Goal: Task Accomplishment & Management: Manage account settings

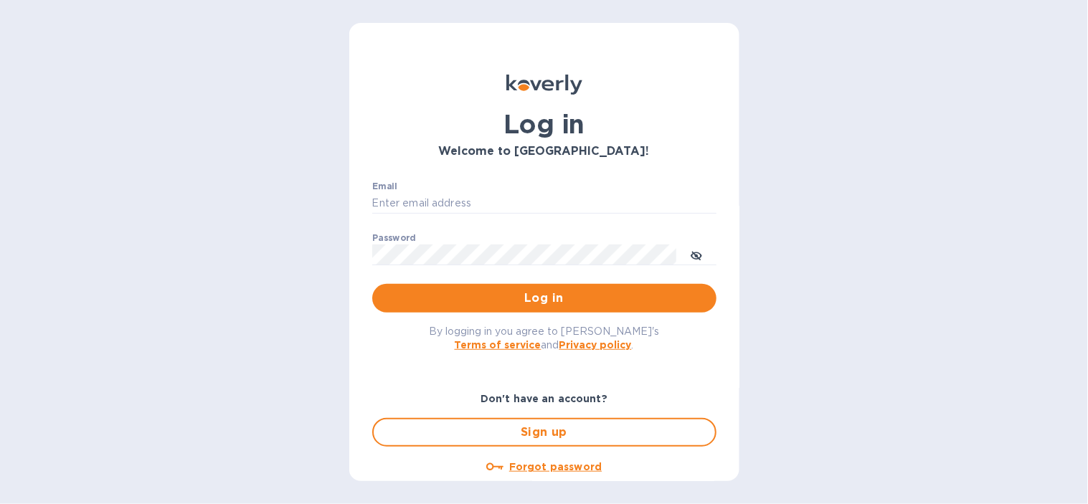
type input "[EMAIL_ADDRESS][DOMAIN_NAME]"
click at [506, 290] on span "Log in" at bounding box center [544, 298] width 321 height 17
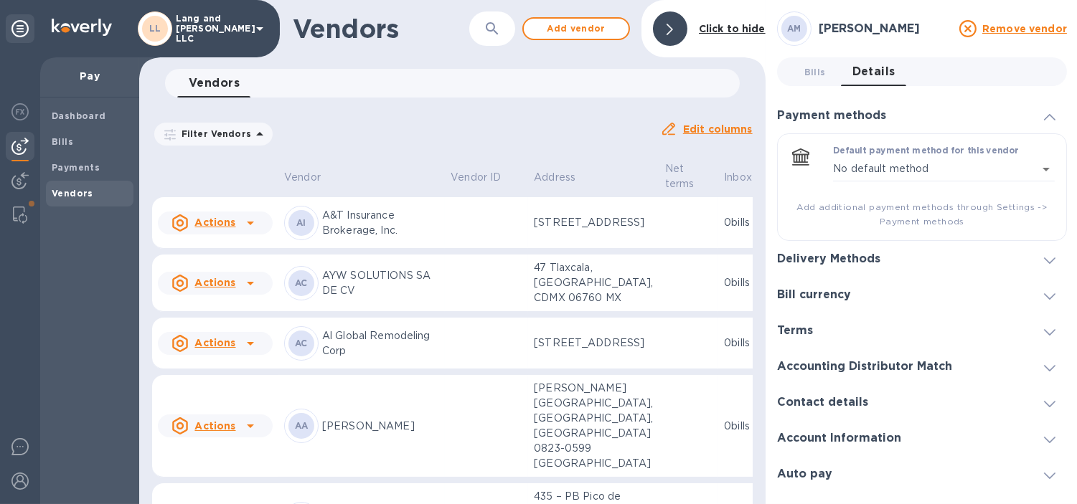
click at [489, 37] on icon "button" at bounding box center [491, 28] width 17 height 17
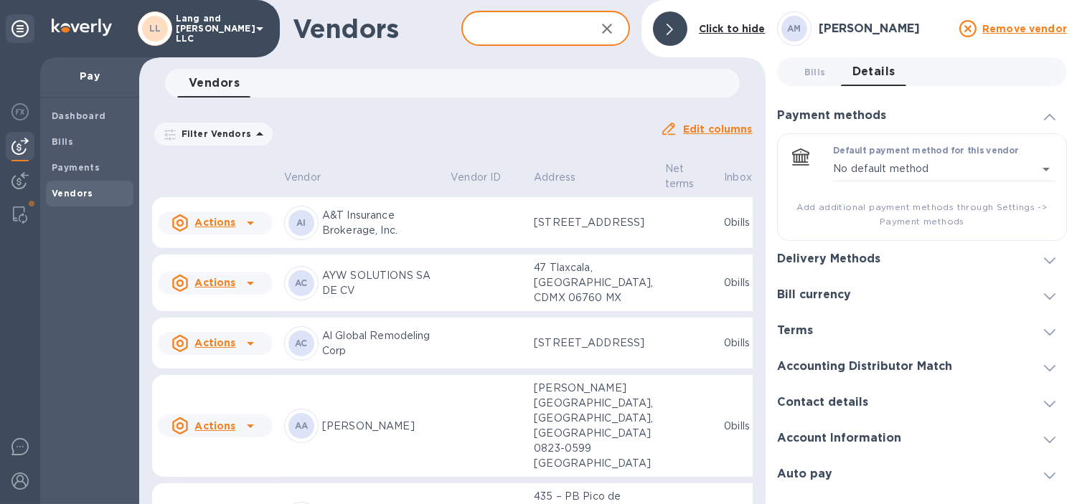
type input "l"
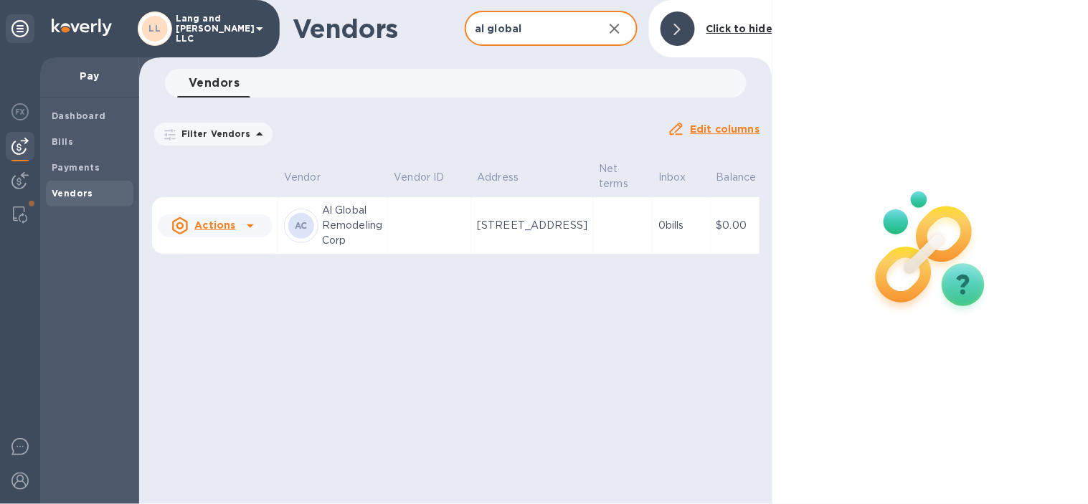
type input "al global"
click at [436, 235] on td at bounding box center [429, 225] width 83 height 57
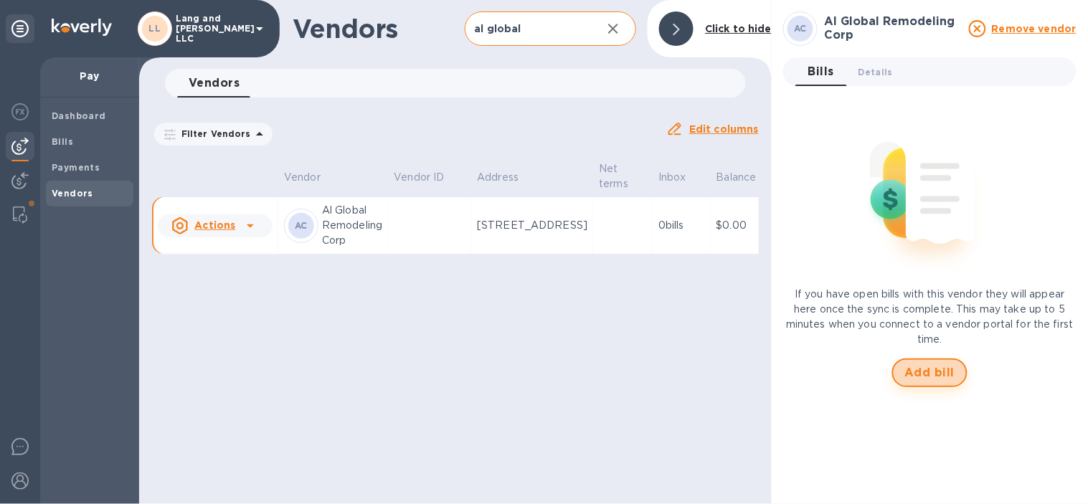
click at [940, 375] on span "Add bill" at bounding box center [930, 372] width 50 height 17
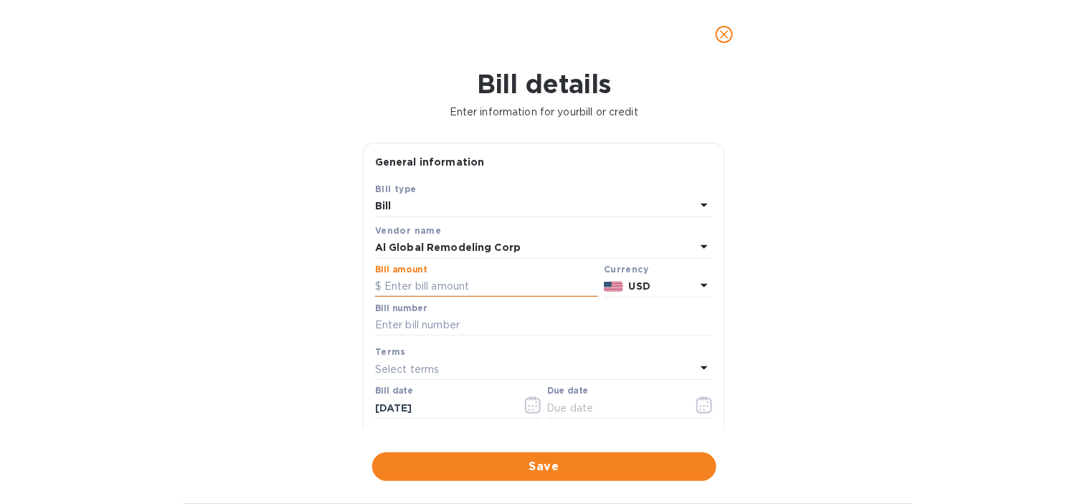
click at [445, 287] on input "text" at bounding box center [486, 287] width 223 height 22
type input "360"
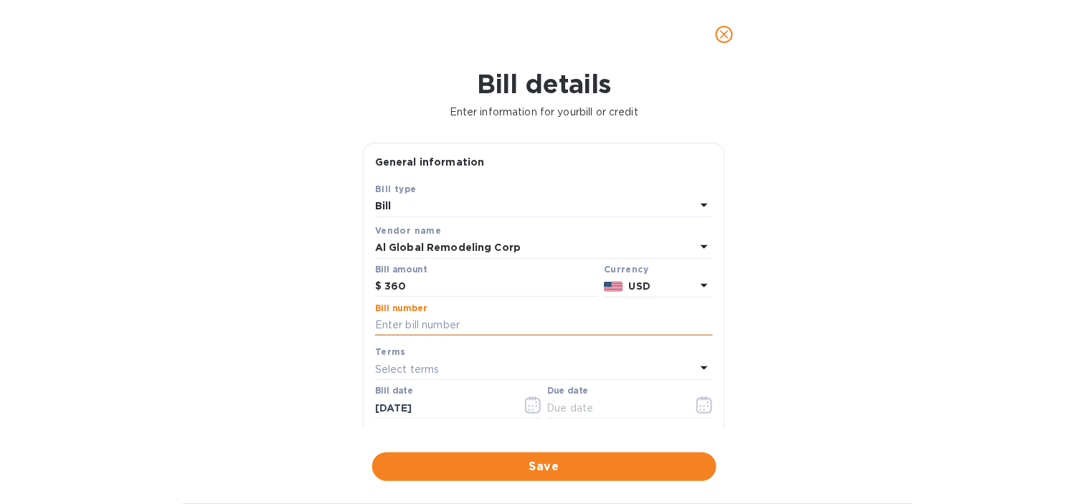
click at [425, 328] on input "text" at bounding box center [544, 326] width 338 height 22
type input "09-2025"
click at [288, 307] on div "Bill details Enter information for your bill or credit General information Save…" at bounding box center [544, 286] width 1088 height 435
click at [474, 378] on div "Select terms" at bounding box center [535, 369] width 321 height 20
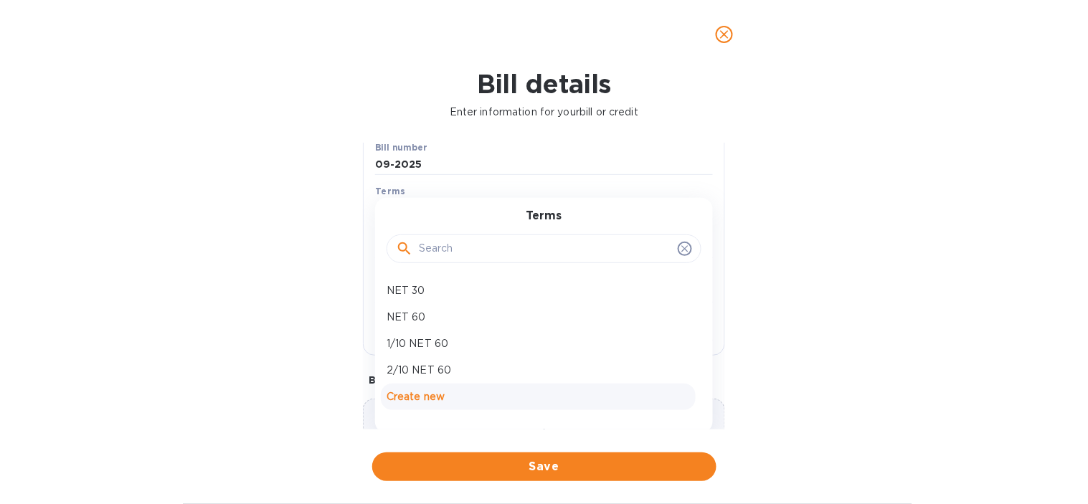
scroll to position [239, 0]
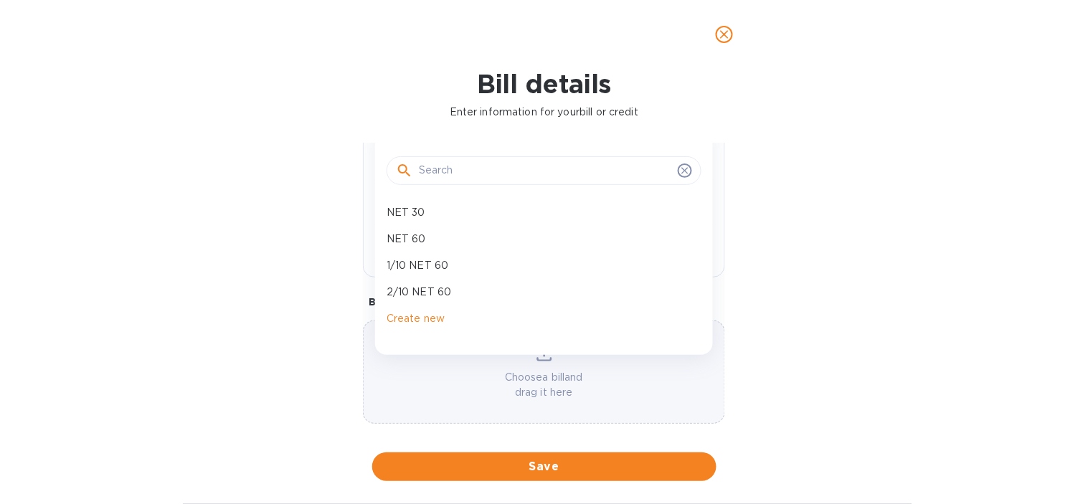
click at [466, 174] on input "text" at bounding box center [545, 171] width 253 height 22
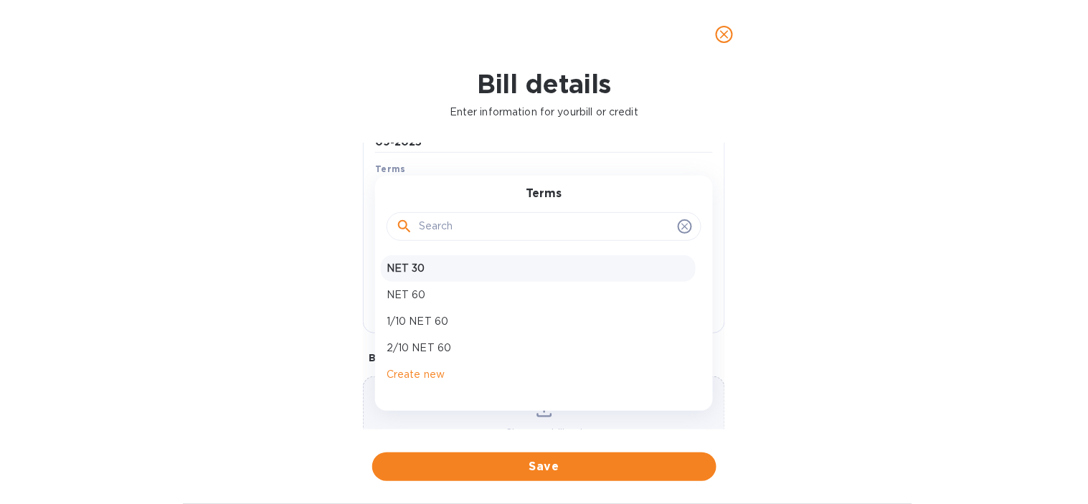
scroll to position [159, 0]
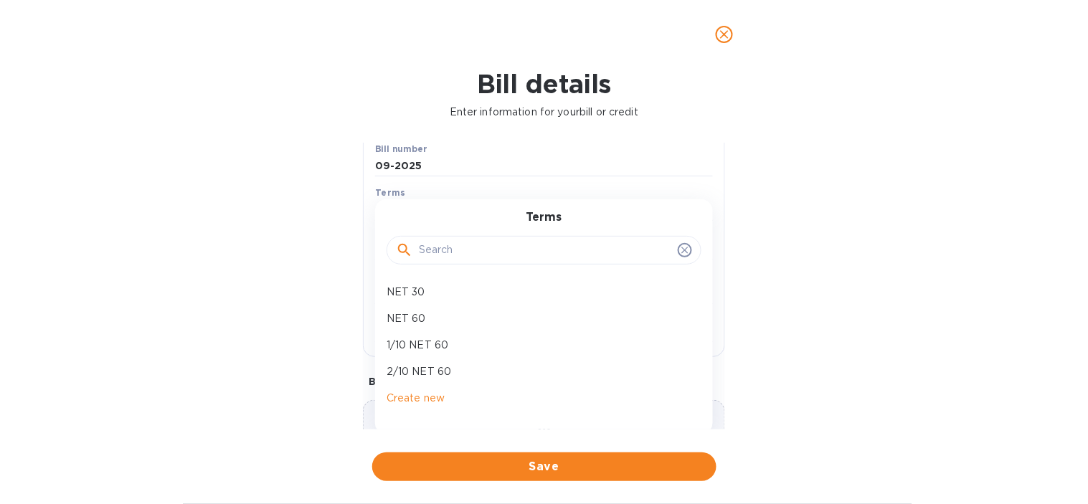
click at [800, 219] on div "Bill details Enter information for your bill or credit General information Save…" at bounding box center [544, 286] width 1088 height 435
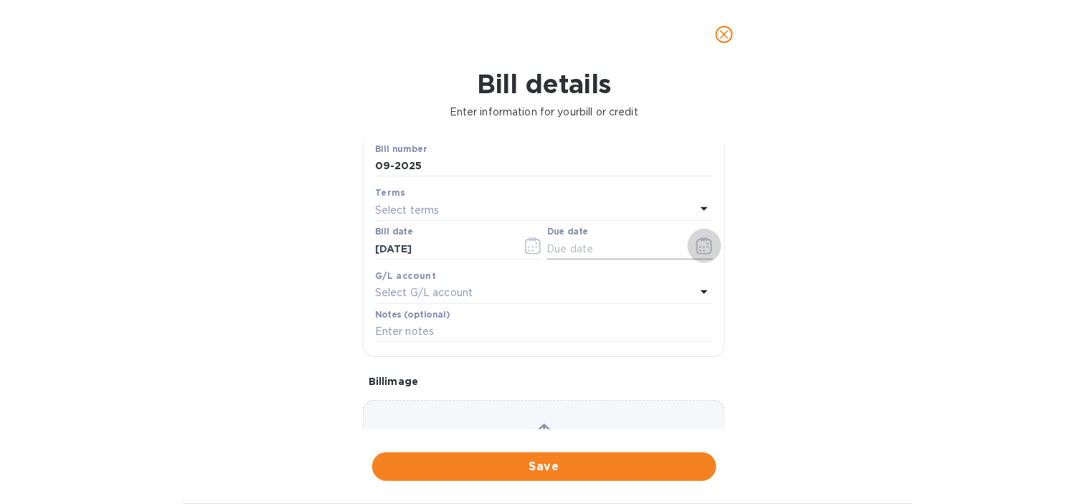
click at [703, 247] on icon "button" at bounding box center [704, 245] width 16 height 17
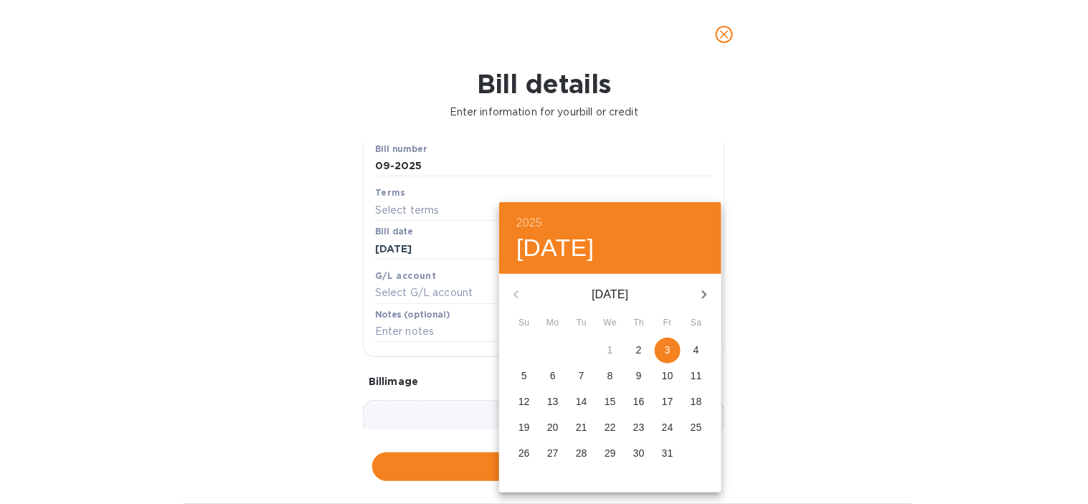
drag, startPoint x: 674, startPoint y: 359, endPoint x: 642, endPoint y: 341, distance: 37.3
click at [671, 357] on button "3" at bounding box center [668, 351] width 26 height 26
type input "[DATE]"
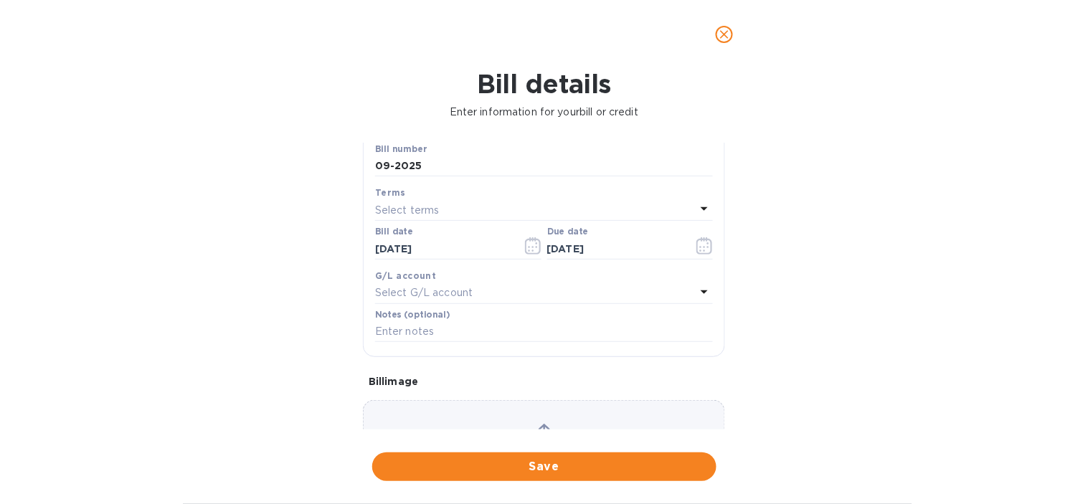
click at [418, 281] on b "G/L account" at bounding box center [405, 275] width 61 height 11
click at [435, 291] on p "Select G/L account" at bounding box center [424, 292] width 98 height 15
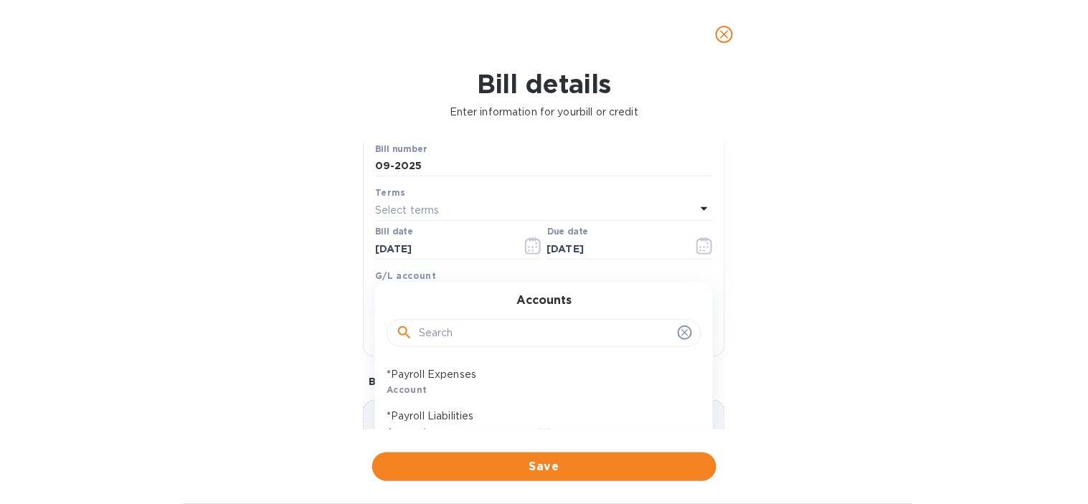
drag, startPoint x: 474, startPoint y: 339, endPoint x: 488, endPoint y: 339, distance: 13.6
click at [477, 339] on input "text" at bounding box center [545, 334] width 253 height 22
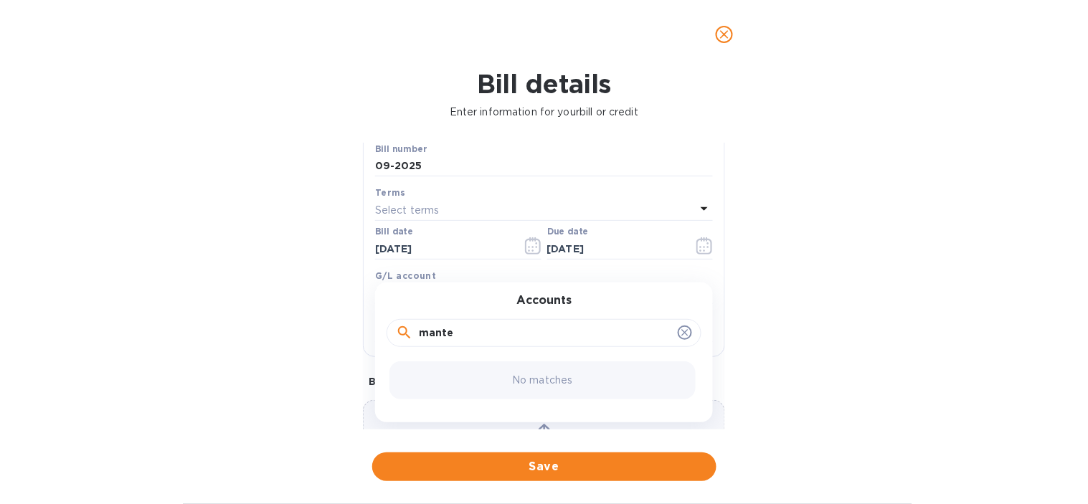
scroll to position [239, 0]
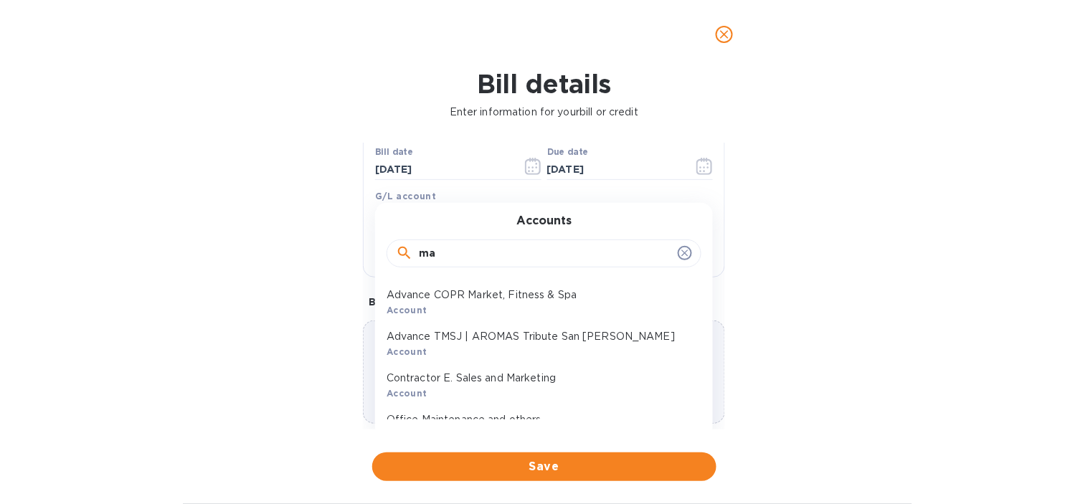
type input "m"
click at [525, 254] on input "text" at bounding box center [545, 254] width 253 height 22
type input "t"
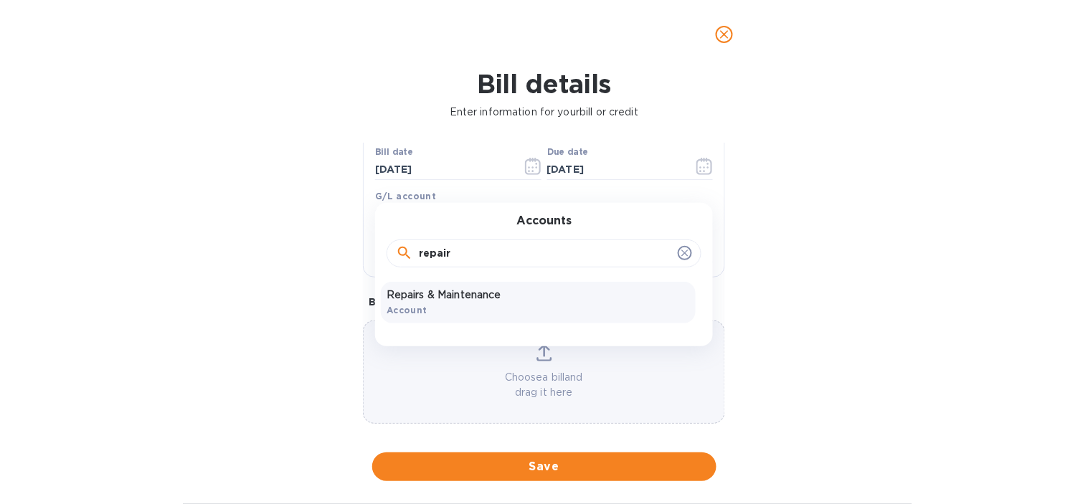
type input "repair"
click at [455, 298] on p "Repairs & Maintenance" at bounding box center [538, 295] width 303 height 15
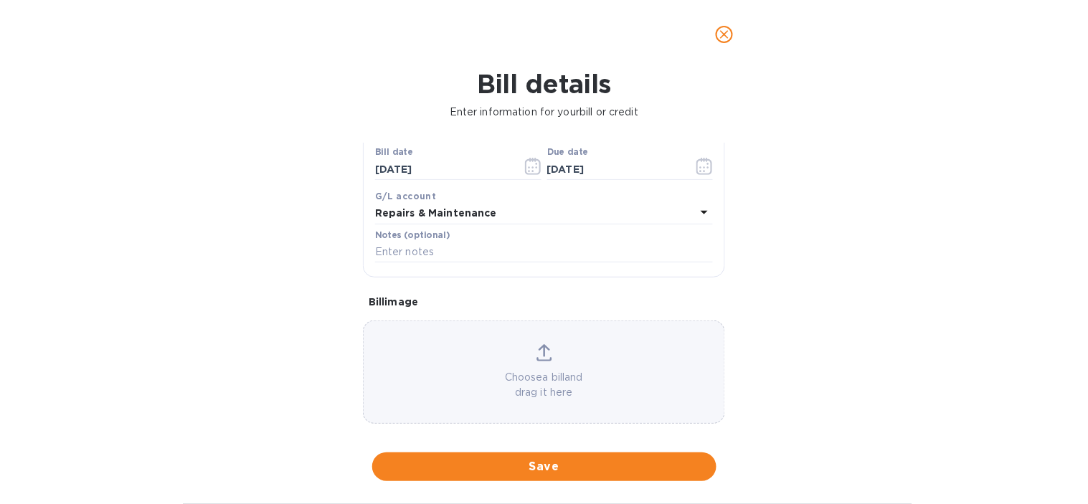
click at [362, 260] on div "General information Save Bill type Bill Vendor name Al Global Remodeling Corp B…" at bounding box center [544, 286] width 377 height 287
click at [308, 304] on div "Bill details Enter information for your bill or credit General information Save…" at bounding box center [544, 286] width 1088 height 435
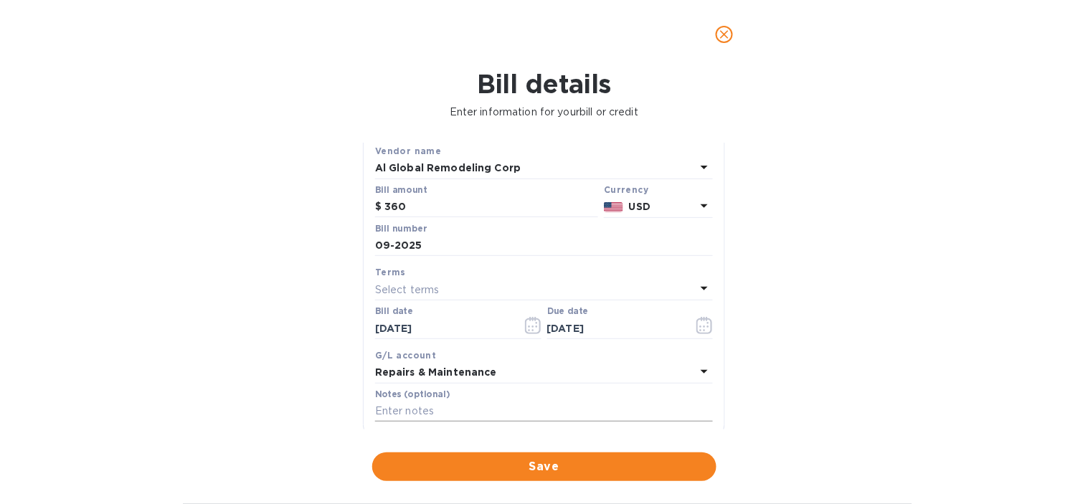
scroll to position [0, 0]
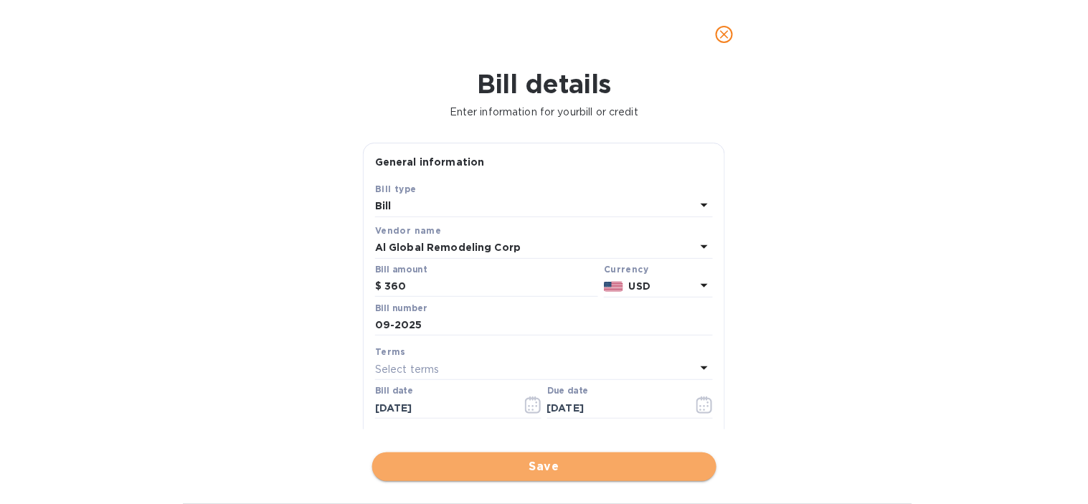
click at [587, 466] on span "Save" at bounding box center [544, 466] width 321 height 17
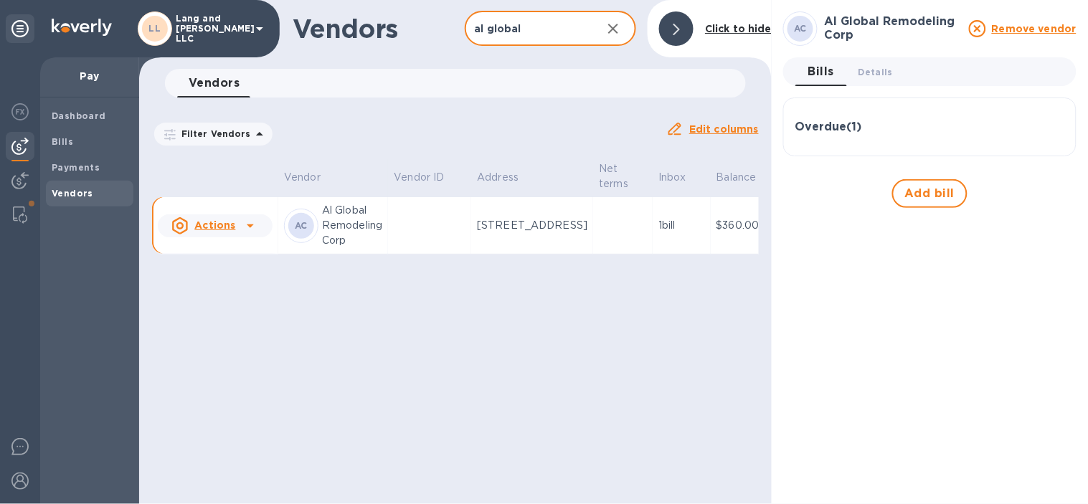
click at [541, 39] on input "al global" at bounding box center [528, 28] width 126 height 35
type input "a"
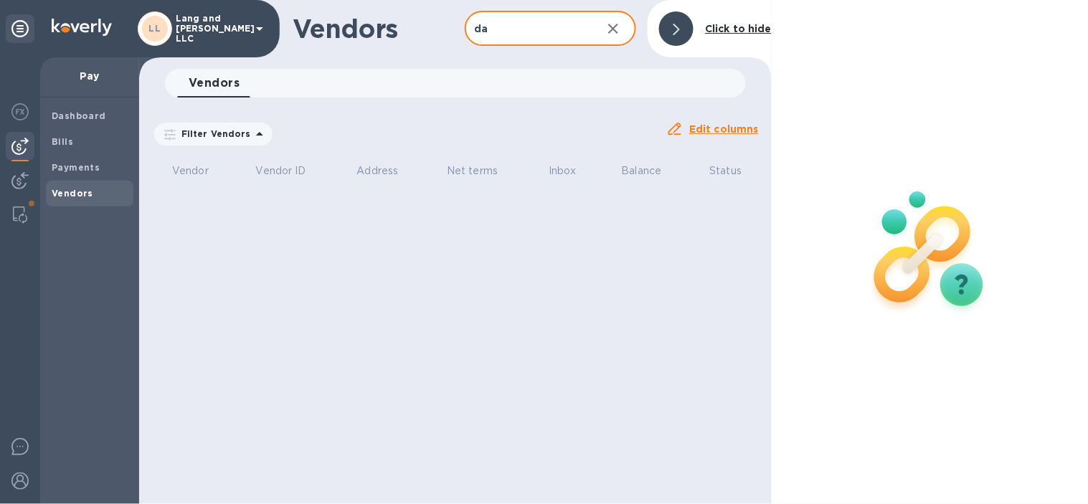
type input "d"
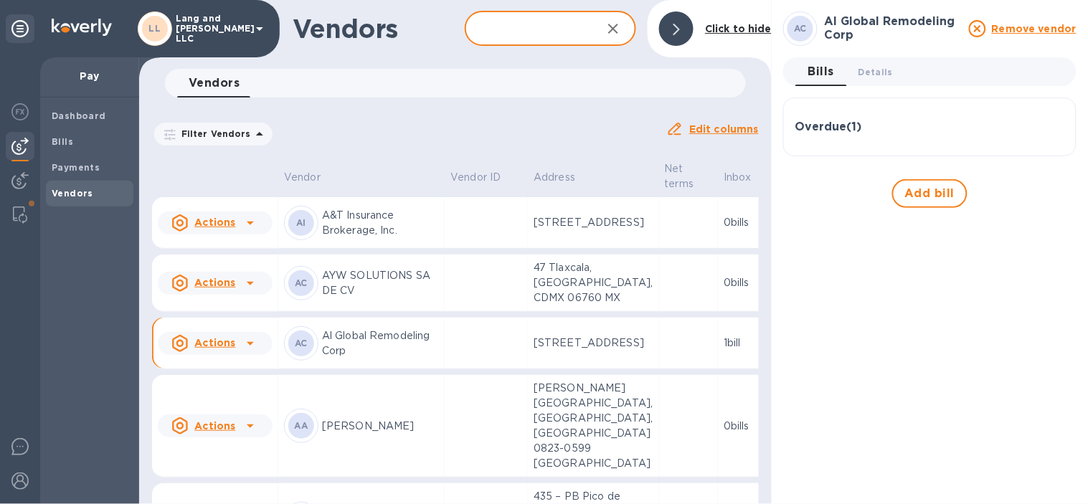
click at [384, 123] on div "Filter Vendors Auto pay: All" at bounding box center [403, 134] width 503 height 27
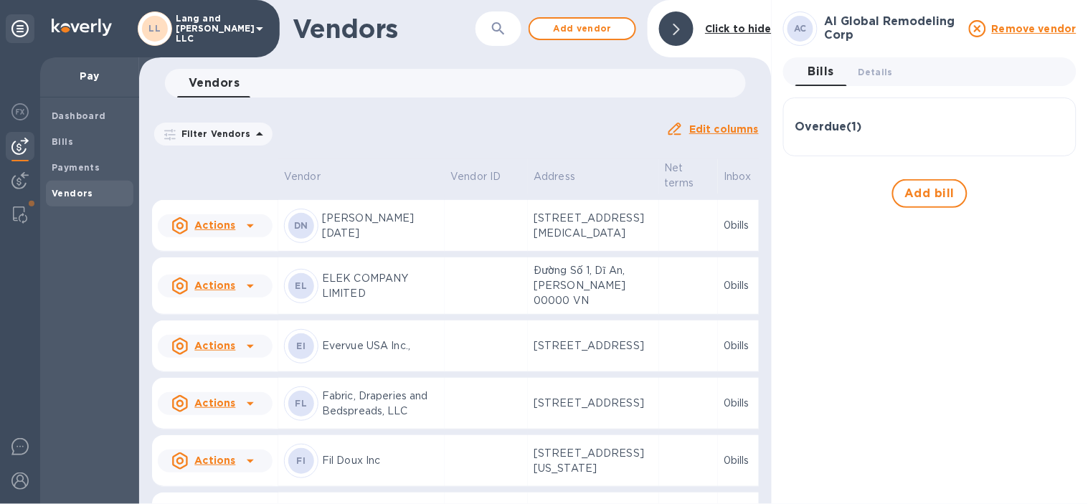
scroll to position [637, 0]
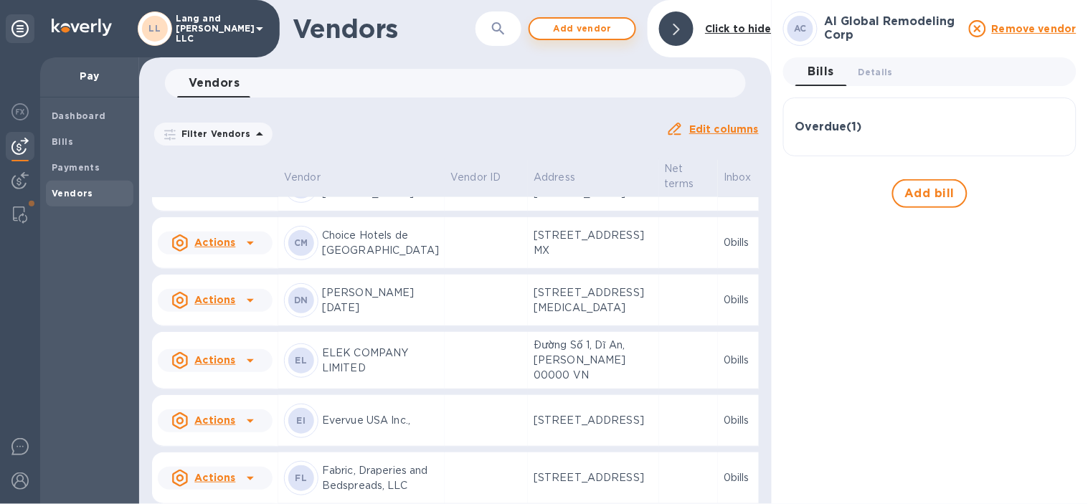
click at [628, 37] on button "Add vendor" at bounding box center [583, 28] width 108 height 23
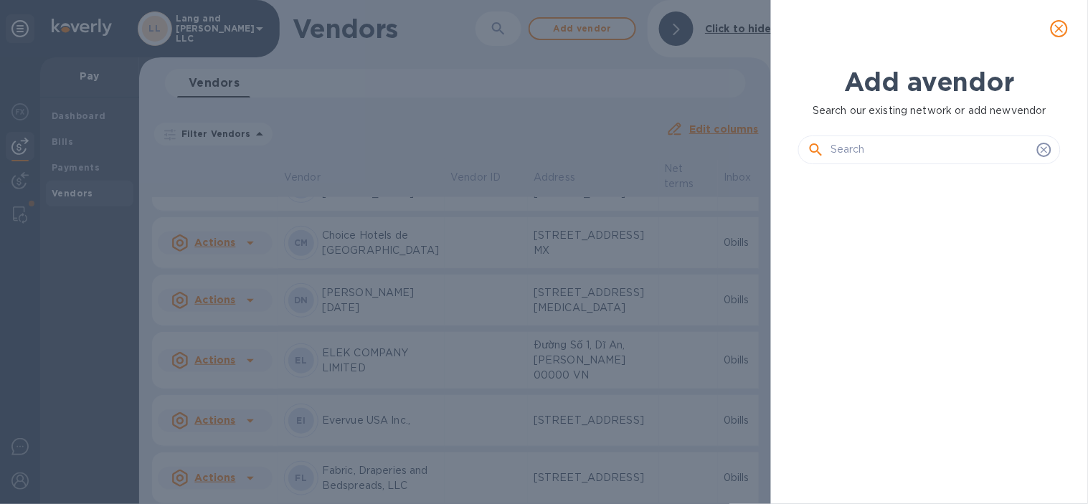
scroll to position [278, 268]
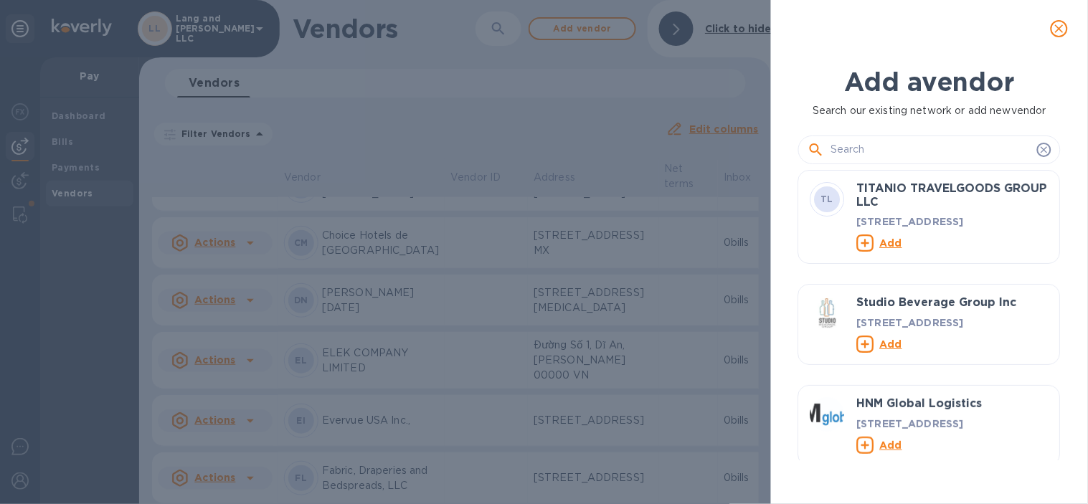
click at [847, 152] on input "text" at bounding box center [931, 150] width 201 height 22
paste input "DAM THU [PERSON_NAME]"
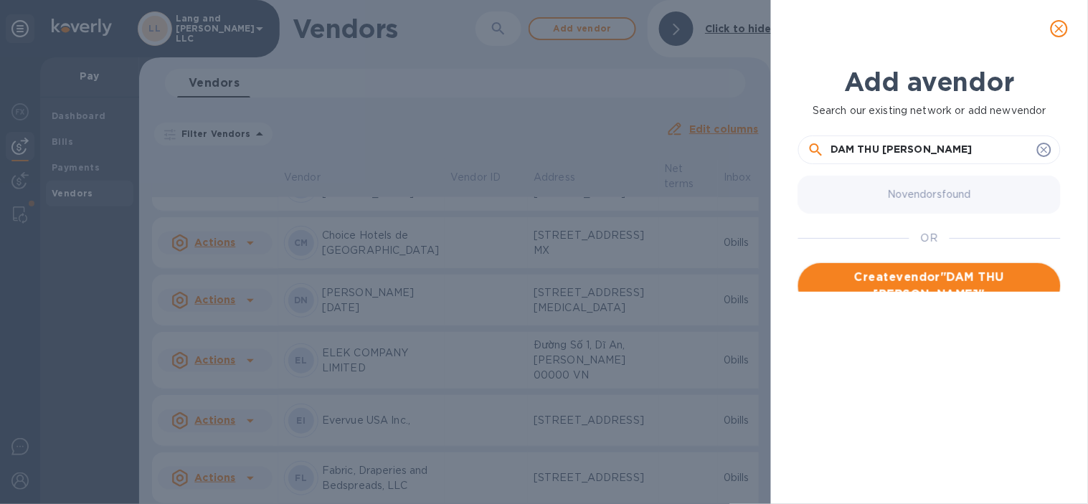
type input "DAM THU [PERSON_NAME]"
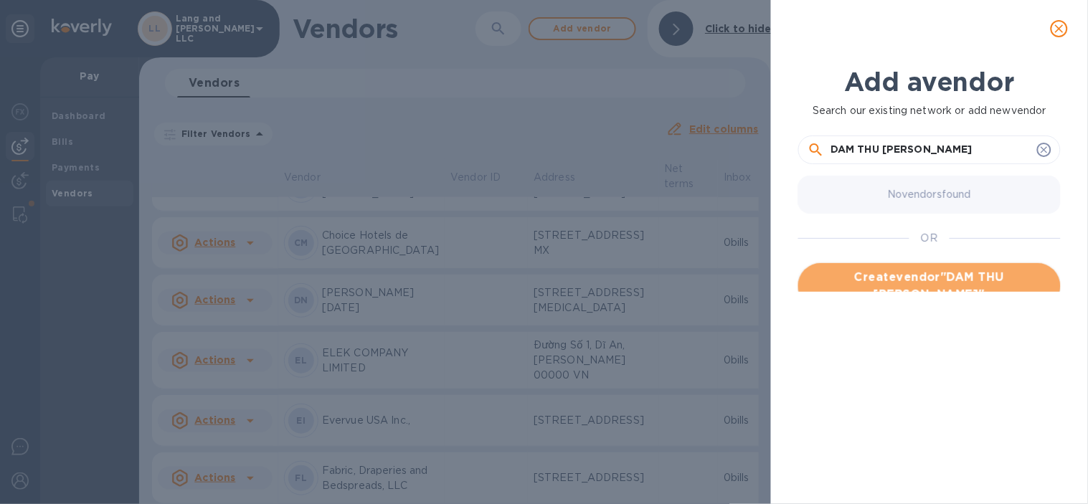
click at [888, 273] on span "Create vendor " DAM THU [PERSON_NAME] "" at bounding box center [930, 286] width 240 height 34
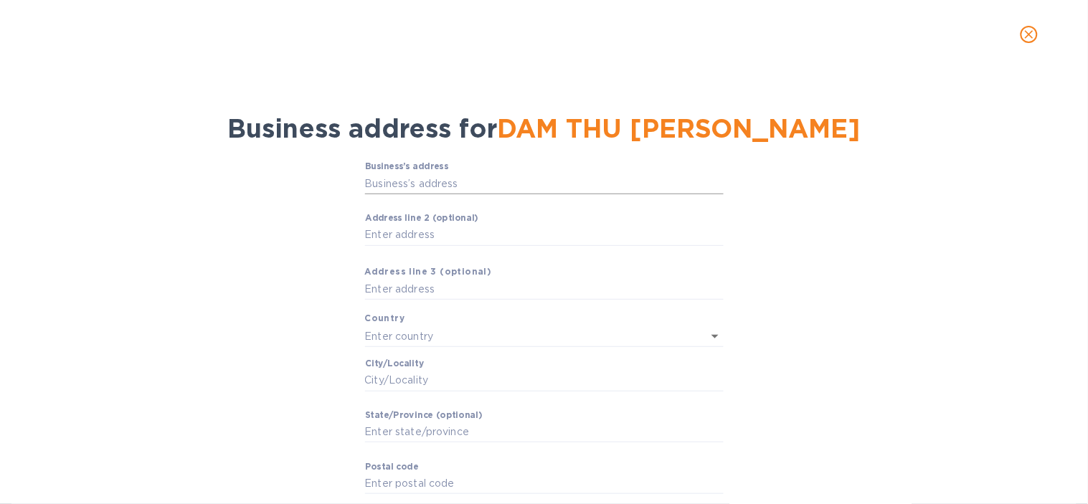
click at [519, 184] on input "Business’s аddress" at bounding box center [544, 184] width 359 height 22
paste input "8/47 - Group 11, Hamlet 6 - [PERSON_NAME]"
click at [625, 190] on input "8/47 - Group 11, Hamlet 6 - [PERSON_NAME]" at bounding box center [544, 184] width 359 height 22
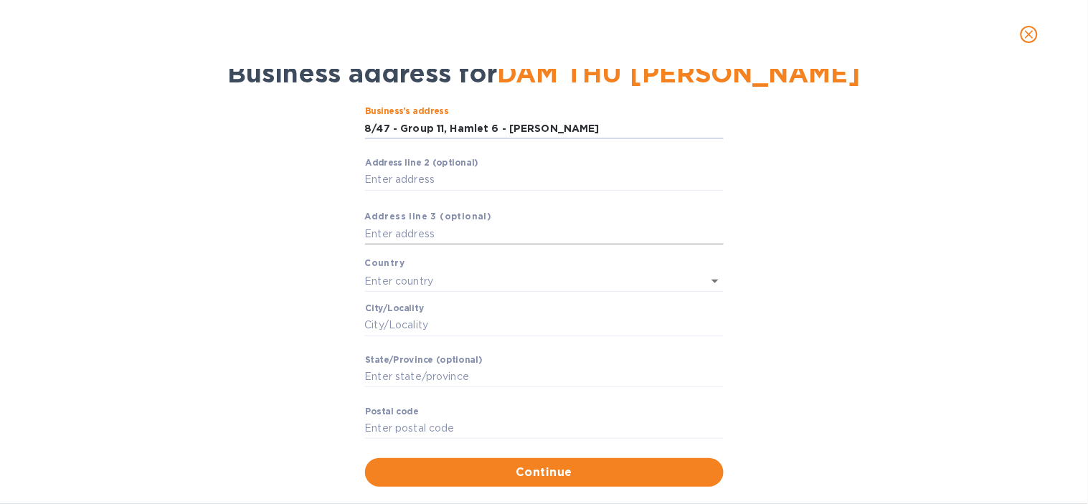
scroll to position [80, 0]
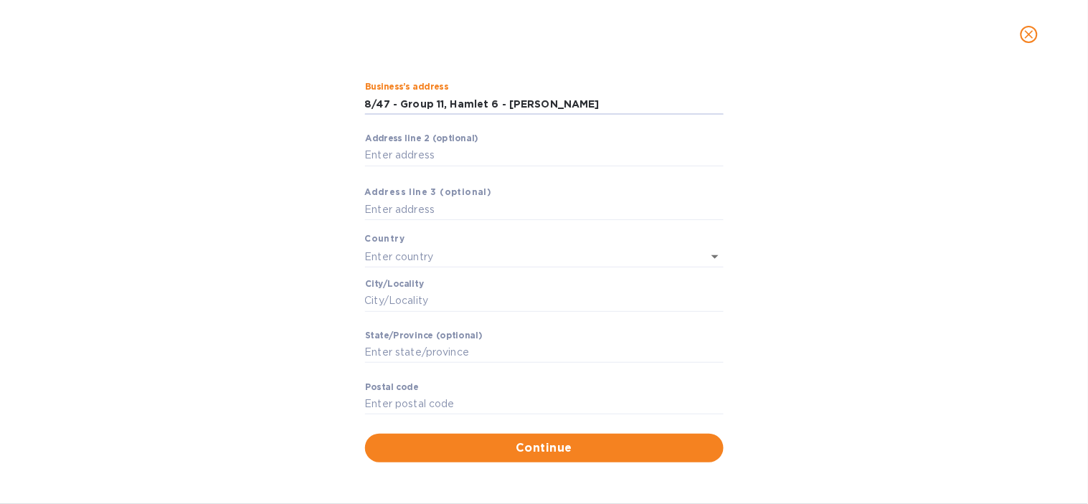
type input "8/47 - Group 11, Hamlet 6 - [PERSON_NAME]"
click at [402, 153] on input "Аddress line 2 (optional)" at bounding box center [544, 156] width 359 height 22
paste input "Thu Duc District Ho Chi Minh Cit"
type input "Thu Duc District Ho Chi Minh Cit"
click at [438, 254] on input "text" at bounding box center [524, 256] width 318 height 21
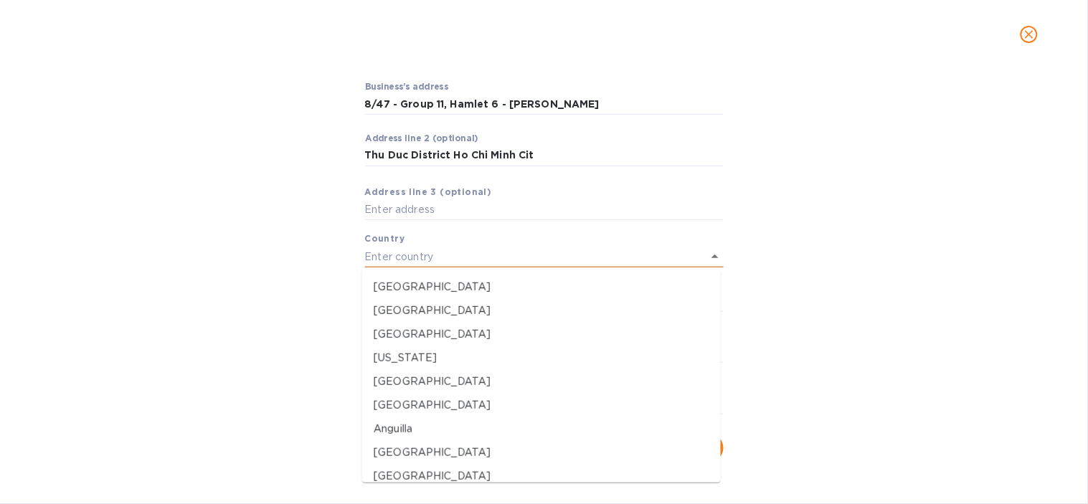
paste input "Thu Duc District Ho Chi Minh Cit"
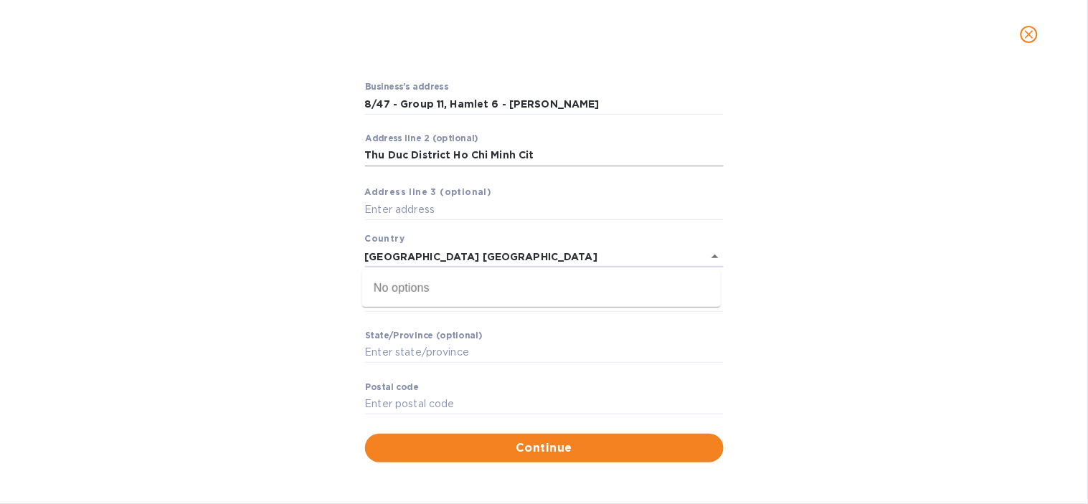
type input "[GEOGRAPHIC_DATA] [GEOGRAPHIC_DATA]"
click at [550, 156] on input "Thu Duc District Ho Chi Minh Cit" at bounding box center [544, 156] width 359 height 22
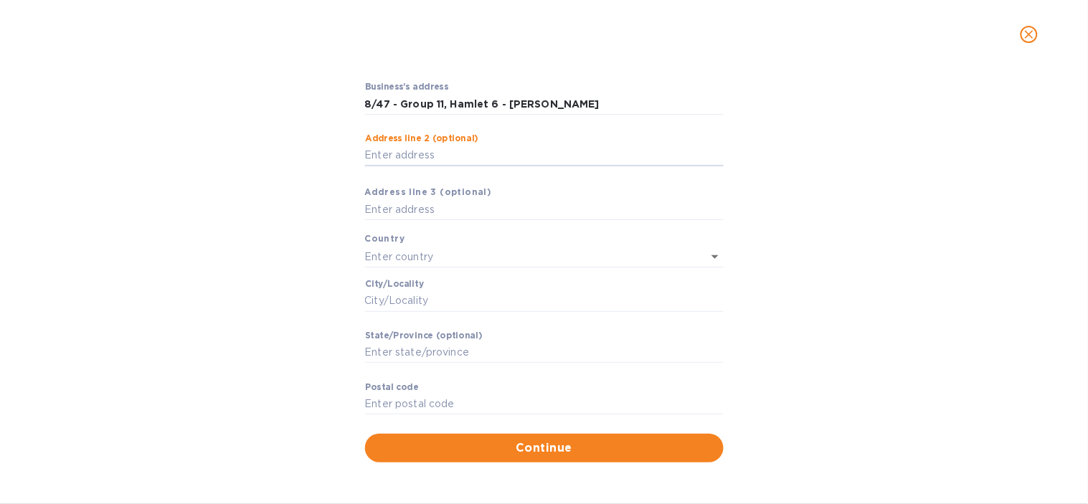
click at [291, 250] on div "Business’s аddress 8/47 - Group 11, Hamlet 6 - [PERSON_NAME] ​ Аddress line 2 (…" at bounding box center [544, 271] width 1051 height 397
click at [393, 258] on input "text" at bounding box center [524, 256] width 318 height 21
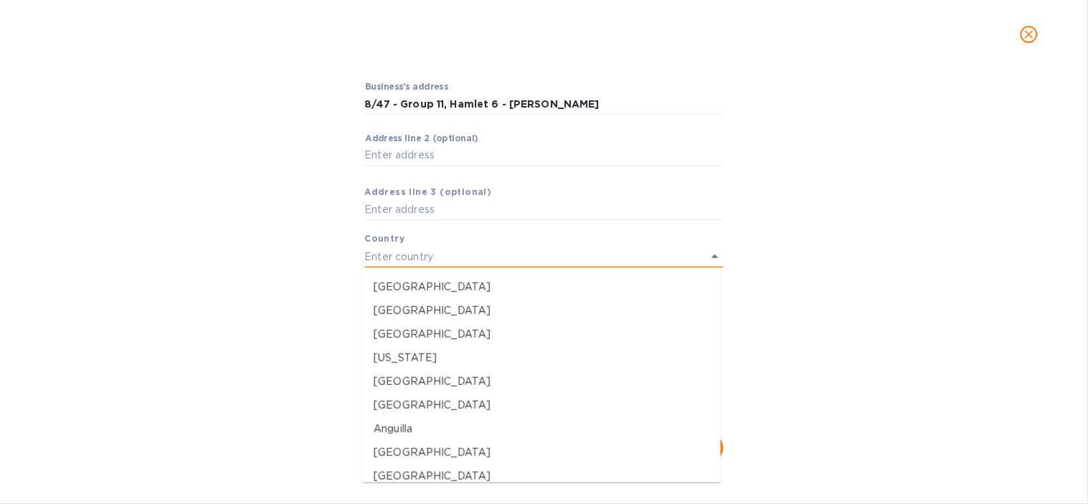
paste input "Thu Duc District Ho Chi Minh Cit"
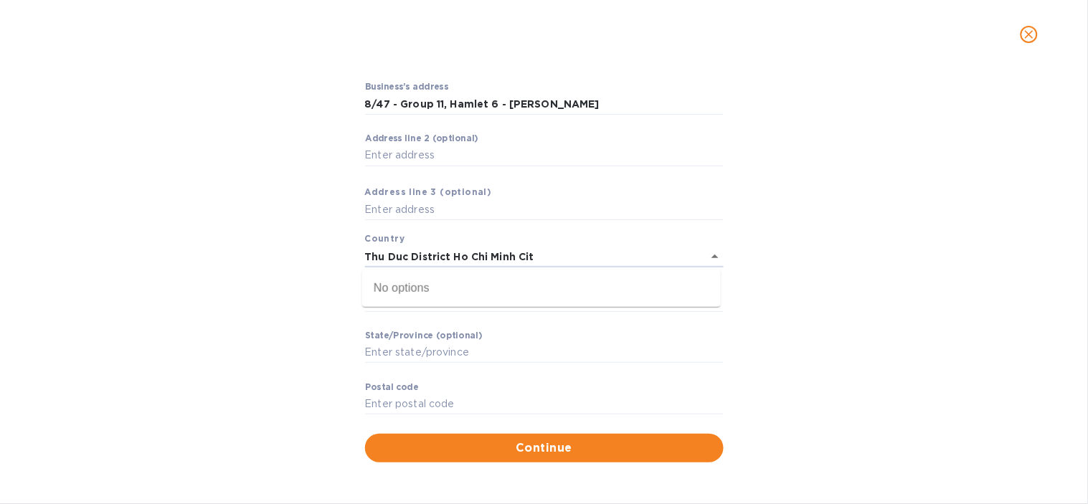
type input "Thu Duc District Ho Chi Minh Cit"
click at [306, 255] on div "Business’s аddress 8/47 - Group 11, Hamlet 6 - [PERSON_NAME] ​ Аddress line 2 (…" at bounding box center [544, 271] width 1051 height 397
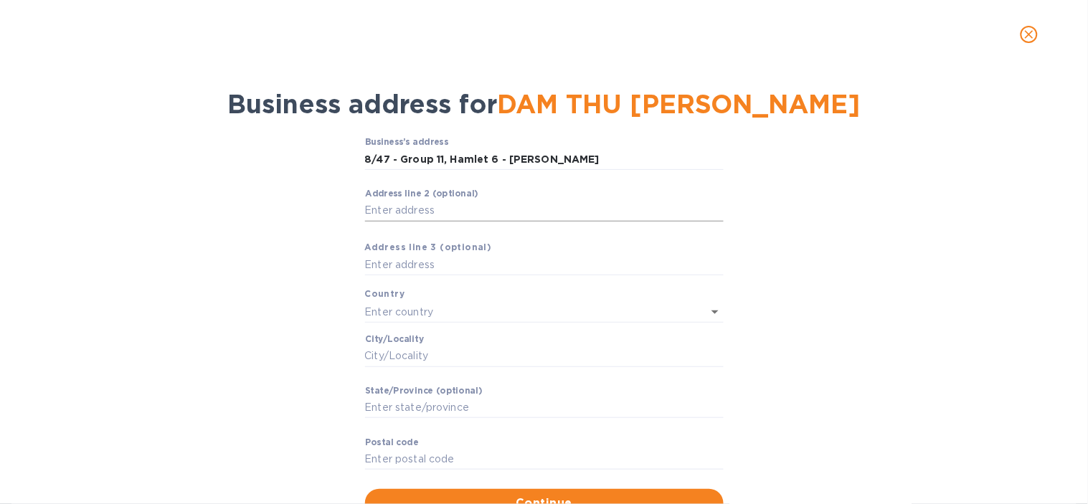
scroll to position [0, 0]
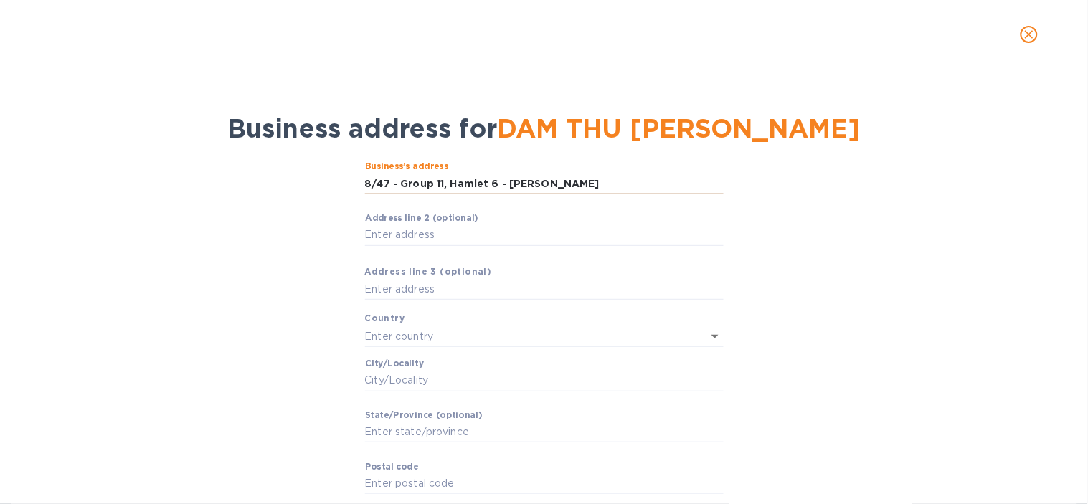
click at [436, 186] on input "8/47 - Group 11, Hamlet 6 - [PERSON_NAME]" at bounding box center [544, 184] width 359 height 22
click at [601, 183] on input "8/47 - Group 11, Hamlet 6 - [PERSON_NAME]" at bounding box center [544, 184] width 359 height 22
drag, startPoint x: 606, startPoint y: 184, endPoint x: 290, endPoint y: 189, distance: 316.4
click at [290, 189] on div "Business’s аddress 8/47 - Group 11, Hamlet 6 - [PERSON_NAME] ​ Аddress line 2 (…" at bounding box center [544, 351] width 1051 height 397
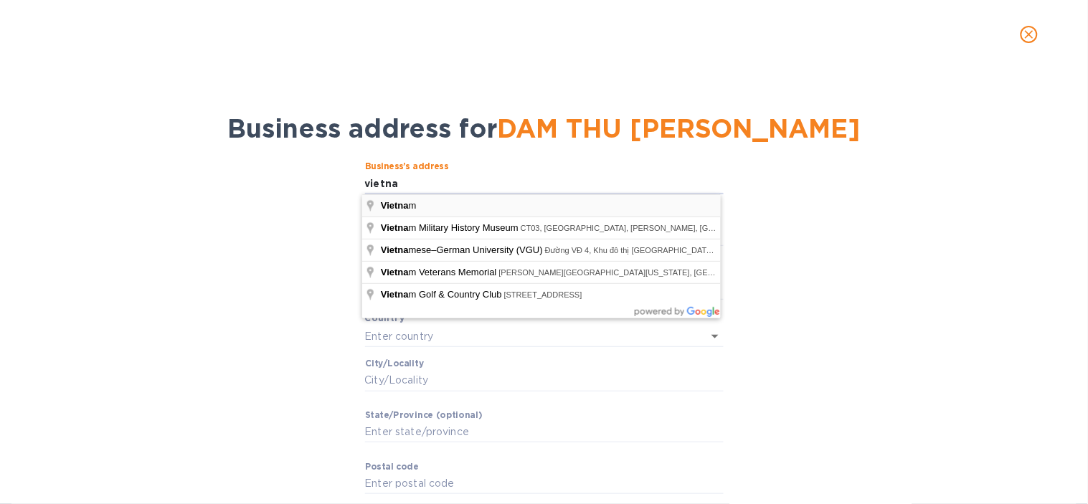
type input "vietna"
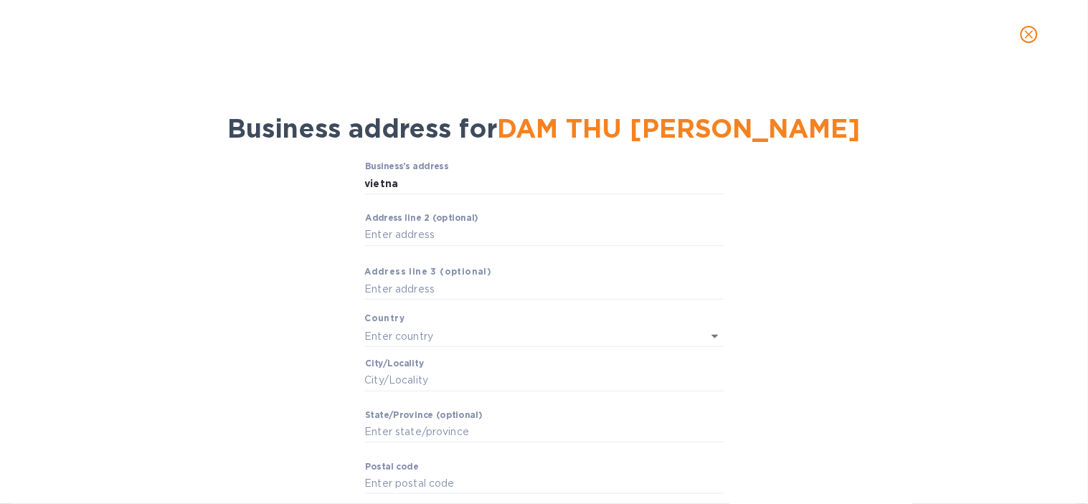
type input "[GEOGRAPHIC_DATA]"
click at [411, 178] on input "Business’s аddress" at bounding box center [544, 184] width 359 height 22
click at [405, 177] on input "Business’s аddress" at bounding box center [544, 184] width 359 height 22
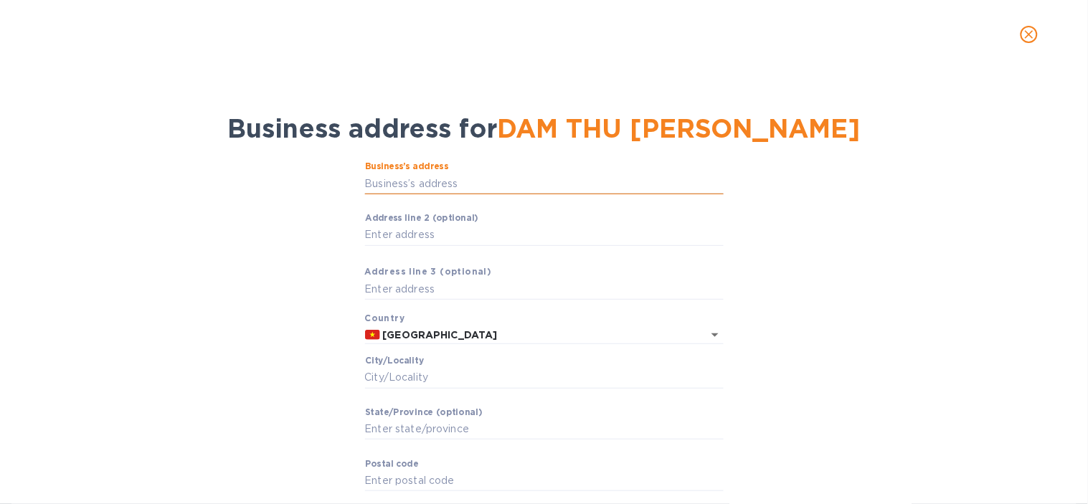
paste input "8/47 - Group 11, Hamlet 6 - [PERSON_NAME]"
type input "8/47 - Group 11, Hamlet 6 - [PERSON_NAME]"
drag, startPoint x: 217, startPoint y: 293, endPoint x: 416, endPoint y: 391, distance: 222.3
click at [221, 297] on div "Business’s аddress 8/47 - Group 11, Hamlet 6 - [PERSON_NAME] ​ Аddress line 2 (…" at bounding box center [544, 350] width 1051 height 395
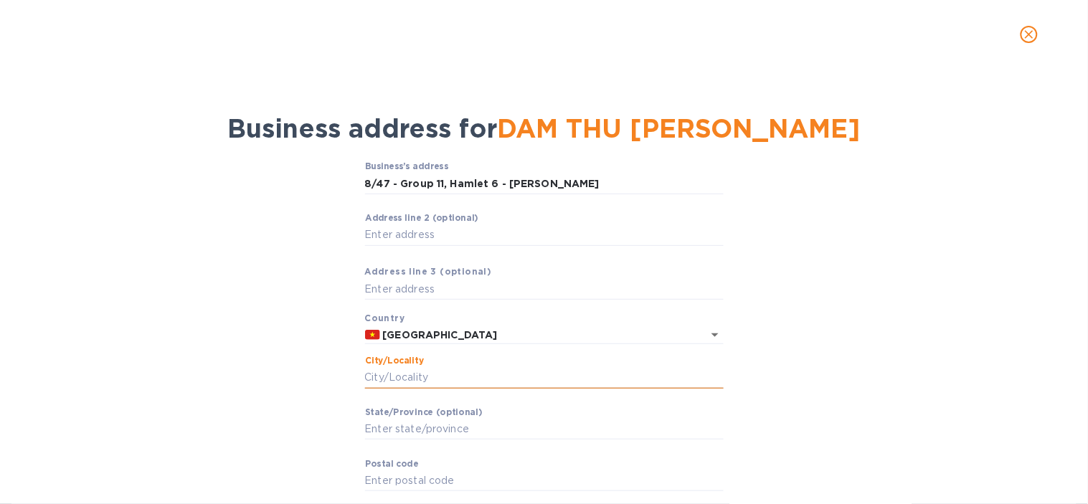
click at [452, 382] on input "Сity/Locаlity" at bounding box center [544, 378] width 359 height 22
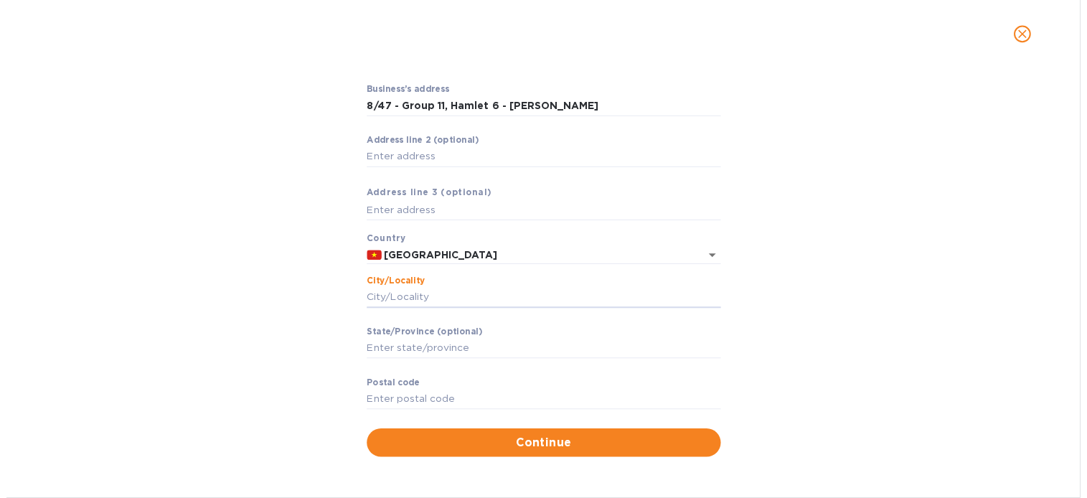
scroll to position [77, 0]
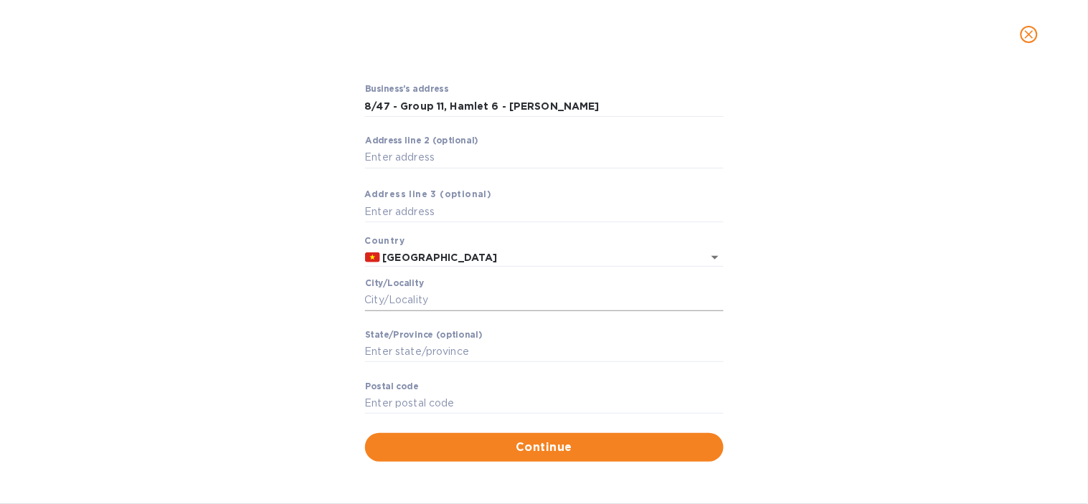
click at [519, 296] on input "Сity/Locаlity" at bounding box center [544, 301] width 359 height 22
paste input "[GEOGRAPHIC_DATA] [GEOGRAPHIC_DATA]"
type input "[GEOGRAPHIC_DATA] [GEOGRAPHIC_DATA]"
drag, startPoint x: 423, startPoint y: 349, endPoint x: 428, endPoint y: 361, distance: 12.9
click at [423, 349] on input "Stаte/Province (optional)" at bounding box center [544, 352] width 359 height 22
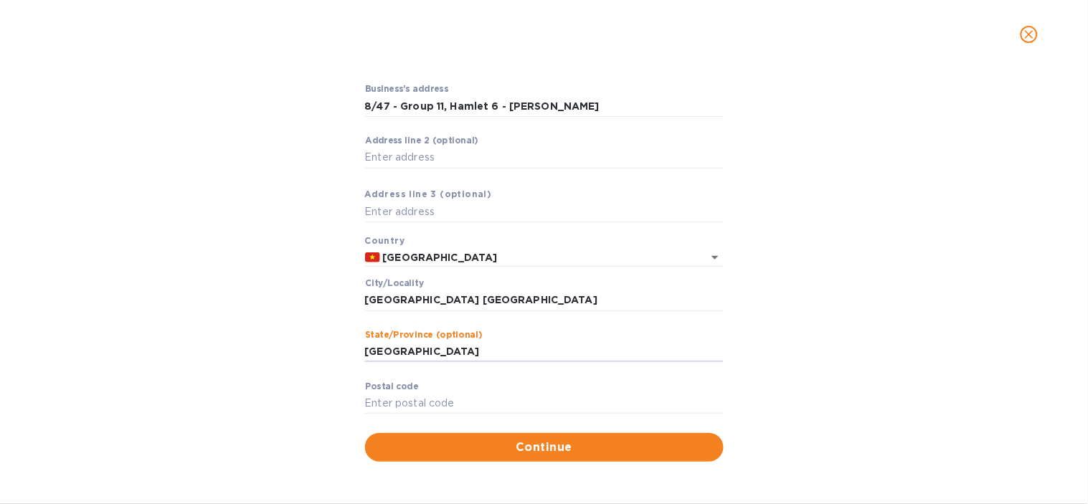
type input "[GEOGRAPHIC_DATA]"
click at [263, 346] on div "Business’s аddress 8/47 - Group 11, Hamlet 6 - [PERSON_NAME] ​ Аddress line 2 (…" at bounding box center [544, 272] width 1051 height 395
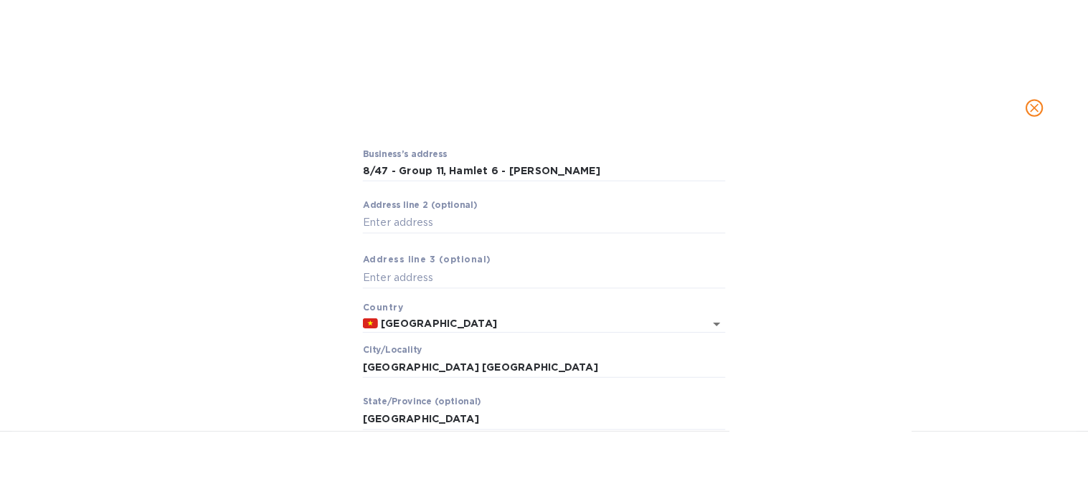
scroll to position [74, 0]
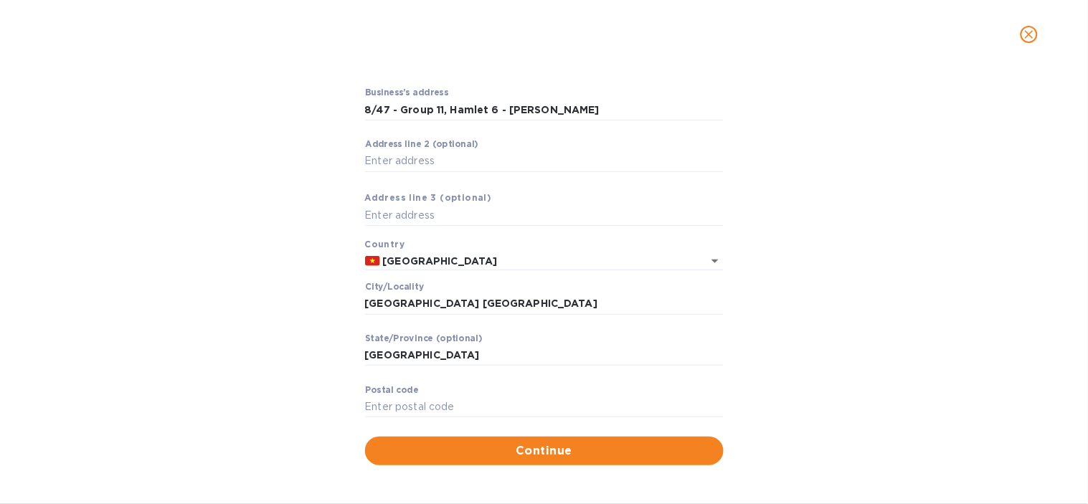
click at [163, 231] on div "Business’s аddress 8/47 - Group 11, Hamlet 6 - [PERSON_NAME] ​ Аddress line 2 (…" at bounding box center [544, 276] width 1051 height 395
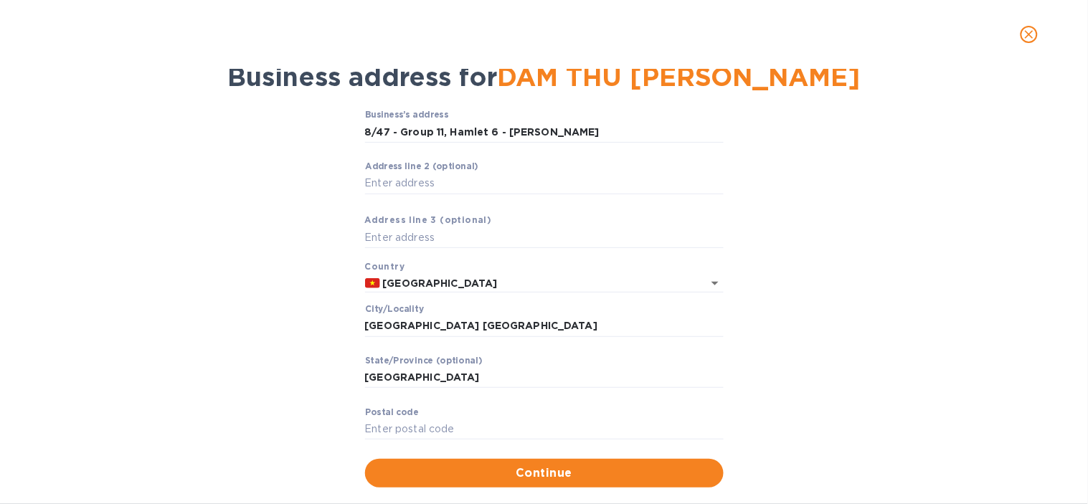
scroll to position [77, 0]
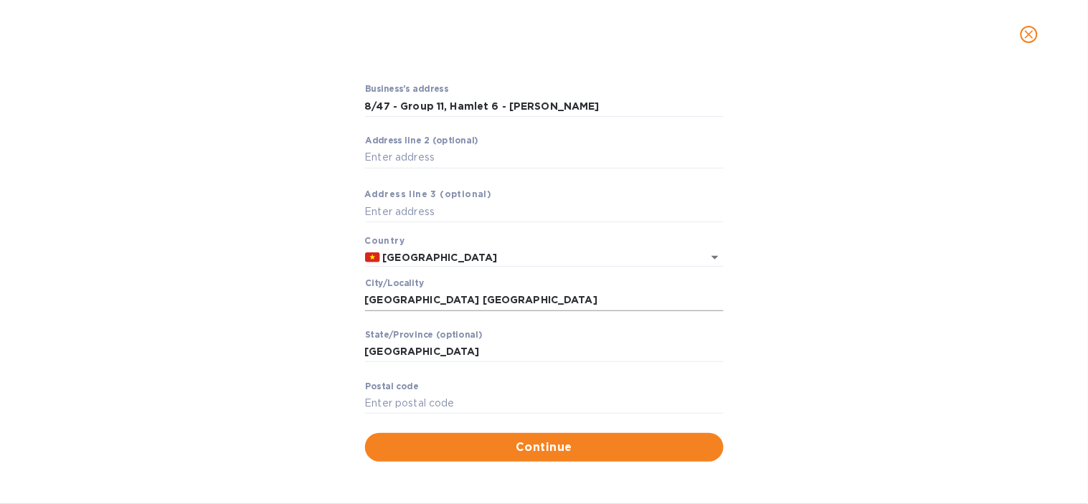
click at [412, 302] on input "[GEOGRAPHIC_DATA] [GEOGRAPHIC_DATA]" at bounding box center [544, 301] width 359 height 22
drag, startPoint x: 448, startPoint y: 292, endPoint x: 311, endPoint y: 294, distance: 137.7
click at [311, 294] on div "Business’s аddress 8/47 - Group 11, Hamlet 6 - [PERSON_NAME] ​ Аddress line 2 (…" at bounding box center [544, 272] width 1051 height 395
type input "[GEOGRAPHIC_DATA]"
click at [429, 350] on input "[GEOGRAPHIC_DATA]" at bounding box center [544, 352] width 359 height 22
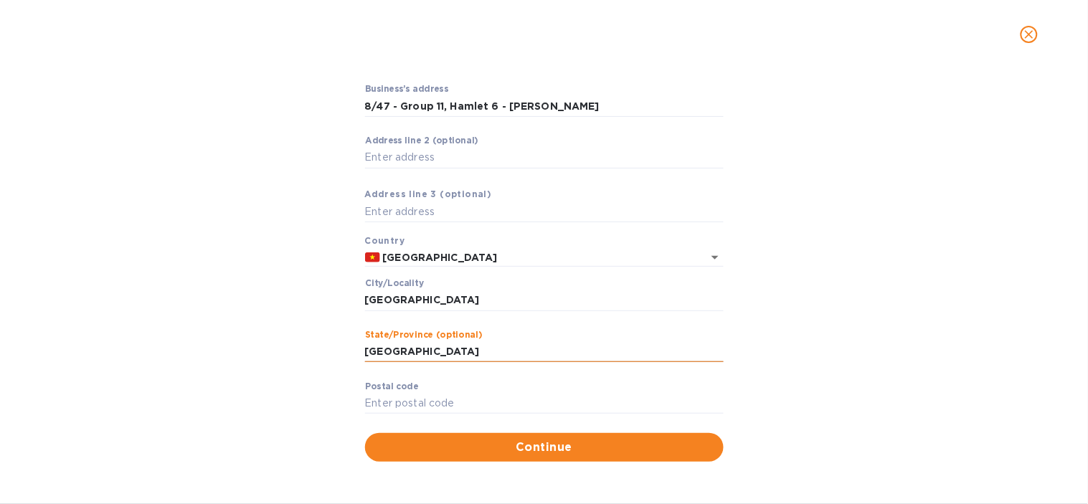
click at [429, 350] on input "[GEOGRAPHIC_DATA]" at bounding box center [544, 352] width 359 height 22
click at [456, 297] on input "[GEOGRAPHIC_DATA]" at bounding box center [544, 301] width 359 height 22
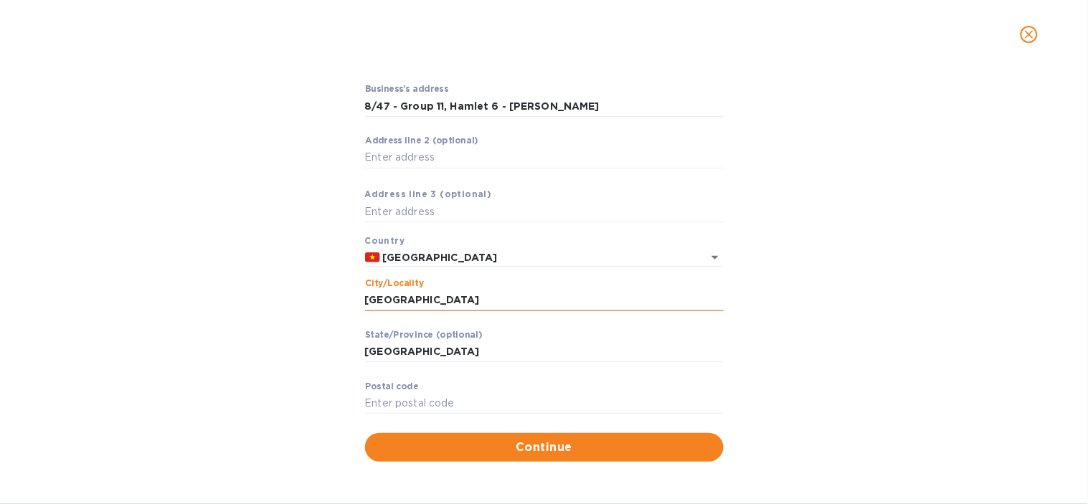
click at [456, 297] on input "[GEOGRAPHIC_DATA]" at bounding box center [544, 301] width 359 height 22
click at [417, 346] on input "[GEOGRAPHIC_DATA]" at bounding box center [544, 352] width 359 height 22
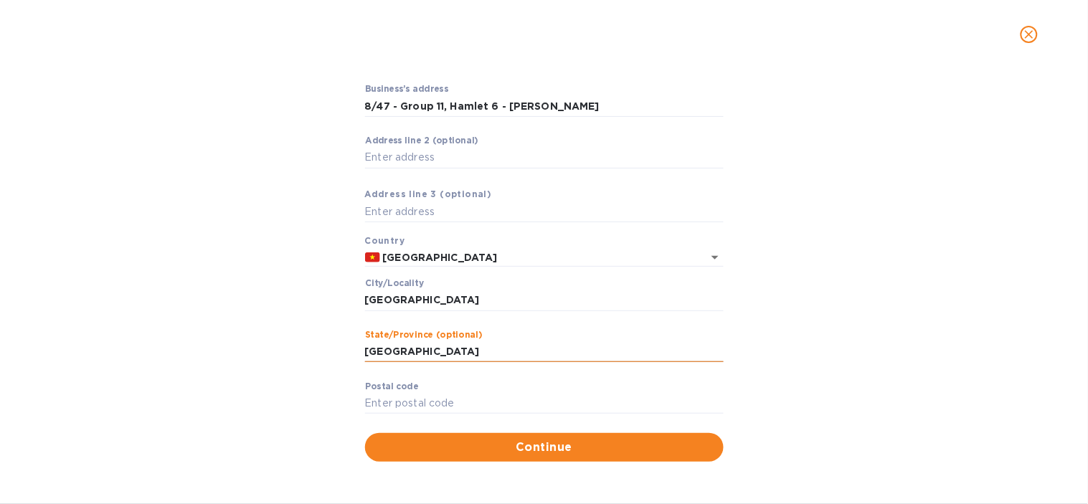
click at [417, 346] on input "[GEOGRAPHIC_DATA]" at bounding box center [544, 352] width 359 height 22
paste input "[GEOGRAPHIC_DATA]"
click at [227, 369] on div "Business’s аddress 8/47 - Group 11, Hamlet 6 - [PERSON_NAME] ​ Аddress line 2 (…" at bounding box center [544, 272] width 1051 height 395
drag, startPoint x: 473, startPoint y: 346, endPoint x: 321, endPoint y: 346, distance: 152.8
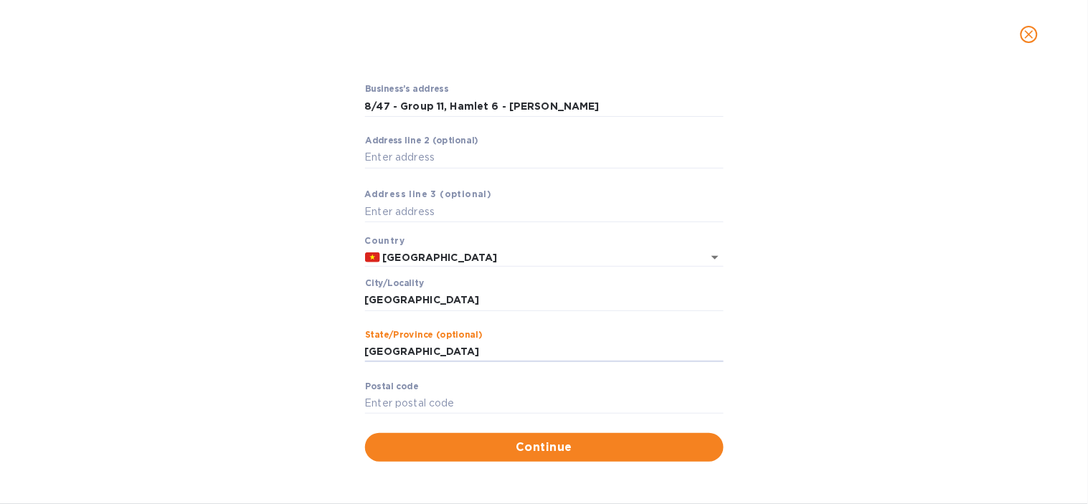
click at [321, 346] on div "Business’s аddress 8/47 - Group 11, Hamlet 6 - [PERSON_NAME] ​ Аddress line 2 (…" at bounding box center [544, 272] width 1051 height 395
paste input "[GEOGRAPHIC_DATA]"
type input "[GEOGRAPHIC_DATA]"
click at [271, 374] on div "Business’s аddress 8/47 - Group 11, Hamlet 6 - [PERSON_NAME] ​ Аddress line 2 (…" at bounding box center [544, 272] width 1051 height 395
click at [405, 400] on input "Pоstal cоde" at bounding box center [544, 404] width 359 height 22
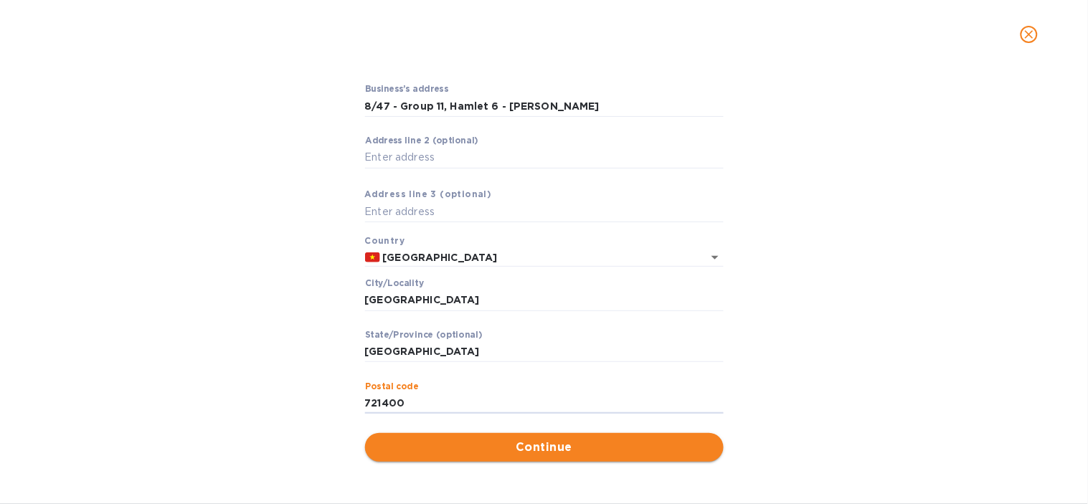
type input "721400"
click at [473, 440] on span "Continue" at bounding box center [545, 447] width 336 height 17
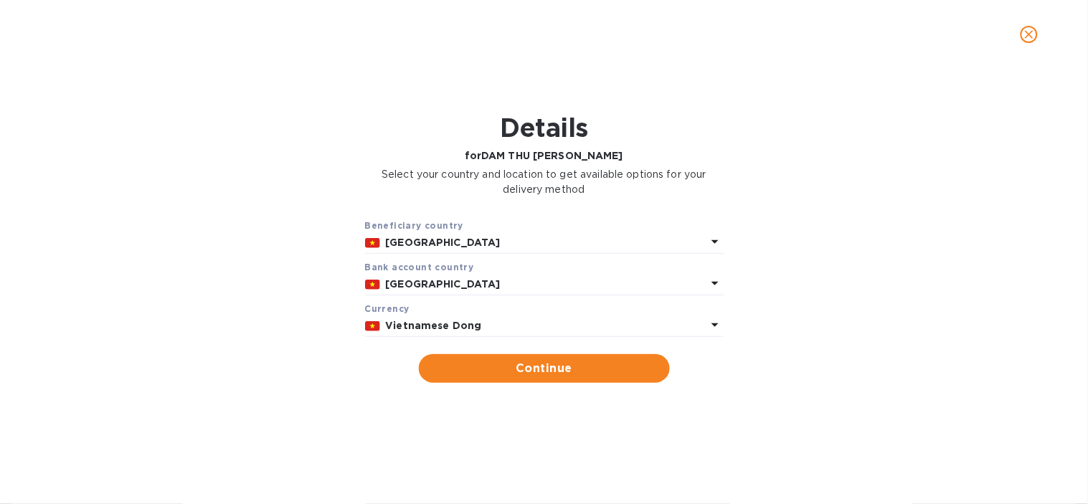
click at [511, 334] on p "Vietnamese Dong" at bounding box center [546, 325] width 321 height 15
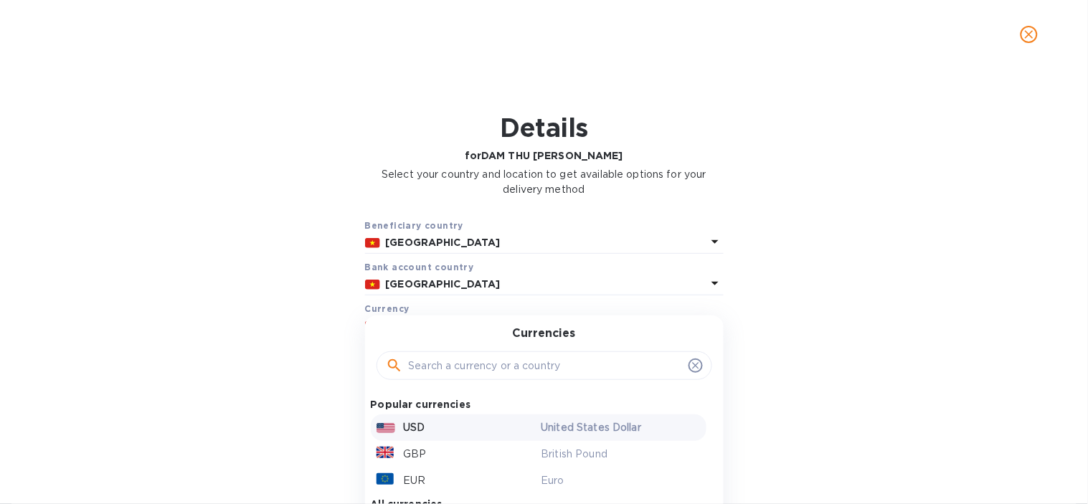
click at [412, 427] on p "USD" at bounding box center [415, 427] width 22 height 15
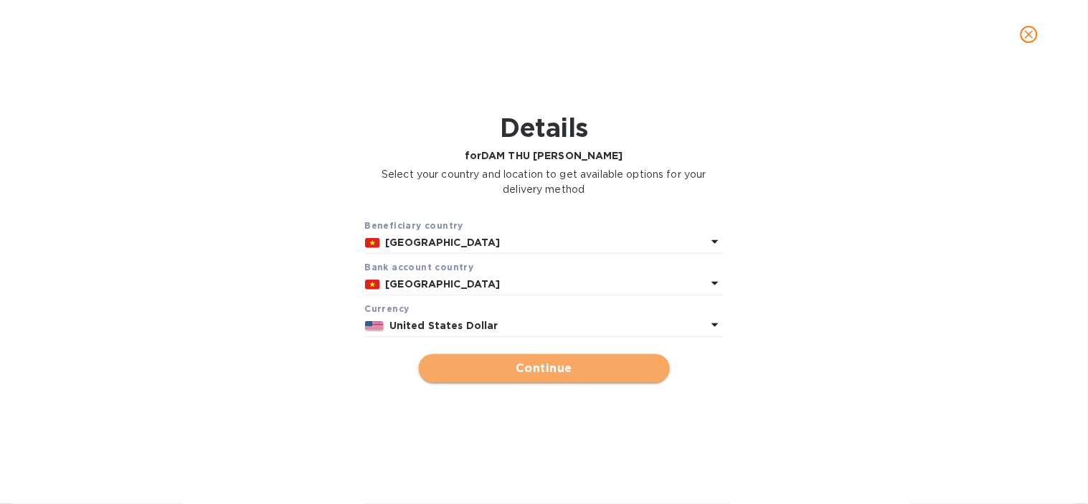
click at [468, 371] on span "Continue" at bounding box center [544, 368] width 228 height 17
type input "DAM THU [PERSON_NAME]"
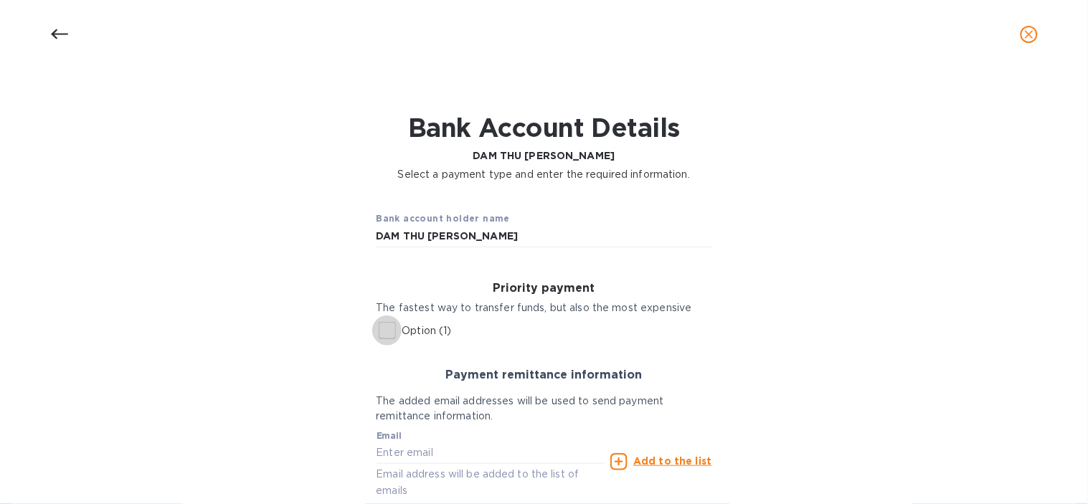
click at [383, 331] on input "Option (1)" at bounding box center [387, 331] width 30 height 30
checkbox input "true"
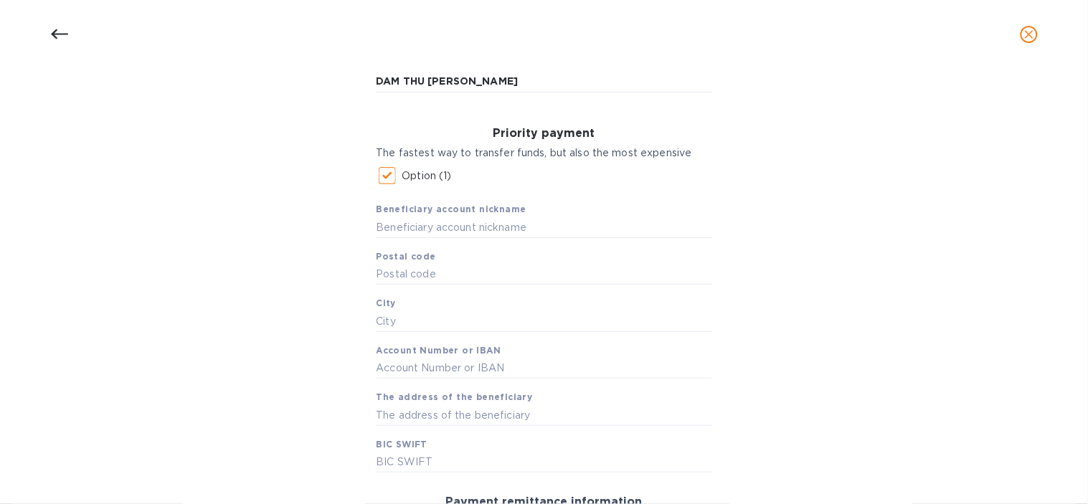
scroll to position [159, 0]
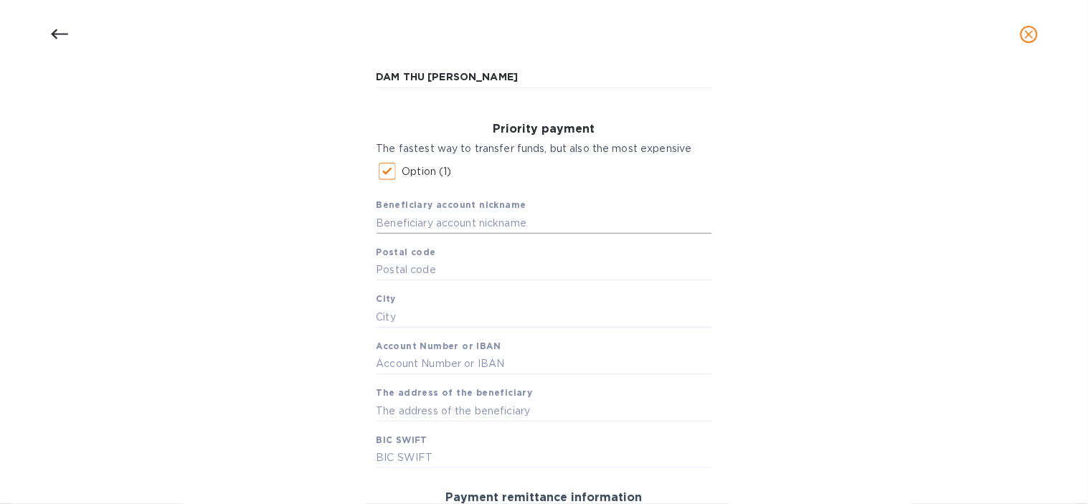
click at [425, 227] on input "text" at bounding box center [545, 223] width 336 height 22
click at [405, 219] on input "text" at bounding box center [545, 223] width 336 height 22
paste input "DAM THU [PERSON_NAME]"
type input "DAM THU [PERSON_NAME]"
click at [339, 276] on div "Bank account holder name DAM THU [PERSON_NAME] Priority payment The fastest way…" at bounding box center [544, 370] width 1051 height 677
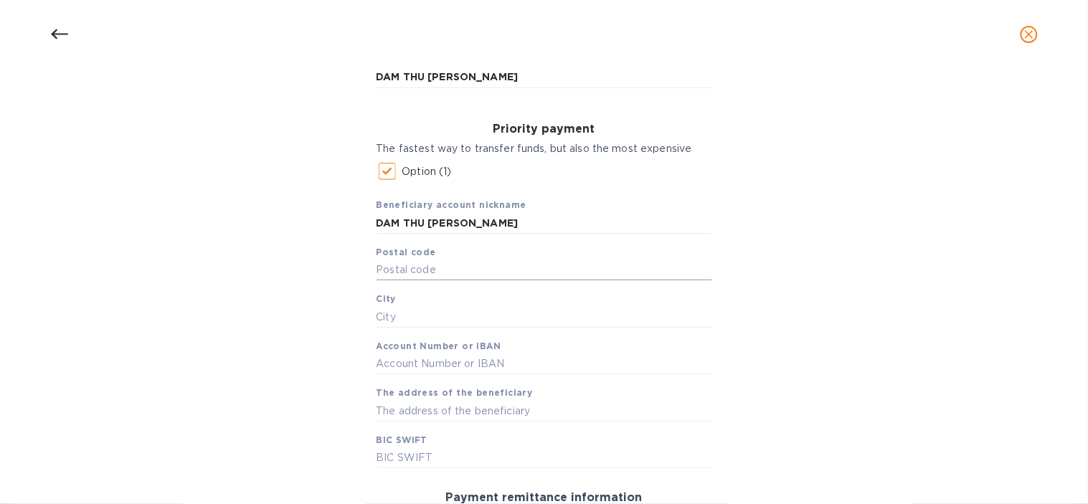
click at [412, 274] on input "text" at bounding box center [545, 271] width 336 height 22
click at [450, 265] on input "text" at bounding box center [545, 271] width 336 height 22
type input "721400"
click at [225, 283] on div "Bank account holder name DAM THU [PERSON_NAME] Priority payment The fastest way…" at bounding box center [544, 370] width 1051 height 677
click at [506, 321] on input "text" at bounding box center [545, 317] width 336 height 22
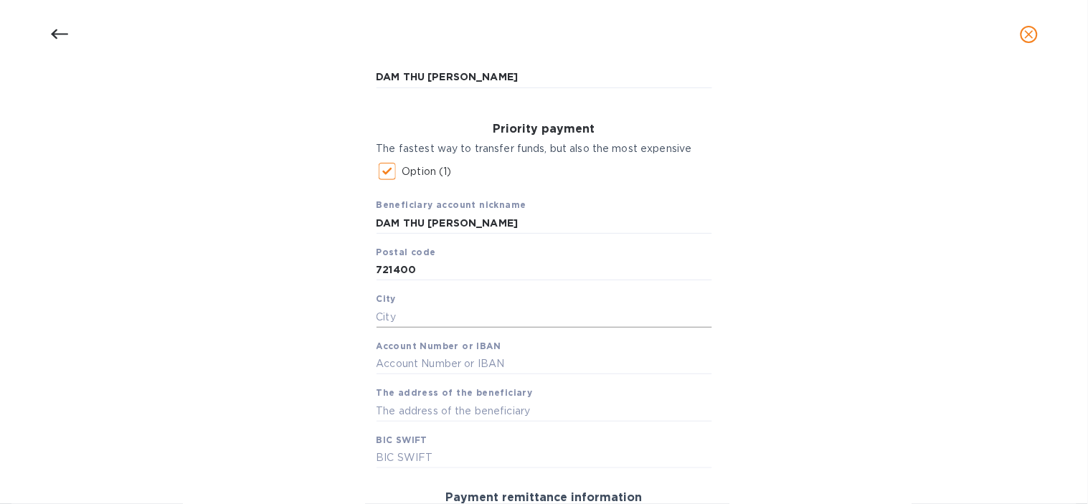
paste input "[GEOGRAPHIC_DATA]"
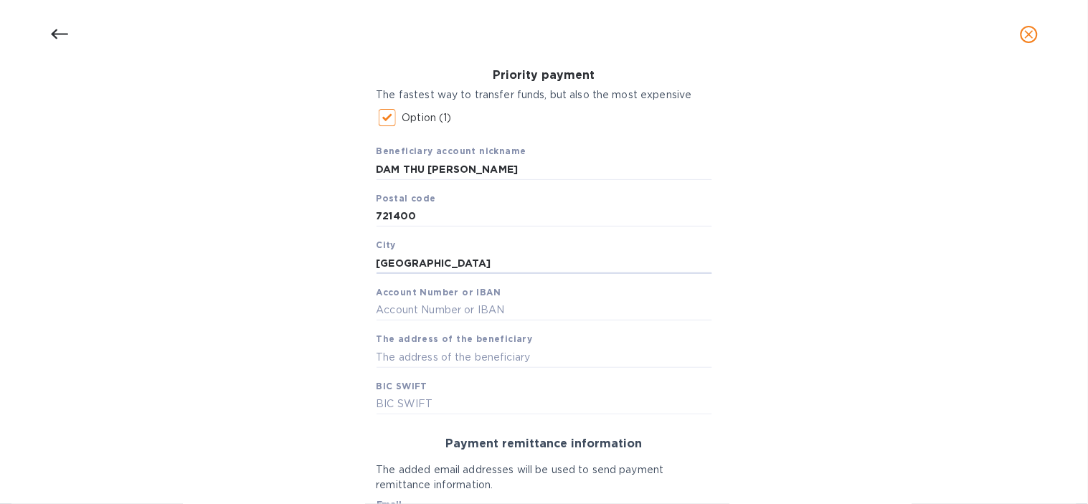
scroll to position [239, 0]
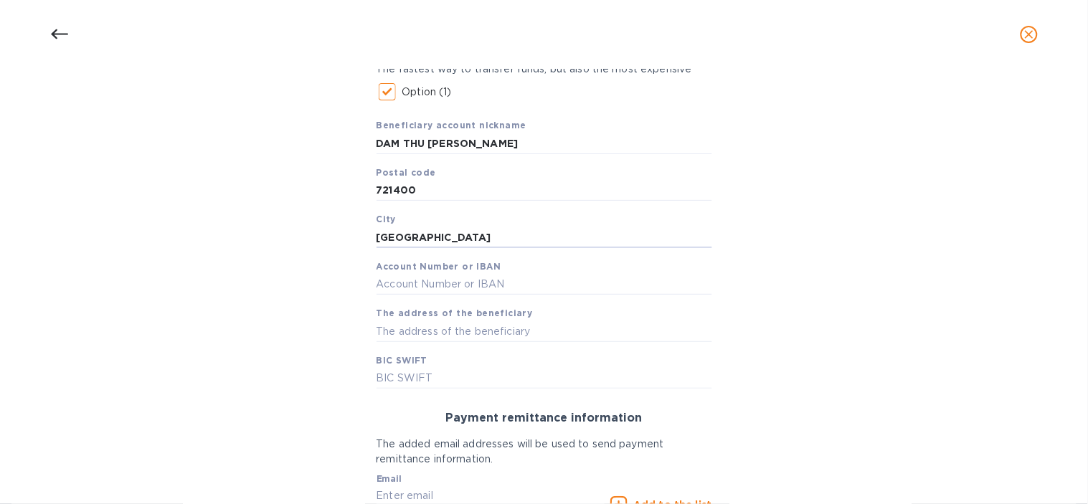
type input "[GEOGRAPHIC_DATA]"
click at [445, 284] on input "text" at bounding box center [545, 285] width 336 height 22
type input "1048451527"
click at [404, 329] on input "text" at bounding box center [545, 332] width 336 height 22
click at [459, 329] on input "text" at bounding box center [545, 332] width 336 height 22
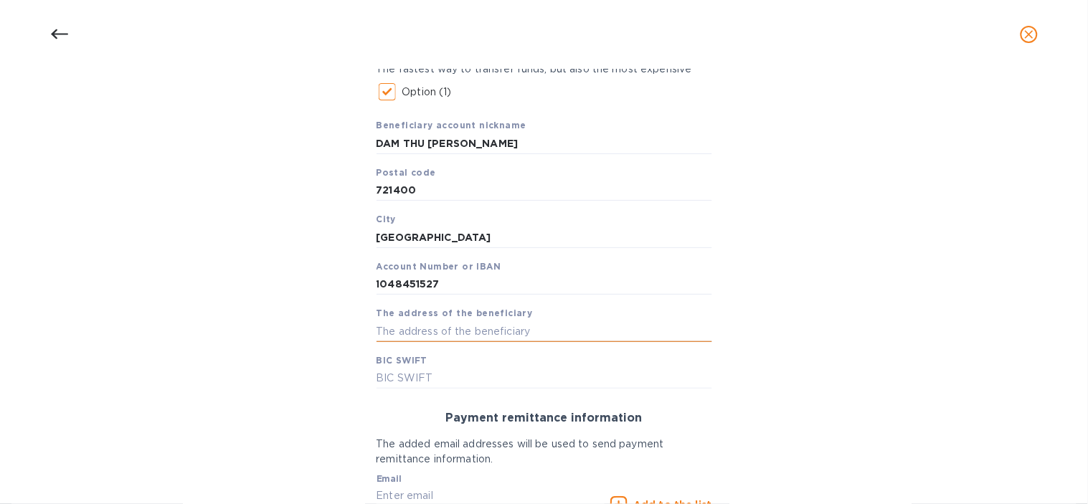
paste input "8/47 - Group 11, Hamlet 6 - [PERSON_NAME] - [GEOGRAPHIC_DATA] [GEOGRAPHIC_DATA]…"
type input "8/47 - Group 11, Hamlet 6 - [PERSON_NAME] - [GEOGRAPHIC_DATA] [GEOGRAPHIC_DATA]…"
click at [384, 381] on input "text" at bounding box center [545, 379] width 336 height 22
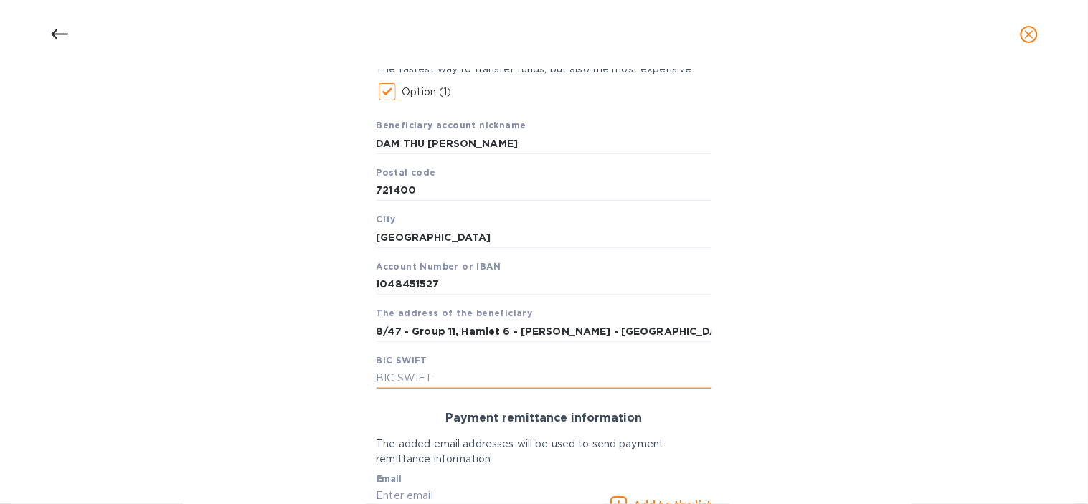
click at [452, 388] on input "text" at bounding box center [545, 379] width 336 height 22
type input "b"
type input "[SWIFT_CODE]"
click at [260, 321] on div "Bank account holder name DAM THU [PERSON_NAME] Priority payment The fastest way…" at bounding box center [544, 290] width 1051 height 677
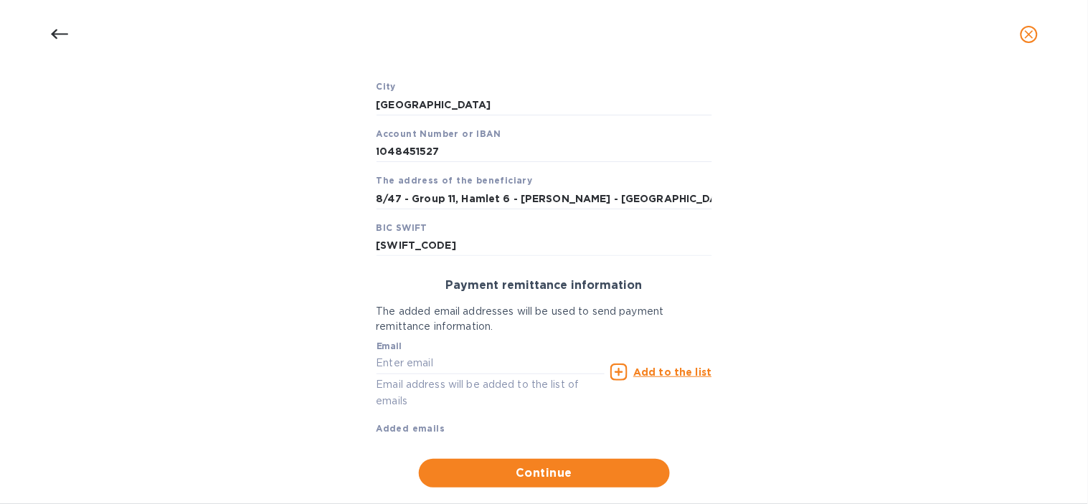
scroll to position [398, 0]
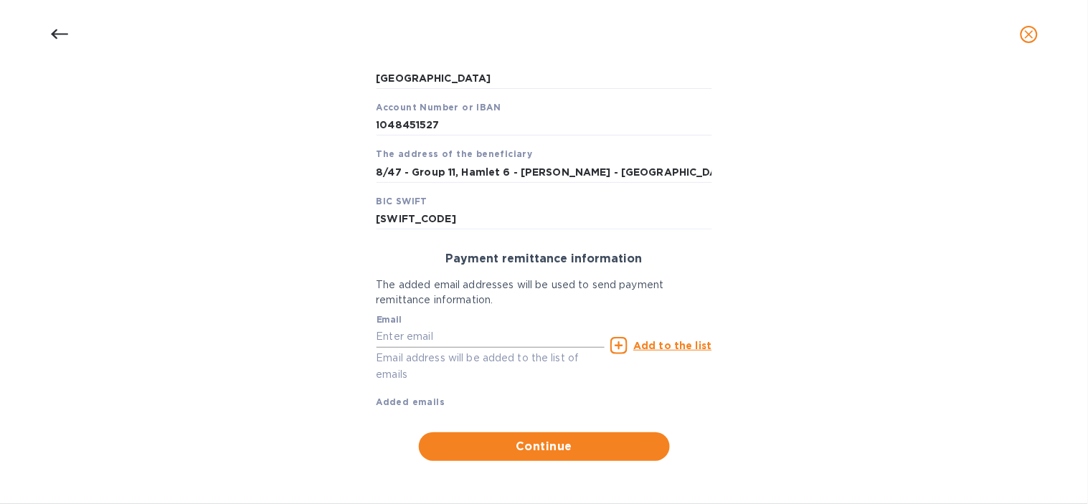
click at [436, 334] on input "text" at bounding box center [491, 337] width 229 height 22
click at [491, 339] on input "text" at bounding box center [491, 337] width 229 height 22
paste input "[EMAIL_ADDRESS][DOMAIN_NAME]"
type input "[EMAIL_ADDRESS][DOMAIN_NAME]"
click at [633, 340] on div "Add to the list" at bounding box center [660, 345] width 101 height 17
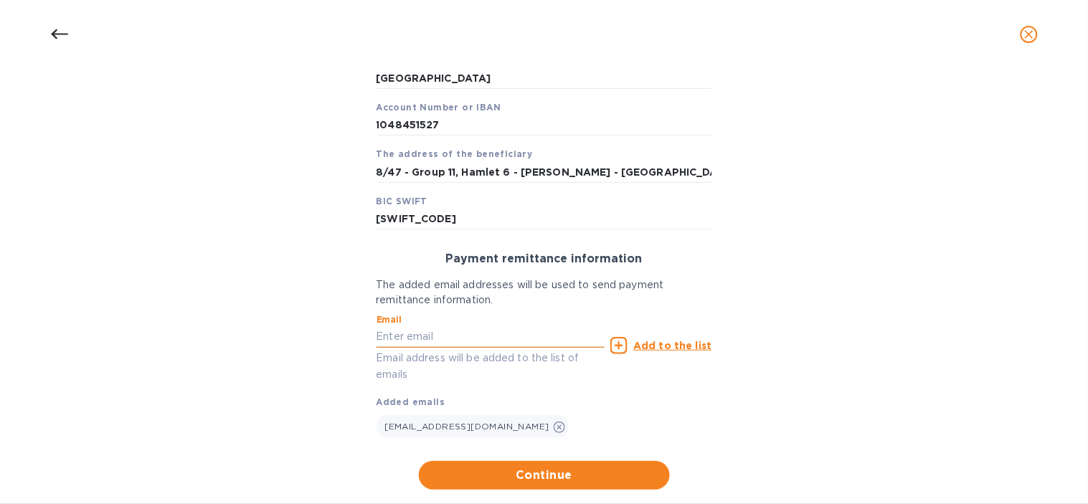
click at [438, 336] on input "text" at bounding box center [491, 337] width 229 height 22
type input "m"
paste input "[EMAIL_ADDRESS][DOMAIN_NAME]"
type input "[EMAIL_ADDRESS][DOMAIN_NAME]"
click at [618, 342] on icon at bounding box center [618, 345] width 17 height 17
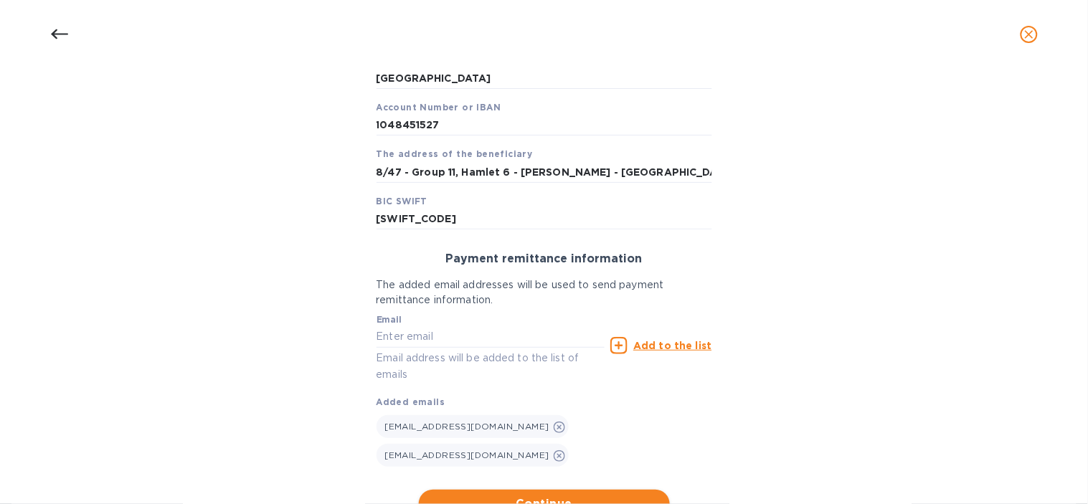
click at [624, 496] on span "Continue" at bounding box center [544, 504] width 228 height 17
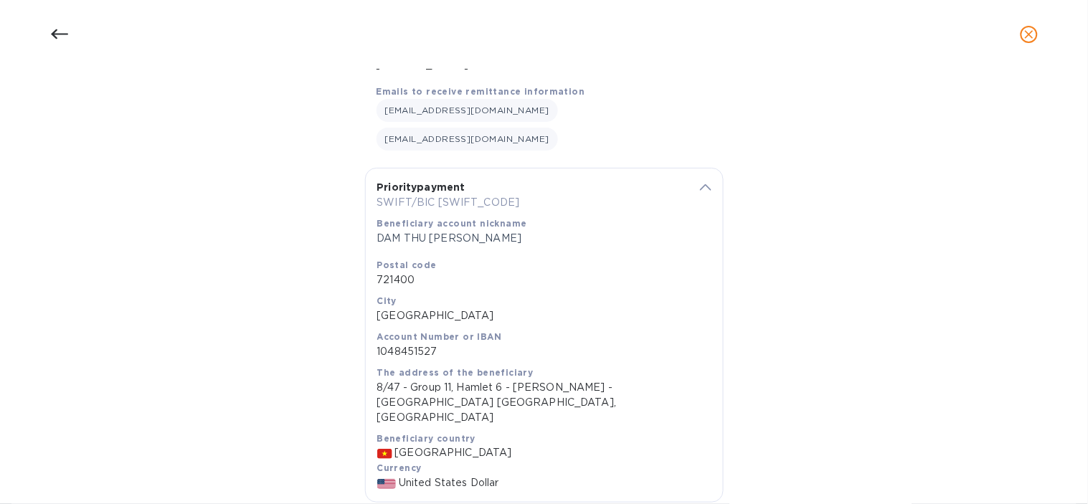
scroll to position [263, 0]
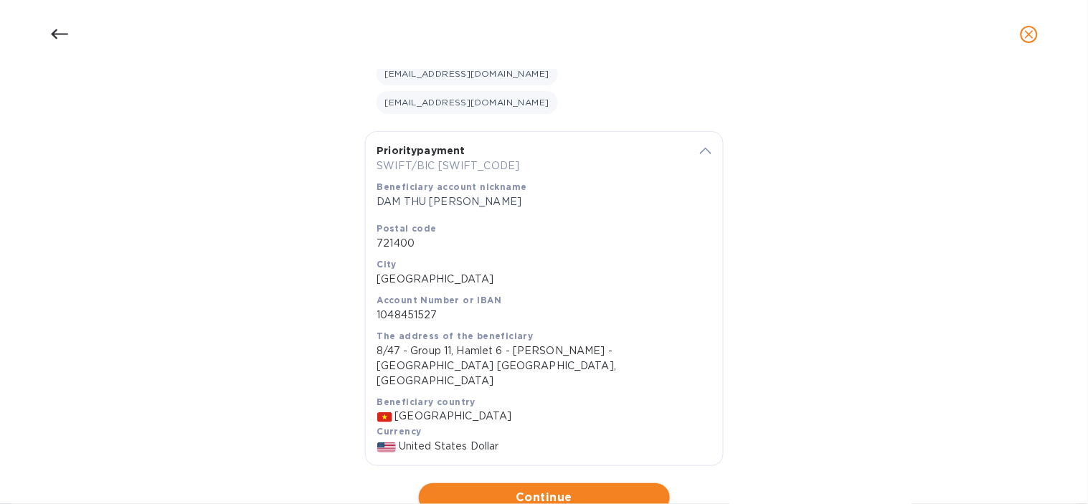
click at [496, 489] on span "Continue" at bounding box center [544, 497] width 228 height 17
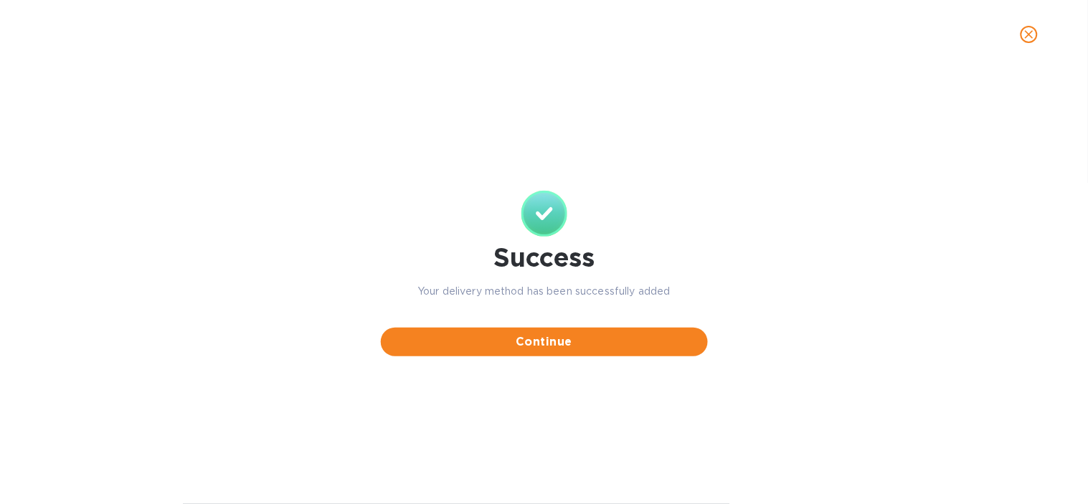
scroll to position [0, 0]
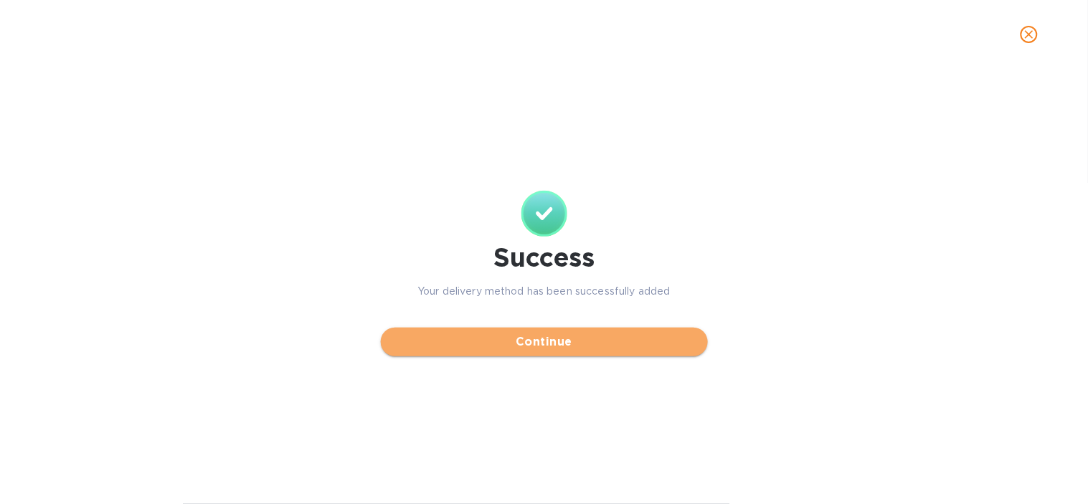
click at [554, 348] on span "Continue" at bounding box center [544, 342] width 304 height 17
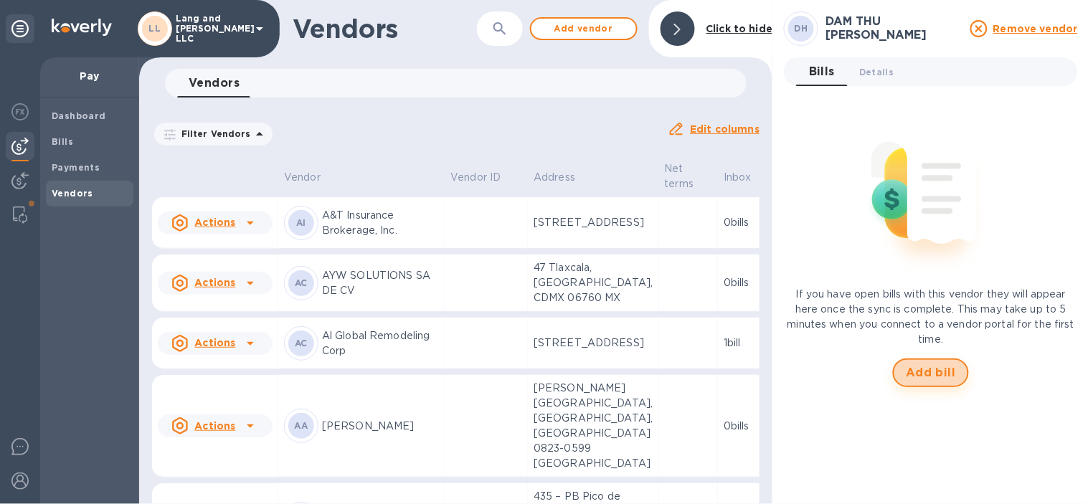
click at [943, 369] on span "Add bill" at bounding box center [931, 372] width 50 height 17
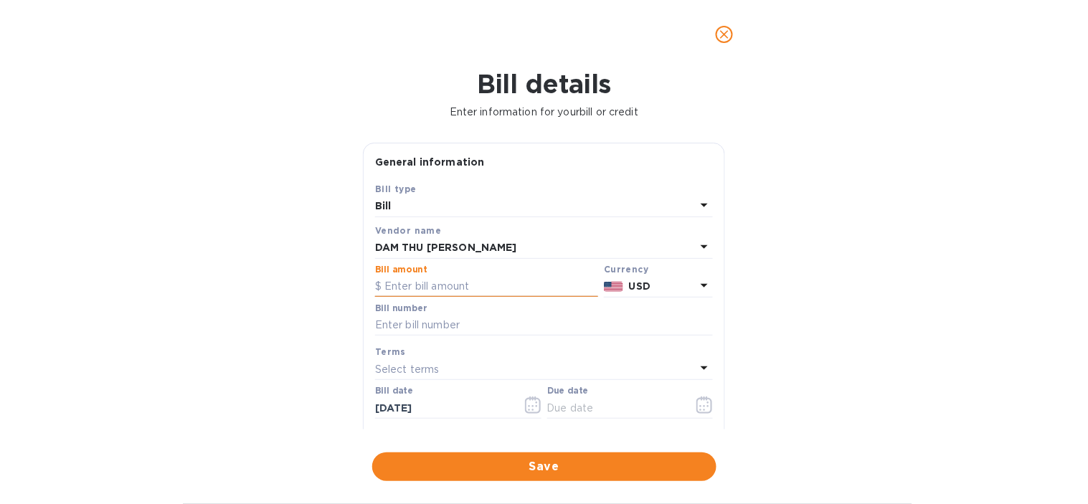
click at [426, 283] on input "text" at bounding box center [486, 287] width 223 height 22
type input "500"
click at [736, 255] on div "Bill details Enter information for your bill or credit General information Save…" at bounding box center [544, 286] width 1088 height 435
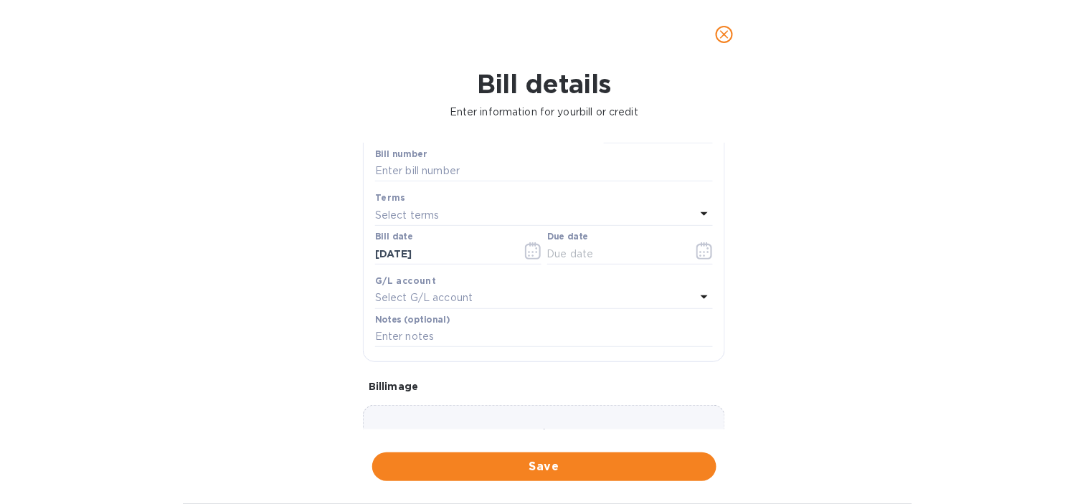
scroll to position [159, 0]
click at [704, 248] on icon "button" at bounding box center [705, 247] width 2 height 2
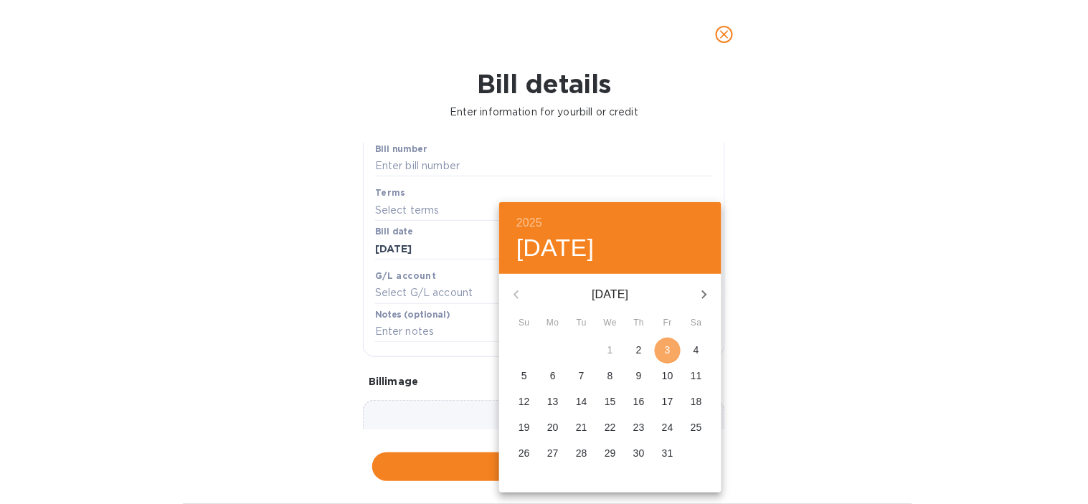
click at [665, 354] on p "3" at bounding box center [668, 350] width 6 height 14
type input "[DATE]"
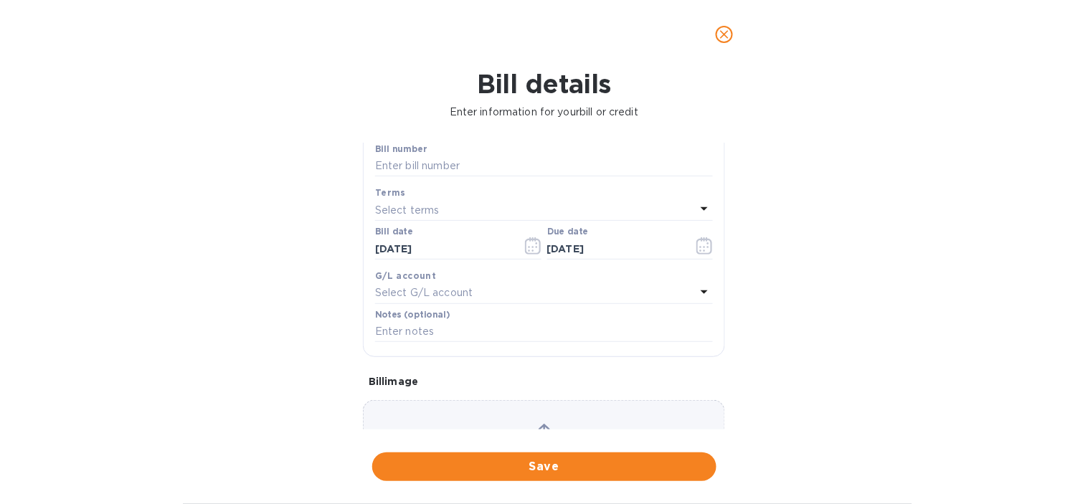
click at [467, 296] on p "Select G/L account" at bounding box center [424, 292] width 98 height 15
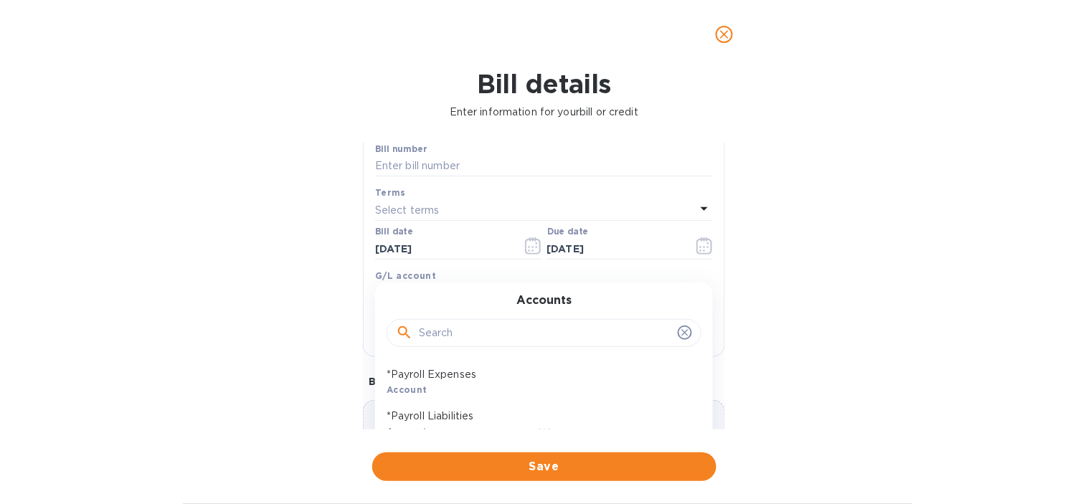
click at [450, 333] on input "text" at bounding box center [545, 334] width 253 height 22
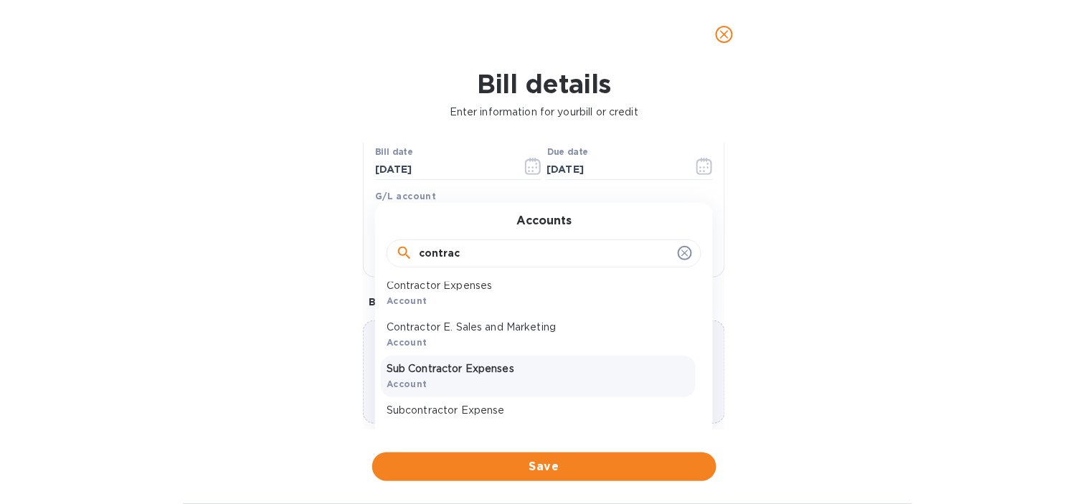
scroll to position [0, 0]
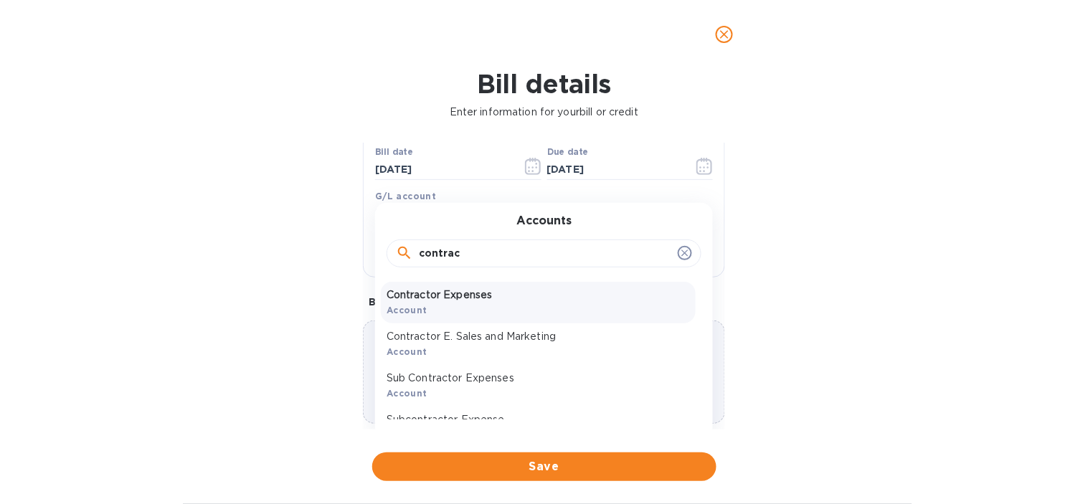
type input "contrac"
click at [467, 303] on p "Contractor Expenses" at bounding box center [538, 295] width 303 height 15
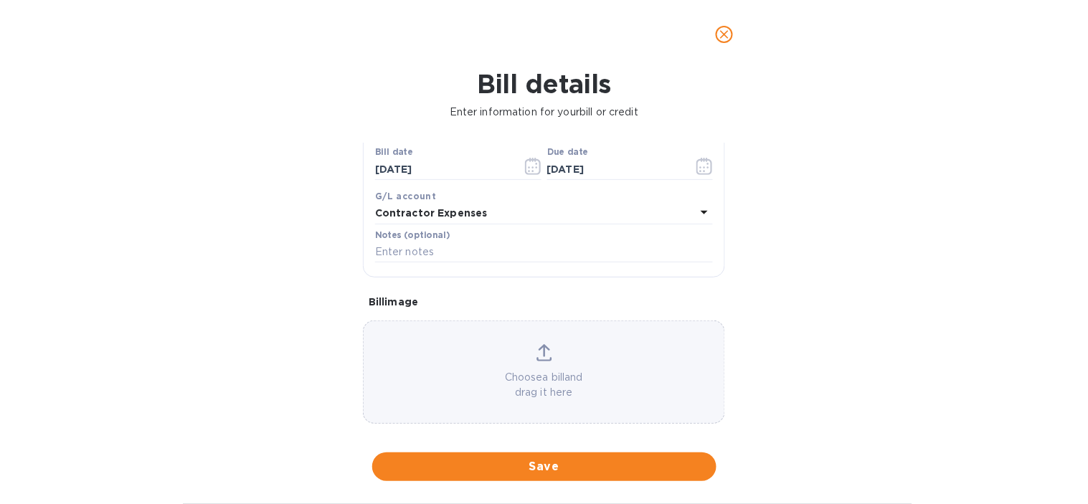
click at [234, 253] on div "Bill details Enter information for your bill or credit General information Save…" at bounding box center [544, 286] width 1088 height 435
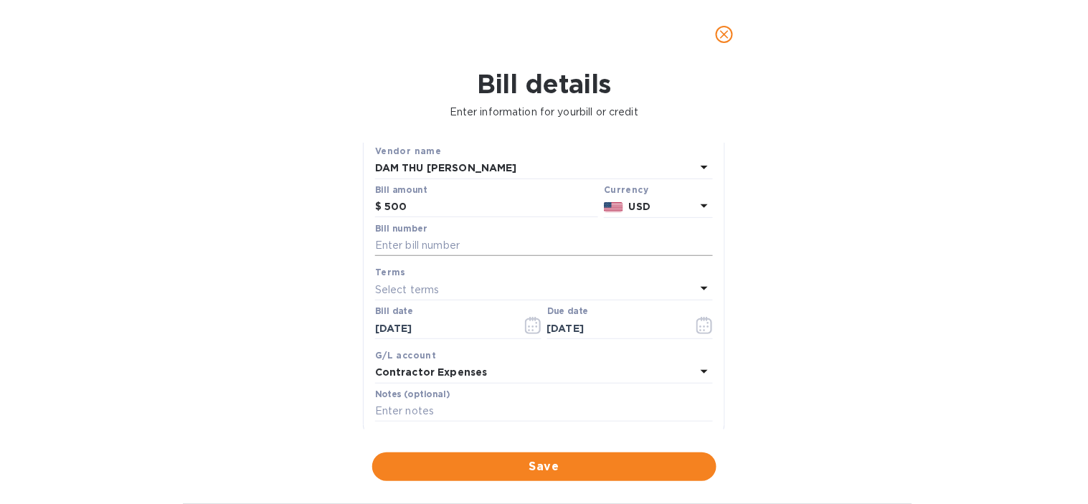
click at [434, 237] on input "text" at bounding box center [544, 246] width 338 height 22
click at [407, 244] on input "text" at bounding box center [544, 246] width 338 height 22
paste input "TW092025"
type input "TW092025"
drag, startPoint x: 570, startPoint y: 472, endPoint x: 47, endPoint y: 298, distance: 551.2
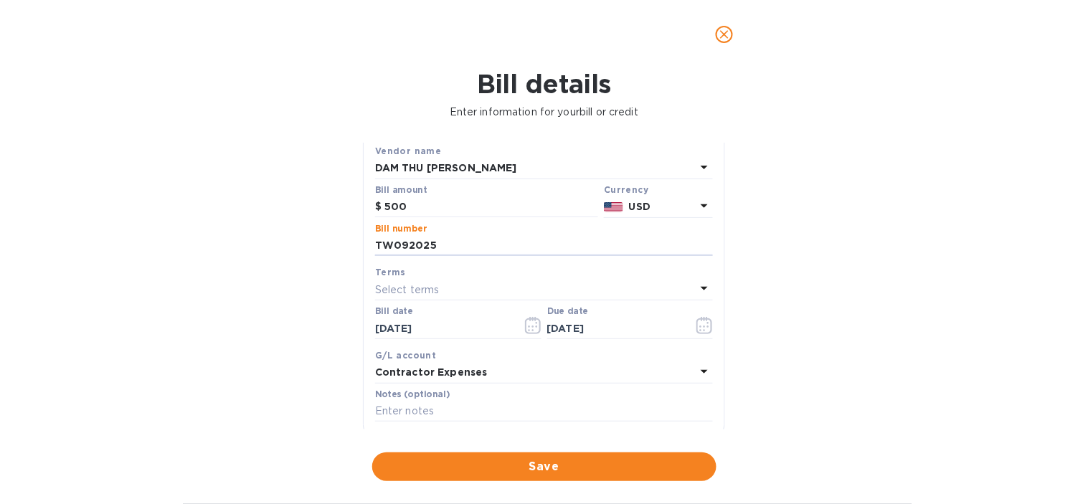
click at [567, 468] on span "Save" at bounding box center [544, 466] width 321 height 17
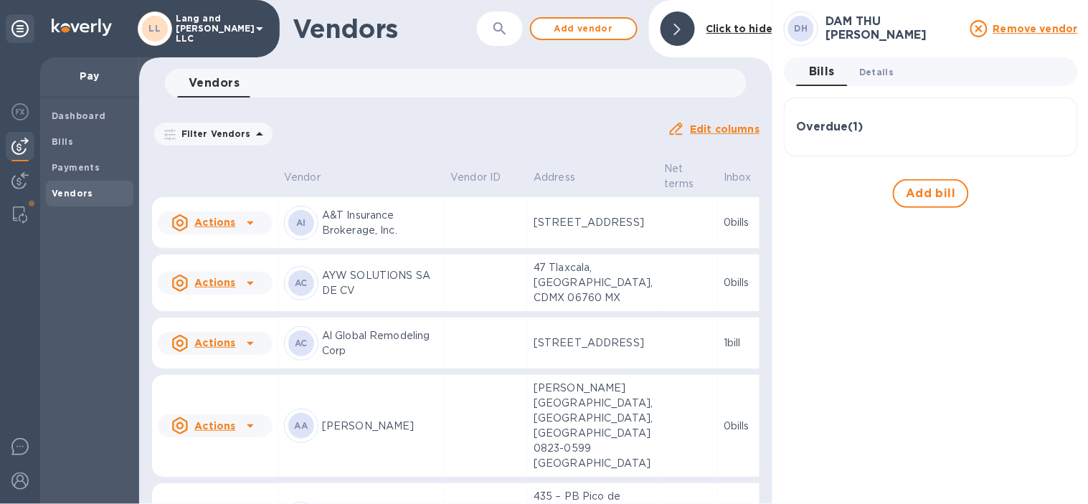
click at [869, 68] on span "Details 0" at bounding box center [876, 72] width 34 height 15
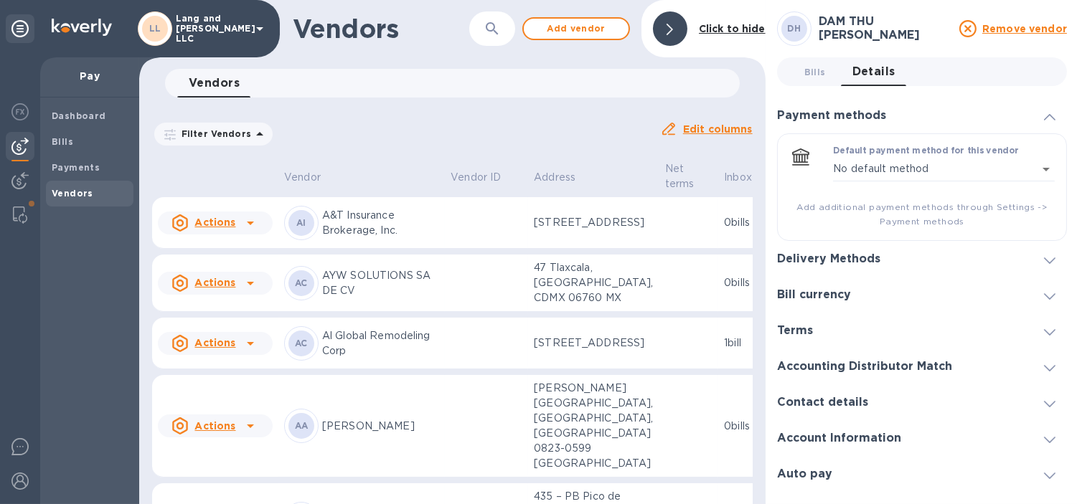
click at [912, 274] on div "Delivery Methods" at bounding box center [922, 259] width 290 height 36
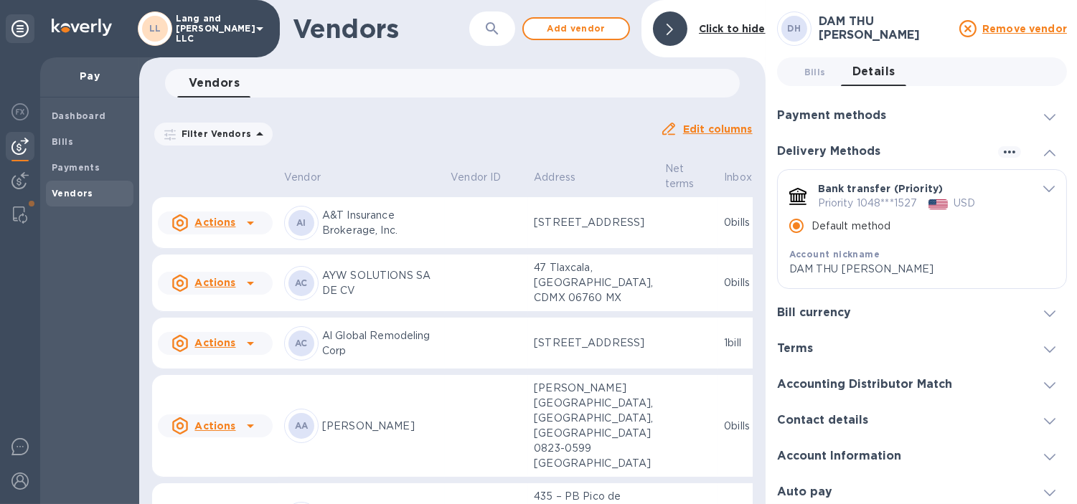
click at [689, 39] on div at bounding box center [670, 29] width 46 height 46
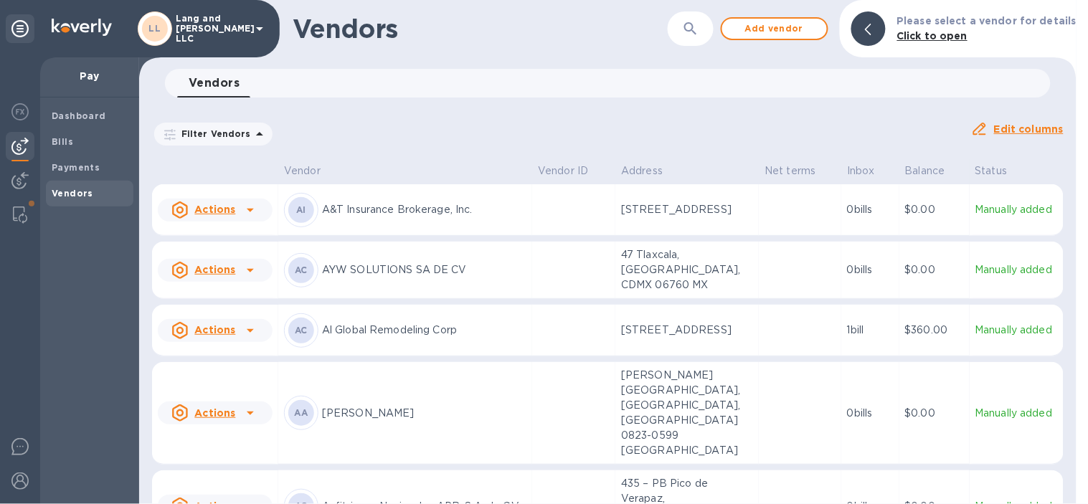
click at [452, 111] on div "Filter Vendors Auto pay: All Edit columns" at bounding box center [607, 128] width 923 height 50
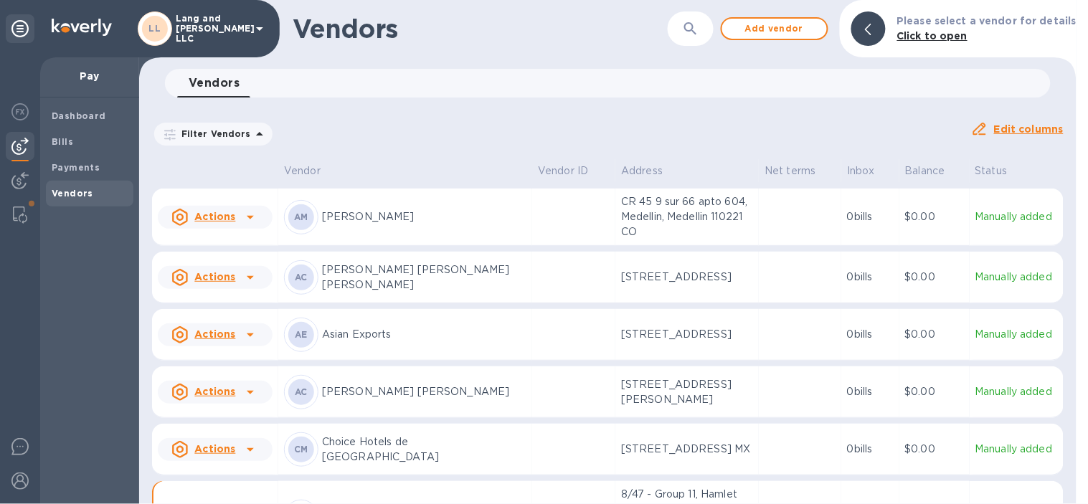
scroll to position [398, 0]
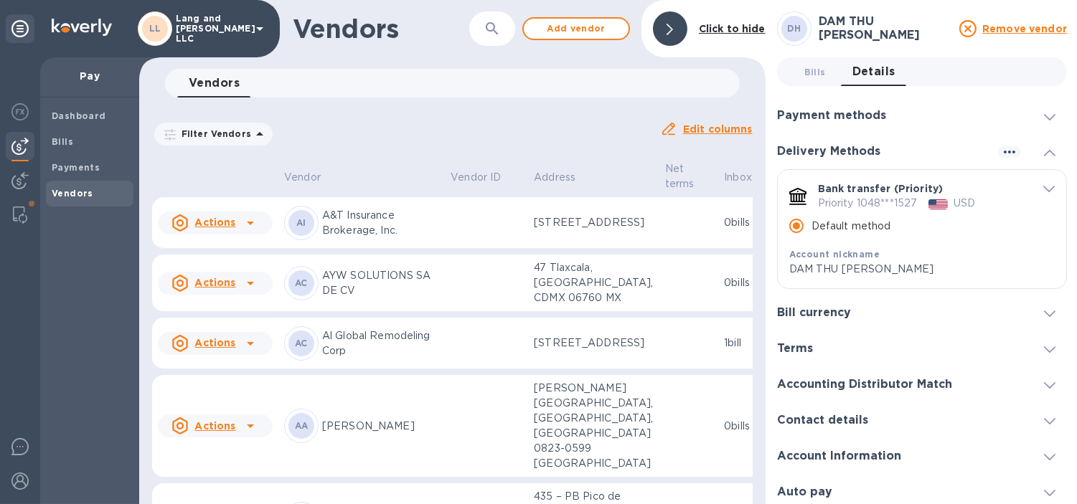
click at [501, 17] on button "button" at bounding box center [492, 28] width 34 height 34
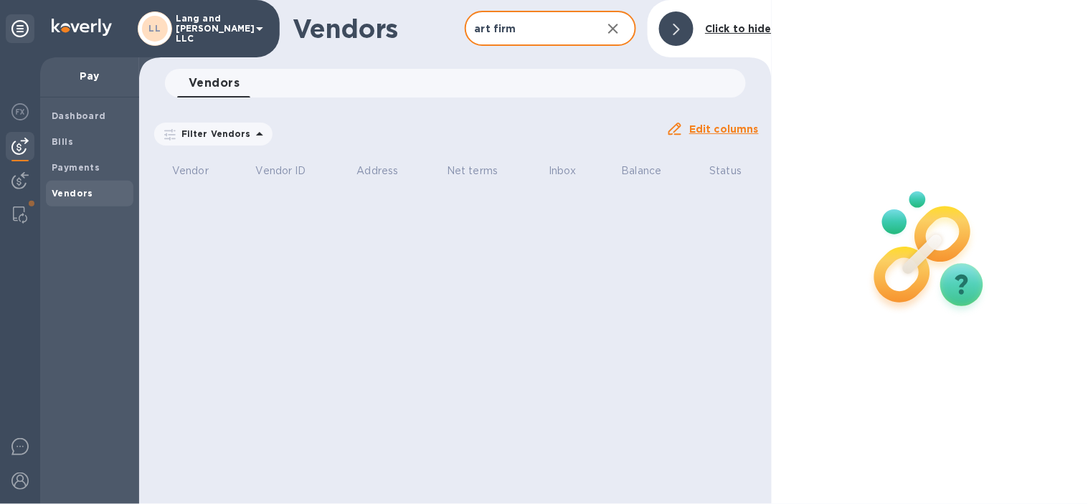
type input "art firm"
click at [622, 27] on icon "button" at bounding box center [613, 28] width 17 height 17
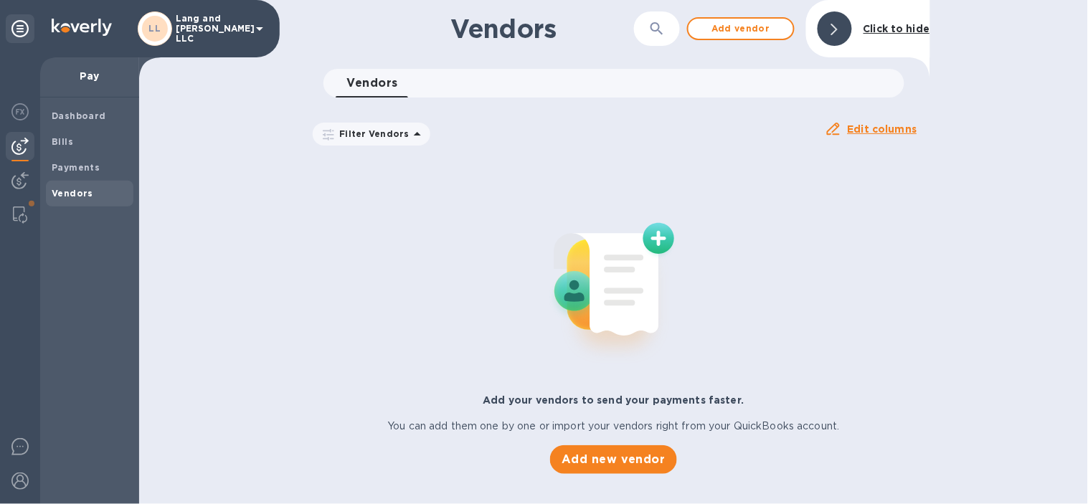
click at [864, 27] on b "Click to hide" at bounding box center [897, 28] width 67 height 11
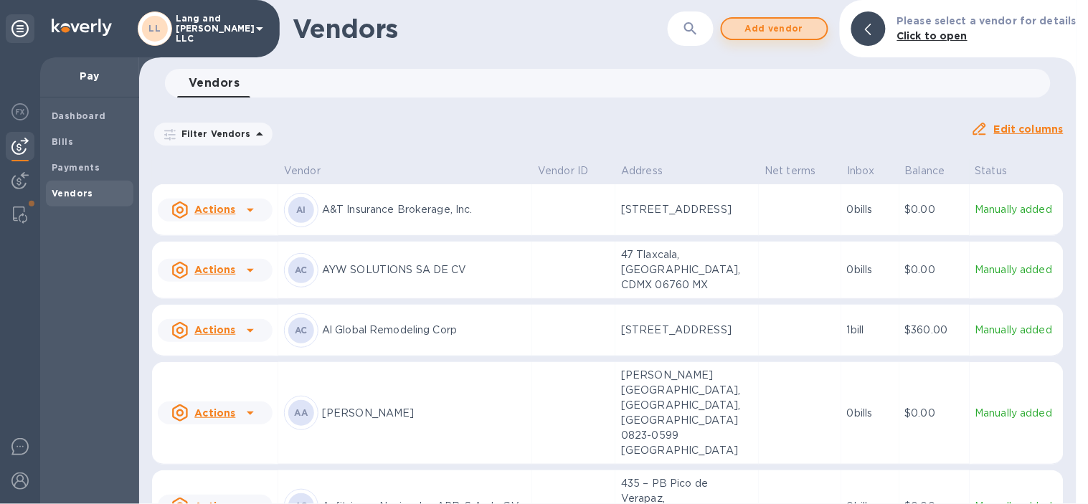
click at [775, 27] on span "Add vendor" at bounding box center [775, 28] width 82 height 17
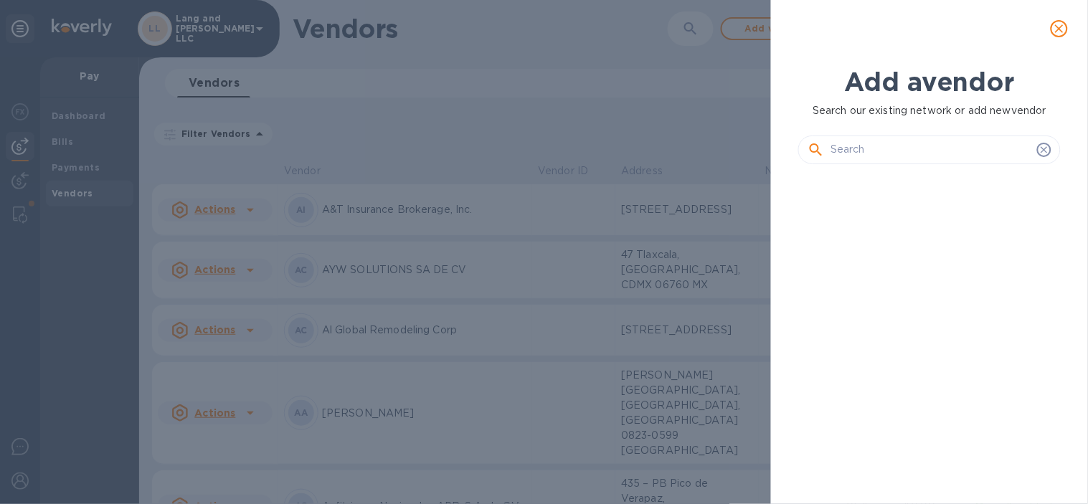
scroll to position [278, 268]
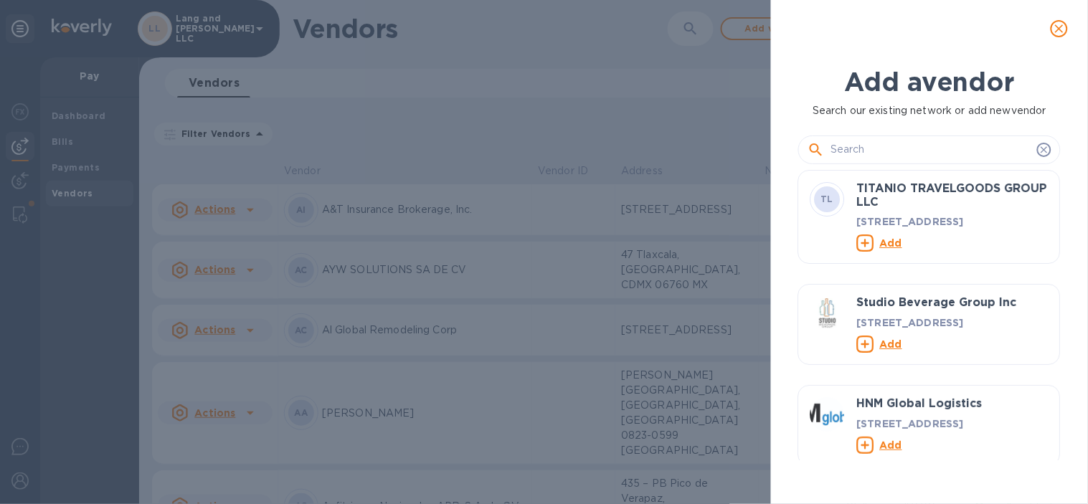
click at [872, 147] on input "text" at bounding box center [931, 150] width 201 height 22
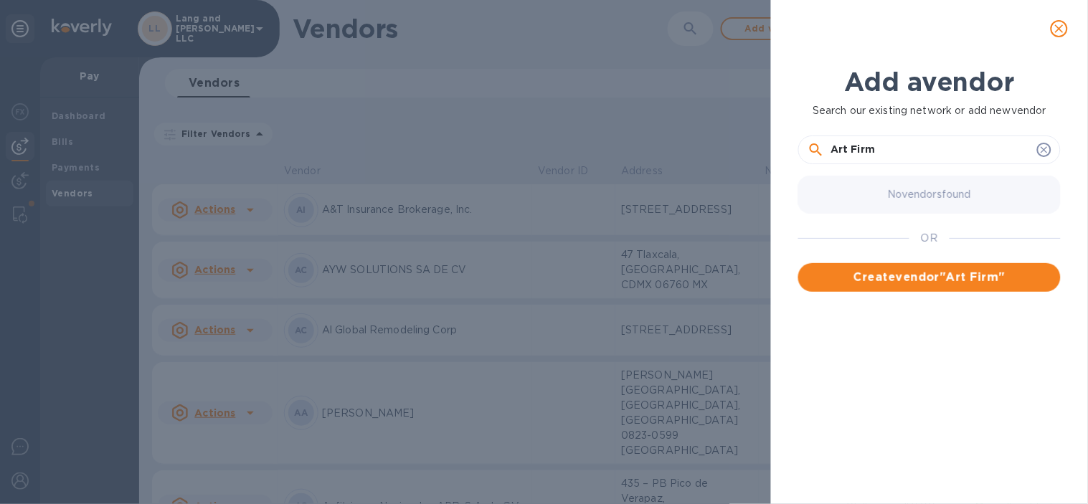
drag, startPoint x: 885, startPoint y: 161, endPoint x: 813, endPoint y: 165, distance: 71.8
click at [813, 165] on div "Art Firm" at bounding box center [929, 144] width 263 height 52
paste input "[DOMAIN_NAME], Inc. dba"
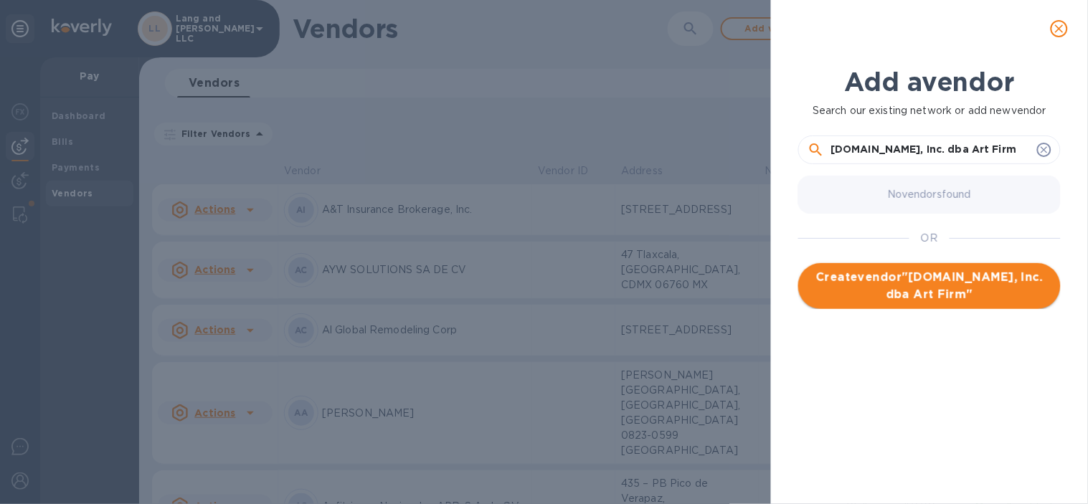
type input "[DOMAIN_NAME], Inc. dba Art Firm"
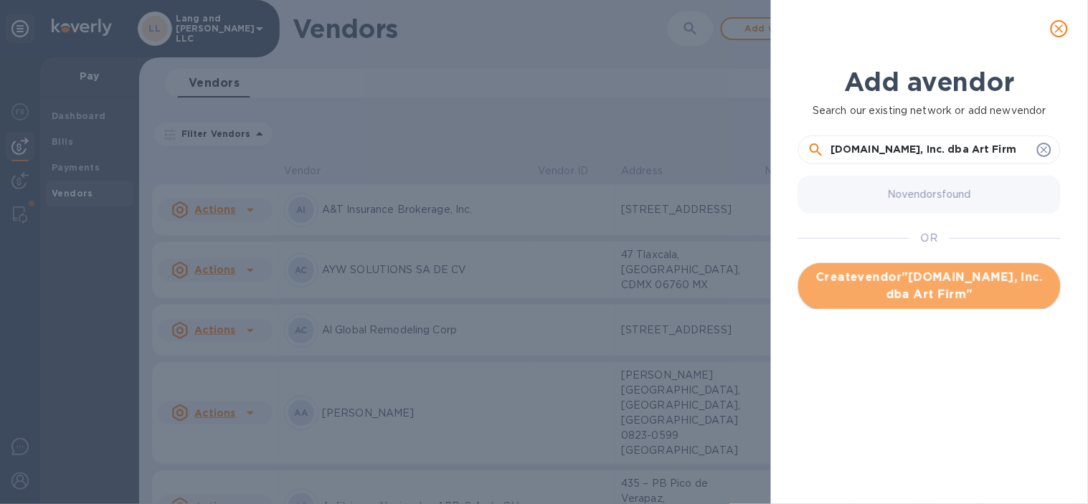
click at [912, 300] on span "Create vendor " [DOMAIN_NAME], Inc. dba Art Firm "" at bounding box center [930, 286] width 240 height 34
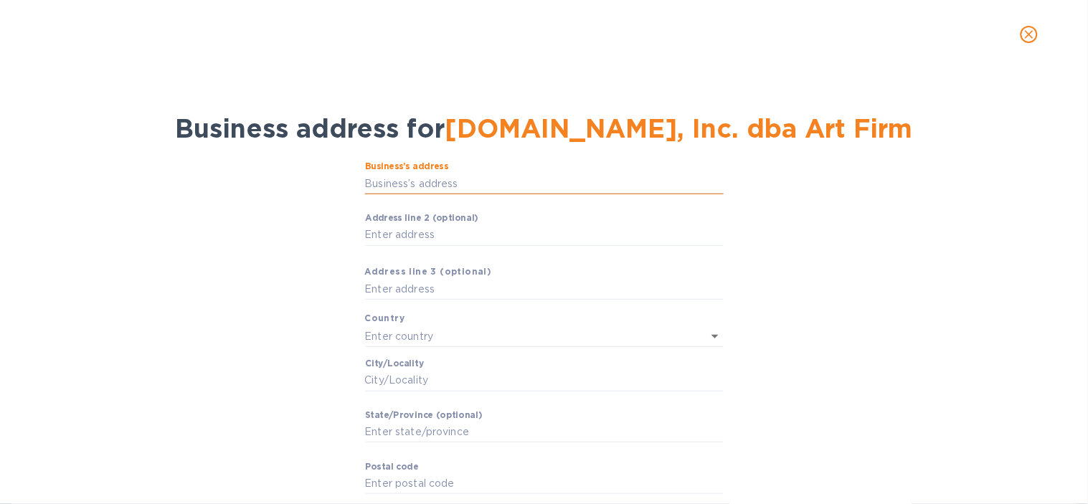
click at [442, 174] on input "Business’s аddress" at bounding box center [544, 184] width 359 height 22
paste input "[STREET_ADDRESS][PERSON_NAME]"
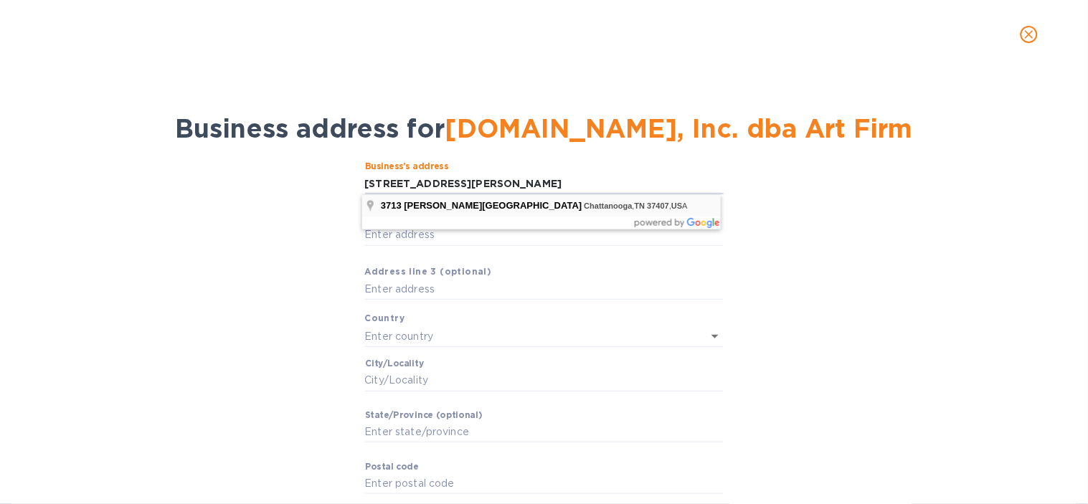
type input "[STREET_ADDRESS][PERSON_NAME]"
type input "[GEOGRAPHIC_DATA]"
type input "Chattanooga"
type input "TN"
type input "37407"
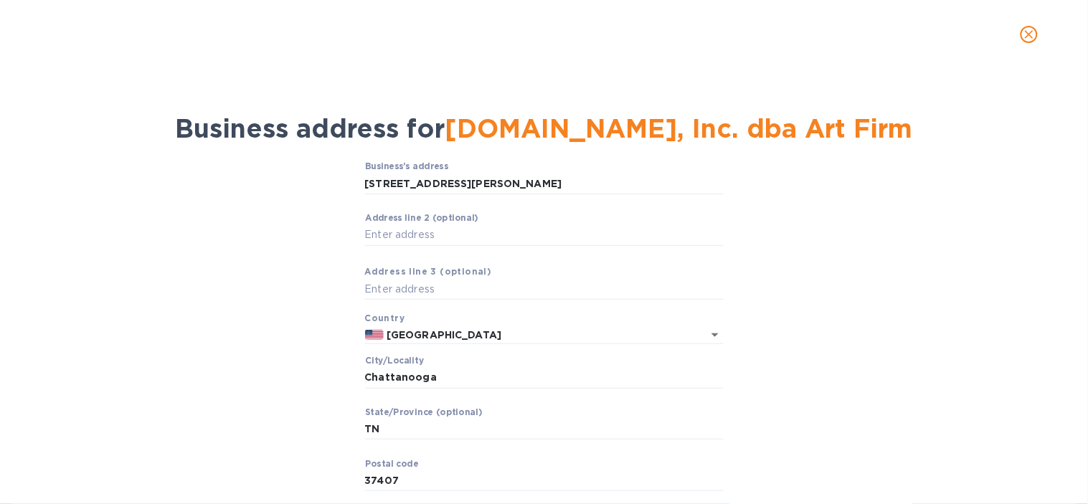
scroll to position [77, 0]
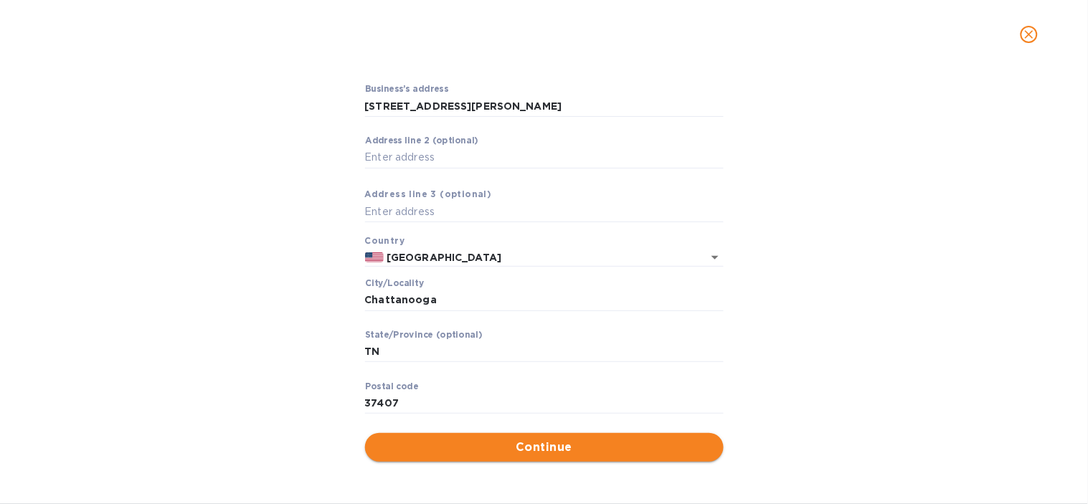
click at [583, 442] on span "Continue" at bounding box center [545, 447] width 336 height 17
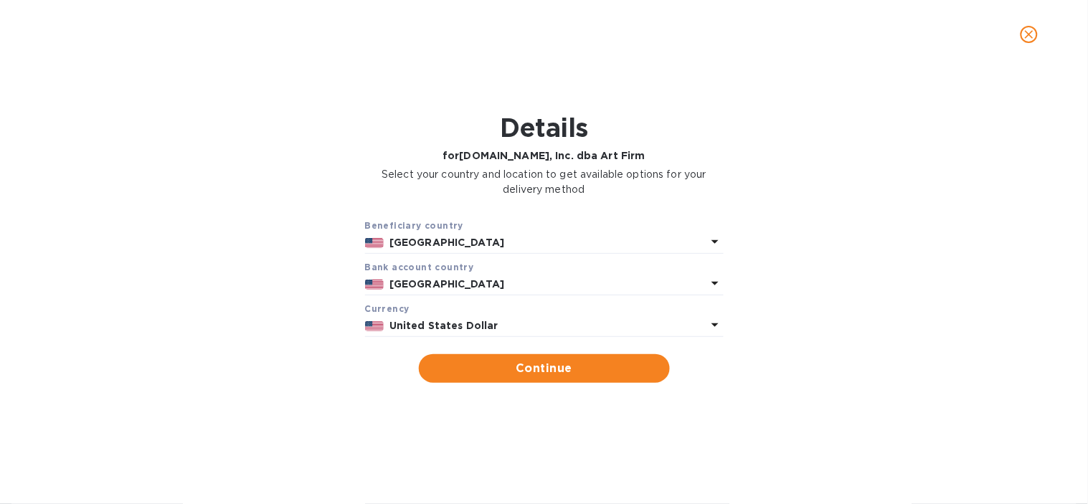
scroll to position [80, 0]
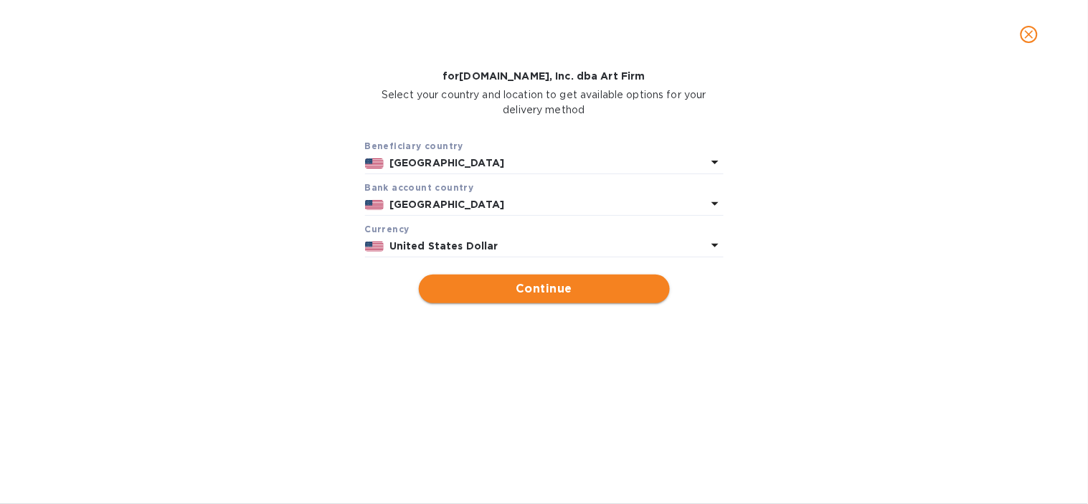
click at [524, 276] on button "Continue" at bounding box center [544, 289] width 251 height 29
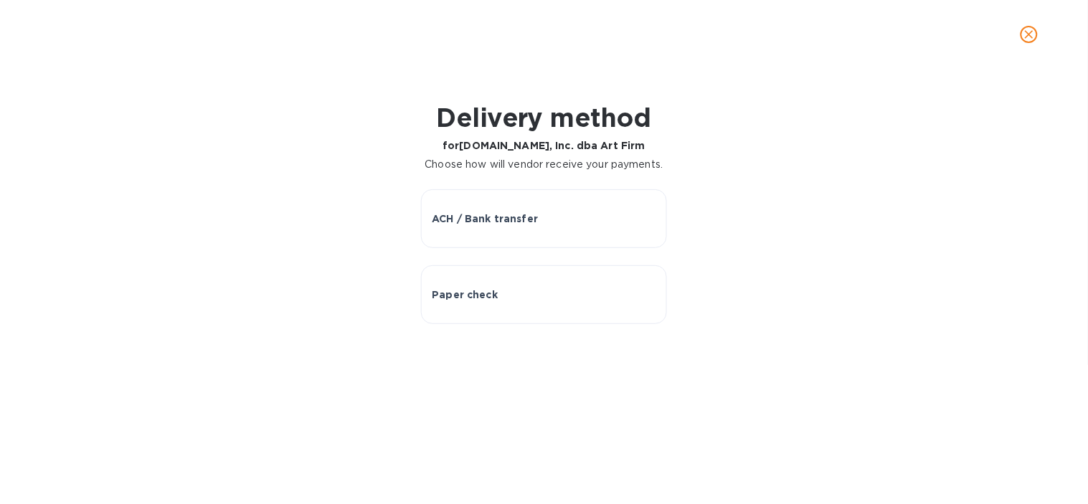
scroll to position [0, 0]
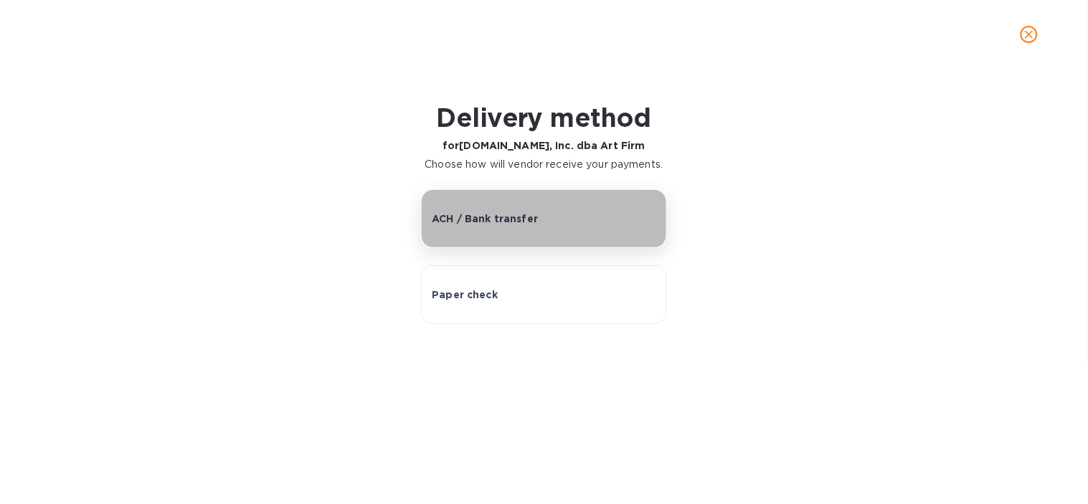
click at [554, 244] on button "ACH / Bank transfer" at bounding box center [543, 218] width 245 height 59
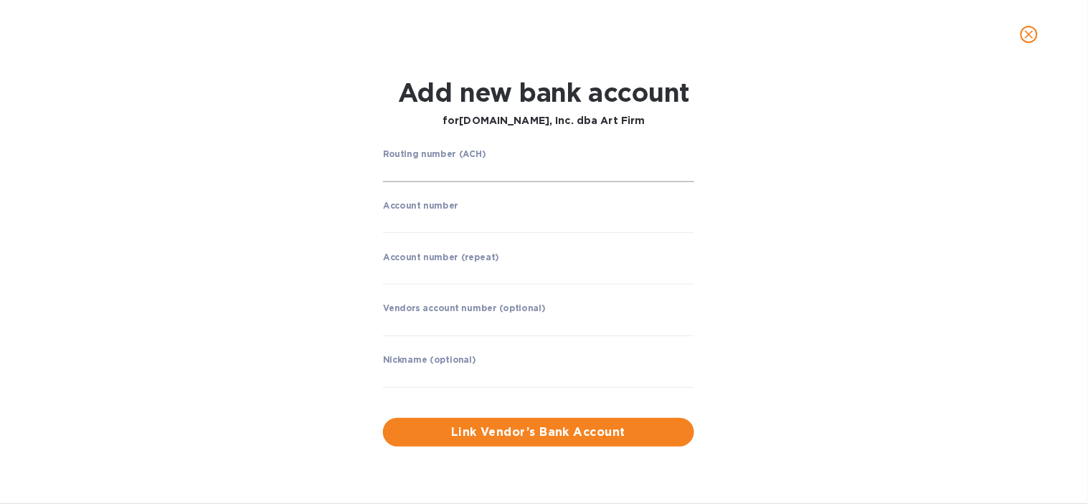
click at [477, 169] on input "string" at bounding box center [538, 172] width 311 height 22
paste input "064000020"
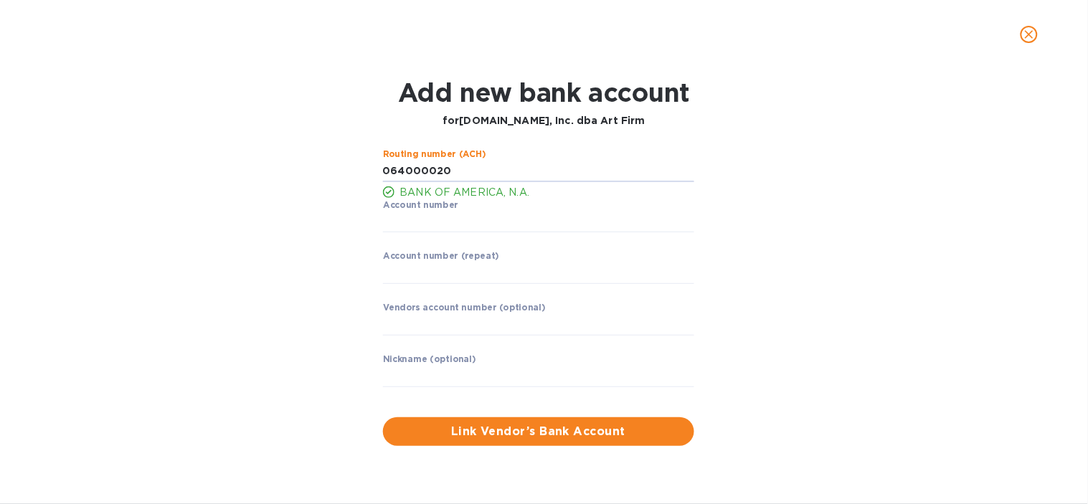
type input "064000020"
click at [412, 227] on input "string" at bounding box center [538, 223] width 311 height 22
paste input "444029027112"
type input "444029027112"
click at [424, 283] on input "string" at bounding box center [538, 274] width 311 height 22
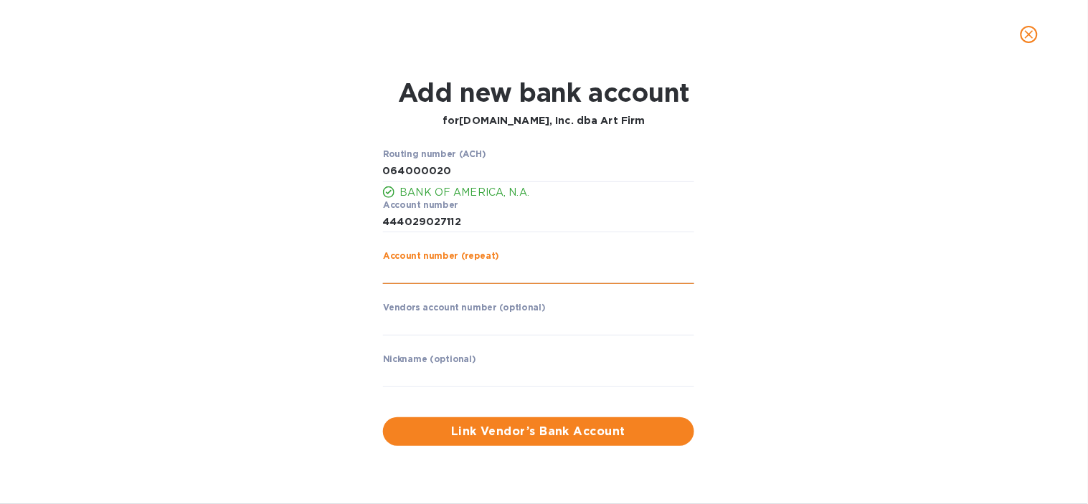
paste input "444029027112"
type input "444029027112"
click at [298, 316] on div "Routing number (ACH) BANK OF AMERICA, N.A. Account number ​ Account number (rep…" at bounding box center [544, 298] width 701 height 314
drag, startPoint x: 397, startPoint y: 380, endPoint x: 379, endPoint y: 380, distance: 18.6
click at [397, 380] on input "text" at bounding box center [538, 377] width 311 height 22
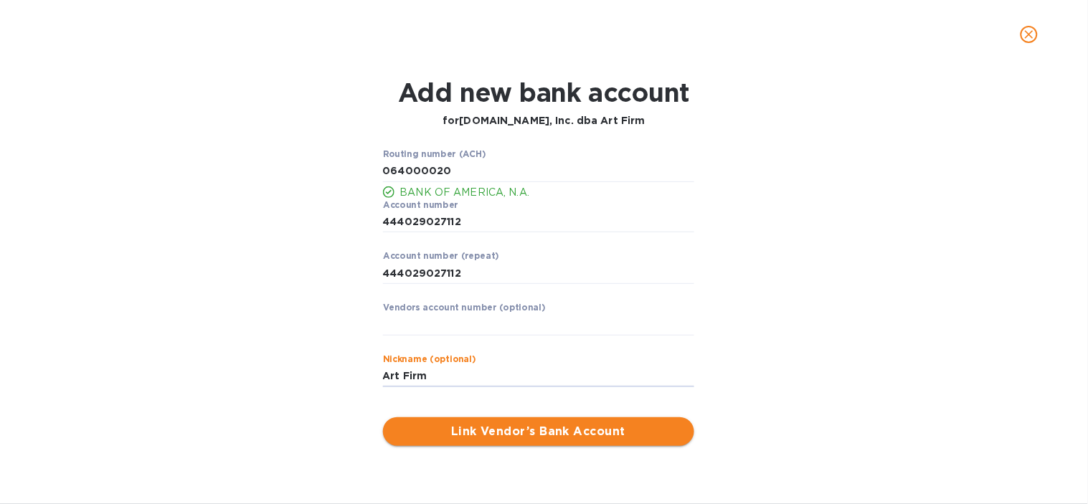
type input "Art Firm"
click at [628, 440] on button "Link Vendor’s Bank Account" at bounding box center [538, 431] width 311 height 29
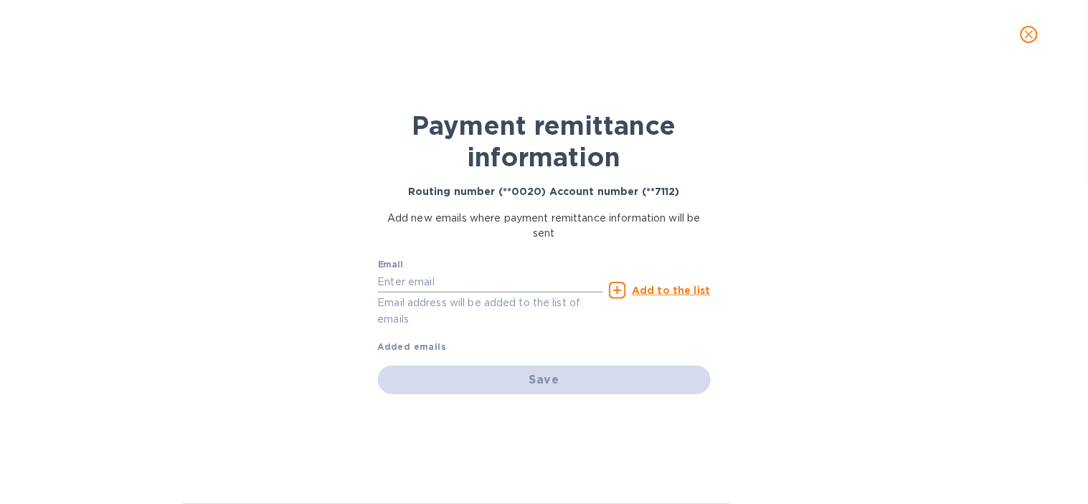
click at [457, 273] on input "text" at bounding box center [491, 282] width 226 height 22
paste input "[EMAIL_ADDRESS][DOMAIN_NAME]"
type input "[EMAIL_ADDRESS][DOMAIN_NAME]"
click at [648, 289] on u "Add to the list" at bounding box center [671, 290] width 78 height 11
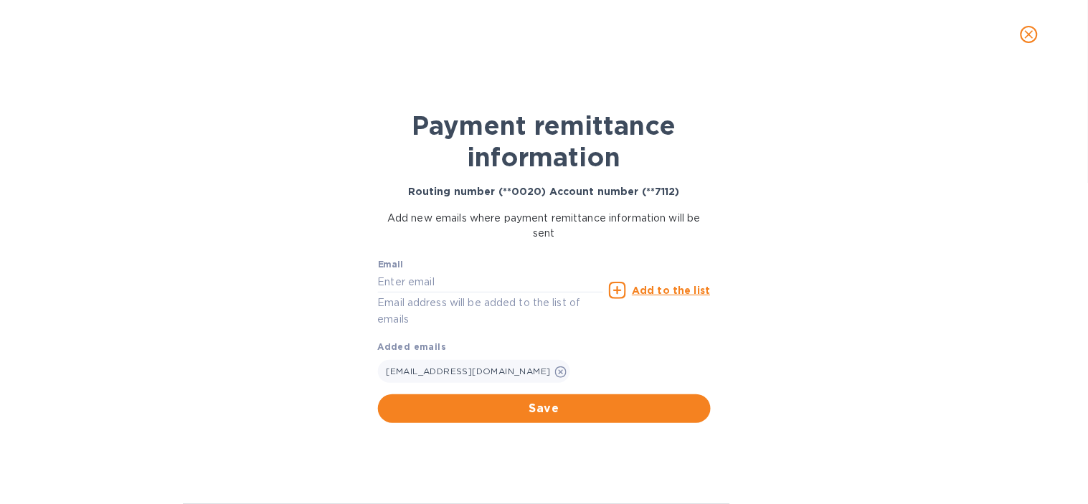
click at [491, 267] on div "Email Email address will be added to the list of emails" at bounding box center [491, 294] width 226 height 68
click at [491, 275] on input "text" at bounding box center [491, 282] width 226 height 22
type input "[EMAIL_ADDRESS][DOMAIN_NAME]"
click at [626, 291] on icon at bounding box center [617, 290] width 17 height 17
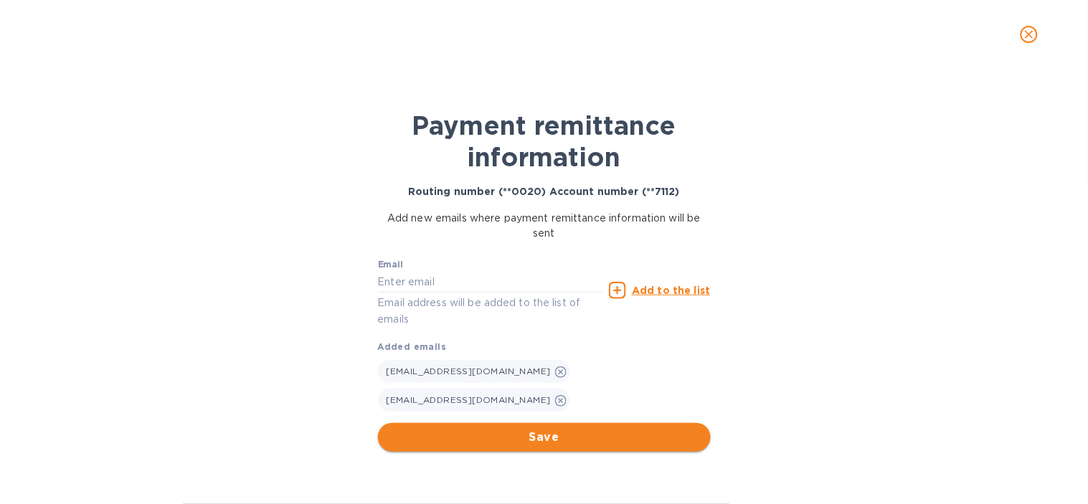
click at [542, 429] on span "Save" at bounding box center [544, 437] width 310 height 17
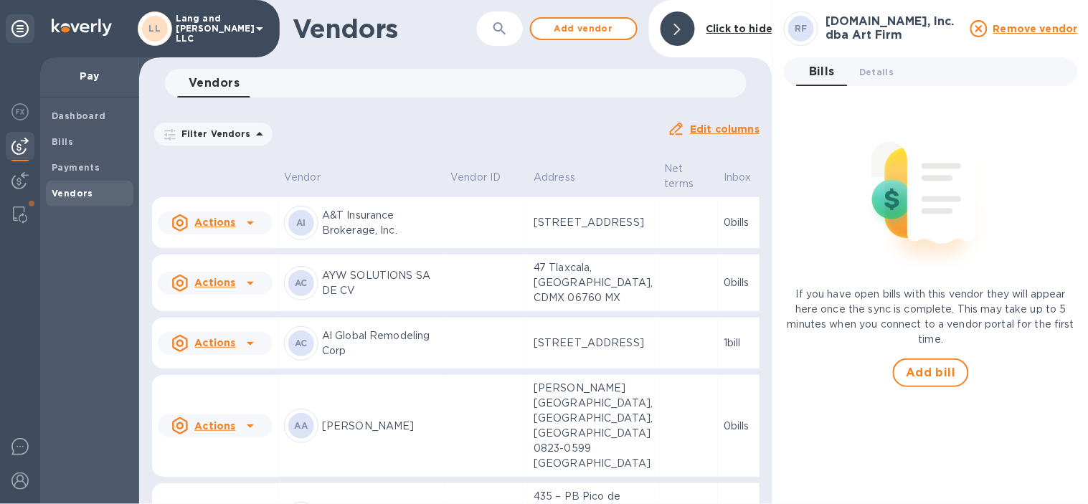
click at [669, 42] on div at bounding box center [678, 28] width 34 height 34
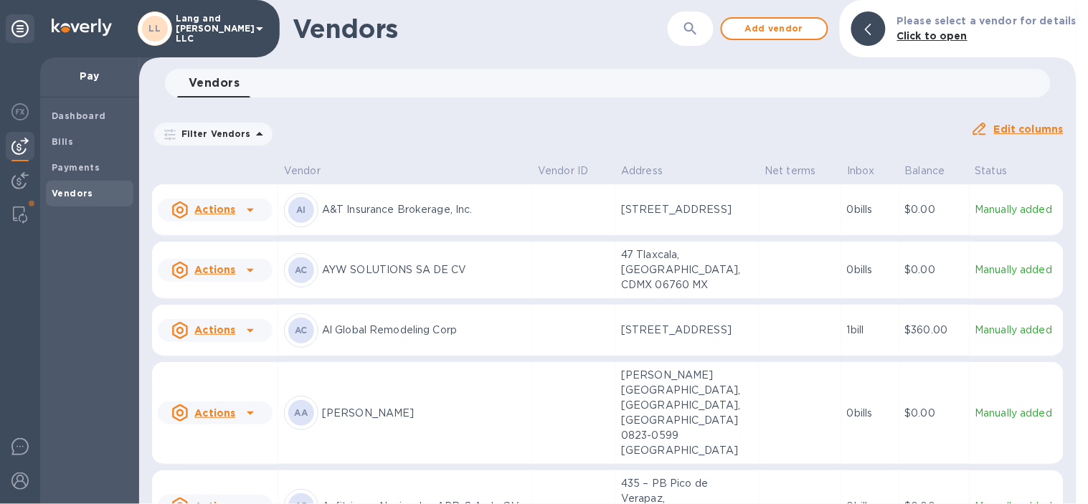
click at [708, 36] on button "button" at bounding box center [691, 28] width 34 height 34
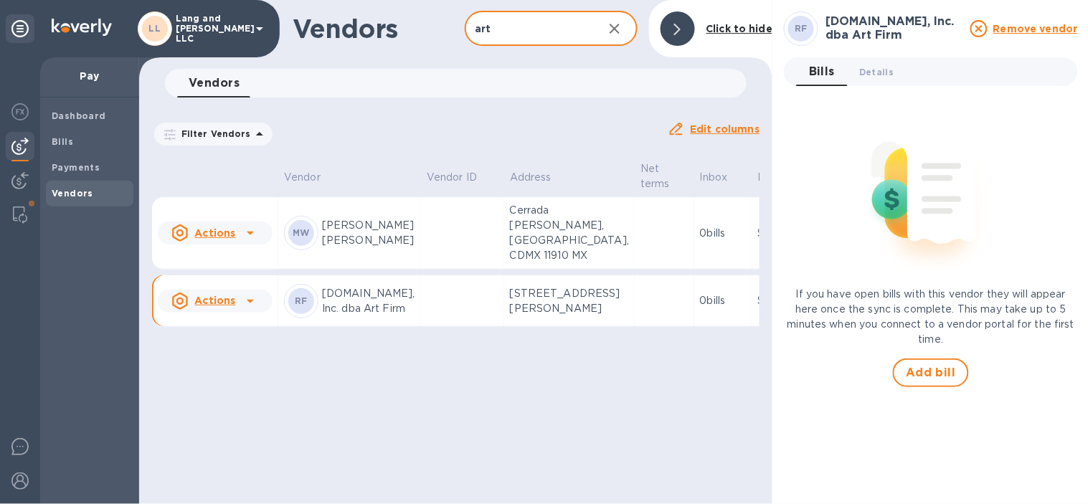
type input "art"
click at [369, 316] on p "[DOMAIN_NAME], Inc. dba Art Firm" at bounding box center [368, 301] width 93 height 30
click at [872, 76] on span "Details 0" at bounding box center [876, 72] width 34 height 15
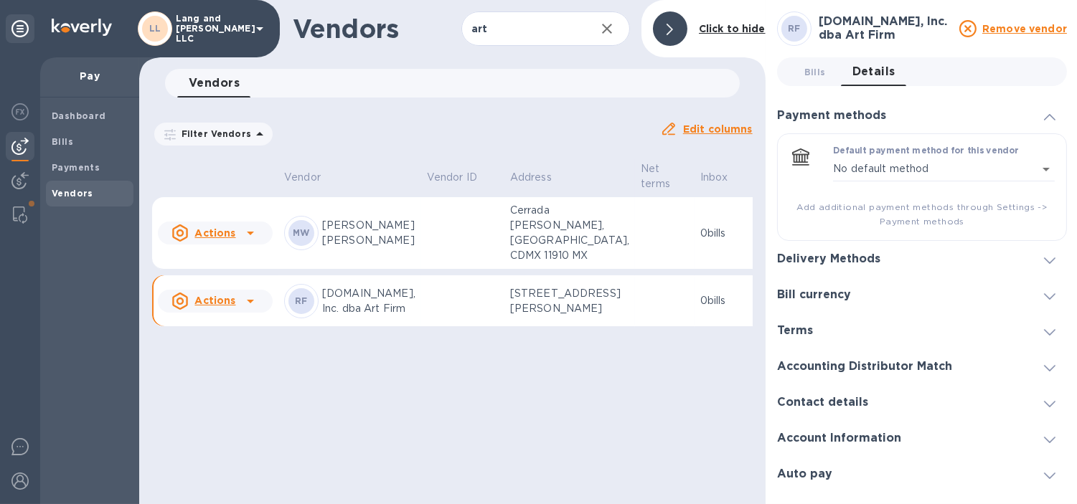
click at [919, 260] on div "Delivery Methods" at bounding box center [922, 259] width 290 height 36
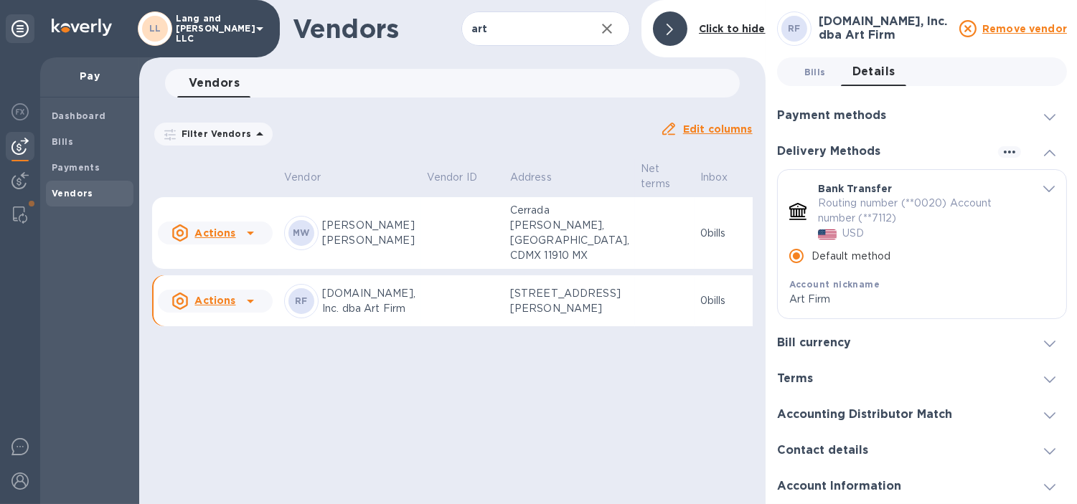
click at [811, 80] on button "Bills 0" at bounding box center [815, 71] width 52 height 29
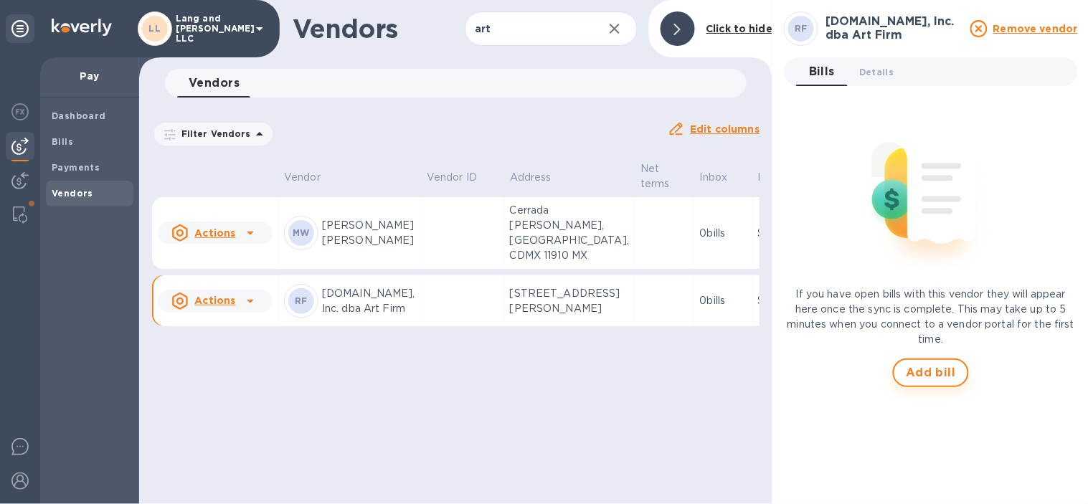
click at [913, 375] on span "Add bill" at bounding box center [931, 372] width 50 height 17
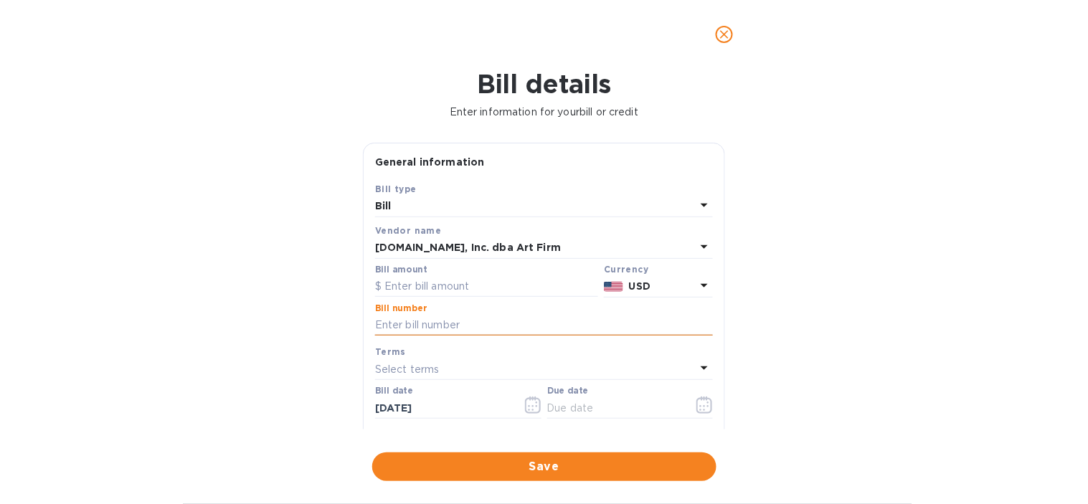
click at [446, 329] on input "text" at bounding box center [544, 326] width 338 height 22
type input "4467"
click at [455, 292] on input "text" at bounding box center [486, 287] width 223 height 22
type input "259.09"
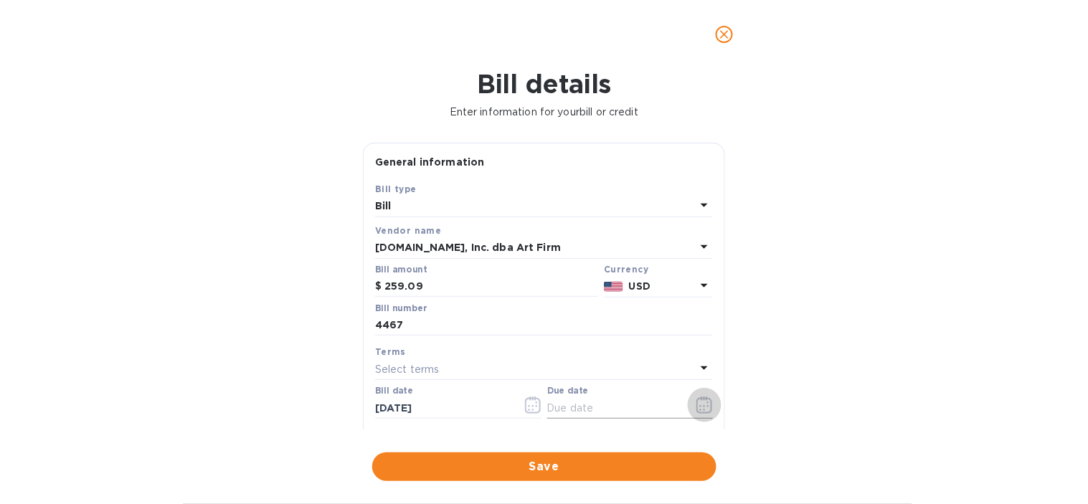
click at [707, 411] on button "button" at bounding box center [705, 405] width 34 height 34
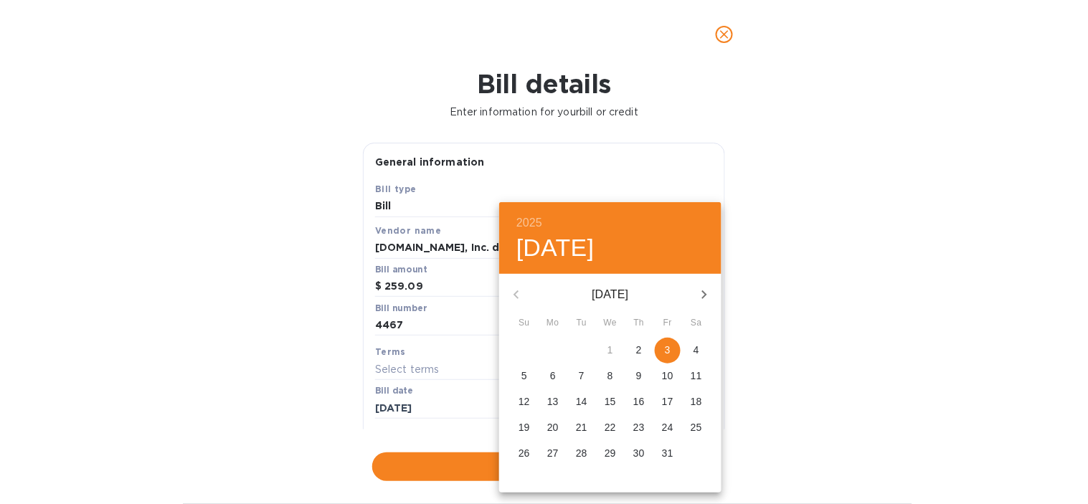
drag, startPoint x: 666, startPoint y: 346, endPoint x: 704, endPoint y: 334, distance: 39.9
click at [669, 346] on p "3" at bounding box center [668, 350] width 6 height 14
type input "[DATE]"
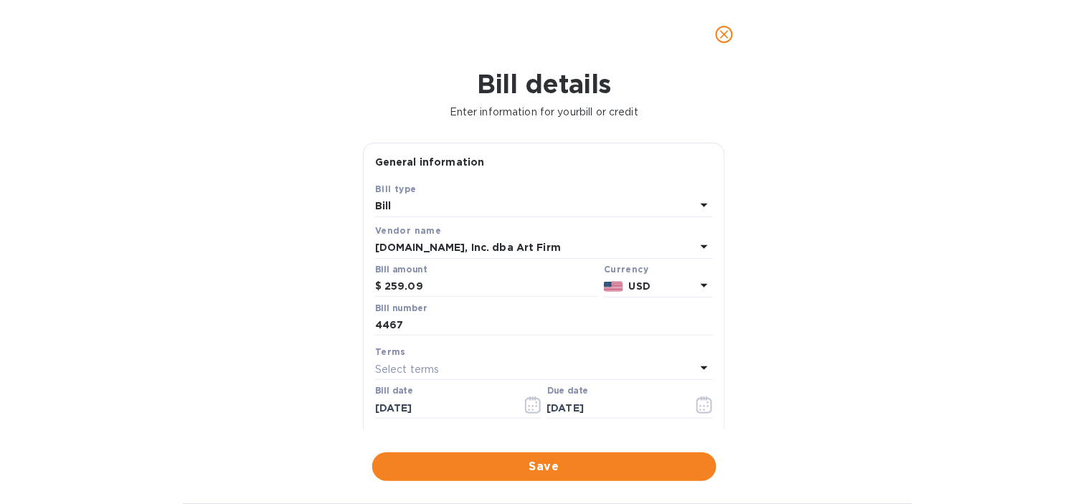
click at [826, 306] on div "2025 Fri, Oct [DATE] Mo Tu We Th Fr Sa 28 29 30 1 2 3 4 5 6 7 8 9 10 11 12 13 1…" at bounding box center [544, 252] width 1088 height 504
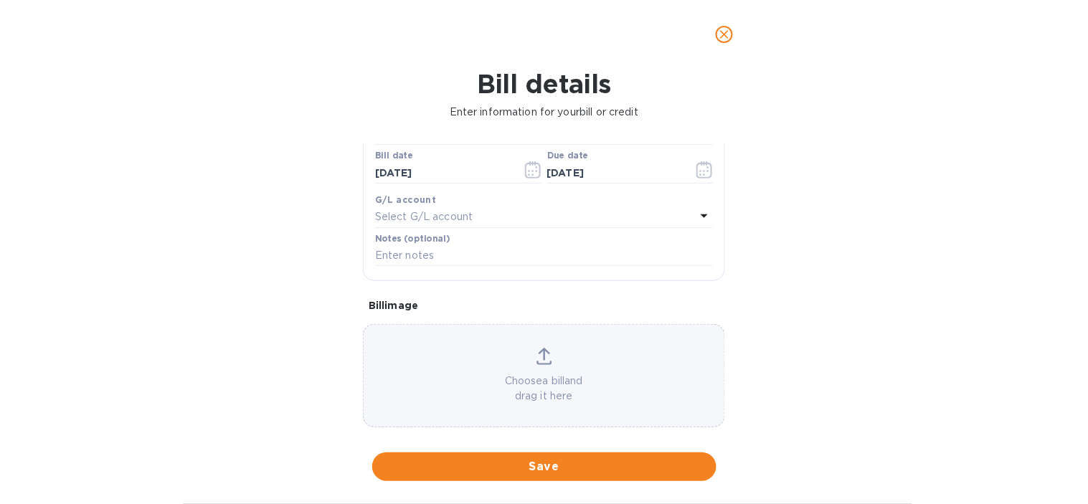
scroll to position [239, 0]
click at [445, 253] on input "text" at bounding box center [544, 253] width 338 height 22
paste input "4467 HGC CA | ART FIRM | ART"
click at [376, 255] on input "4467 HGC CA | ART FIRM | ART" at bounding box center [544, 253] width 338 height 22
type input "50% 4467 HGC CA | ART FIRM | ART"
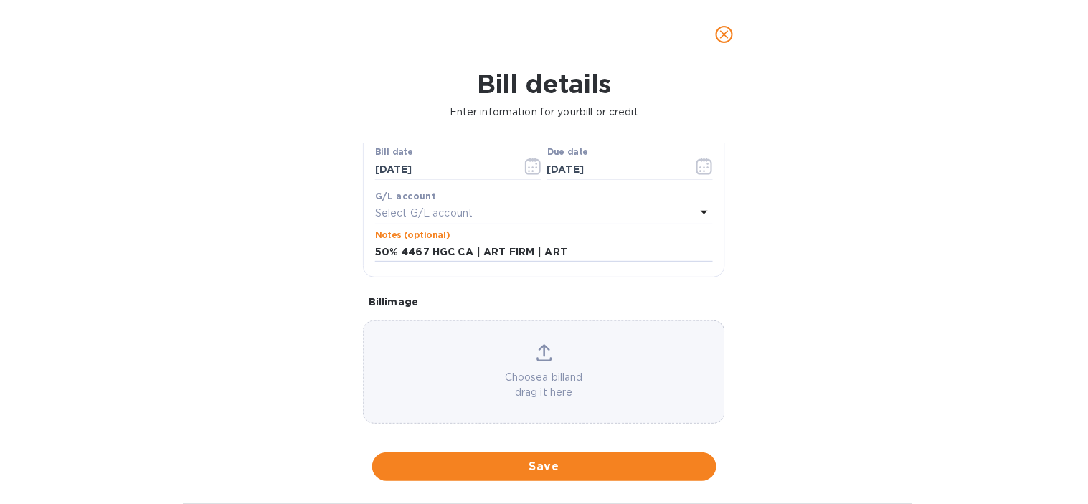
click at [255, 320] on div "Bill details Enter information for your bill or credit General information Save…" at bounding box center [544, 286] width 1088 height 435
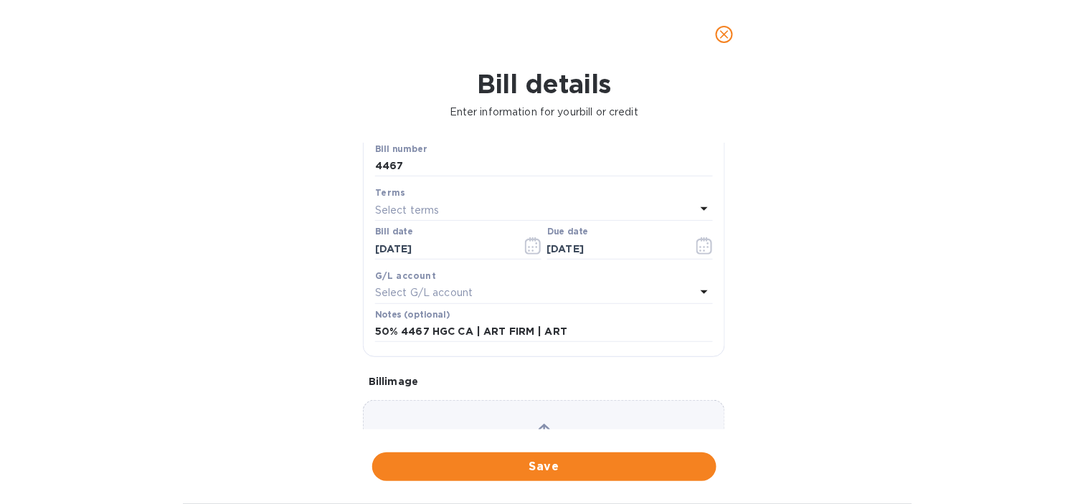
click at [418, 300] on p "Select G/L account" at bounding box center [424, 292] width 98 height 15
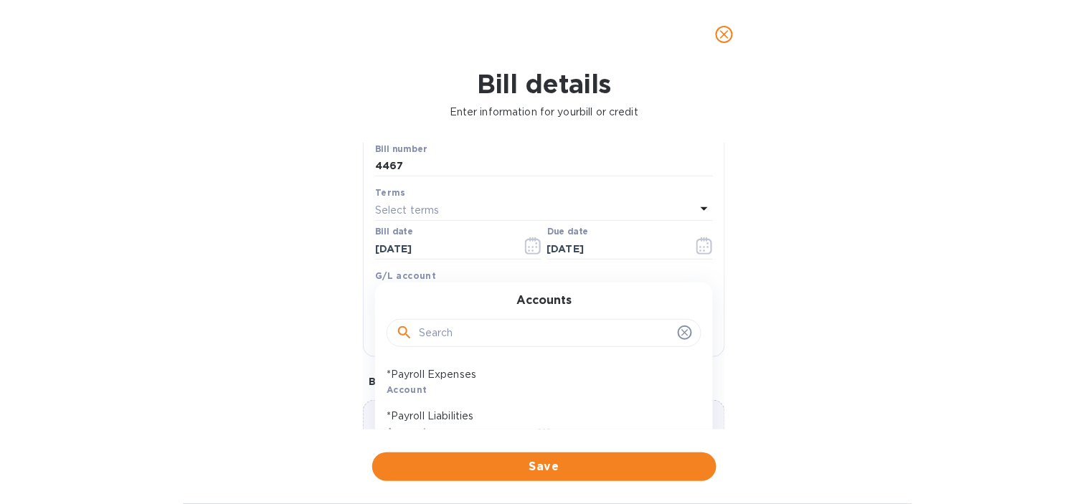
click at [440, 327] on input "text" at bounding box center [545, 334] width 253 height 22
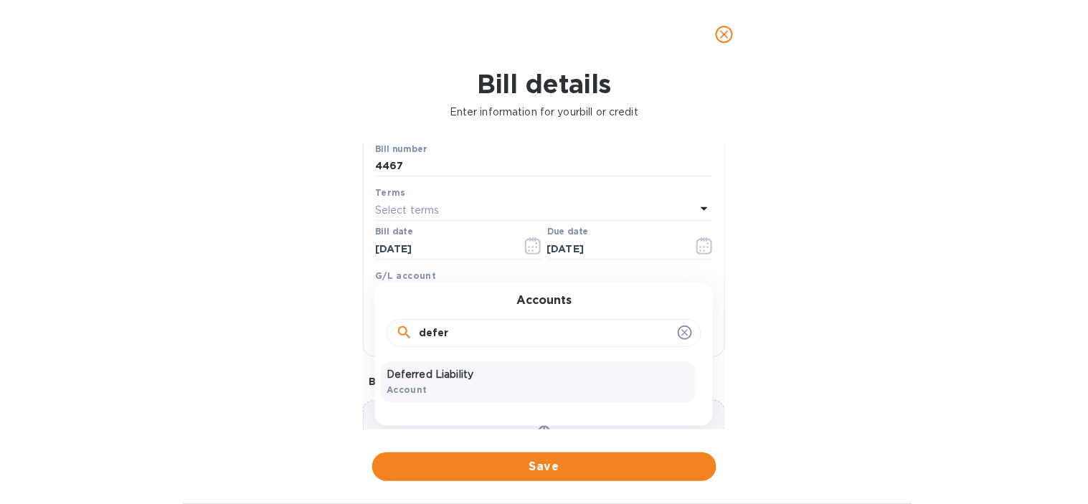
type input "defer"
click at [462, 375] on p "Deferred Liability" at bounding box center [538, 374] width 303 height 15
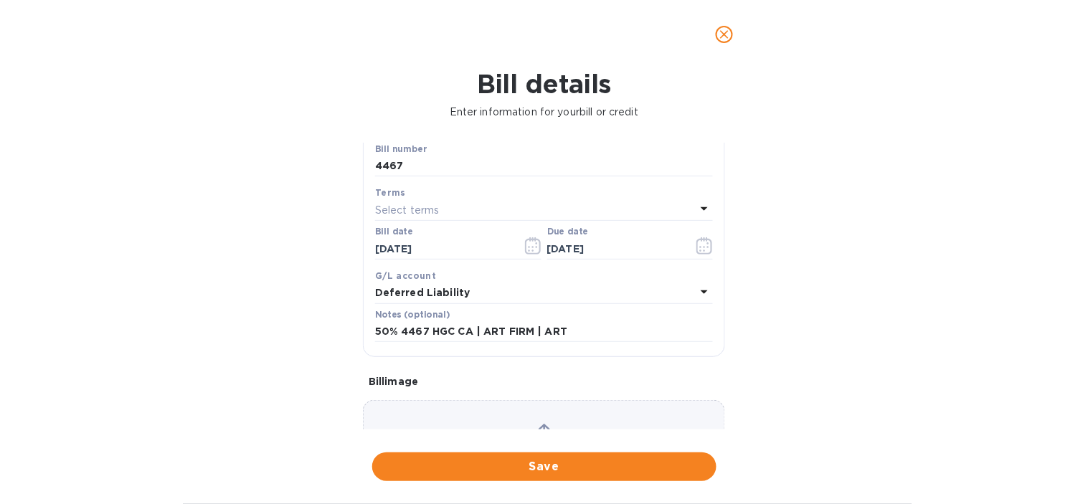
click at [334, 353] on div "Bill details Enter information for your bill or credit General information Save…" at bounding box center [544, 286] width 1088 height 435
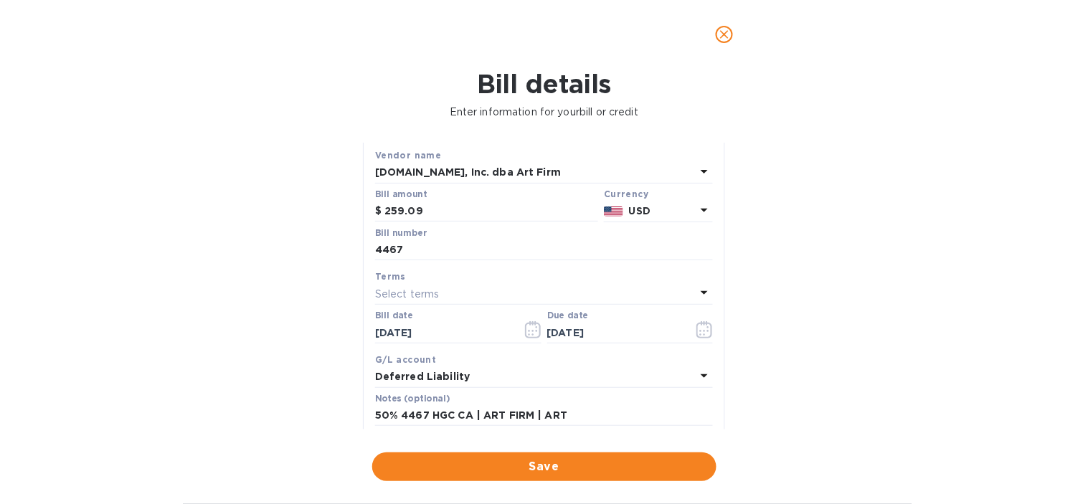
scroll to position [0, 0]
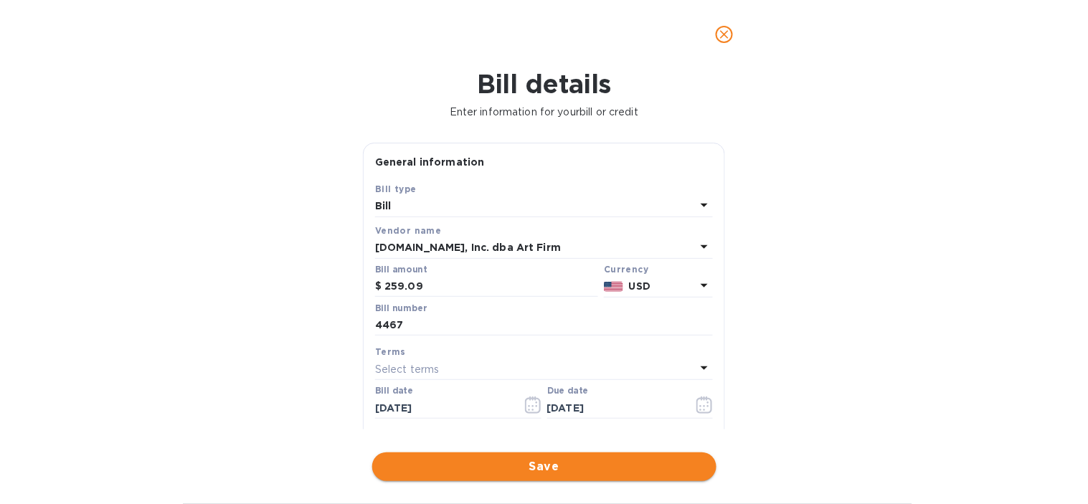
click at [514, 472] on span "Save" at bounding box center [544, 466] width 321 height 17
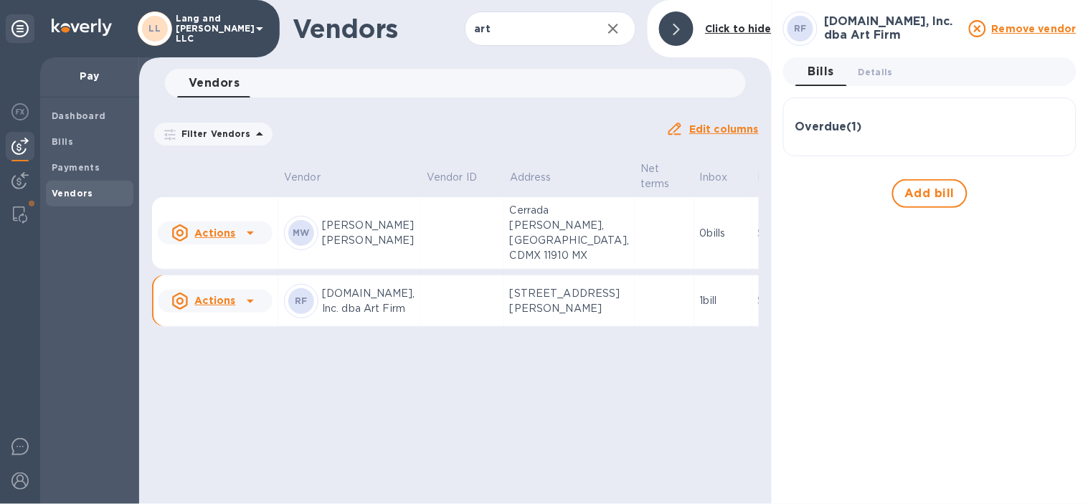
click at [666, 27] on div at bounding box center [676, 28] width 34 height 34
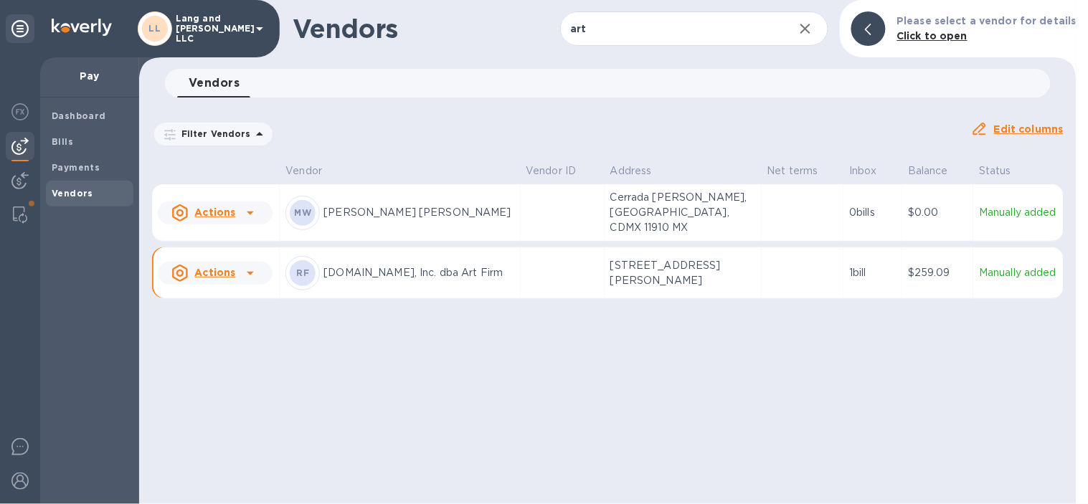
click at [973, 353] on div "Vendors art ​ Add vendor Please select a vendor for details Click to open Vendo…" at bounding box center [607, 252] width 937 height 504
click at [636, 36] on input "art" at bounding box center [671, 28] width 222 height 35
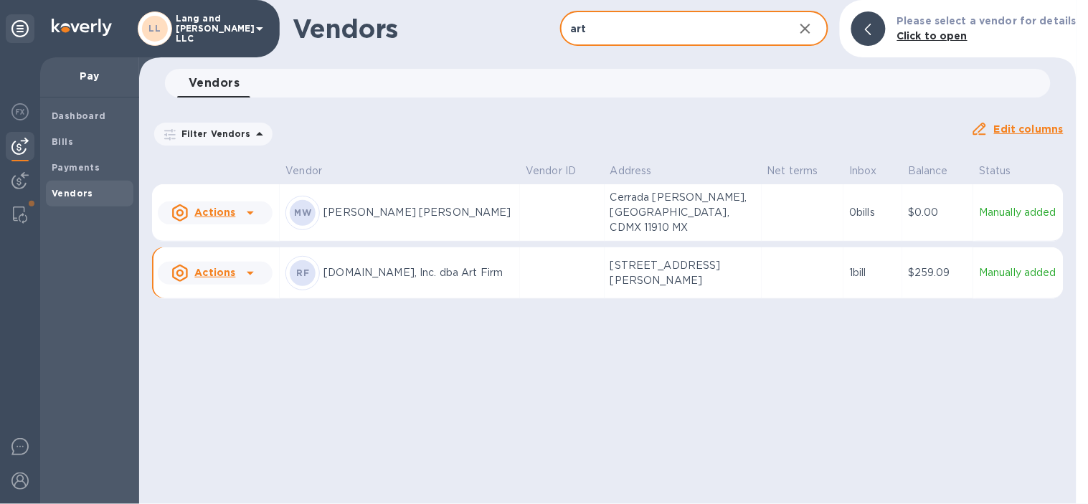
click at [636, 36] on input "art" at bounding box center [671, 28] width 222 height 35
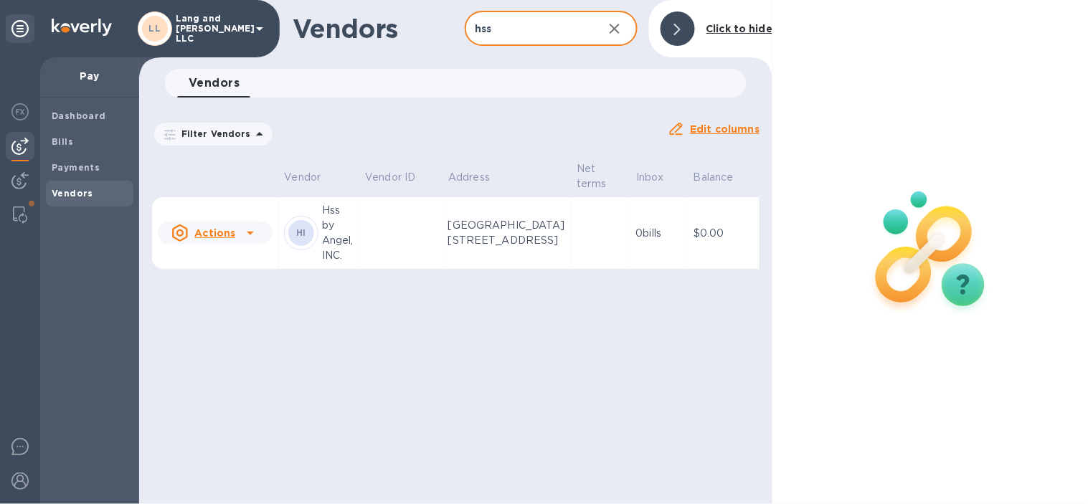
type input "hss"
click at [521, 268] on td "[GEOGRAPHIC_DATA][STREET_ADDRESS]" at bounding box center [507, 233] width 128 height 72
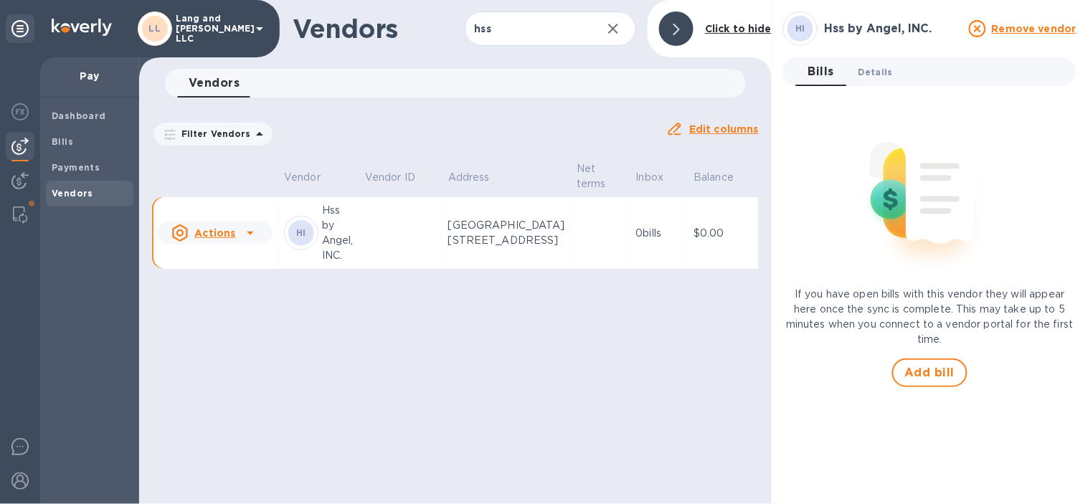
click at [871, 72] on span "Details 0" at bounding box center [876, 72] width 34 height 15
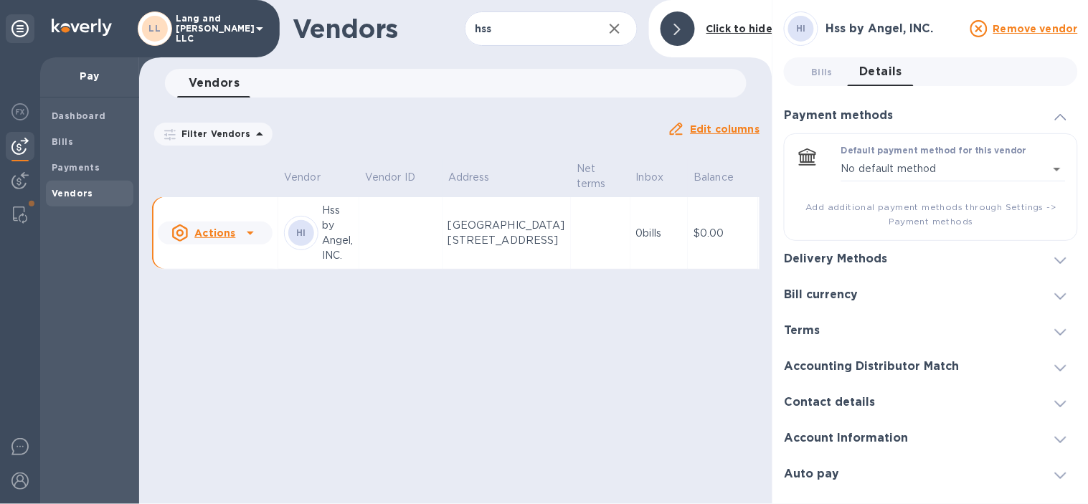
click at [926, 274] on div "Delivery Methods" at bounding box center [931, 259] width 294 height 36
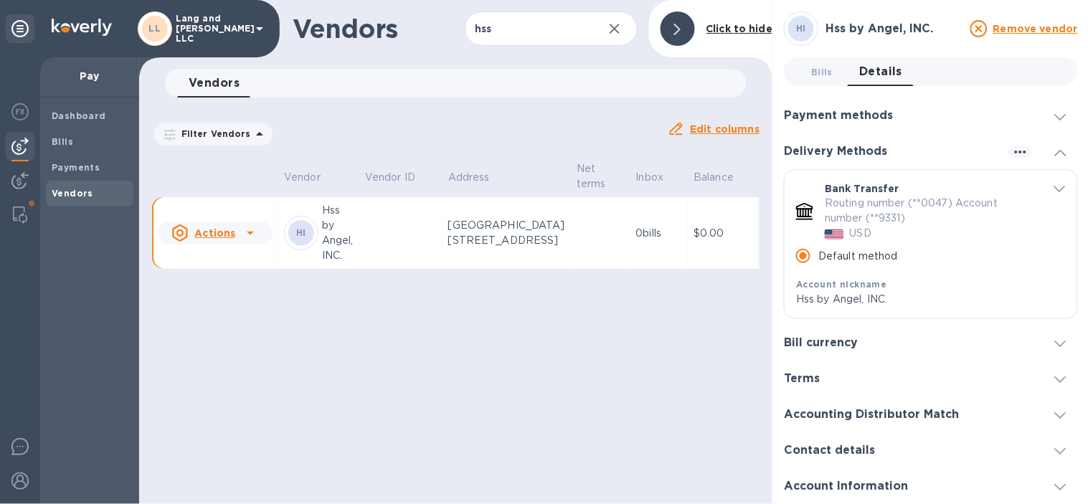
click at [614, 29] on icon "button" at bounding box center [615, 29] width 10 height 10
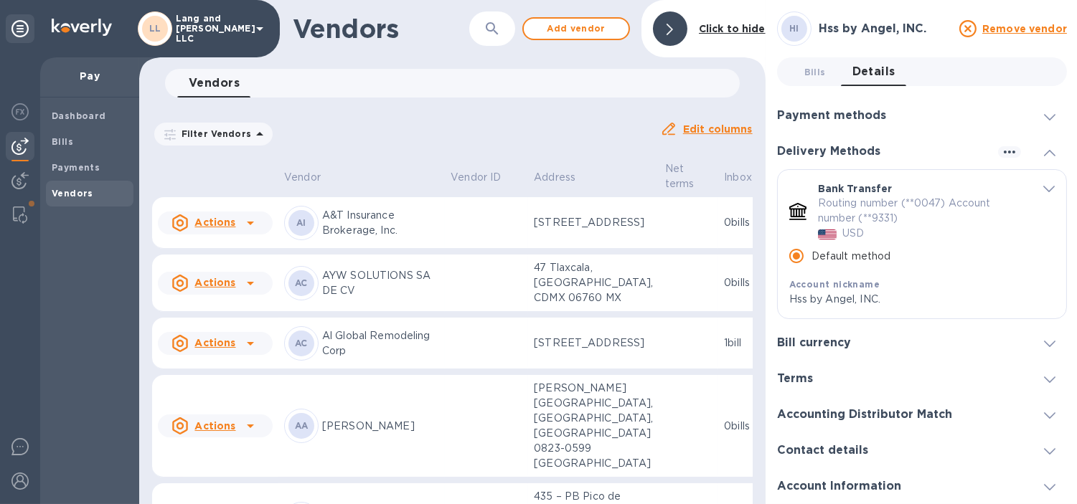
click at [505, 31] on button "button" at bounding box center [492, 28] width 34 height 34
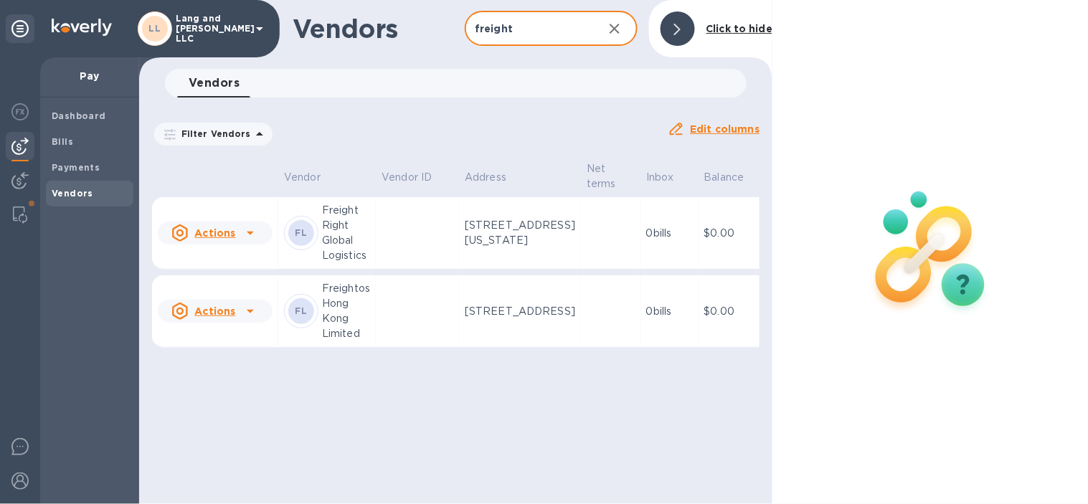
type input "freight"
click at [332, 341] on p "Freightos Hong Kong Limited" at bounding box center [346, 311] width 48 height 60
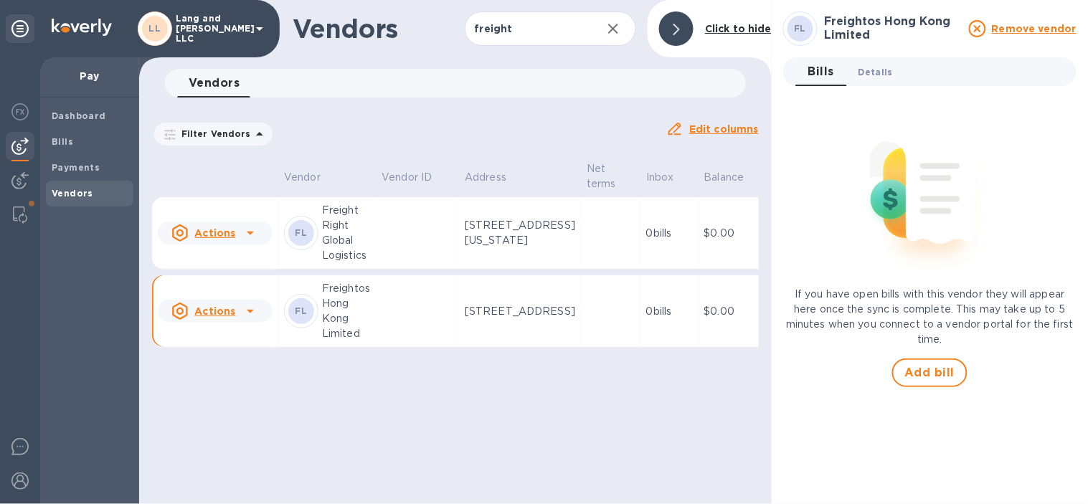
click at [878, 69] on span "Details 0" at bounding box center [876, 72] width 34 height 15
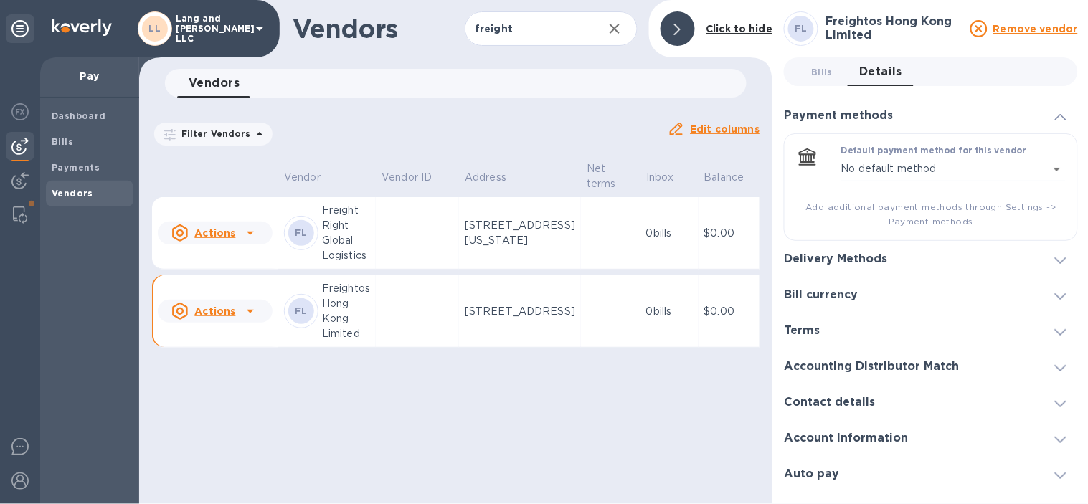
click at [890, 255] on div "Delivery Methods" at bounding box center [841, 259] width 115 height 14
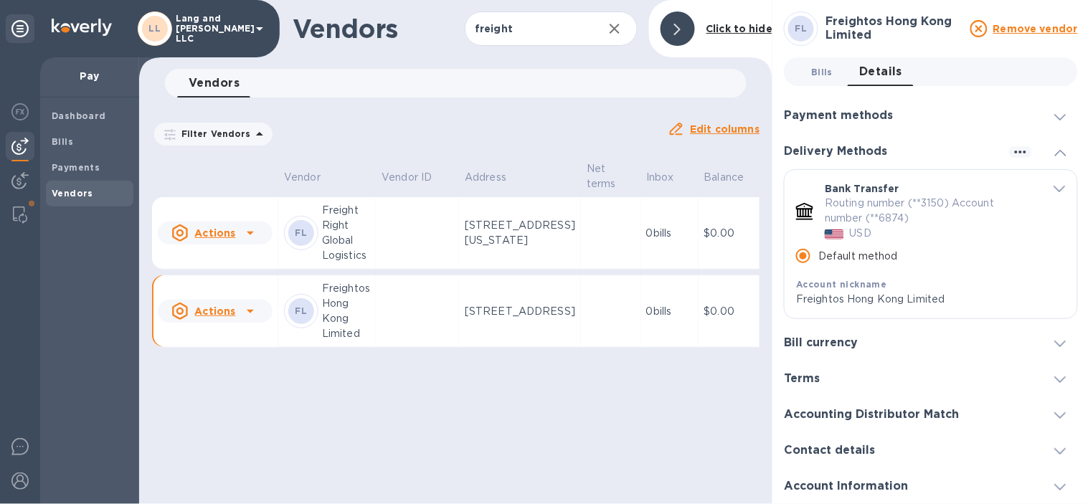
click at [829, 76] on span "Bills 0" at bounding box center [822, 72] width 22 height 15
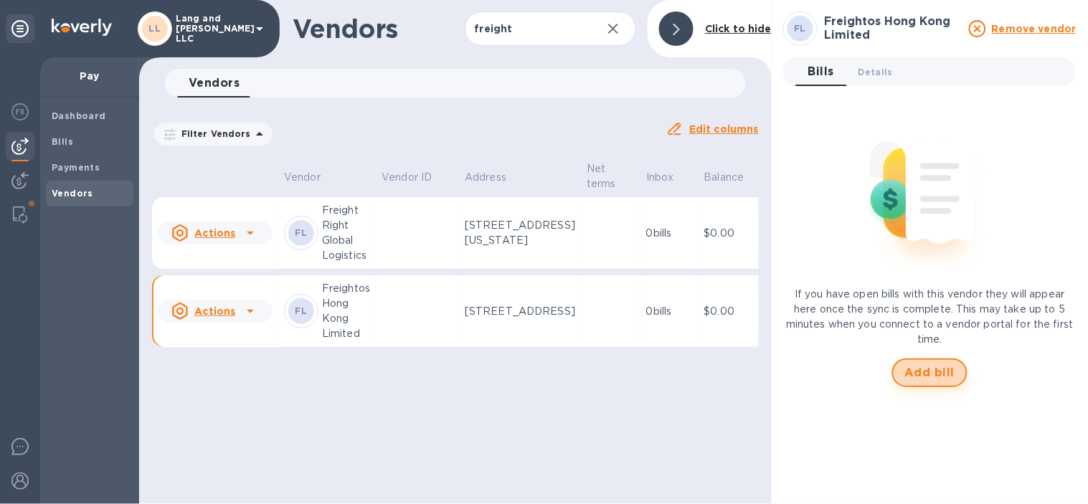
click at [926, 374] on span "Add bill" at bounding box center [930, 372] width 50 height 17
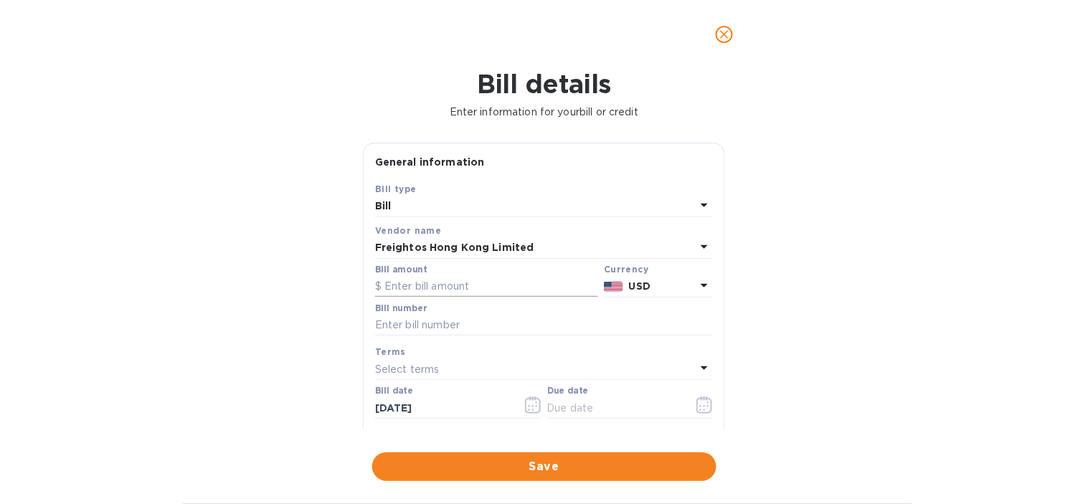
click at [460, 287] on input "text" at bounding box center [486, 287] width 223 height 22
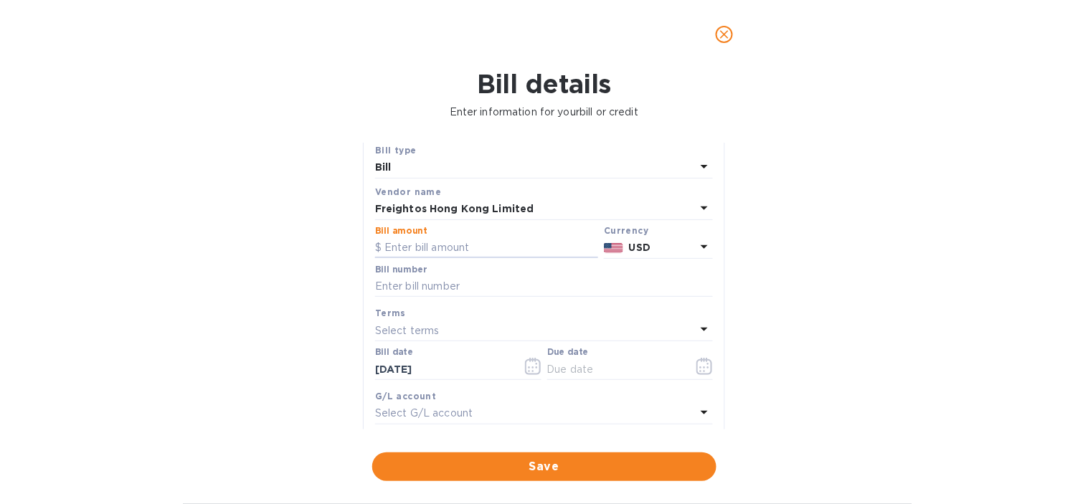
scroll to position [11, 0]
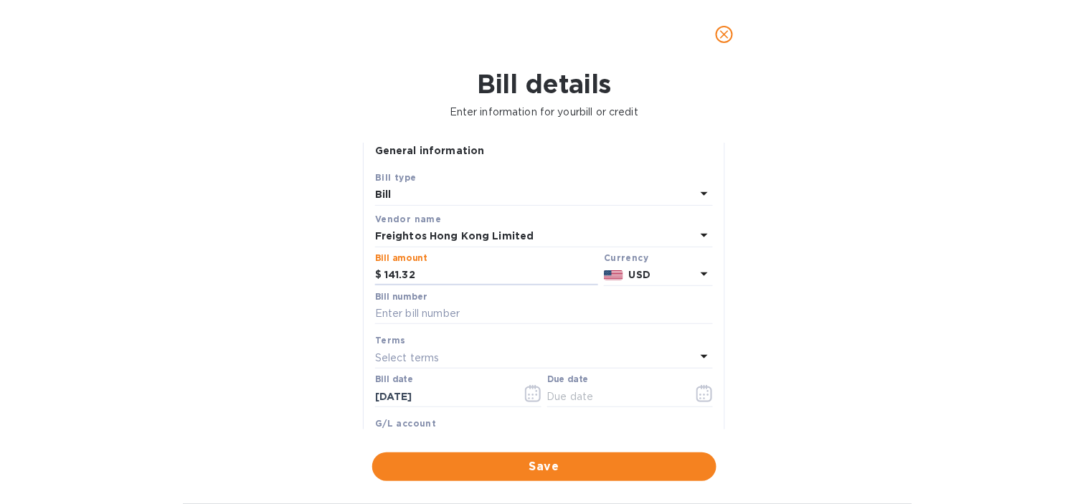
type input "141.32"
drag, startPoint x: 302, startPoint y: 255, endPoint x: 294, endPoint y: 213, distance: 42.3
click at [301, 255] on div "Bill details Enter information for your bill or credit General information Save…" at bounding box center [544, 286] width 1088 height 435
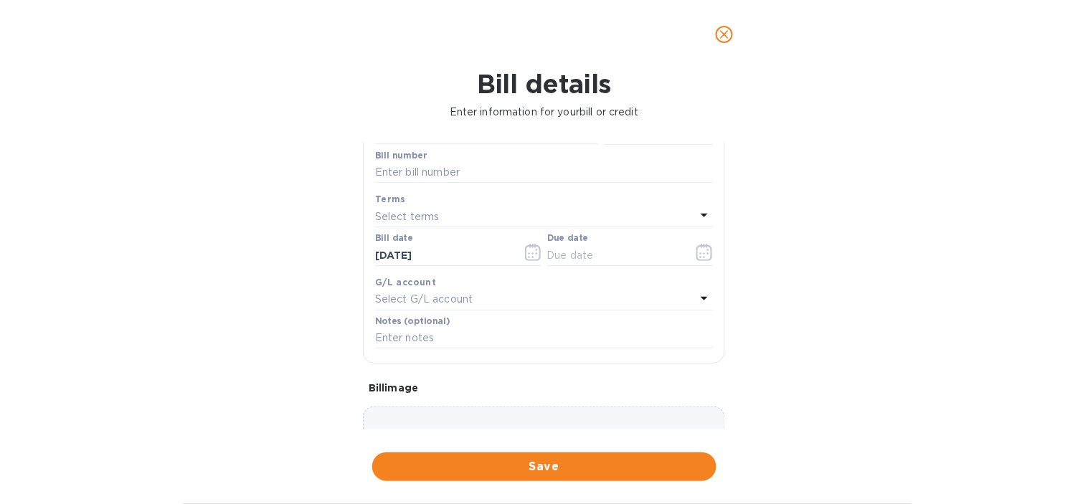
scroll to position [171, 0]
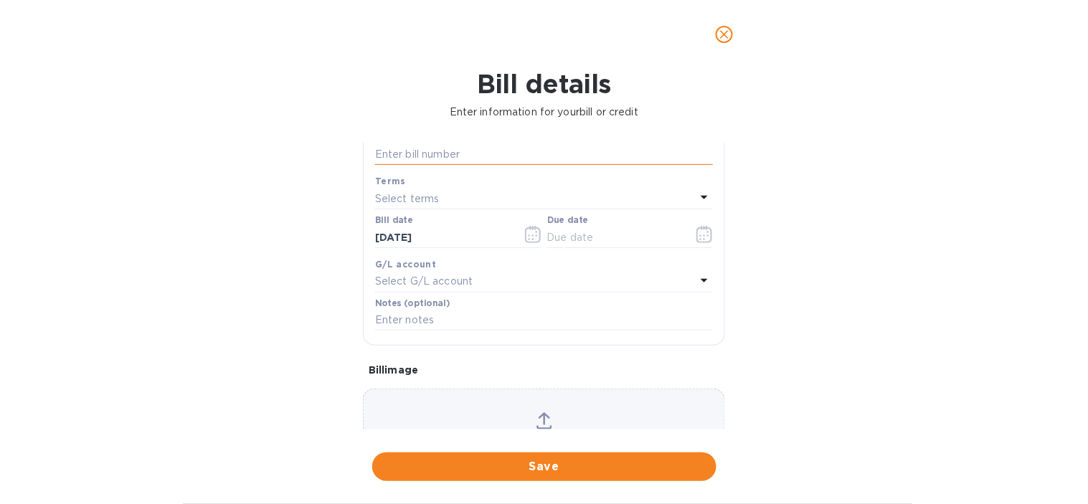
click at [450, 154] on input "text" at bounding box center [544, 155] width 338 height 22
type input "4501"
click at [698, 242] on icon "button" at bounding box center [704, 234] width 16 height 17
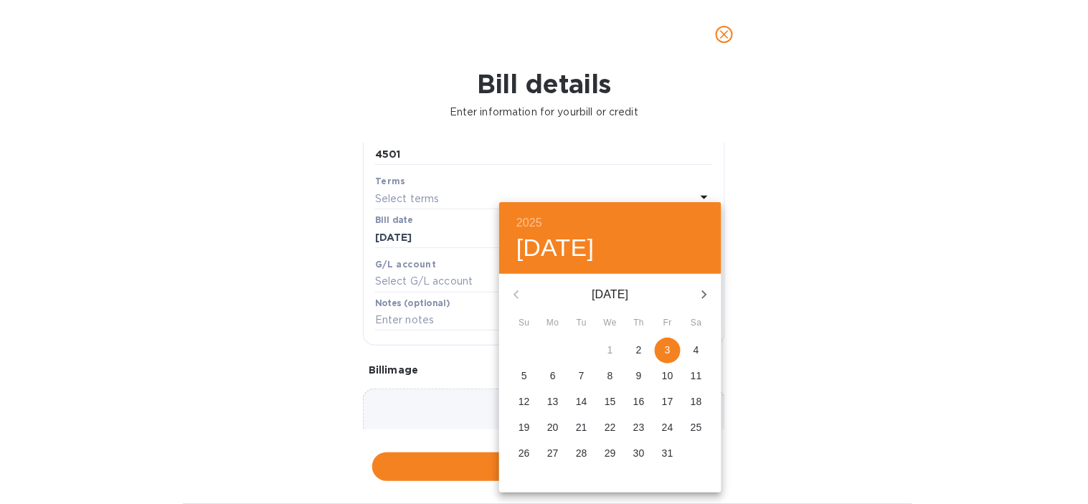
click at [672, 351] on span "3" at bounding box center [668, 350] width 26 height 14
type input "[DATE]"
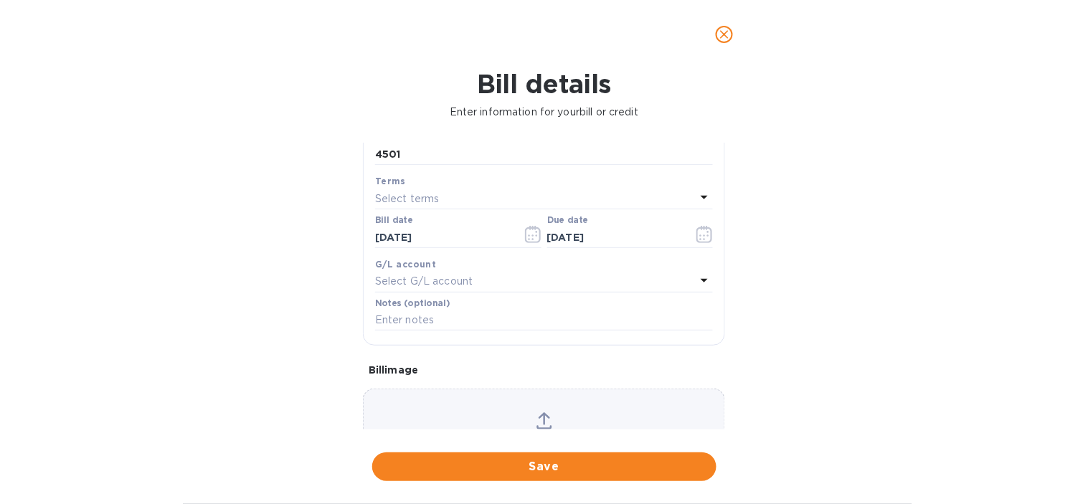
click at [443, 280] on p "Select G/L account" at bounding box center [424, 281] width 98 height 15
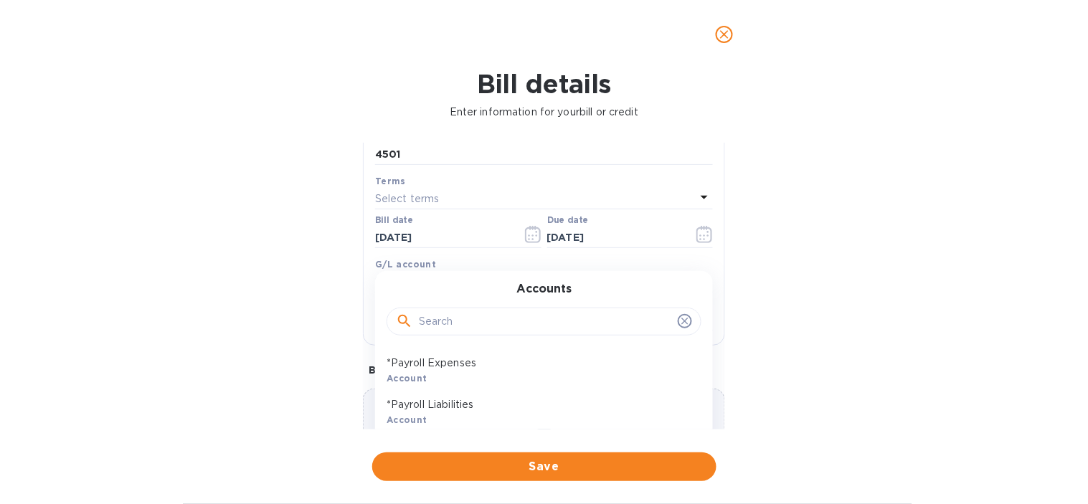
click at [521, 334] on div at bounding box center [544, 322] width 315 height 29
click at [521, 326] on input "text" at bounding box center [545, 322] width 253 height 22
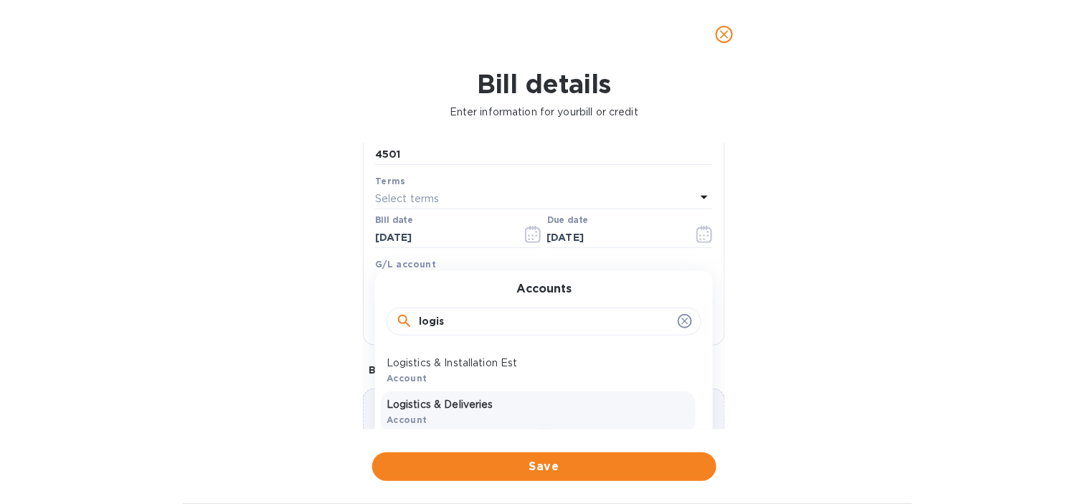
type input "logis"
click at [496, 402] on p "Logistics & Deliveries" at bounding box center [538, 404] width 303 height 15
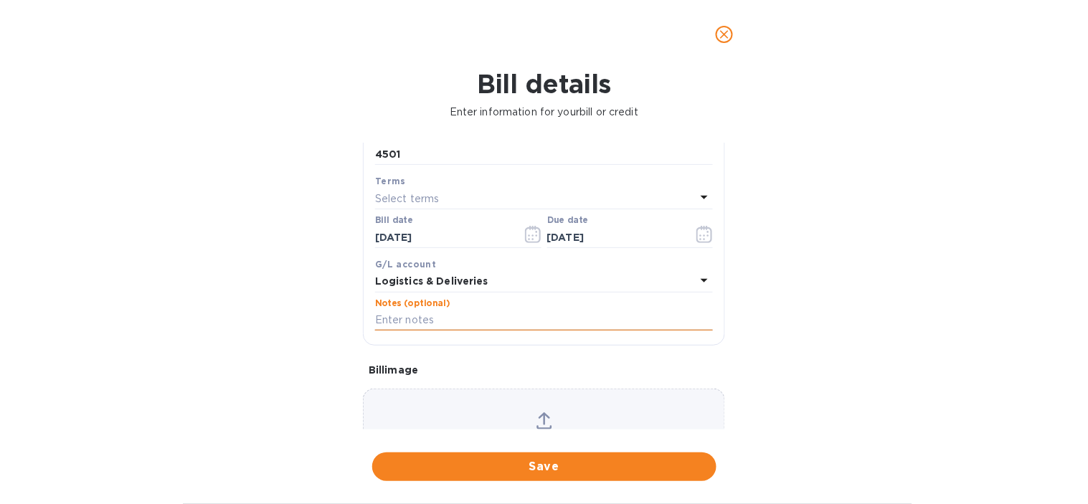
click at [432, 313] on input "text" at bounding box center [544, 321] width 338 height 22
click at [483, 331] on input "text" at bounding box center [544, 321] width 338 height 22
paste input "4501_Freightos_Air Freight for shipment 01 COM"
type input "4501_Freightos_Air Freight for shipment 01 COM"
click at [225, 255] on div "Bill details Enter information for your bill or credit General information Save…" at bounding box center [544, 286] width 1088 height 435
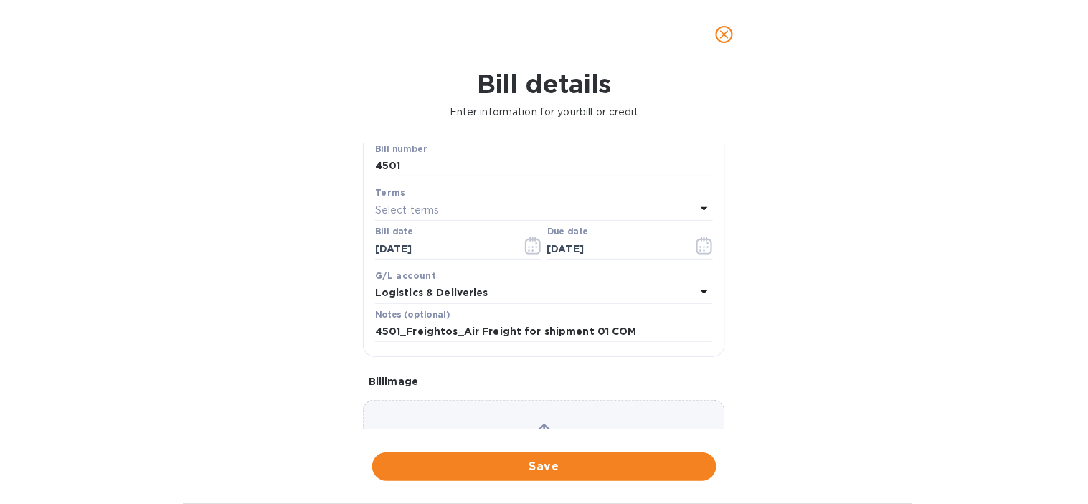
scroll to position [80, 0]
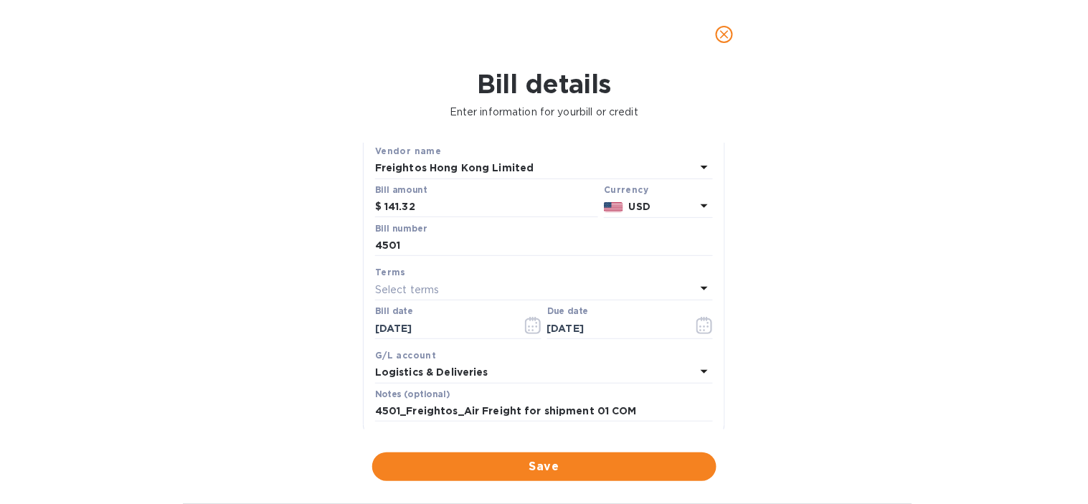
click at [517, 463] on span "Save" at bounding box center [544, 466] width 321 height 17
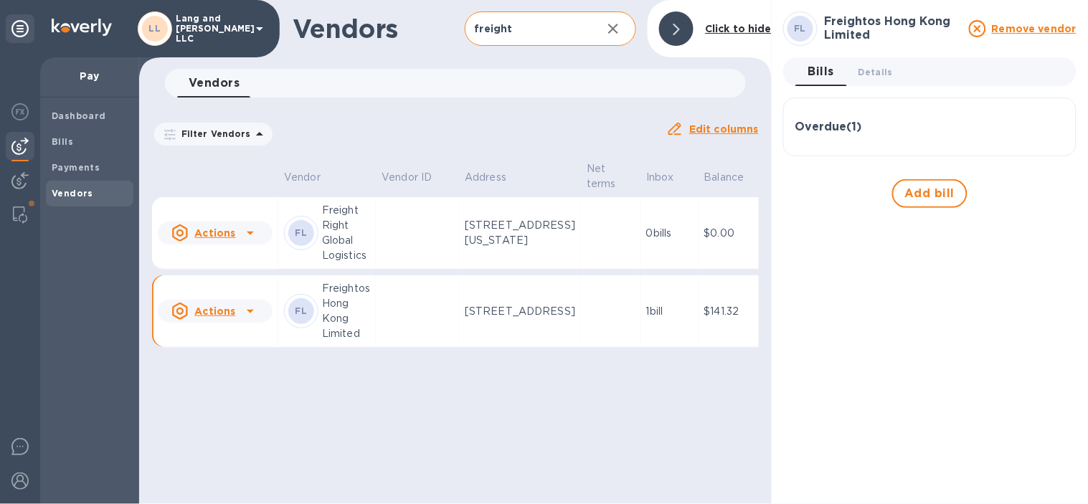
click at [528, 22] on input "freight" at bounding box center [528, 28] width 126 height 35
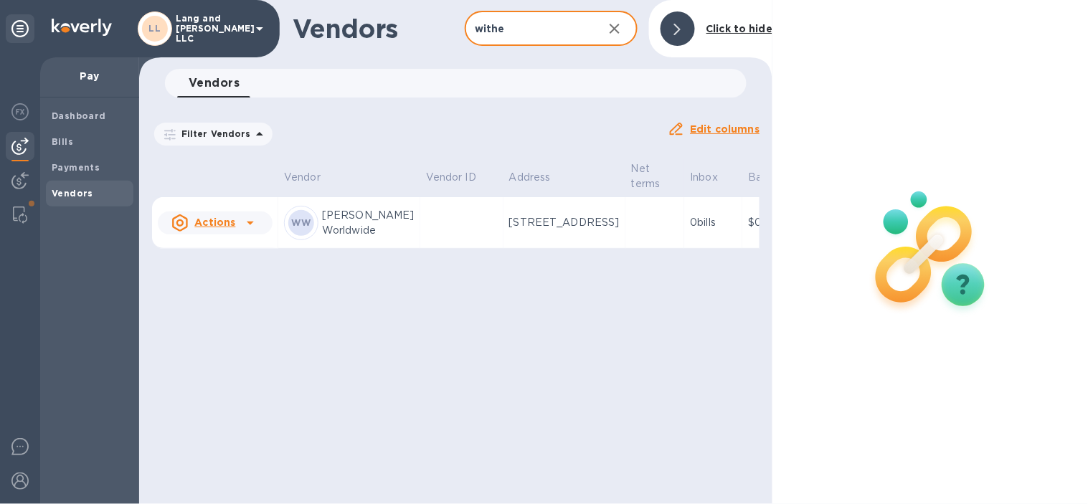
type input "withe"
click at [420, 249] on td at bounding box center [461, 223] width 83 height 52
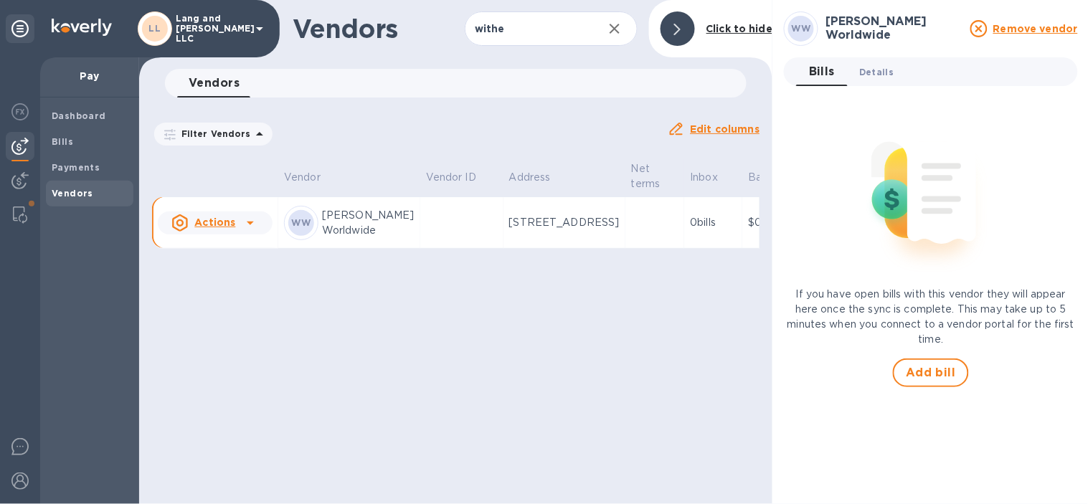
click at [884, 74] on span "Details 0" at bounding box center [876, 72] width 34 height 15
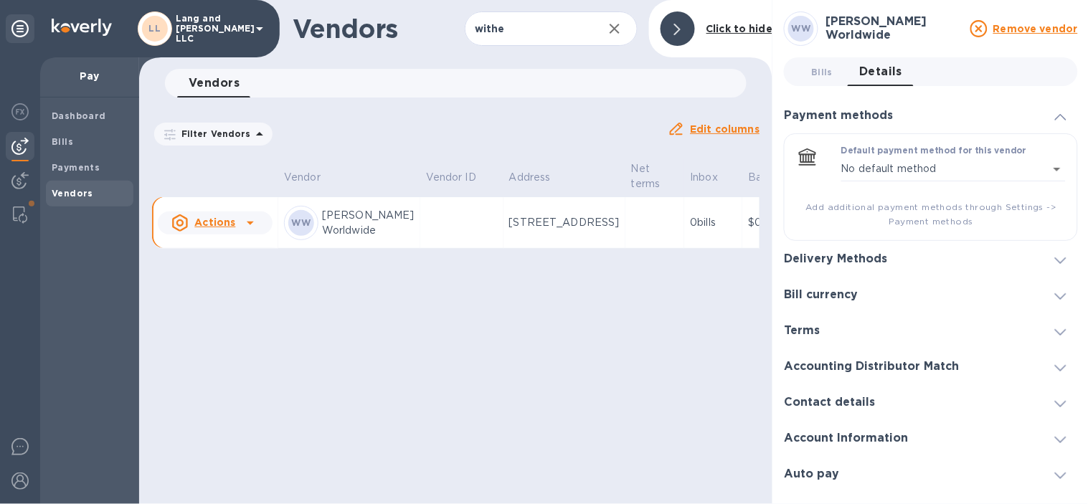
click at [848, 254] on h3 "Delivery Methods" at bounding box center [835, 259] width 103 height 14
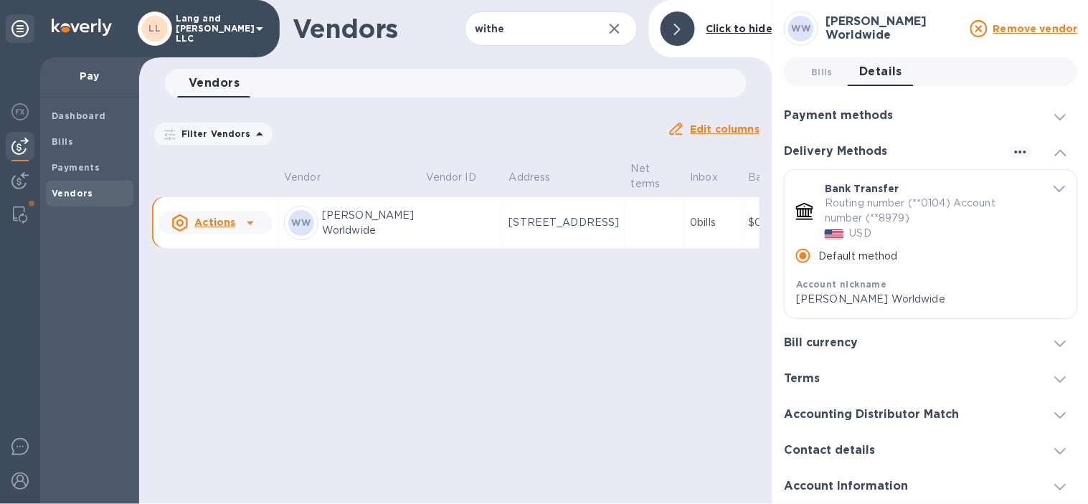
drag, startPoint x: 841, startPoint y: 72, endPoint x: 833, endPoint y: 70, distance: 8.4
click at [836, 70] on button "Bills 0" at bounding box center [822, 71] width 52 height 29
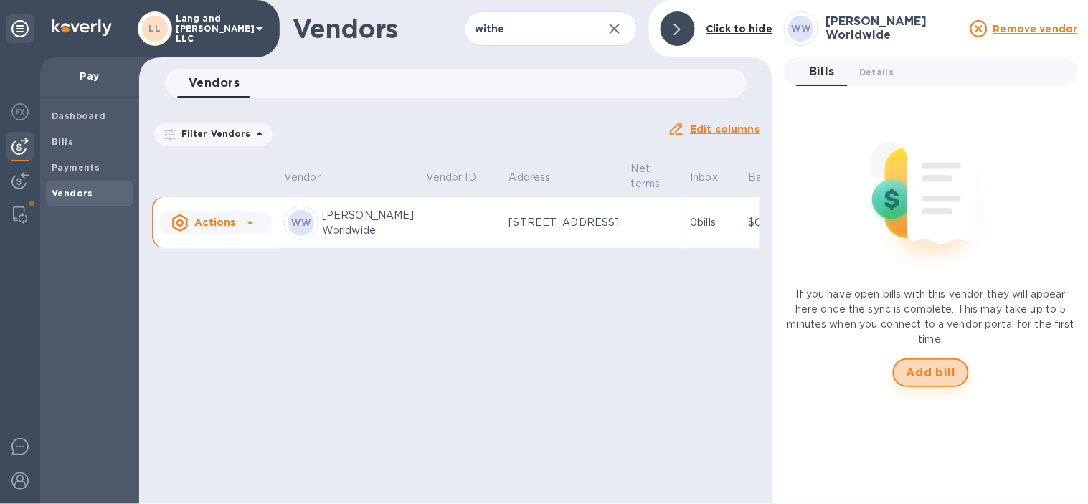
click at [931, 384] on button "Add bill" at bounding box center [931, 373] width 76 height 29
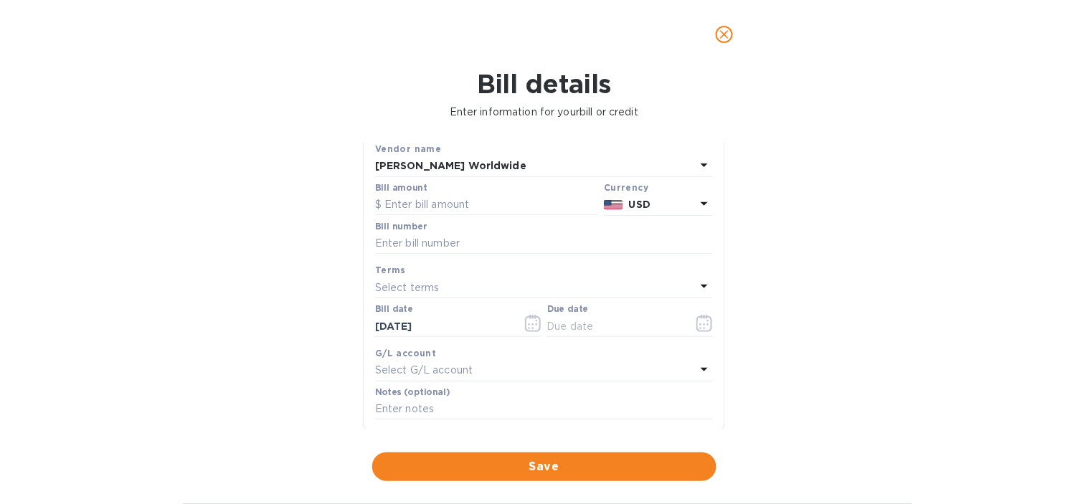
scroll to position [159, 0]
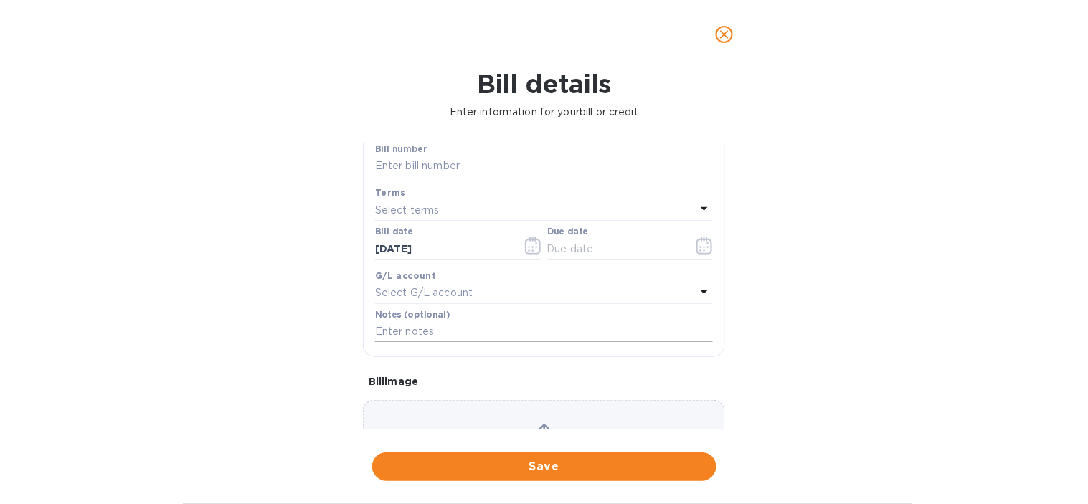
click at [450, 331] on input "text" at bounding box center [544, 332] width 338 height 22
paste input "4365_Withers Worldwide"
type input "4365_Withers Worldwide"
click at [420, 167] on input "text" at bounding box center [544, 167] width 338 height 22
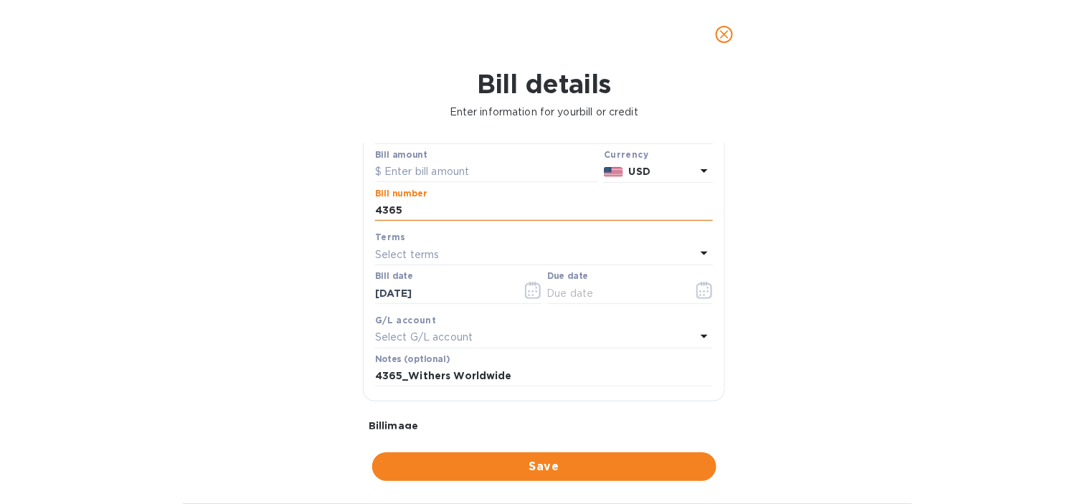
scroll to position [80, 0]
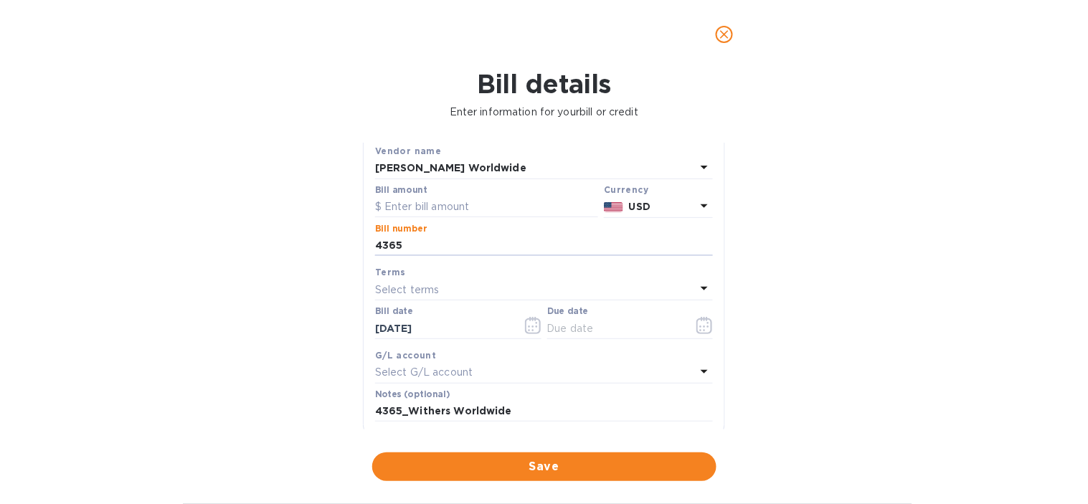
type input "4365"
click at [450, 296] on div "Select terms" at bounding box center [535, 290] width 321 height 20
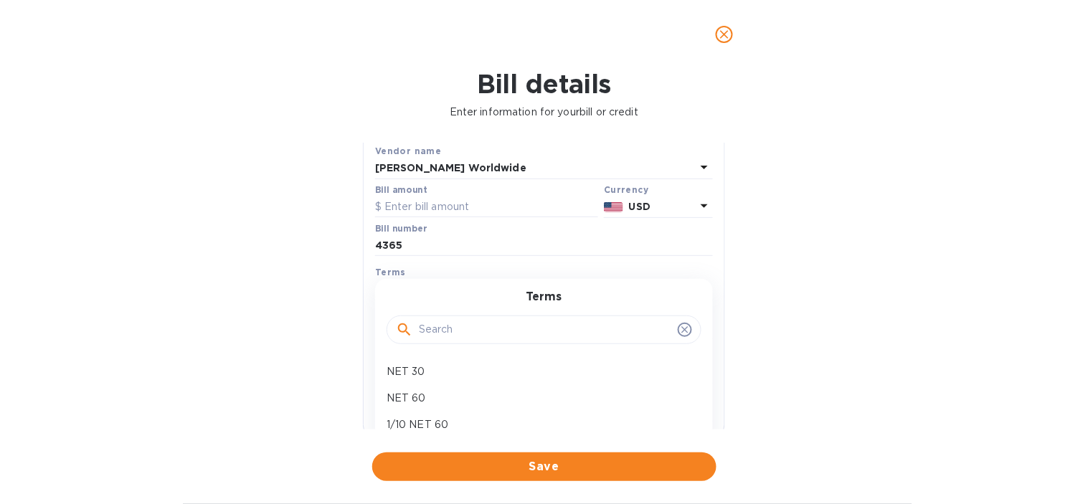
click at [890, 282] on div "Bill details Enter information for your bill or credit General information Save…" at bounding box center [544, 286] width 1088 height 435
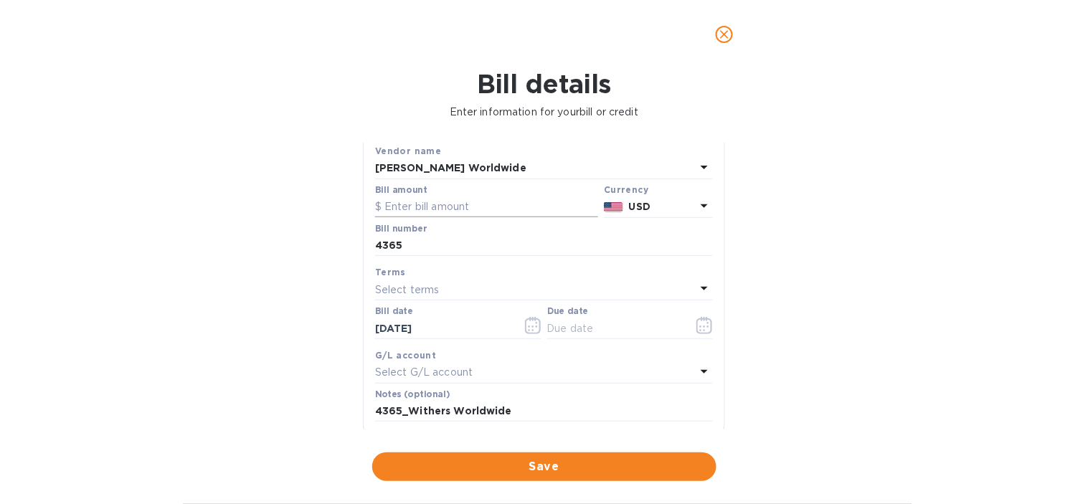
click at [469, 204] on input "text" at bounding box center [486, 208] width 223 height 22
type input "8,893.65"
click at [206, 234] on div "Bill details Enter information for your bill or credit General information Save…" at bounding box center [544, 286] width 1088 height 435
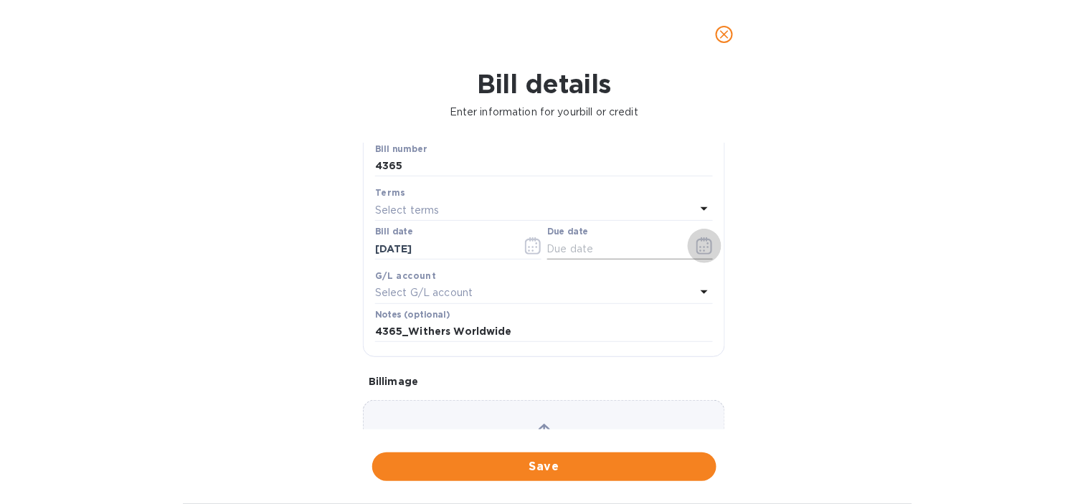
click at [703, 255] on icon "button" at bounding box center [704, 245] width 16 height 17
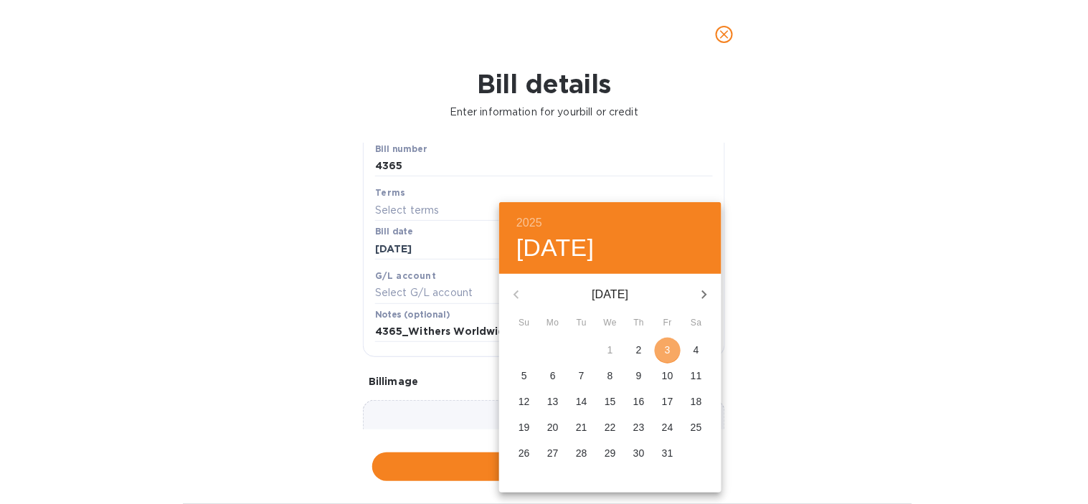
click at [666, 351] on p "3" at bounding box center [668, 350] width 6 height 14
type input "[DATE]"
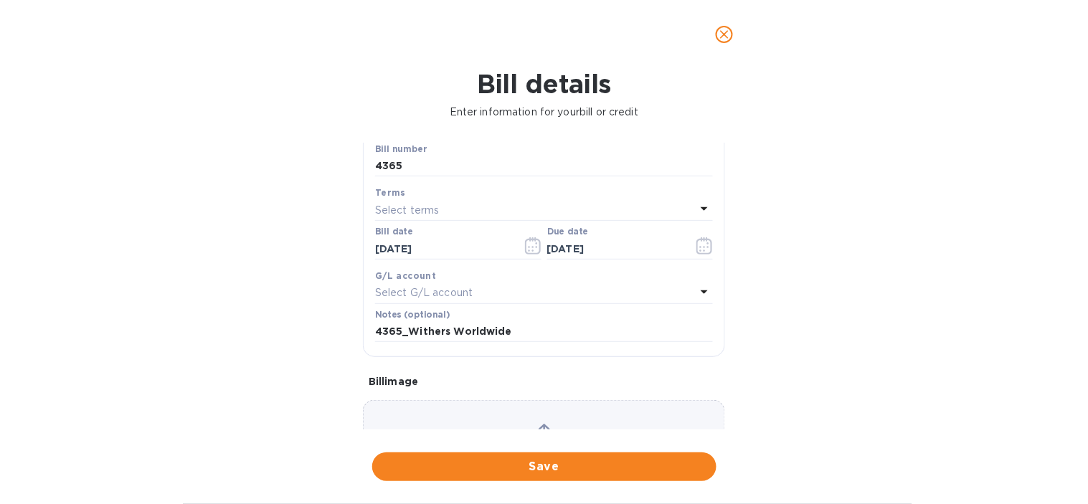
click at [505, 292] on div "Select G/L account" at bounding box center [535, 293] width 321 height 20
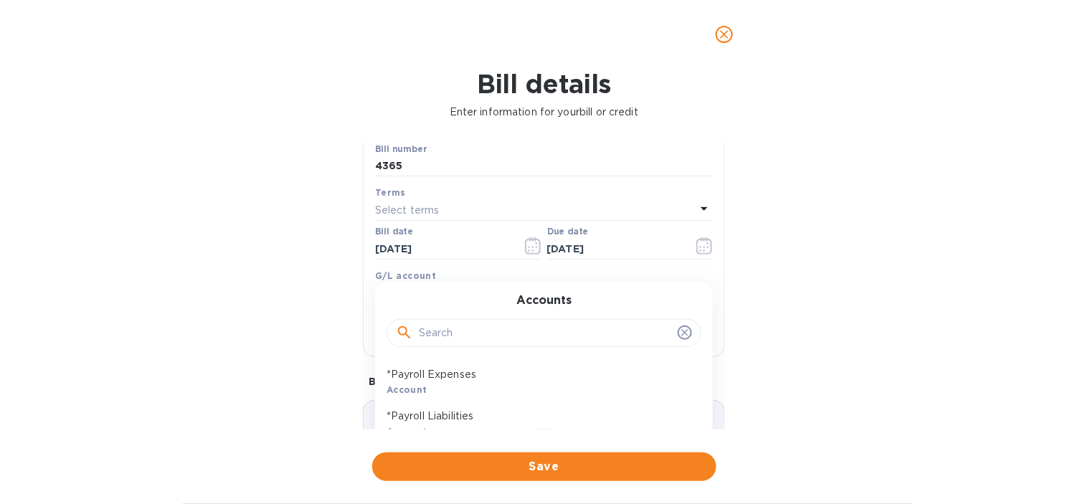
click at [492, 346] on div at bounding box center [544, 333] width 315 height 29
click at [492, 342] on input "text" at bounding box center [545, 334] width 253 height 22
type input "logist"
click at [498, 417] on p "Logistics & Deliveries" at bounding box center [538, 416] width 303 height 15
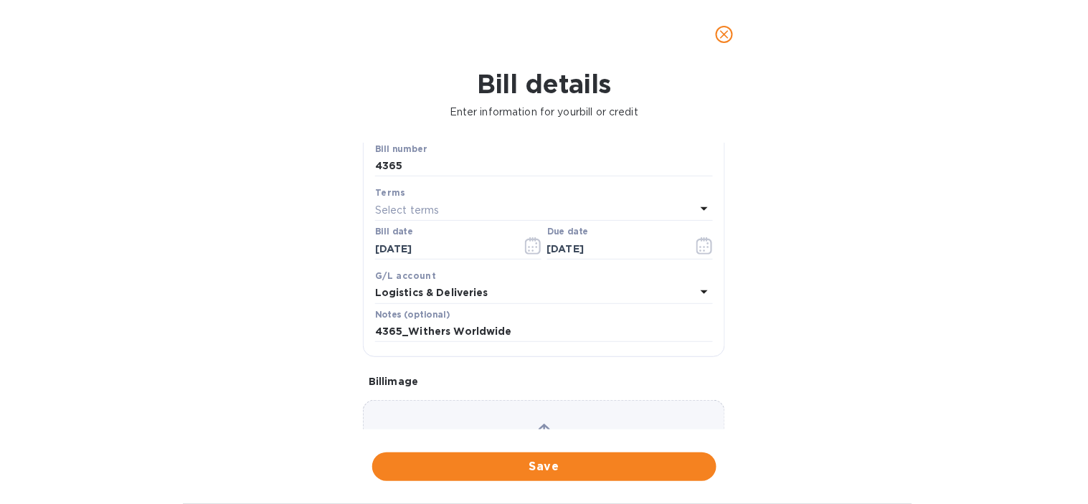
click at [197, 288] on div "Bill details Enter information for your bill or credit General information Save…" at bounding box center [544, 286] width 1088 height 435
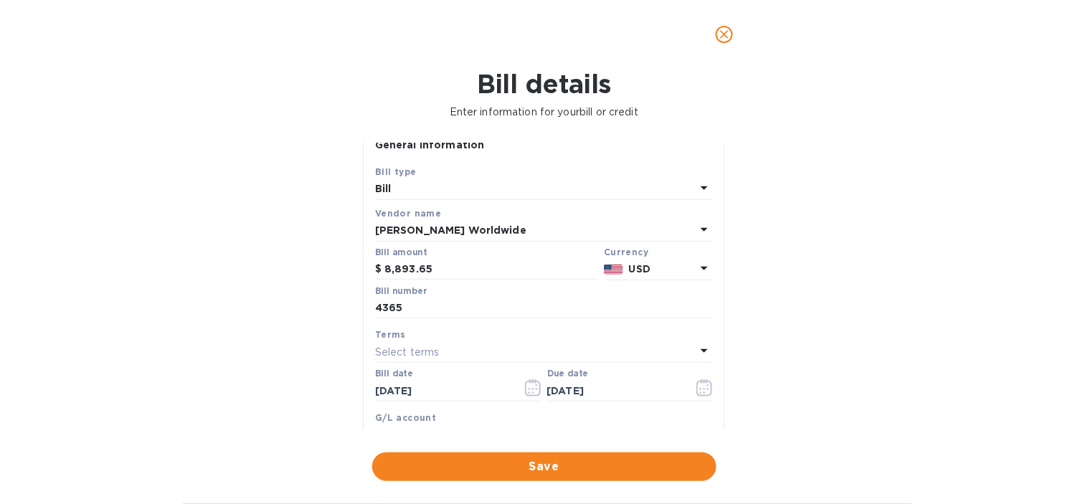
scroll to position [13, 0]
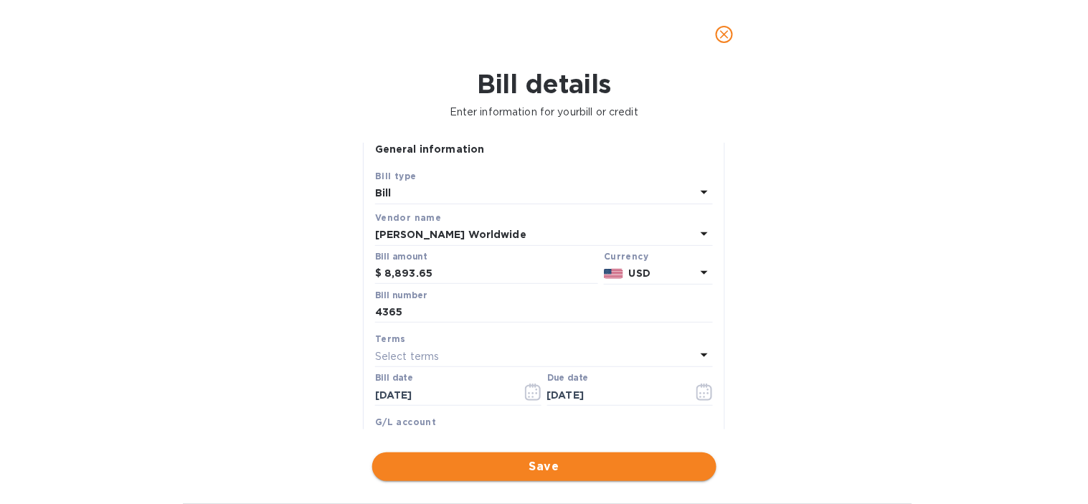
click at [567, 464] on span "Save" at bounding box center [544, 466] width 321 height 17
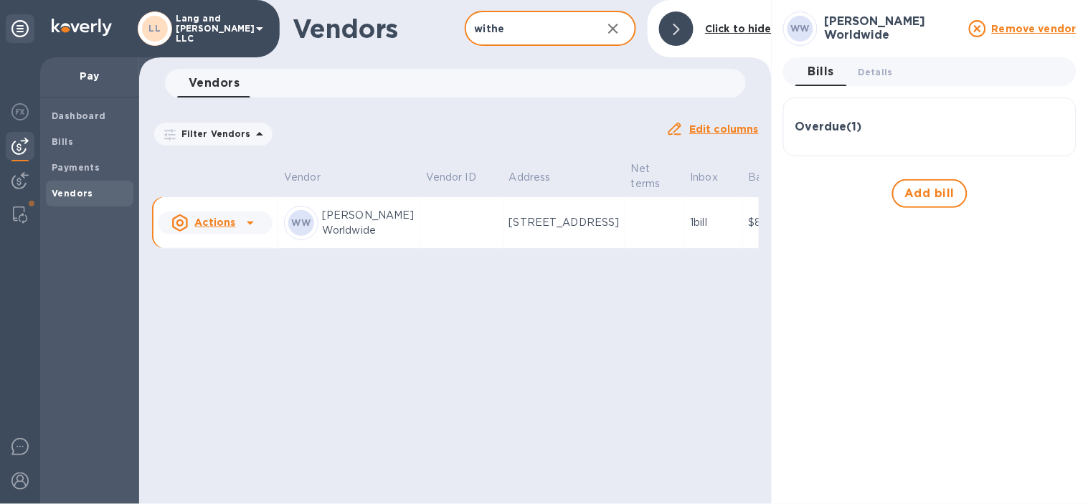
click at [562, 16] on input "withe" at bounding box center [528, 28] width 126 height 35
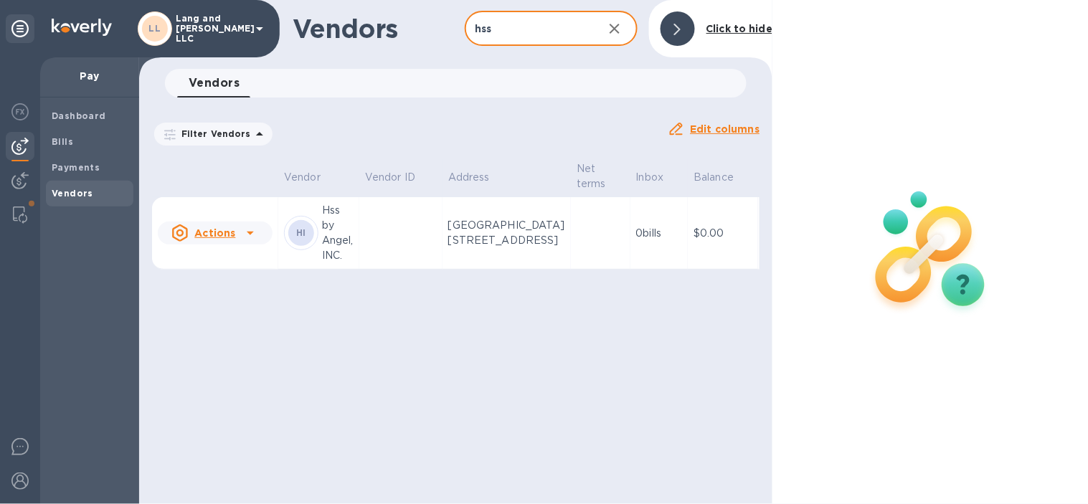
type input "hss"
click at [450, 248] on p "[GEOGRAPHIC_DATA][STREET_ADDRESS]" at bounding box center [506, 233] width 117 height 30
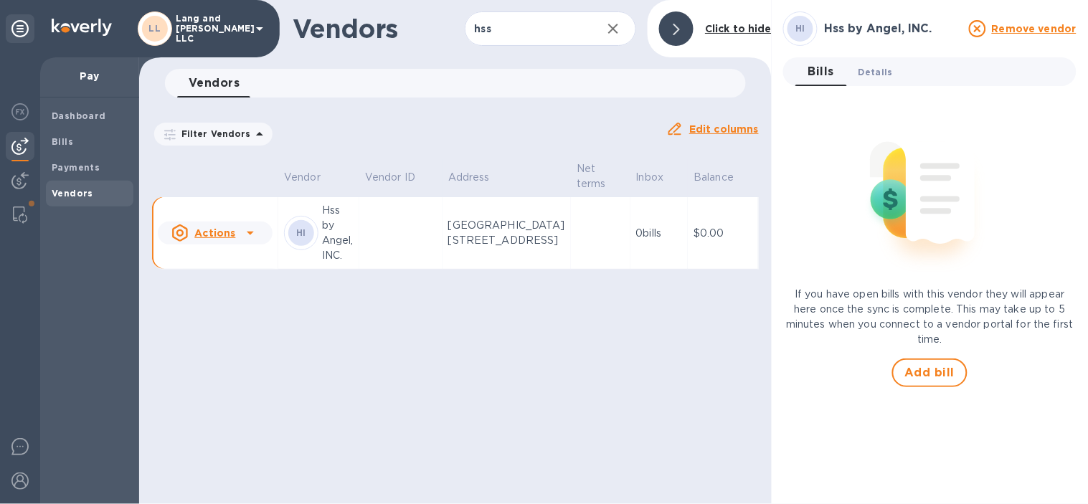
click at [877, 81] on button "Details 0" at bounding box center [875, 71] width 57 height 29
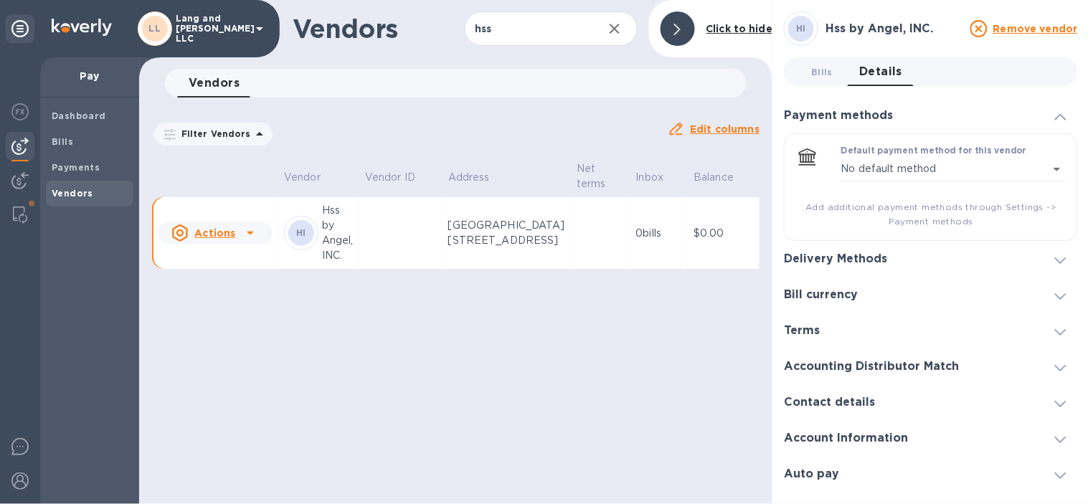
click at [879, 264] on h3 "Delivery Methods" at bounding box center [835, 259] width 103 height 14
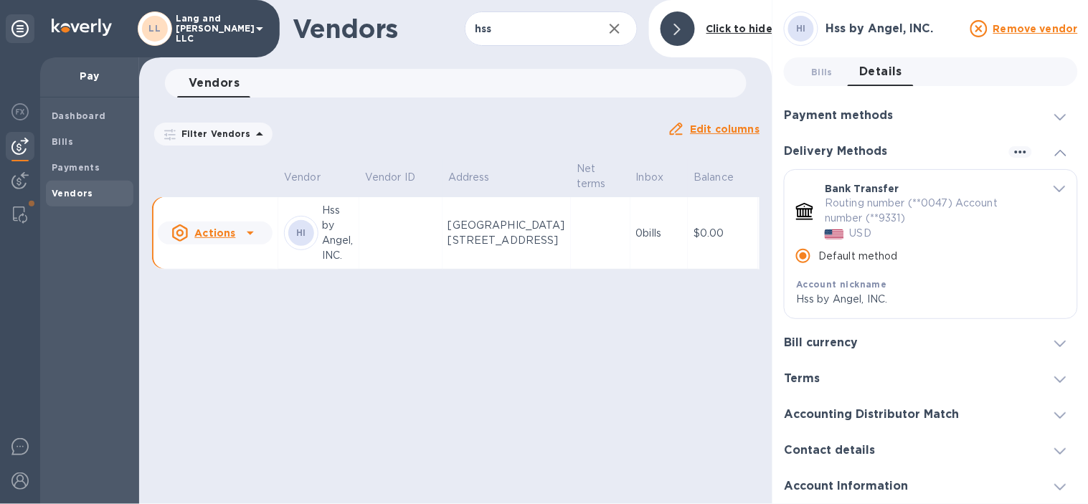
click at [827, 73] on span "Bills 0" at bounding box center [822, 72] width 22 height 15
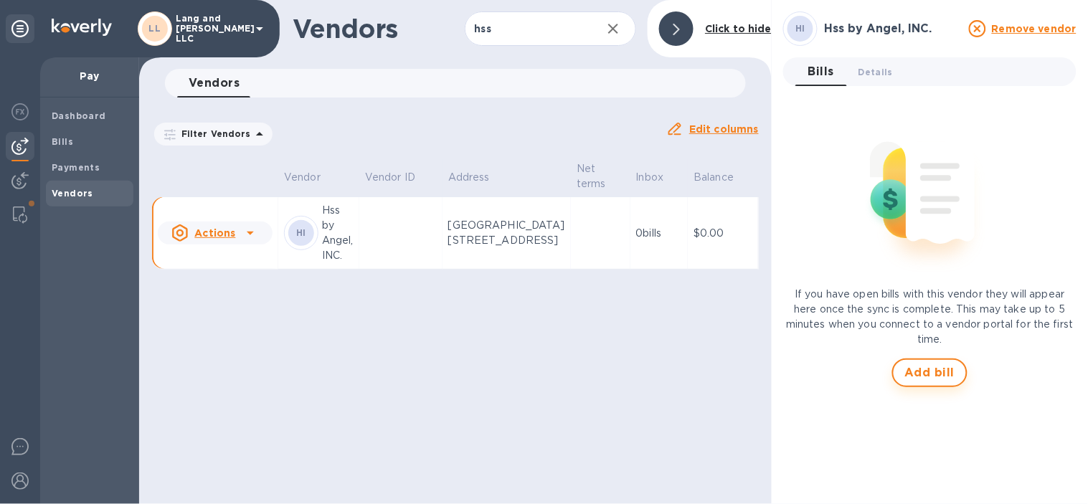
click at [924, 377] on span "Add bill" at bounding box center [930, 372] width 50 height 17
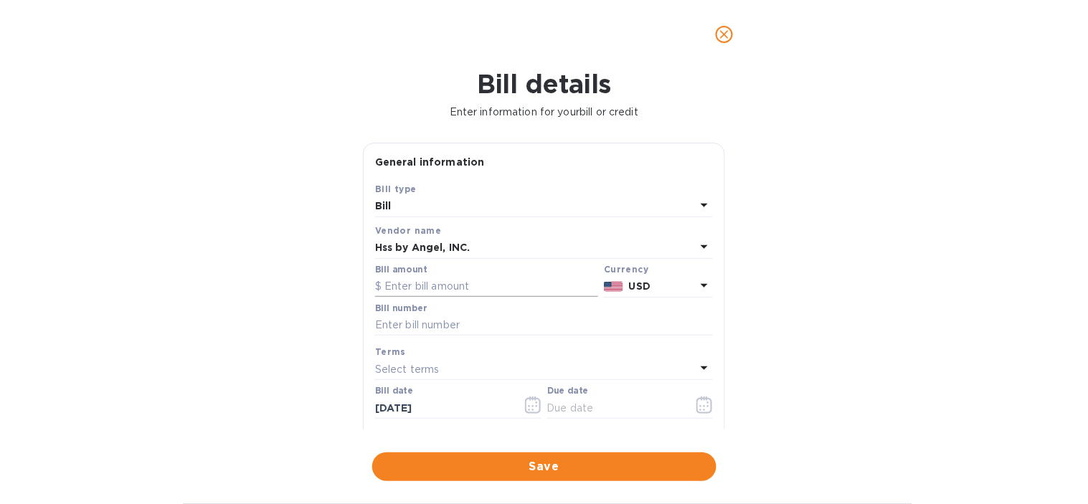
click at [448, 292] on input "text" at bounding box center [486, 287] width 223 height 22
type input "5,865"
click at [312, 304] on div "Bill details Enter information for your bill or credit General information Save…" at bounding box center [544, 286] width 1088 height 435
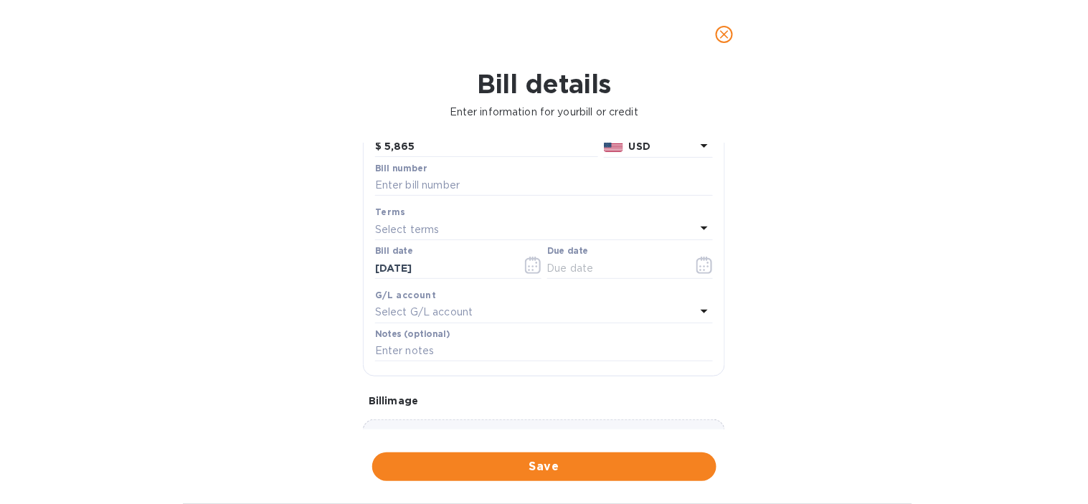
scroll to position [159, 0]
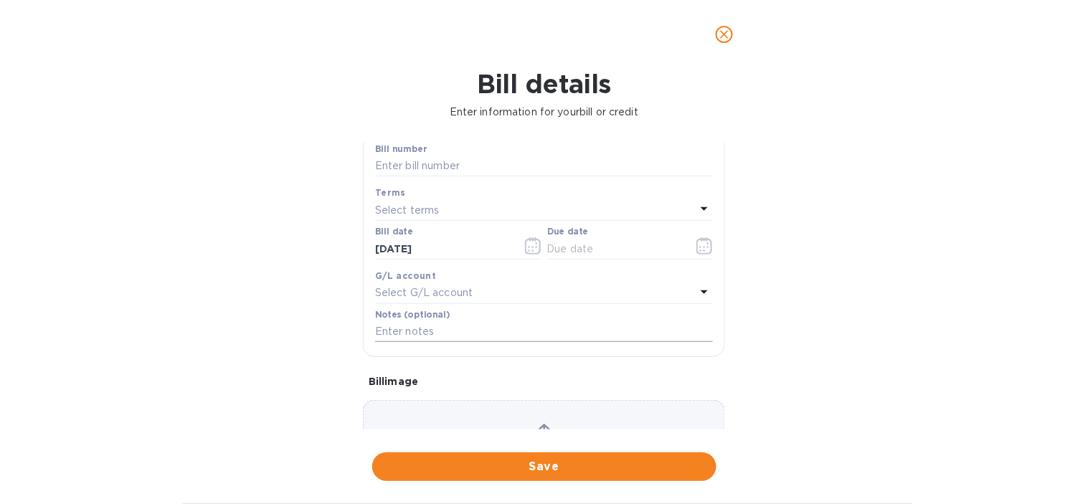
click at [455, 331] on input "text" at bounding box center [544, 332] width 338 height 22
paste input "4456 | HGC | HSS | 50% Labor cost"
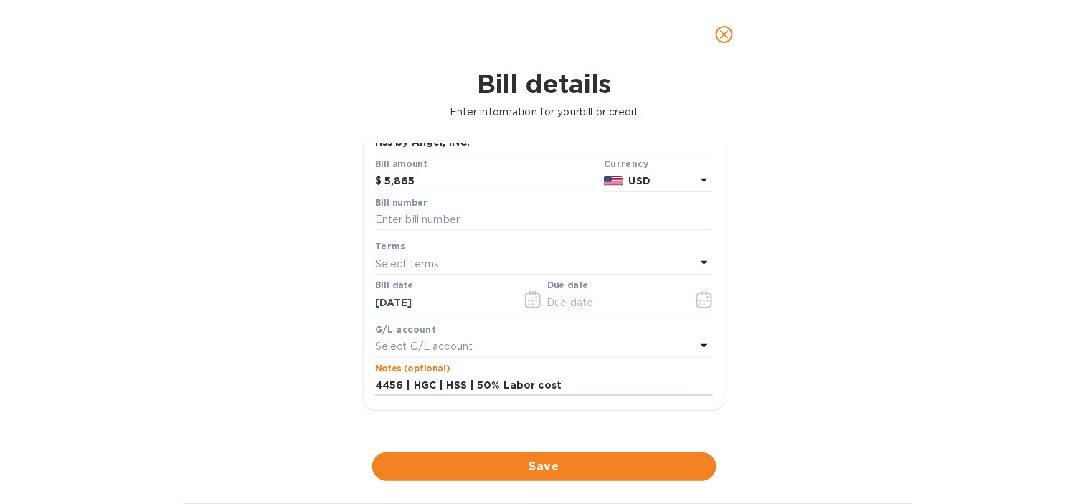
scroll to position [80, 0]
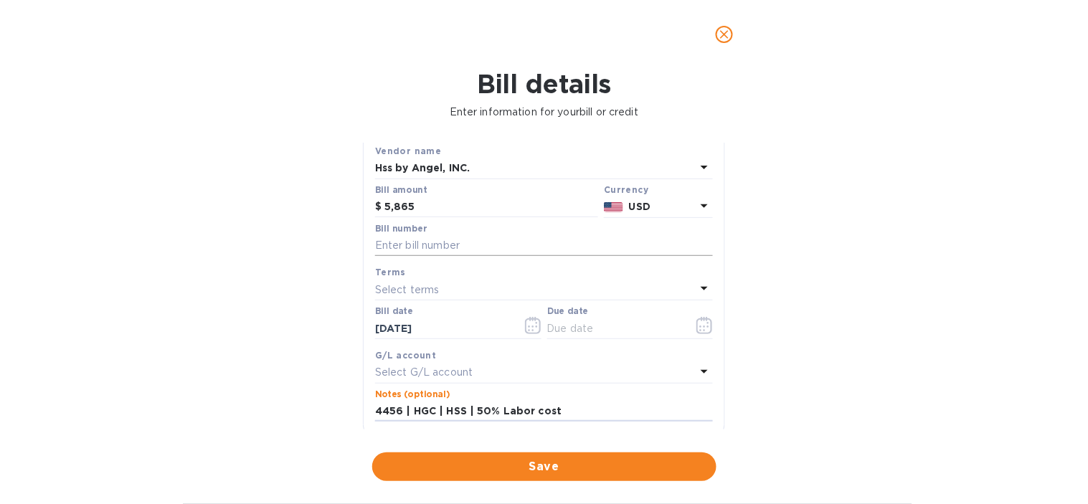
type input "4456 | HGC | HSS | 50% Labor cost"
click at [431, 244] on input "text" at bounding box center [544, 246] width 338 height 22
type input "4456"
click at [696, 326] on icon "button" at bounding box center [704, 325] width 16 height 17
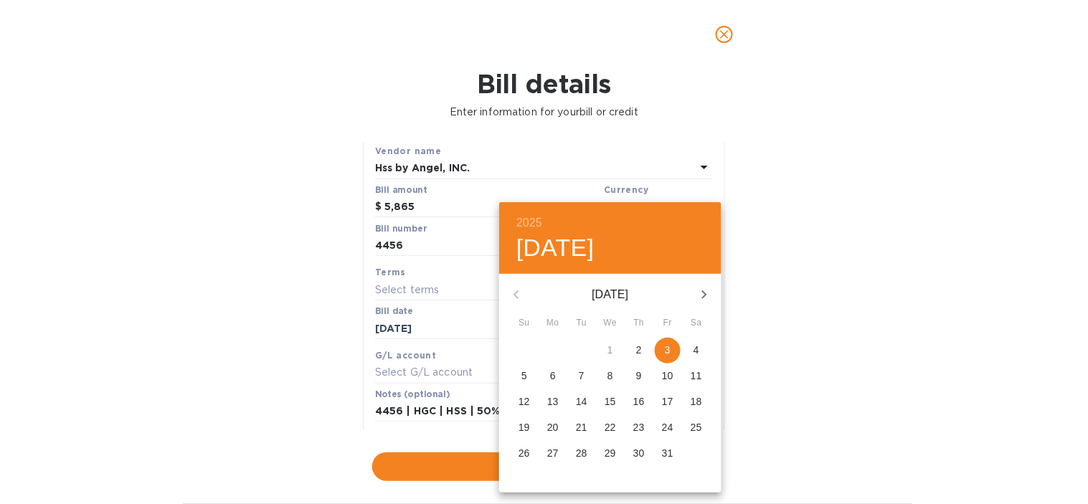
click at [663, 352] on span "3" at bounding box center [668, 350] width 26 height 14
type input "[DATE]"
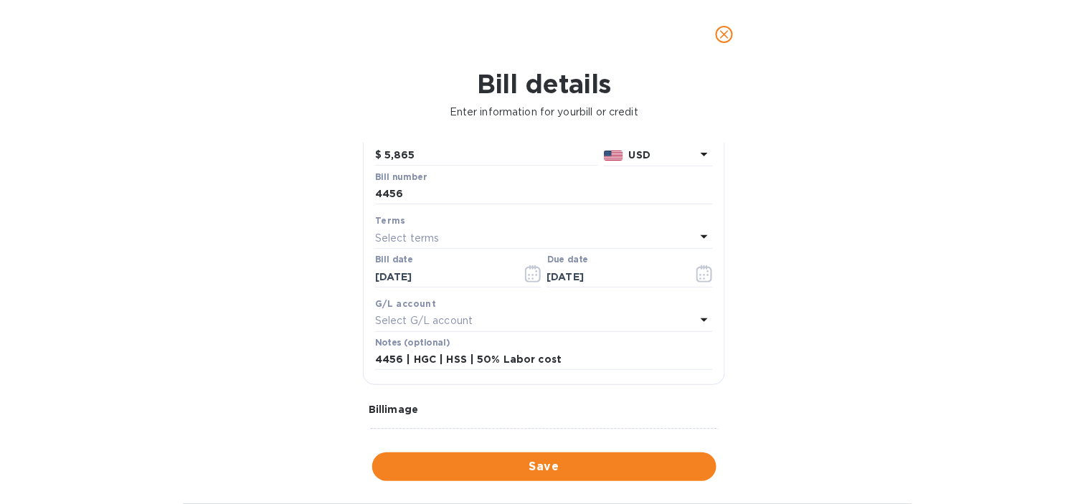
scroll to position [159, 0]
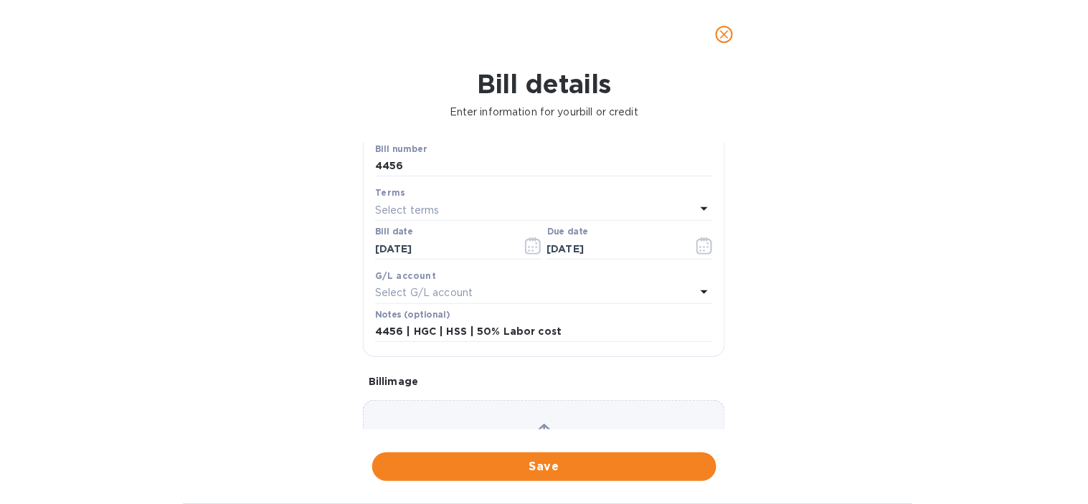
click at [428, 293] on p "Select G/L account" at bounding box center [424, 292] width 98 height 15
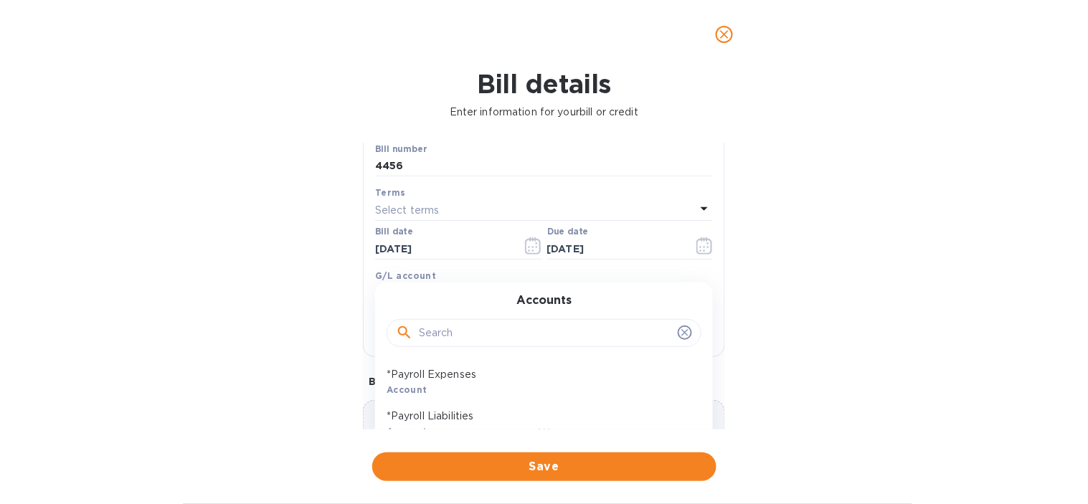
click at [443, 326] on input "text" at bounding box center [545, 334] width 253 height 22
click at [455, 340] on input "ff" at bounding box center [545, 334] width 253 height 22
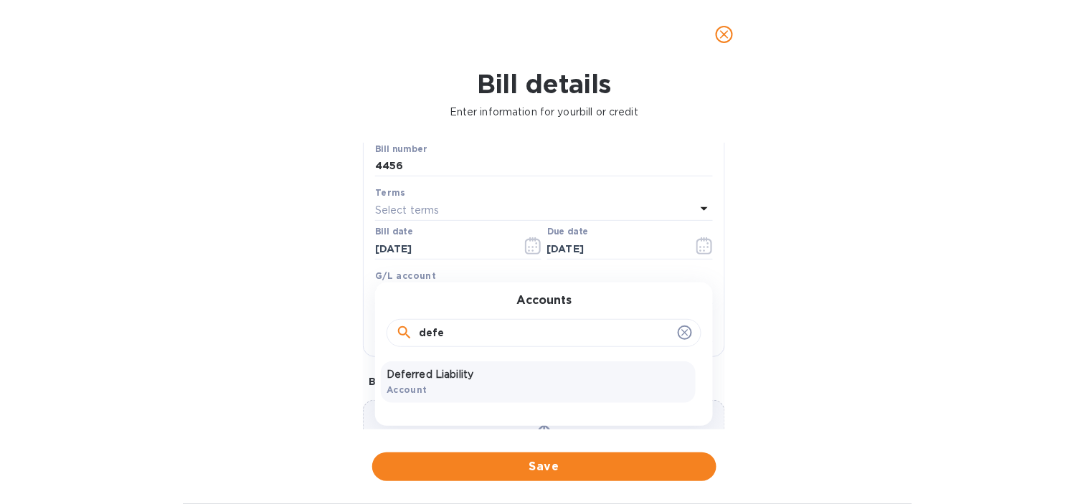
type input "defe"
click at [457, 384] on div "Deferred Liability Account" at bounding box center [538, 383] width 315 height 42
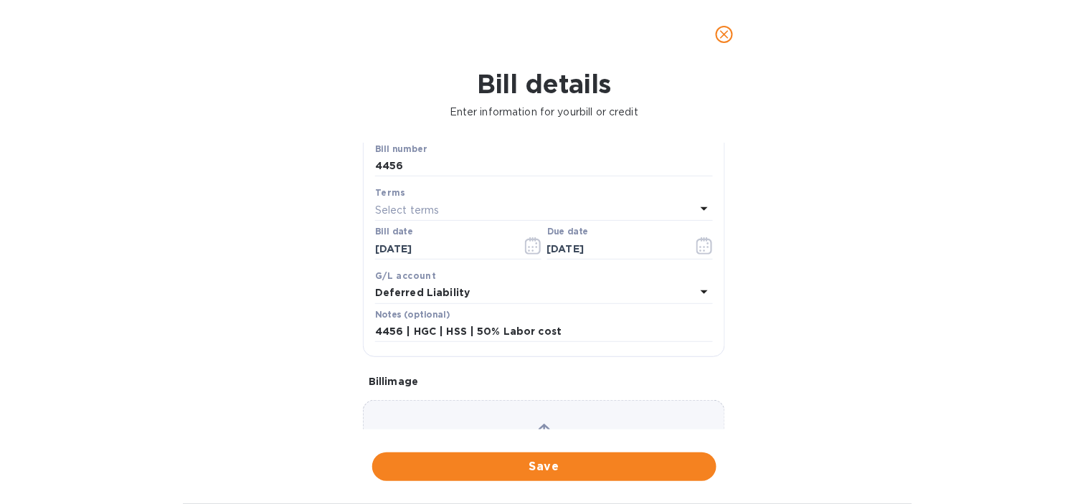
click at [179, 212] on div "Bill details Enter information for your bill or credit General information Save…" at bounding box center [544, 286] width 1088 height 435
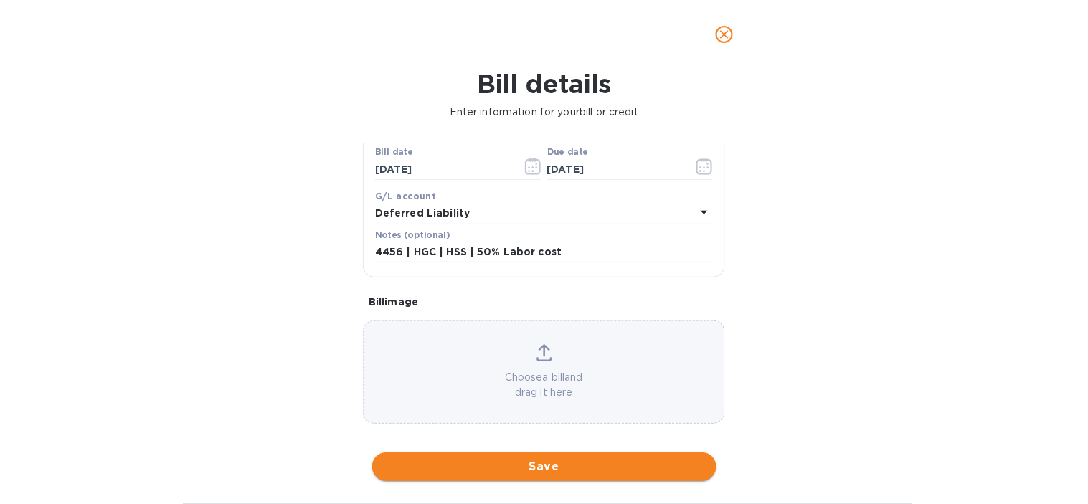
click at [541, 467] on span "Save" at bounding box center [544, 466] width 321 height 17
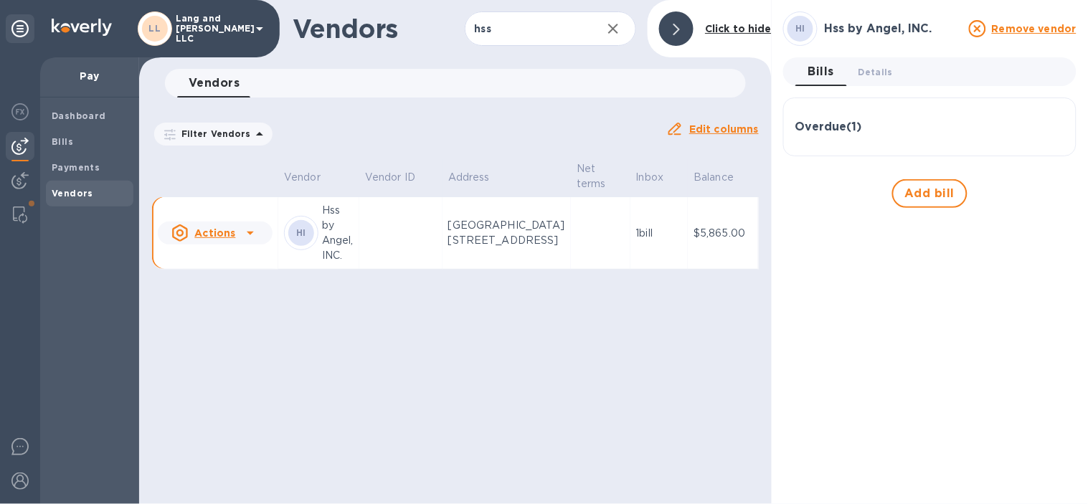
click at [877, 125] on div "Overdue ( 1 )" at bounding box center [929, 128] width 269 height 14
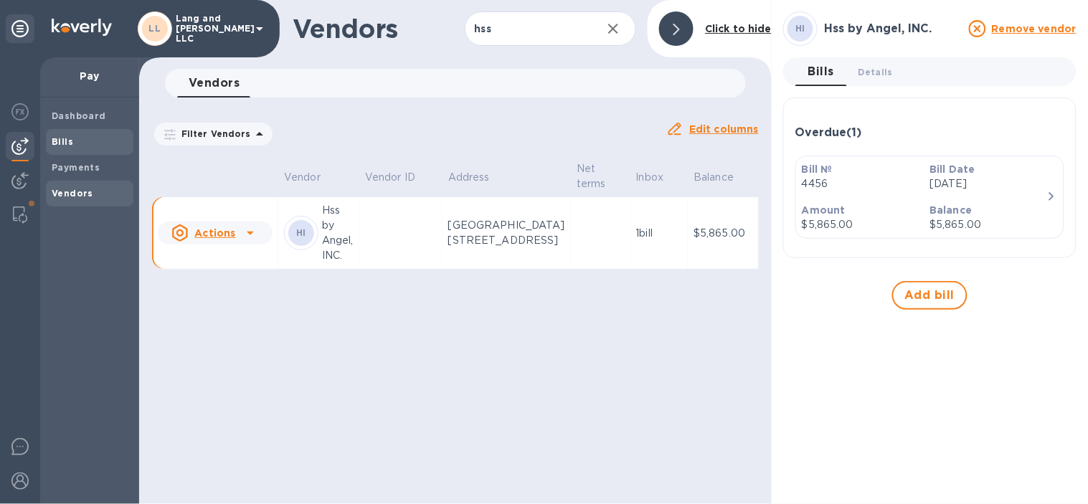
click at [72, 144] on span "Bills" at bounding box center [90, 142] width 76 height 14
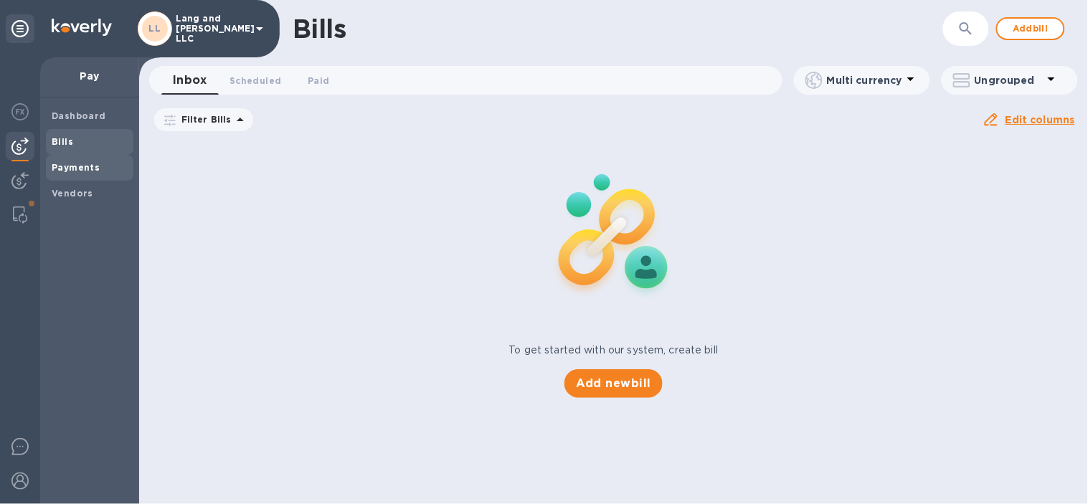
click at [86, 166] on b "Payments" at bounding box center [76, 167] width 48 height 11
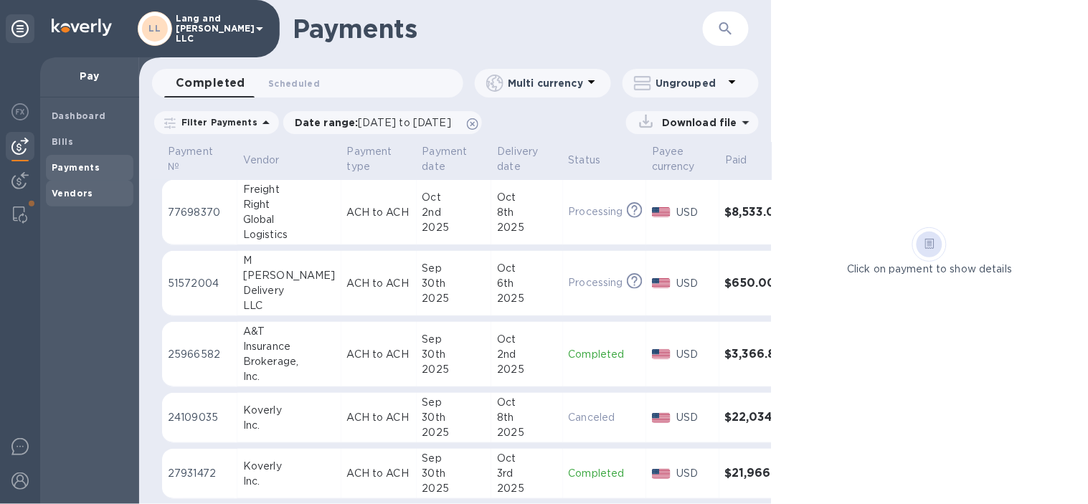
click at [90, 191] on span "Vendors" at bounding box center [90, 193] width 76 height 14
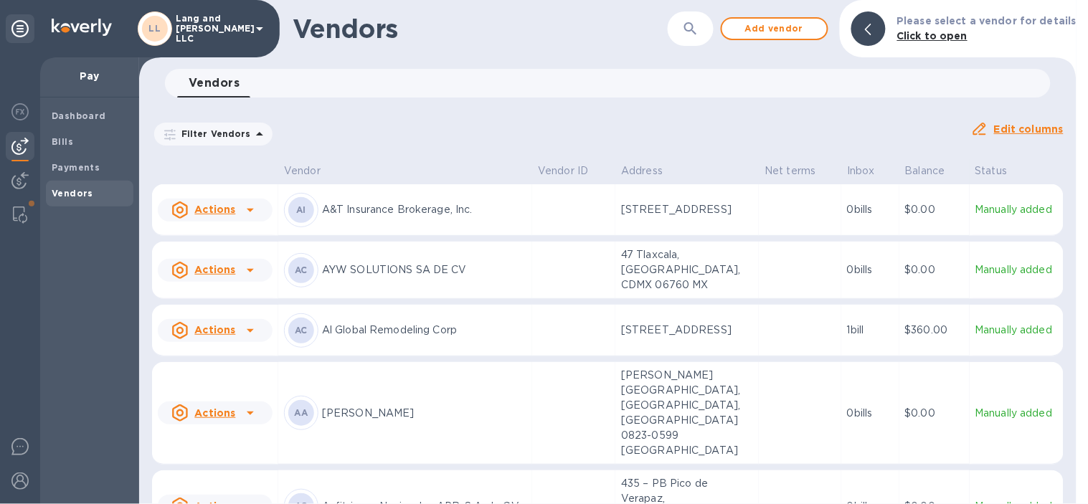
click at [708, 34] on button "button" at bounding box center [691, 28] width 34 height 34
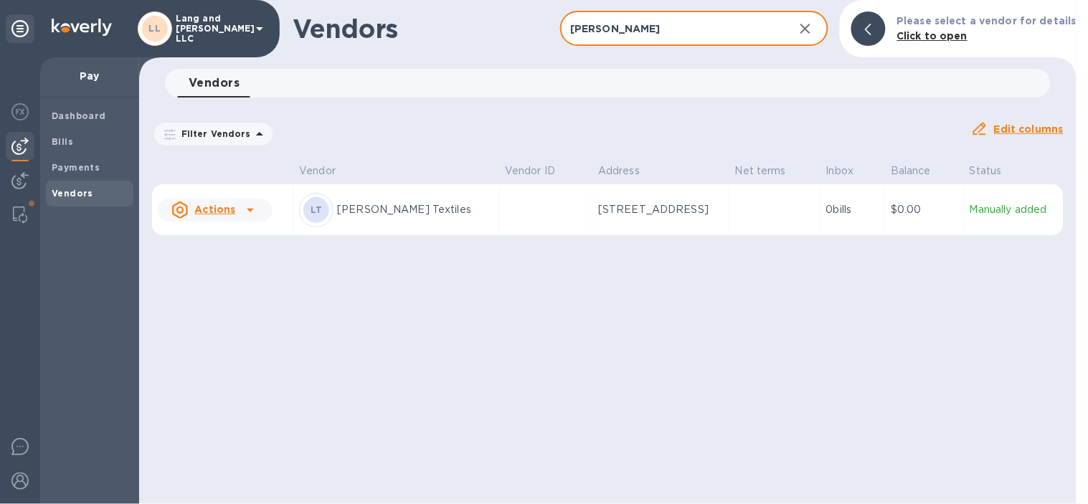
click at [395, 209] on p "[PERSON_NAME] Textiles" at bounding box center [415, 209] width 156 height 15
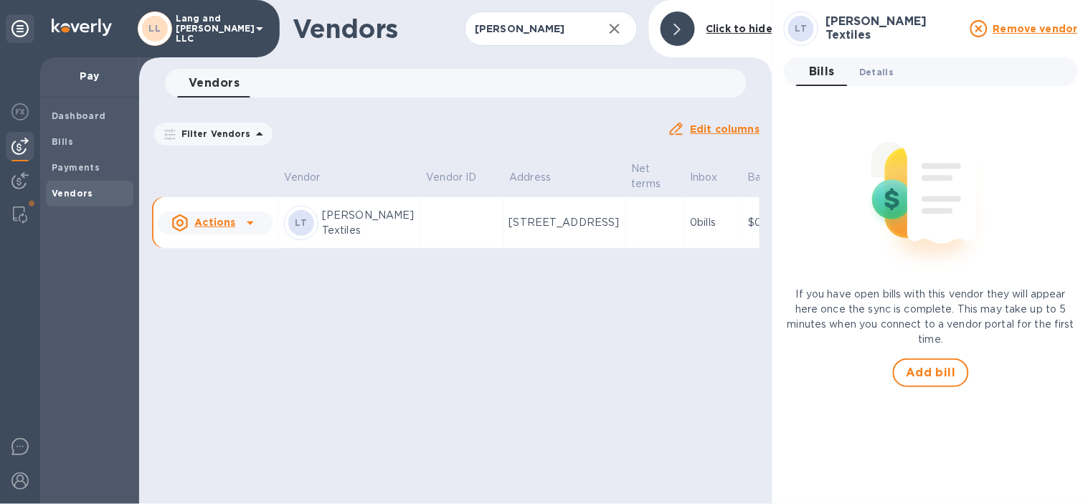
click at [877, 75] on span "Details 0" at bounding box center [876, 72] width 34 height 15
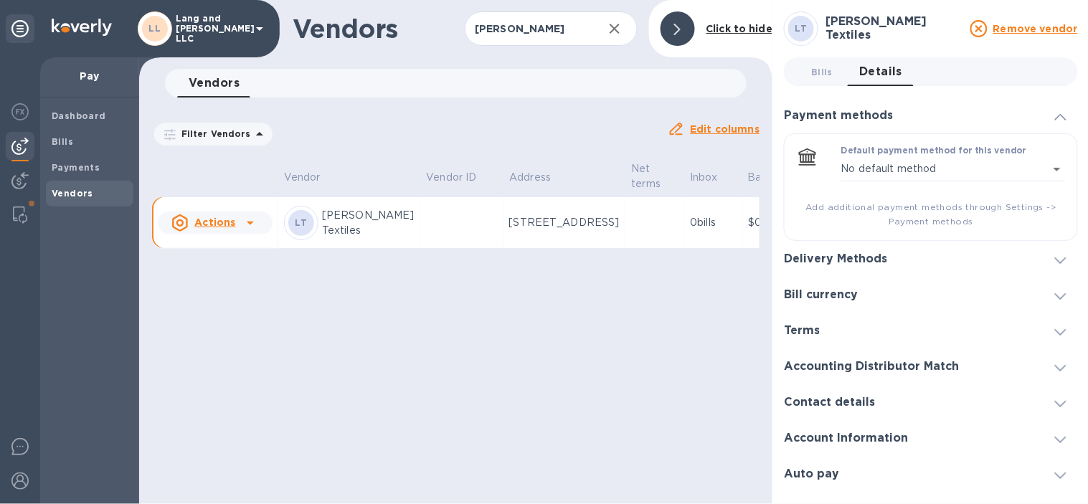
click at [894, 271] on div "Delivery Methods" at bounding box center [931, 259] width 294 height 36
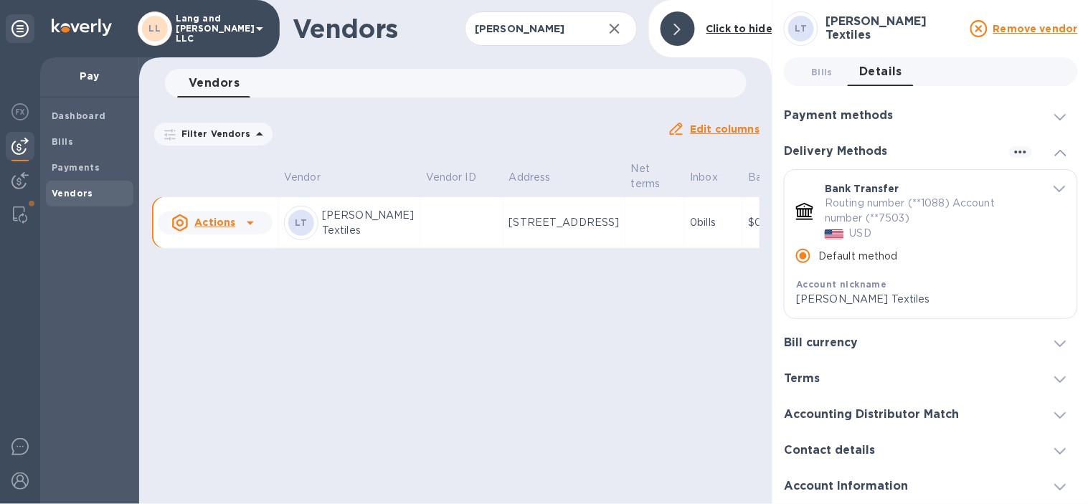
click at [991, 101] on div "Payment methods" at bounding box center [931, 116] width 294 height 36
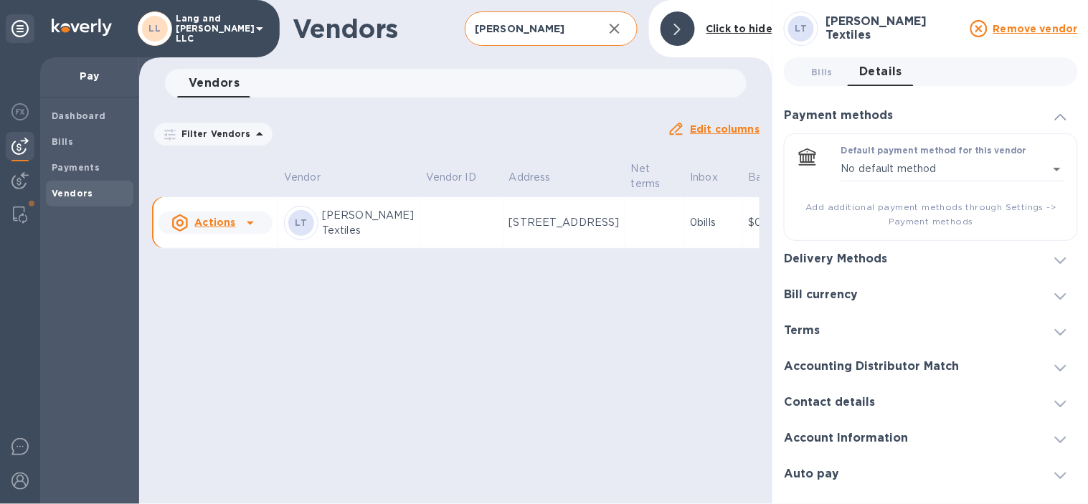
click at [554, 24] on input "[PERSON_NAME]" at bounding box center [528, 28] width 126 height 35
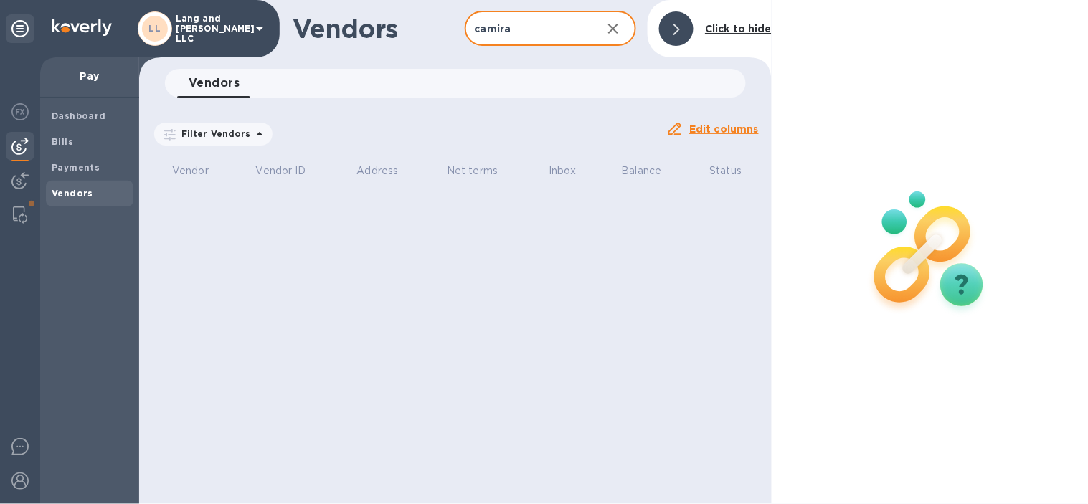
type input "camira"
click at [613, 34] on icon "button" at bounding box center [613, 28] width 17 height 17
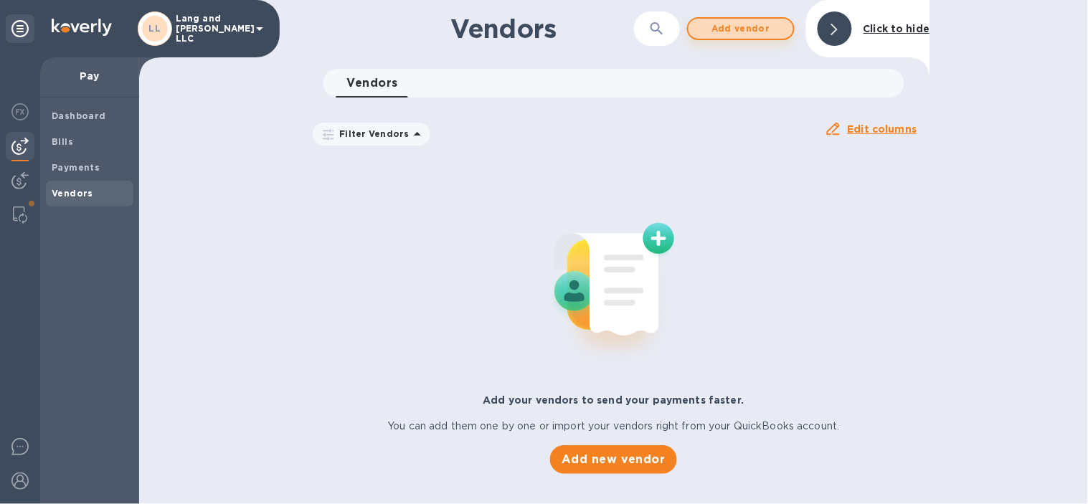
click at [784, 18] on button "Add vendor" at bounding box center [741, 28] width 108 height 23
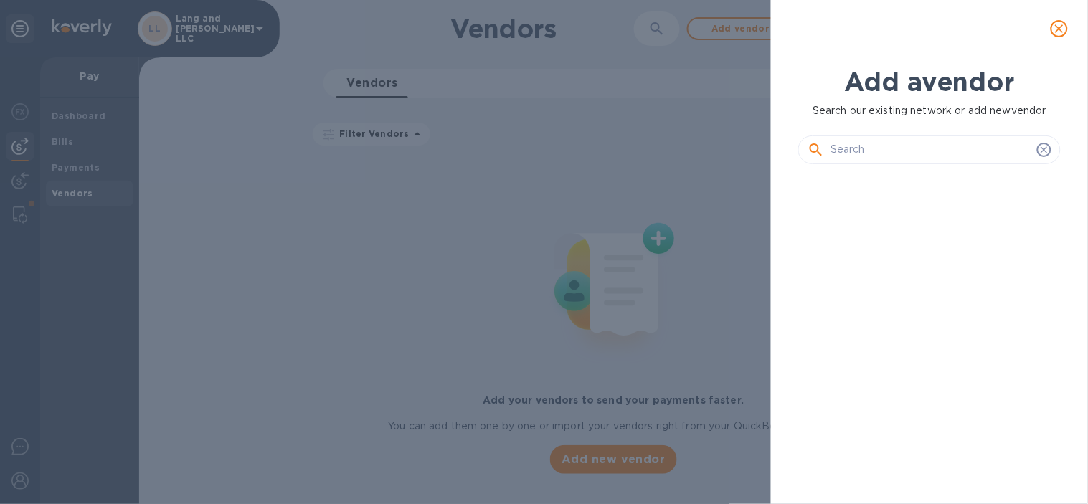
scroll to position [278, 268]
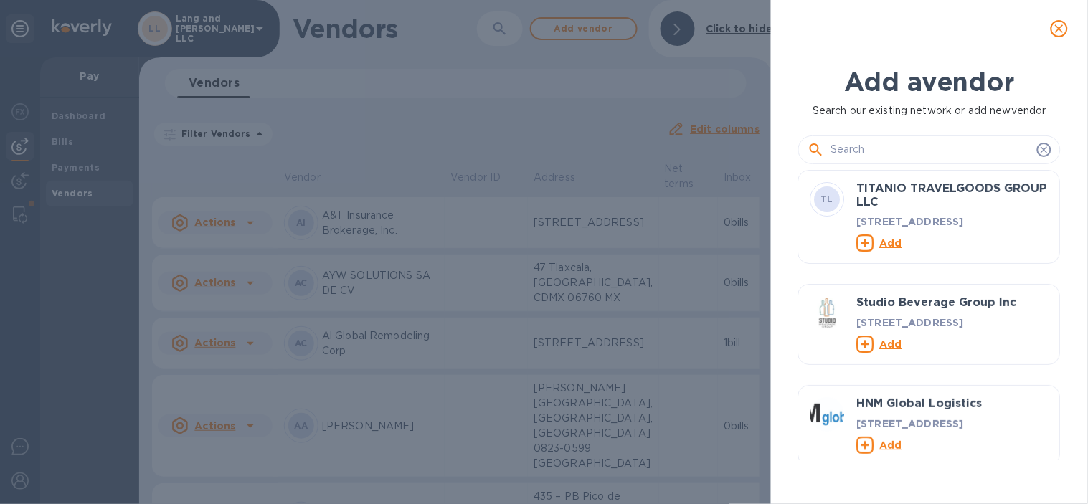
click at [885, 149] on input "text" at bounding box center [931, 150] width 201 height 22
paste input "Camira Group Inc."
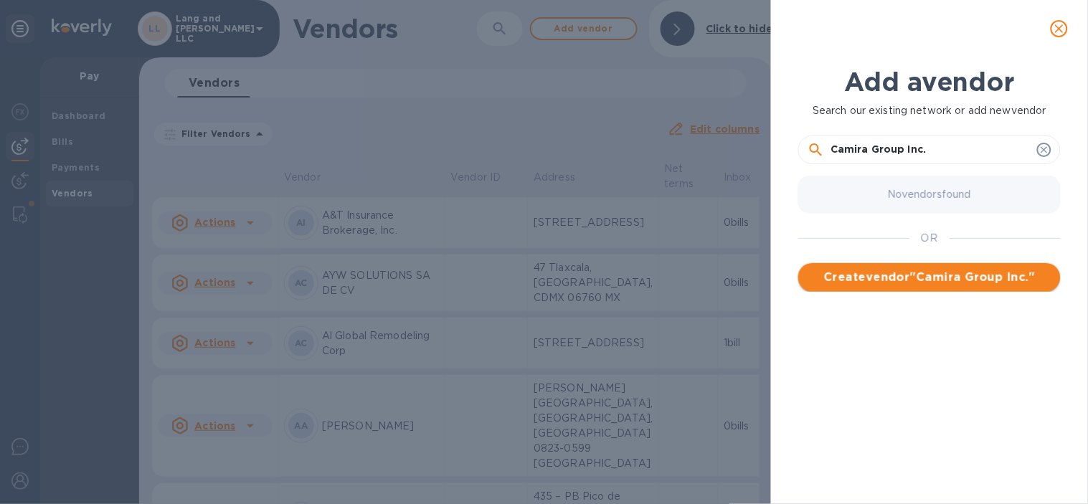
type input "Camira Group Inc."
click at [935, 275] on span "Create vendor " Camira Group Inc. "" at bounding box center [930, 277] width 240 height 17
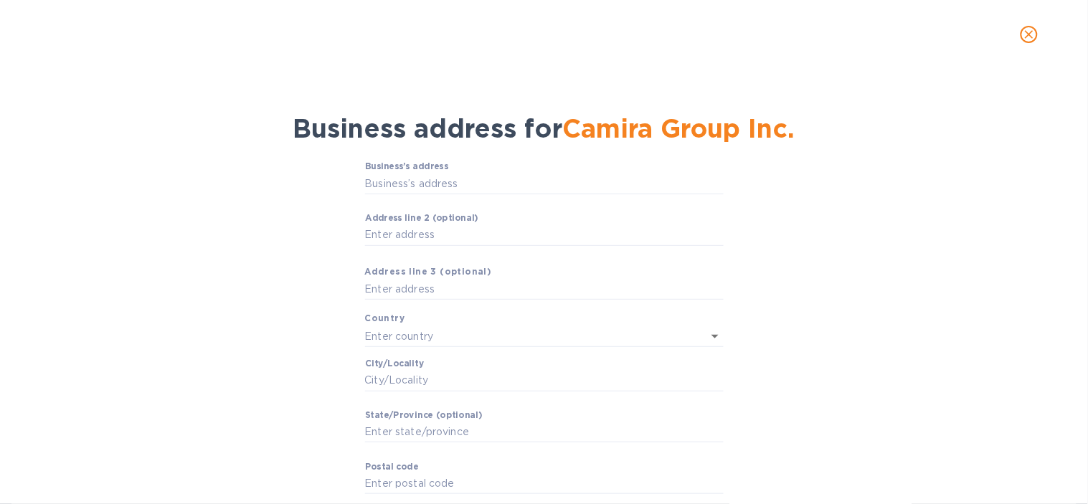
click at [214, 212] on div "Business’s аddress ​ Аddress line 2 (optional) ​ Аddress line 3 (optional) Coun…" at bounding box center [544, 351] width 1051 height 397
click at [403, 188] on input "Business’s аddress" at bounding box center [544, 184] width 359 height 22
paste input "2476 Waldorf Court NW Grand Rapids, MI 49544"
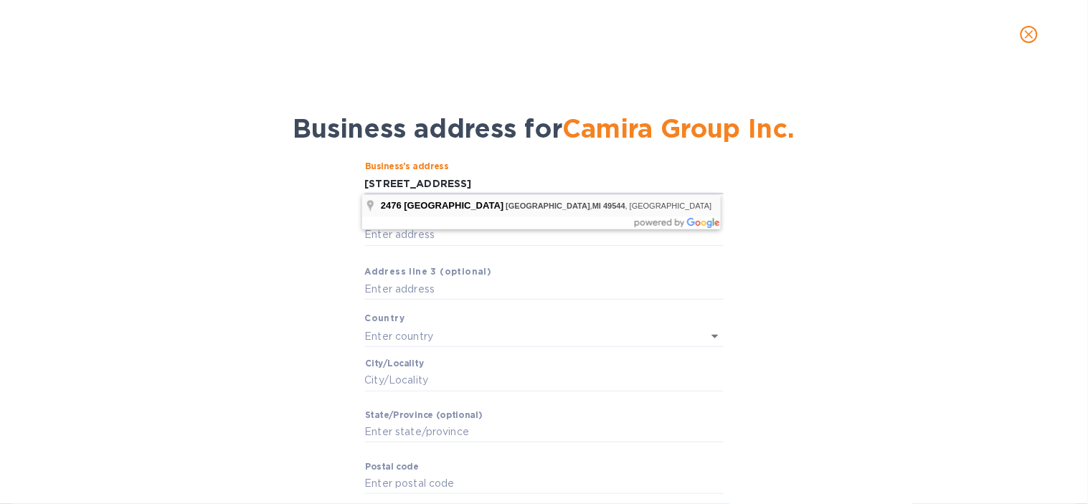
type input "2476 Waldorf Court Northwest"
type input "[GEOGRAPHIC_DATA]"
type input "Grand Rapids"
type input "MI"
type input "49544"
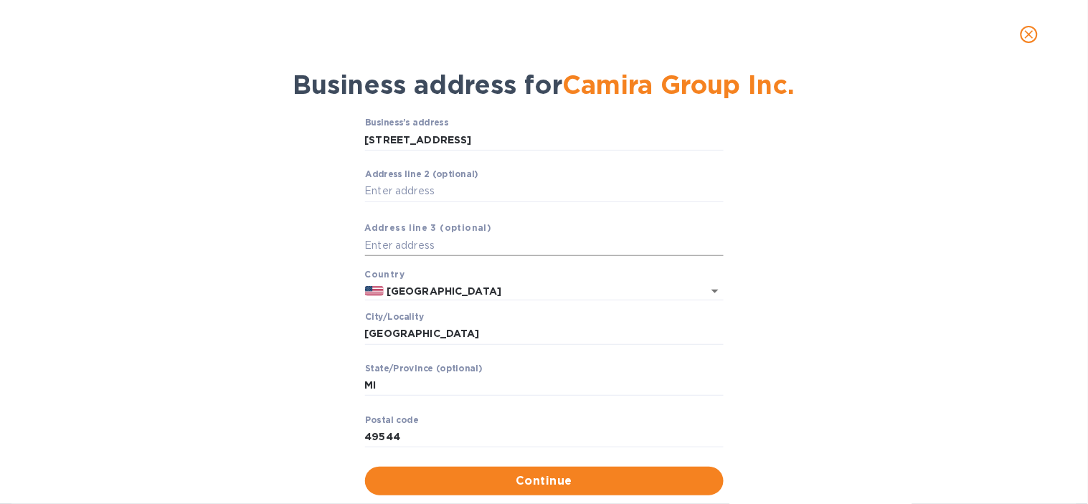
scroll to position [77, 0]
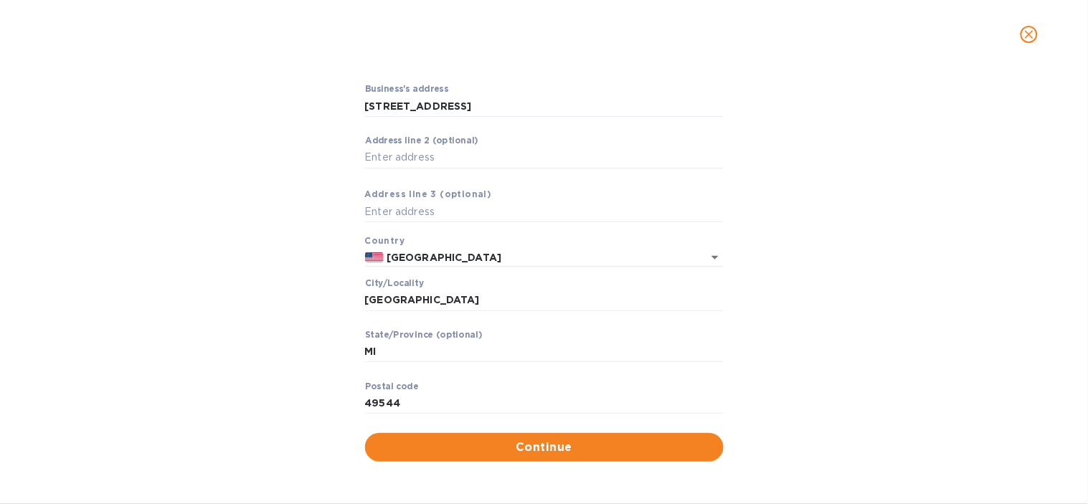
drag, startPoint x: 497, startPoint y: 445, endPoint x: 222, endPoint y: 283, distance: 318.6
click at [497, 445] on span "Continue" at bounding box center [545, 447] width 336 height 17
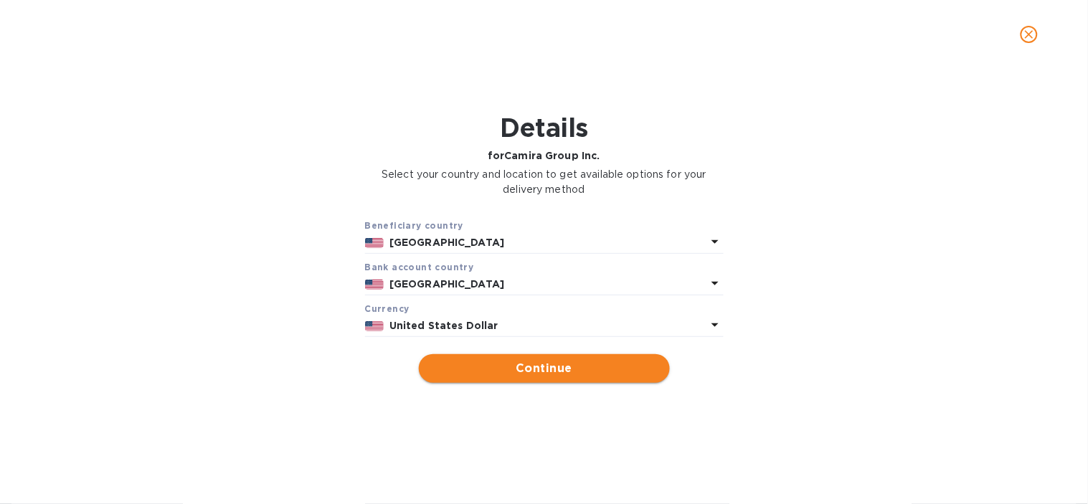
click at [568, 374] on span "Continue" at bounding box center [544, 368] width 228 height 17
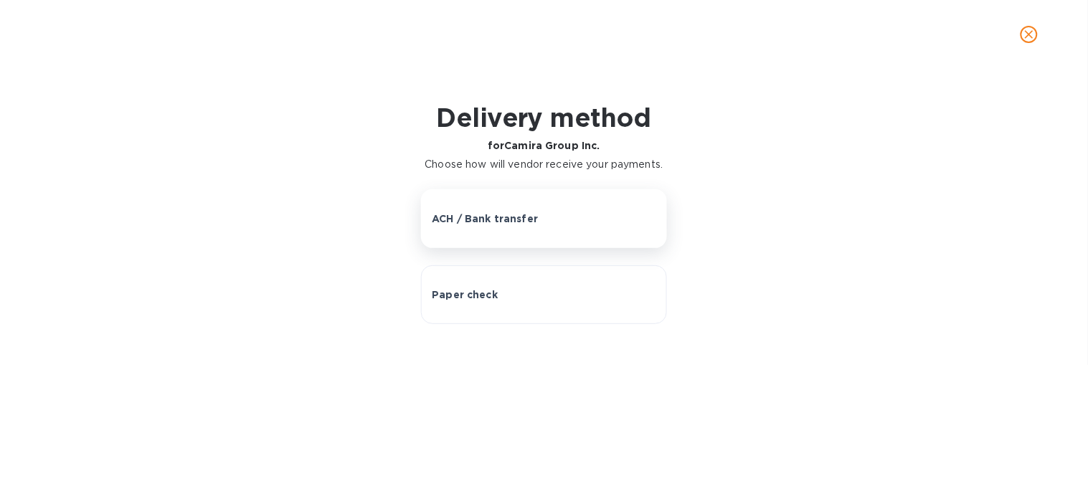
click at [496, 207] on button "ACH / Bank transfer" at bounding box center [543, 218] width 245 height 59
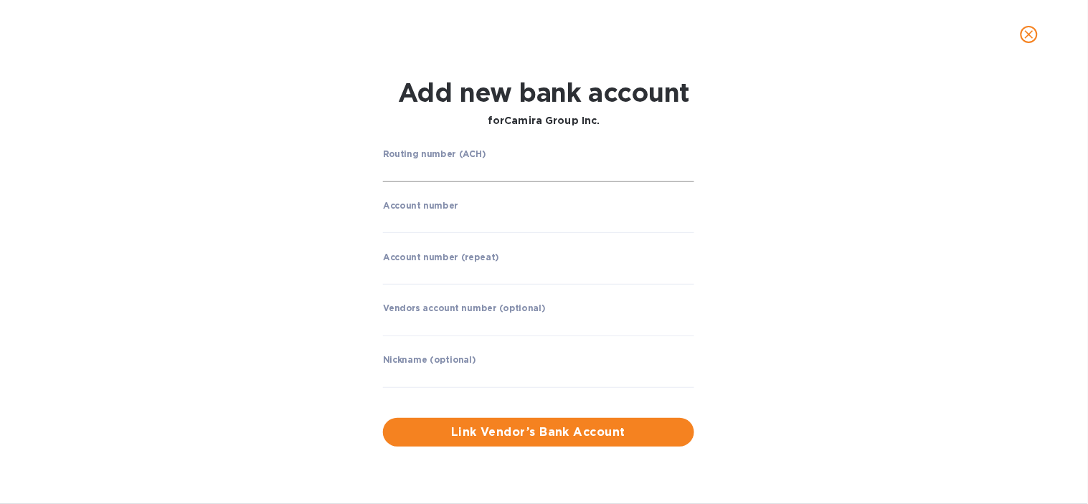
click at [458, 177] on input "string" at bounding box center [538, 172] width 311 height 22
paste input "021001088"
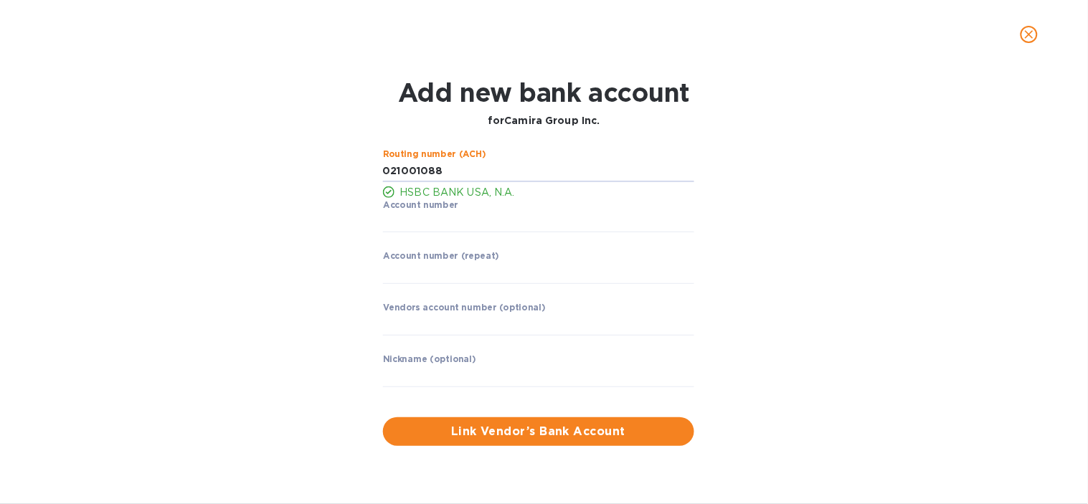
type input "021001088"
click at [258, 256] on div "Routing number (ACH) HSBC BANK USA, N.A. Account number ​ Account number (repea…" at bounding box center [544, 298] width 701 height 314
click at [410, 213] on input "string" at bounding box center [538, 223] width 311 height 22
paste input "00265799"
click at [438, 222] on input "string" at bounding box center [538, 223] width 311 height 22
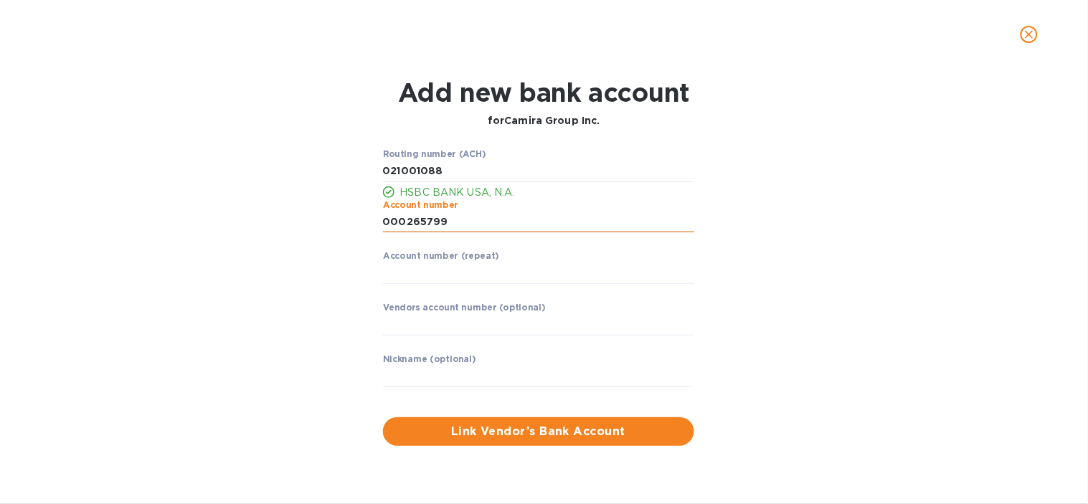
click at [438, 222] on input "string" at bounding box center [538, 223] width 311 height 22
type input "000265799"
click at [456, 280] on input "string" at bounding box center [538, 274] width 311 height 22
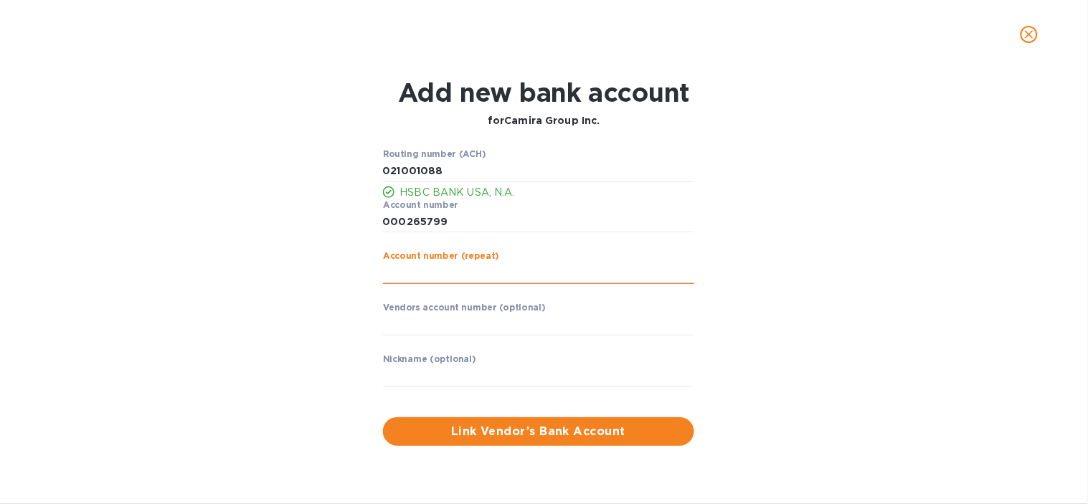
paste input "00265799"
type input "00265799"
click at [280, 320] on div "Routing number (ACH) HSBC BANK USA, N.A. Account number ​ Account number (repea…" at bounding box center [544, 298] width 701 height 314
click at [434, 340] on p "​" at bounding box center [538, 346] width 311 height 16
click at [438, 329] on input "text" at bounding box center [538, 325] width 311 height 22
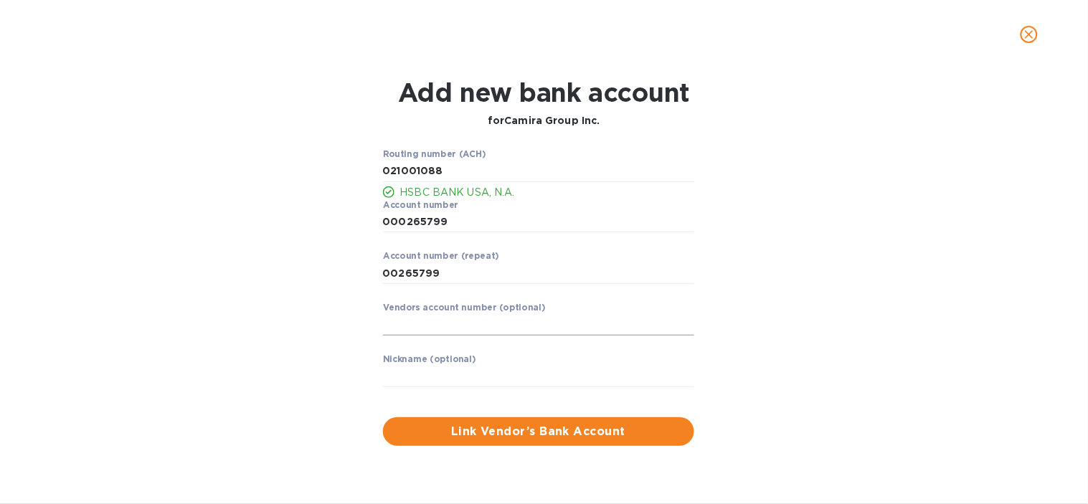
click at [495, 331] on input "text" at bounding box center [538, 325] width 311 height 22
click at [450, 377] on input "text" at bounding box center [538, 377] width 311 height 22
type input "Camira Group"
click at [542, 426] on span "Link Vendor’s Bank Account" at bounding box center [539, 431] width 288 height 17
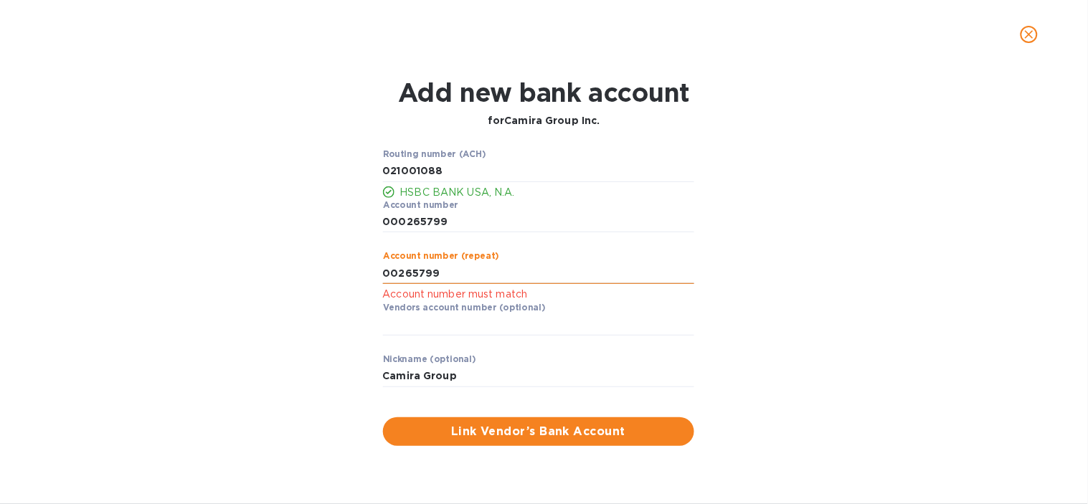
click at [434, 268] on input "string" at bounding box center [538, 274] width 311 height 22
click at [383, 271] on input "string" at bounding box center [538, 274] width 311 height 22
type input "000265799"
click at [336, 309] on div "Routing number (ACH) HSBC BANK USA, N.A. Account number ​ Account number (repea…" at bounding box center [544, 298] width 701 height 314
click at [570, 427] on span "Link Vendor’s Bank Account" at bounding box center [539, 431] width 288 height 17
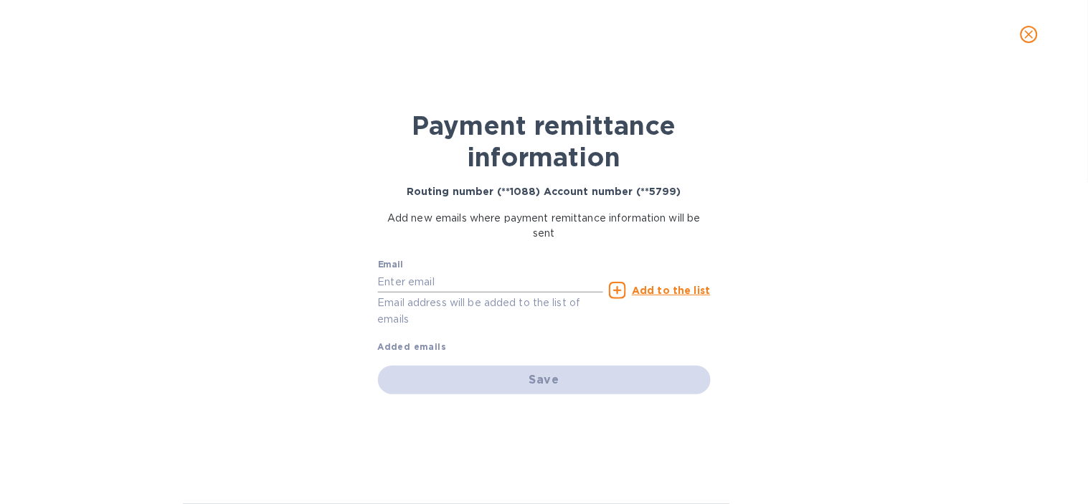
click at [419, 268] on div "Email Email address will be added to the list of emails" at bounding box center [491, 294] width 226 height 68
click at [419, 275] on input "text" at bounding box center [491, 282] width 226 height 22
paste input "contact@camiragroup.com"
type input "contact@camiragroup.com"
click at [681, 285] on u "Add to the list" at bounding box center [671, 290] width 78 height 11
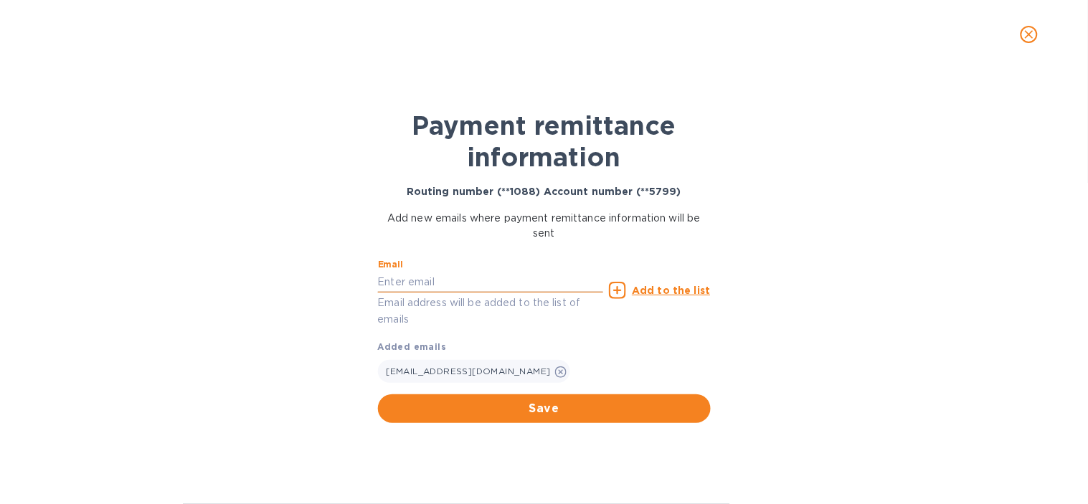
click at [400, 280] on input "text" at bounding box center [491, 282] width 226 height 22
paste input "contact@camiragroup.com"
click at [691, 279] on div "Add to the list" at bounding box center [659, 290] width 107 height 23
click at [691, 289] on u "Add to the list" at bounding box center [671, 290] width 78 height 11
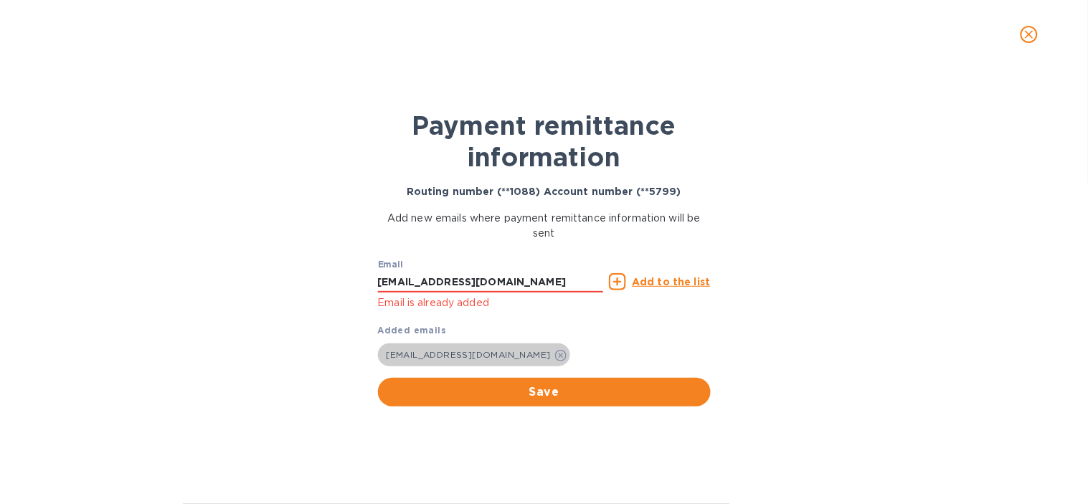
click at [555, 354] on icon at bounding box center [560, 355] width 11 height 11
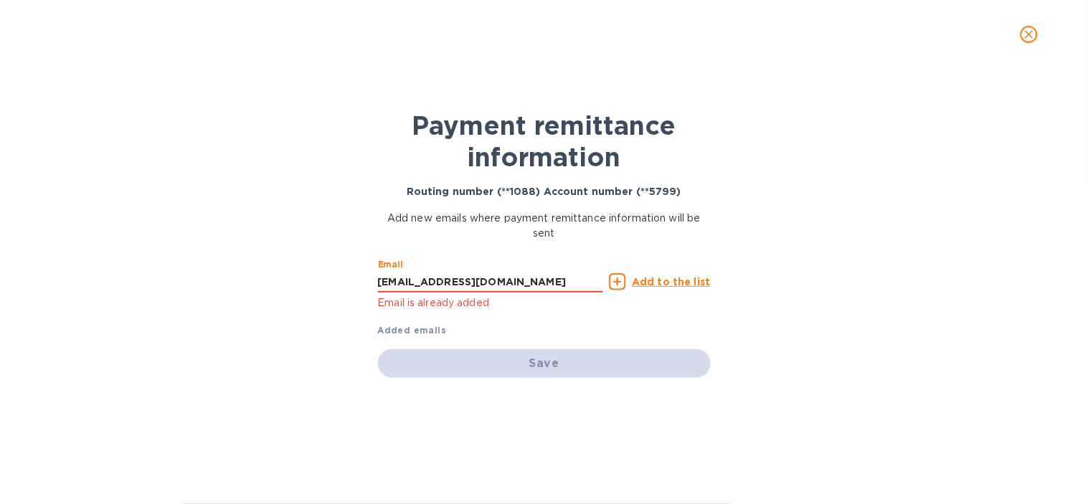
drag, startPoint x: 538, startPoint y: 278, endPoint x: 197, endPoint y: 285, distance: 341.5
click at [197, 285] on div "Payment remittance information Routing number (**1088) Account number (**5799) …" at bounding box center [544, 286] width 1088 height 435
paste input "accounts.na@camirafabrics"
type input "accounts.na@camirafabrics.com"
click at [664, 277] on u "Add to the list" at bounding box center [671, 281] width 78 height 11
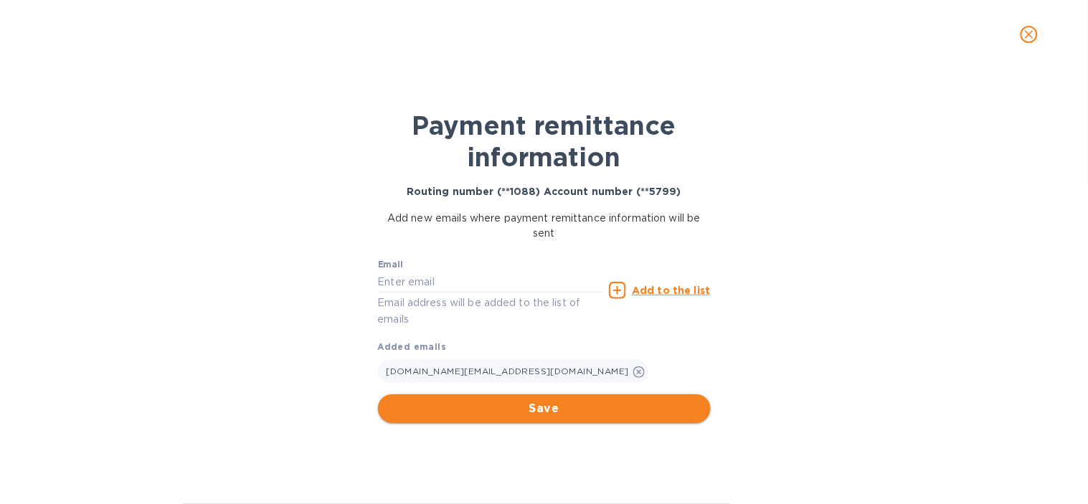
click at [529, 410] on span "Save" at bounding box center [544, 408] width 310 height 17
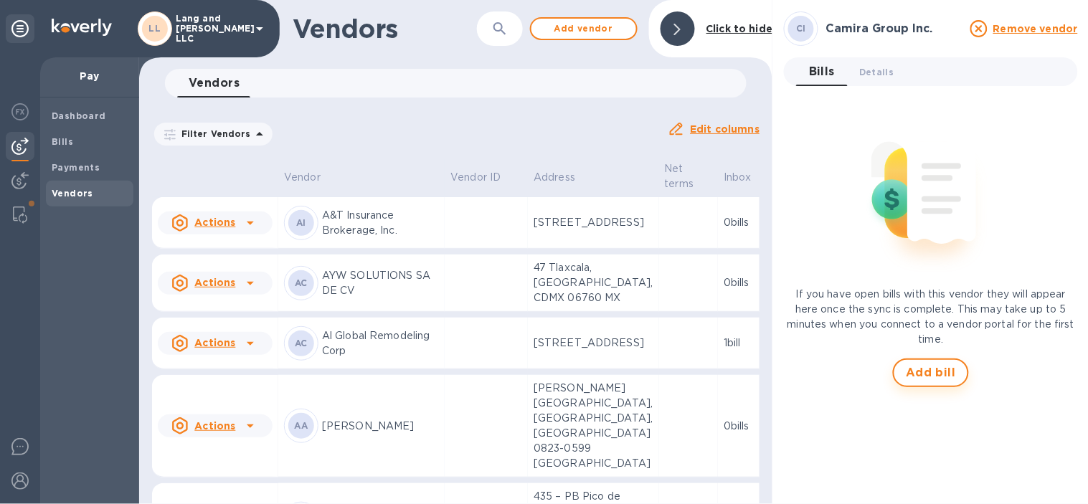
click at [929, 366] on span "Add bill" at bounding box center [931, 372] width 50 height 17
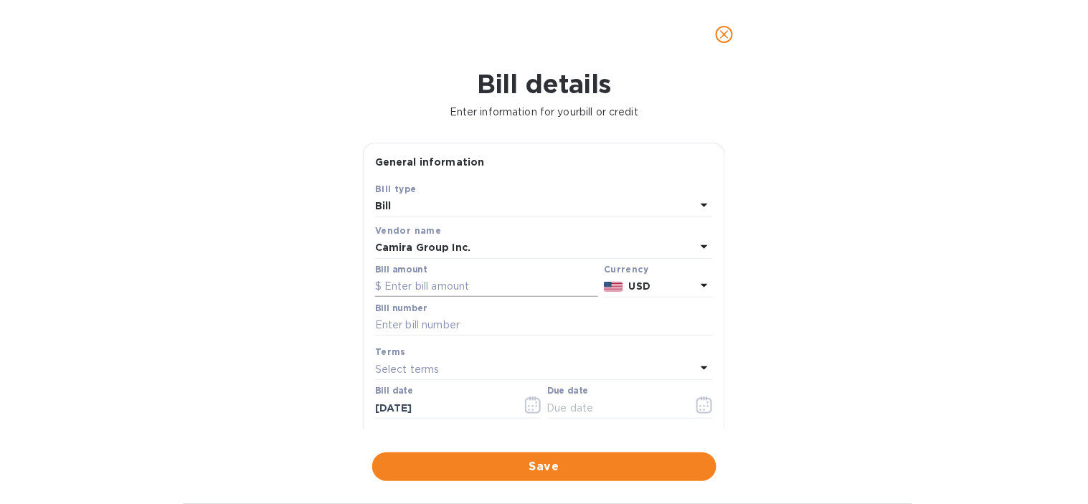
click at [450, 291] on input "text" at bounding box center [486, 287] width 223 height 22
click at [450, 288] on input "text" at bounding box center [486, 287] width 223 height 22
type input "1,773.74"
click at [1002, 204] on div "Bill details Enter information for your bill or credit General information Save…" at bounding box center [544, 286] width 1088 height 435
click at [462, 329] on input "text" at bounding box center [544, 326] width 338 height 22
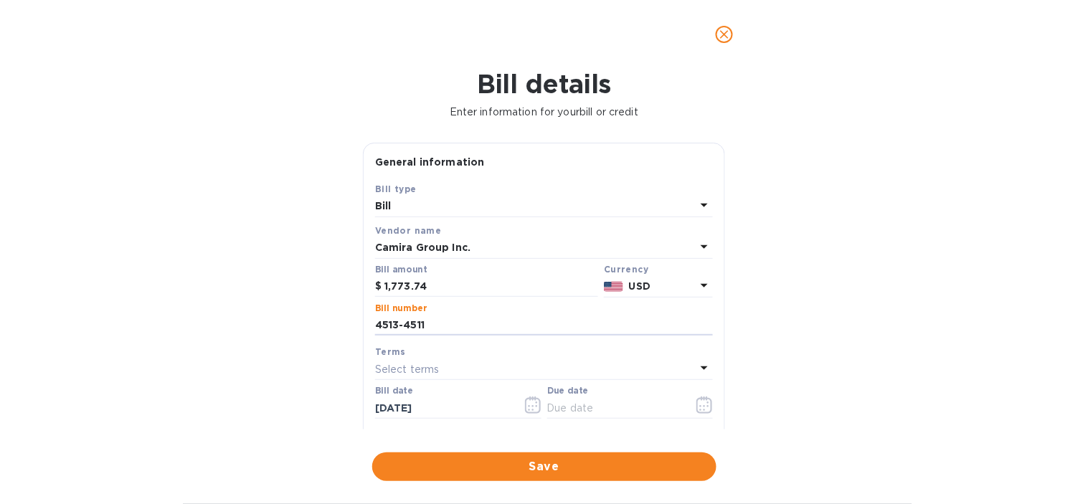
type input "4513-4511"
drag, startPoint x: 465, startPoint y: 285, endPoint x: 359, endPoint y: 291, distance: 105.6
click at [359, 291] on div "General information Save Bill type Bill Vendor name Camira Group Inc. Bill amou…" at bounding box center [544, 286] width 377 height 287
type input "3,359.52"
click at [340, 346] on div "Bill details Enter information for your bill or credit General information Save…" at bounding box center [544, 286] width 1088 height 435
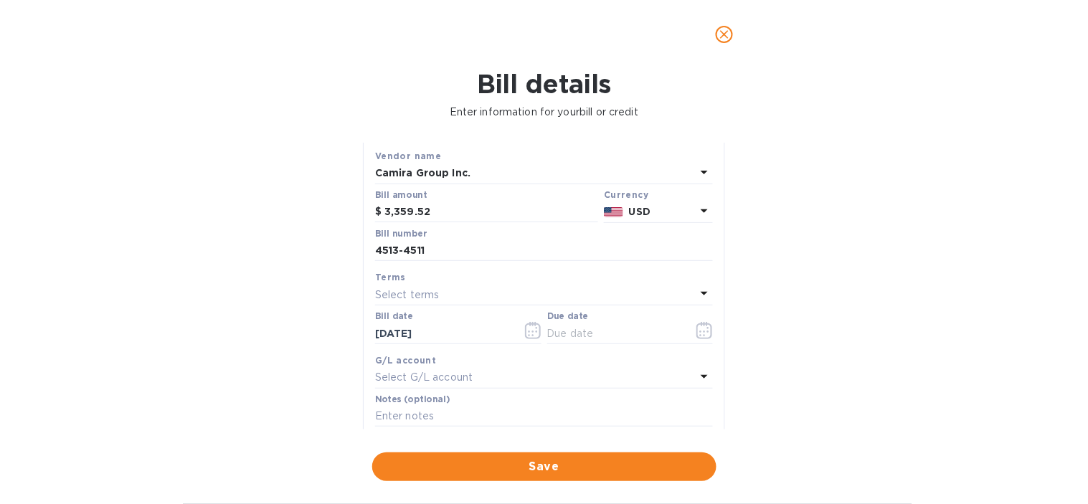
scroll to position [159, 0]
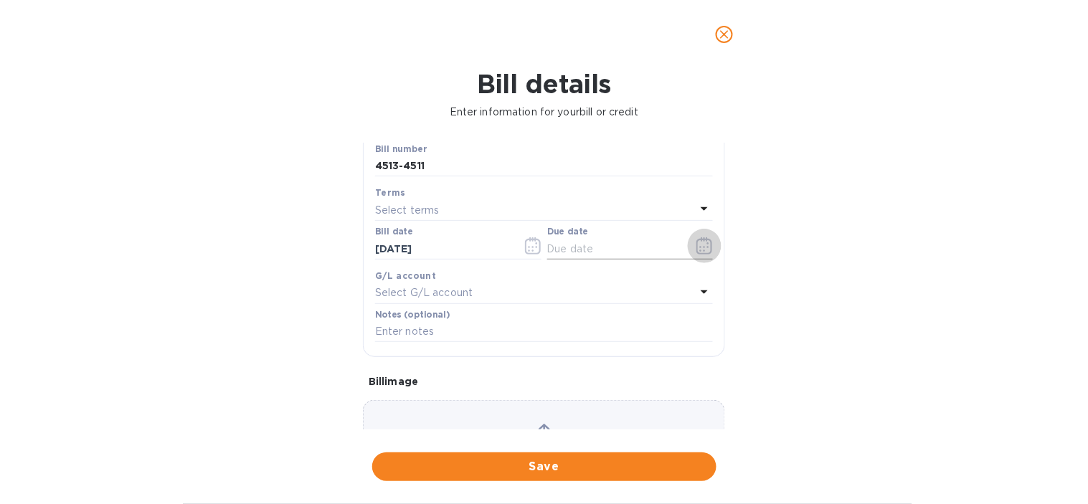
click at [702, 249] on icon "button" at bounding box center [704, 245] width 16 height 17
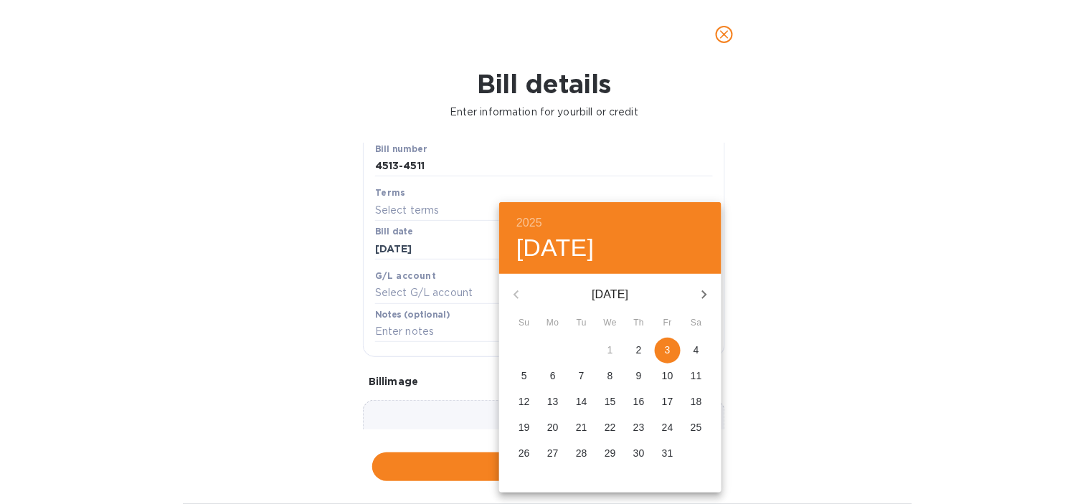
click at [665, 349] on p "3" at bounding box center [668, 350] width 6 height 14
type input "[DATE]"
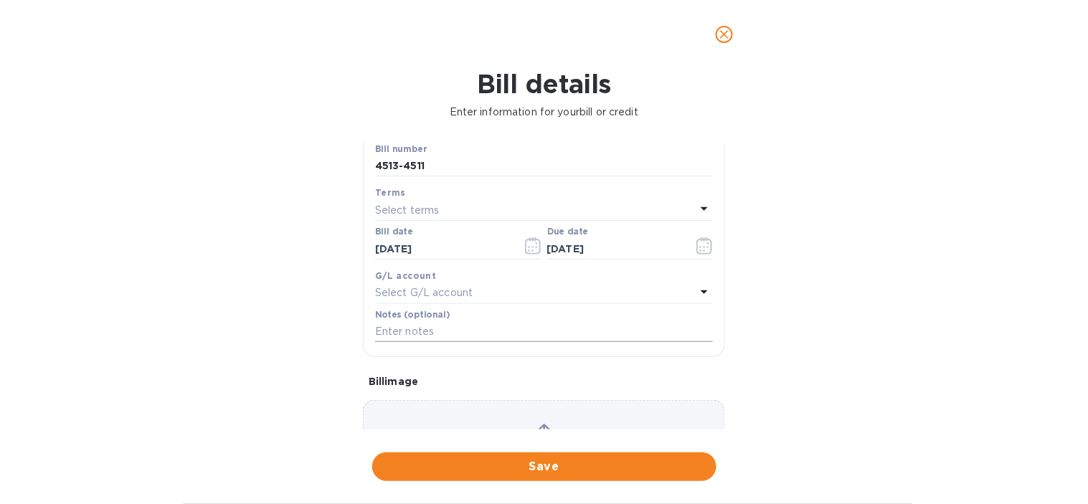
click at [417, 337] on input "text" at bounding box center [544, 332] width 338 height 22
paste input "4513_CAMIRA TEXTILES"
drag, startPoint x: 512, startPoint y: 334, endPoint x: 448, endPoint y: 333, distance: 63.8
click at [448, 333] on input "4513_CAMIRA TEXTILES" at bounding box center [544, 332] width 338 height 22
drag, startPoint x: 522, startPoint y: 338, endPoint x: 539, endPoint y: 338, distance: 17.2
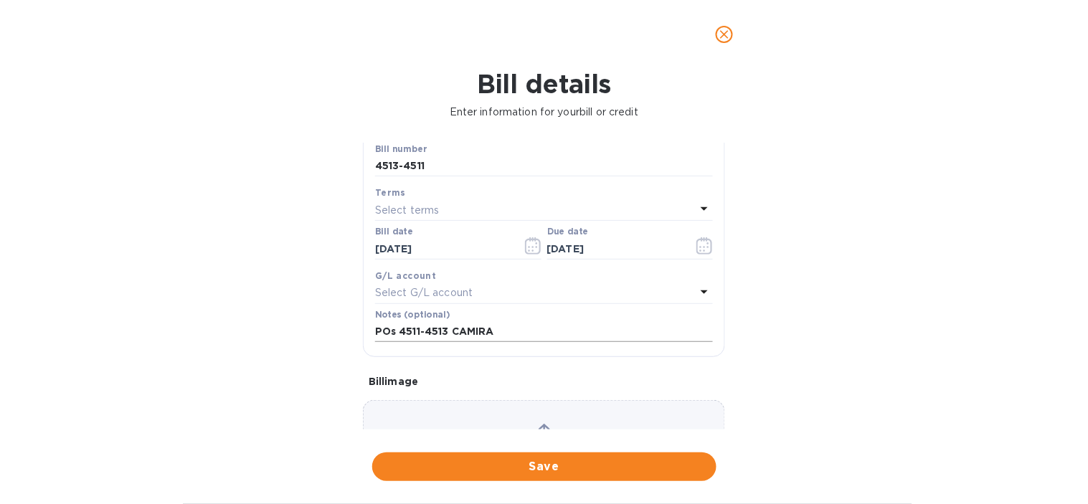
click at [522, 338] on input "POs 4511-4513 CAMIRA" at bounding box center [544, 332] width 338 height 22
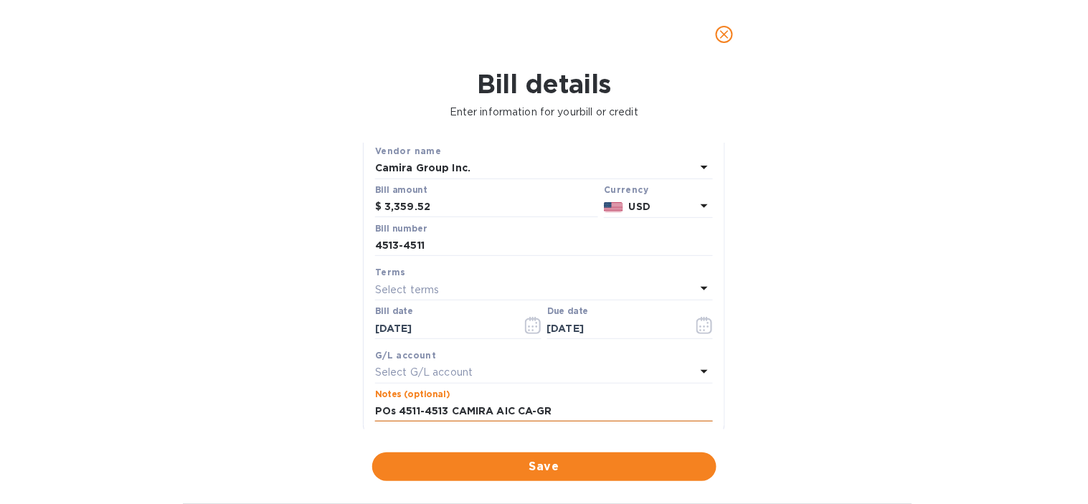
scroll to position [0, 0]
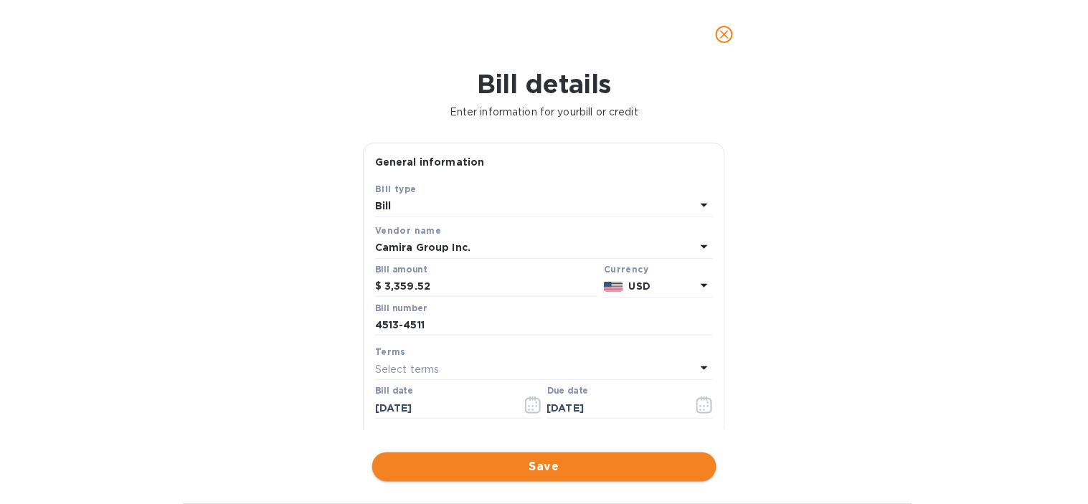
type input "POs 4511-4513 CAMIRA AIC CA-GR"
click at [633, 467] on span "Save" at bounding box center [544, 466] width 321 height 17
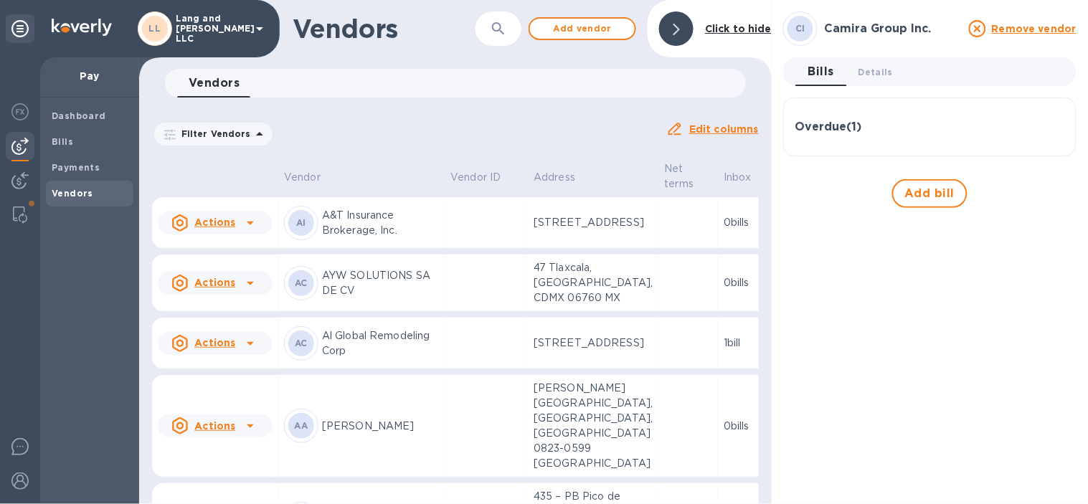
click at [669, 23] on div at bounding box center [676, 28] width 34 height 34
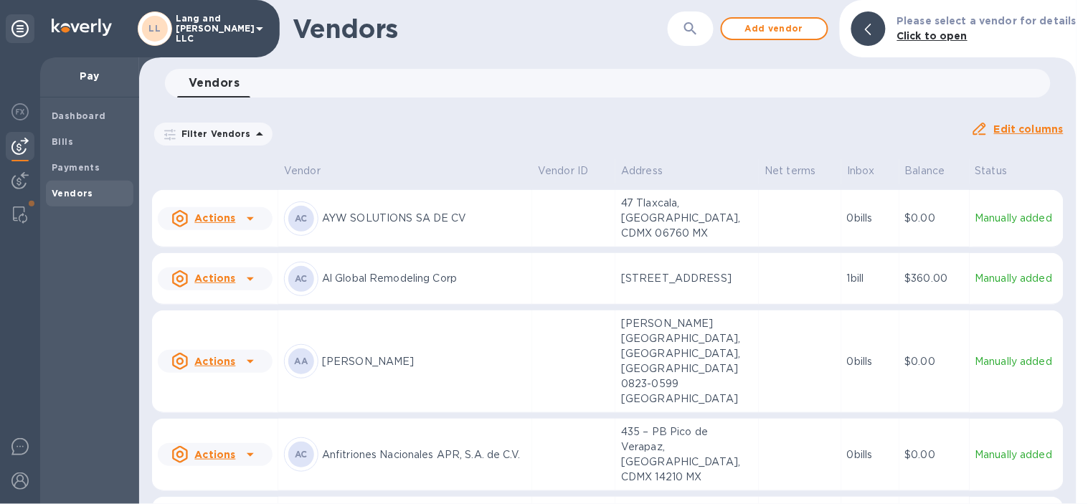
scroll to position [80, 0]
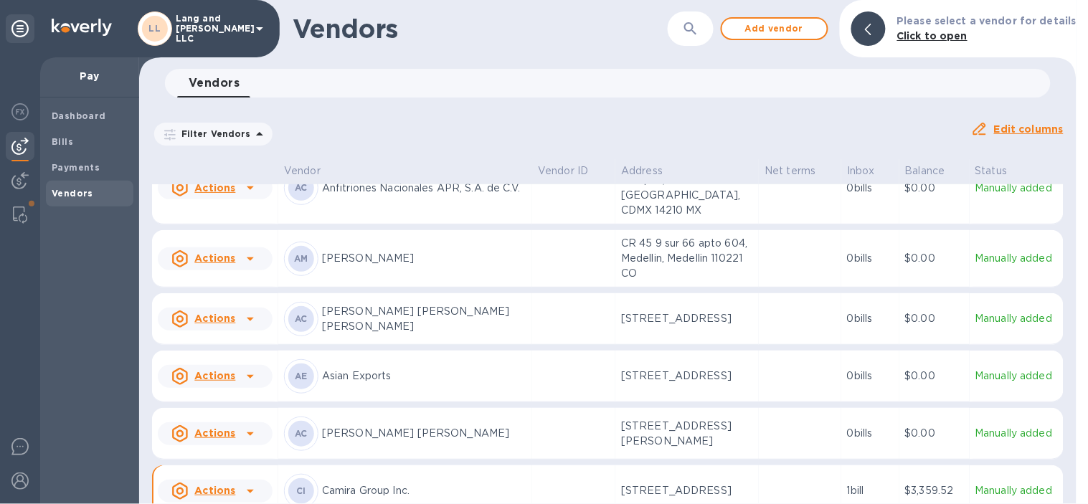
click at [399, 359] on div "AE Asian Exports" at bounding box center [405, 376] width 242 height 34
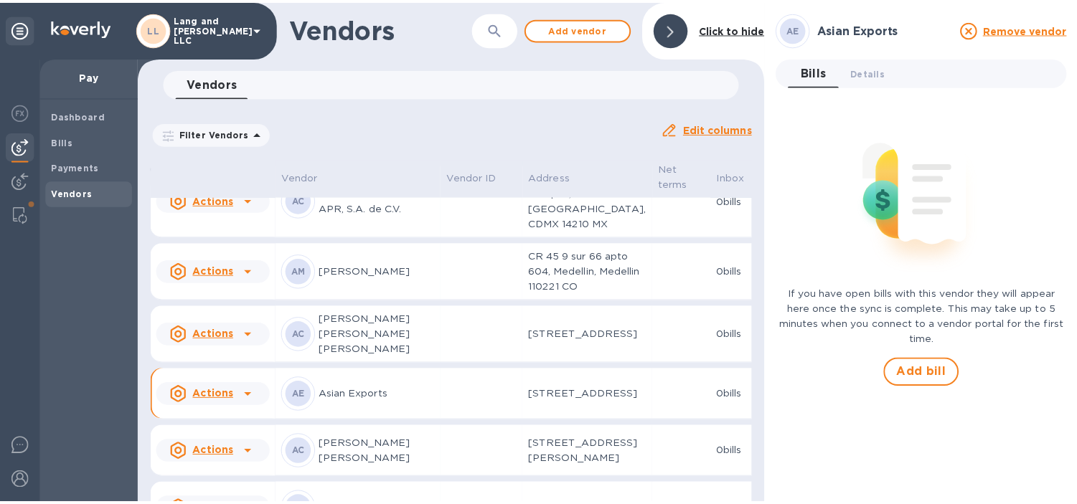
scroll to position [393, 0]
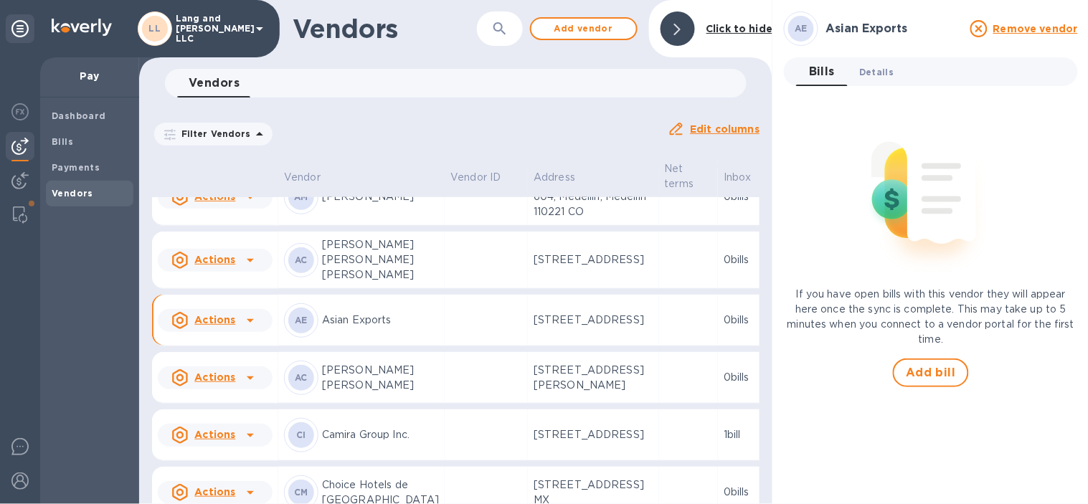
click at [879, 69] on span "Details 0" at bounding box center [876, 72] width 34 height 15
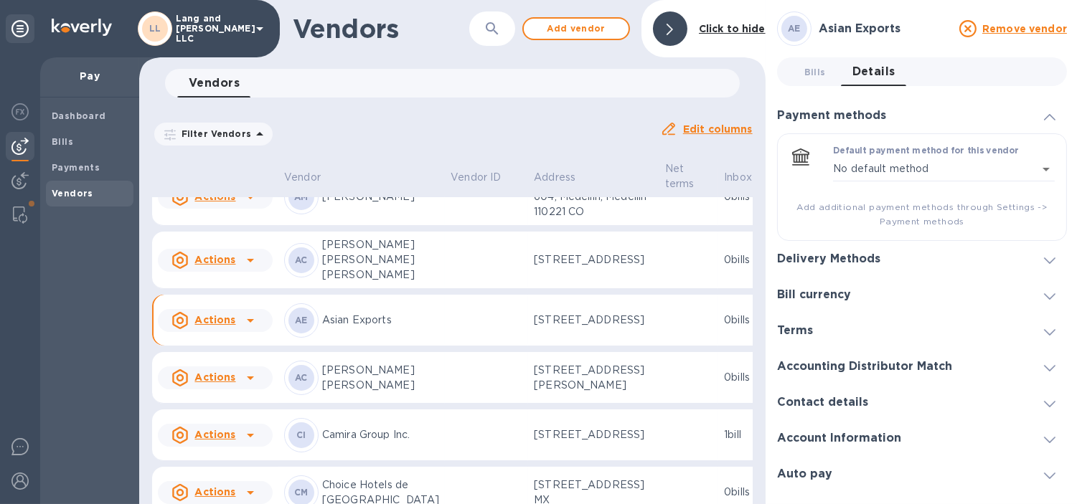
scroll to position [11, 0]
click at [836, 252] on h3 "Delivery Methods" at bounding box center [828, 259] width 103 height 14
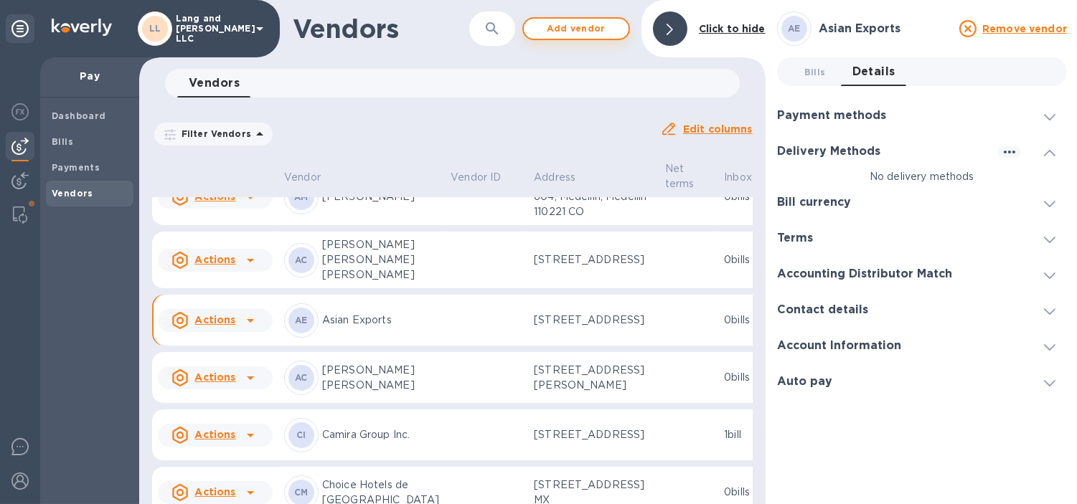
click at [545, 32] on span "Add vendor" at bounding box center [576, 28] width 82 height 17
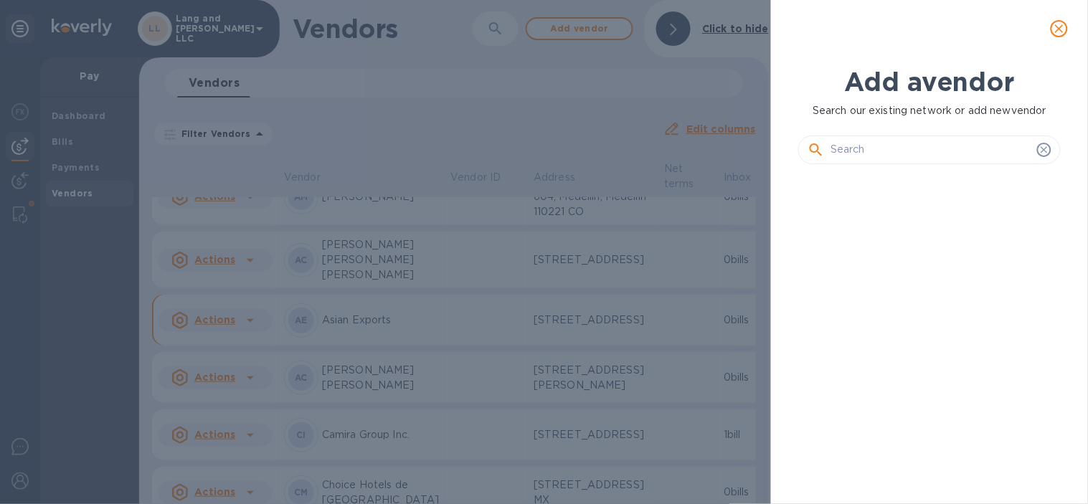
scroll to position [278, 268]
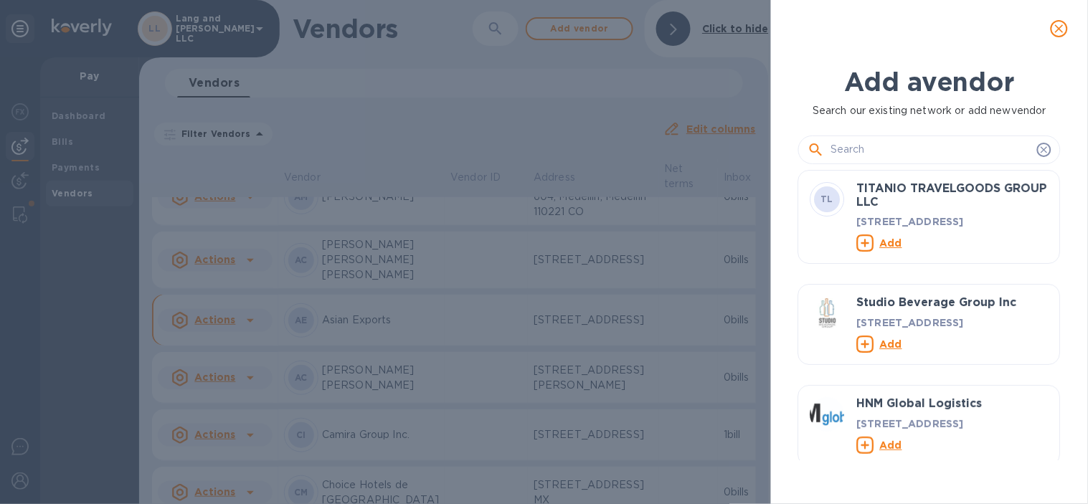
click at [898, 146] on input "text" at bounding box center [931, 150] width 201 height 22
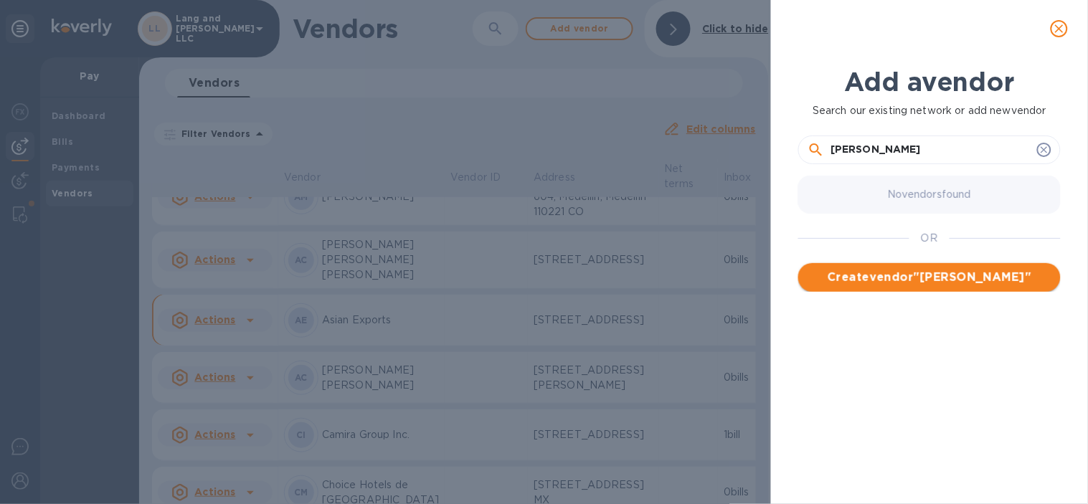
type input "Andrea Salazar"
click at [931, 276] on span "Create vendor " Andrea Salazar "" at bounding box center [930, 277] width 240 height 17
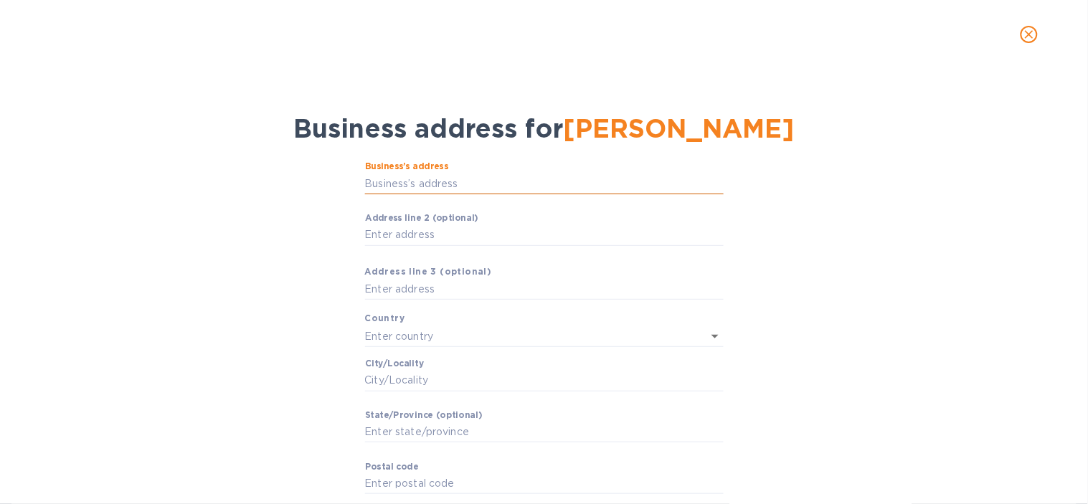
click at [420, 187] on input "Business’s аddress" at bounding box center [544, 184] width 359 height 22
paste input "8215 SW 72nd Ave, Apt 313 Miami, Florida 33143 USA"
type input "8215 Southwest 72nd Avenue"
type input "[GEOGRAPHIC_DATA]"
type input "Miami"
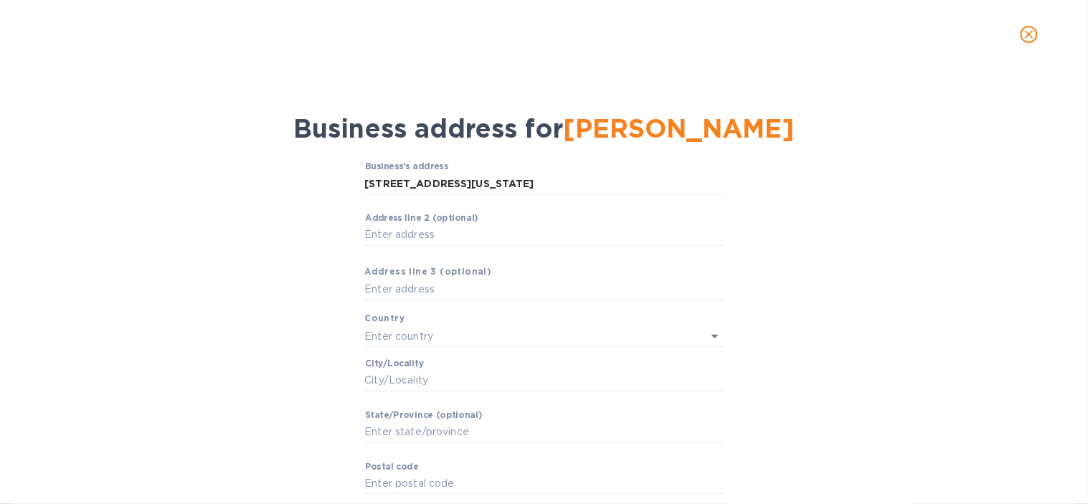
type input "FL"
type input "33143"
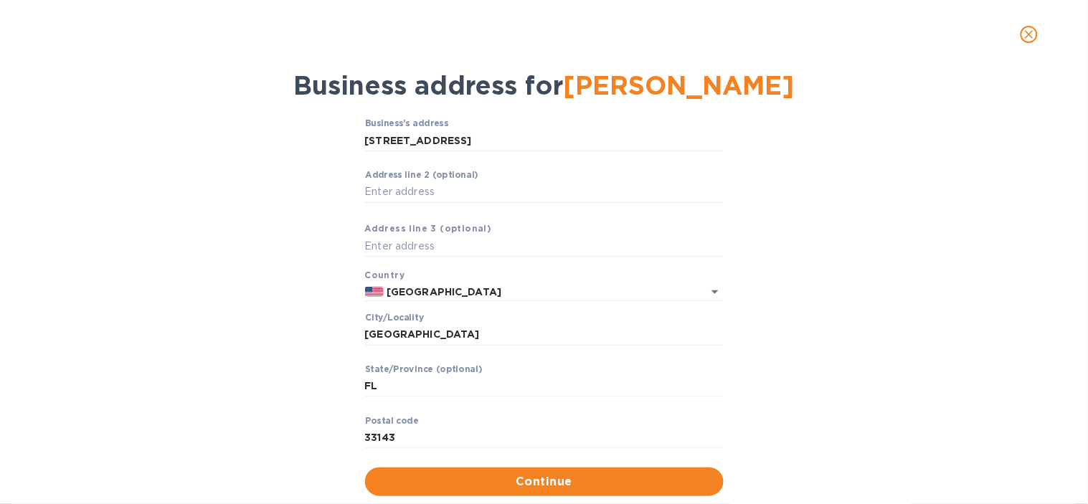
scroll to position [77, 0]
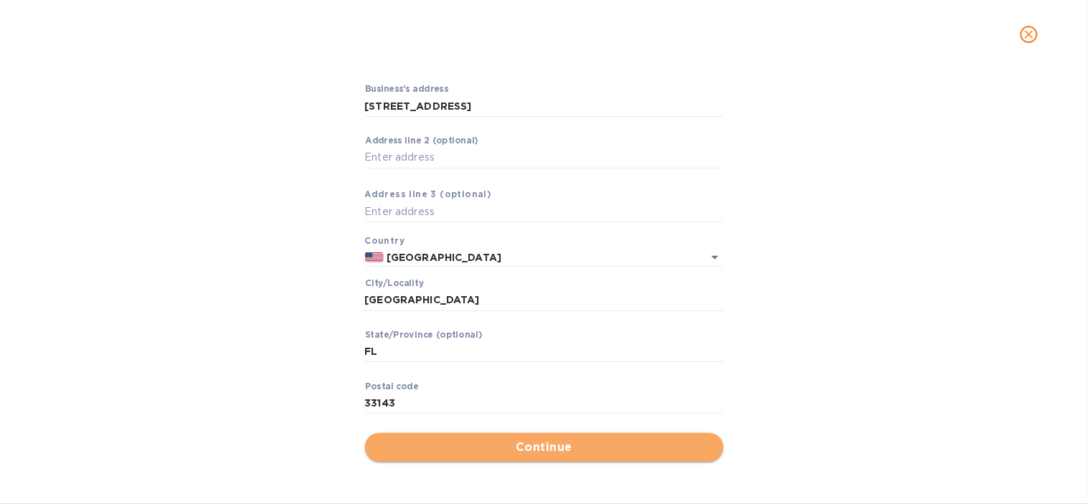
click at [483, 439] on span "Continue" at bounding box center [545, 447] width 336 height 17
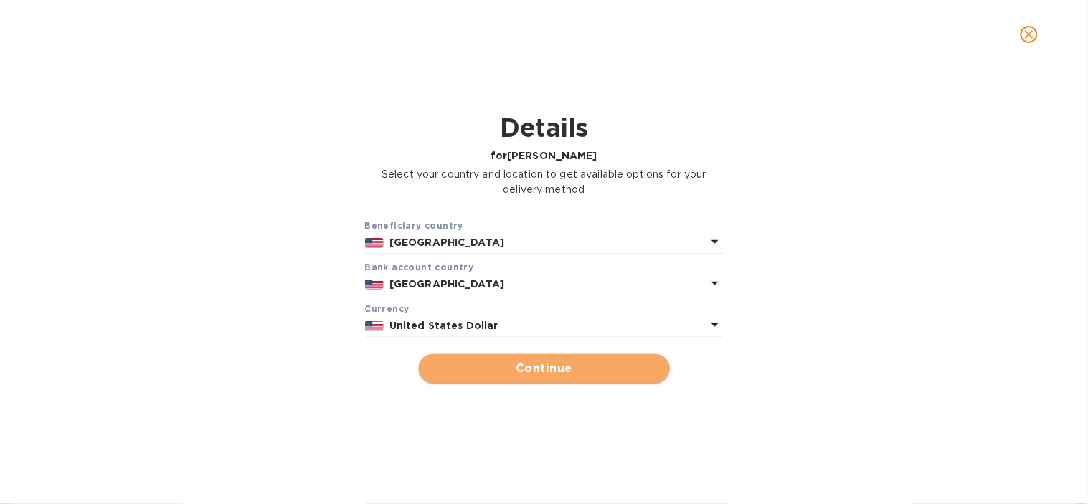
click at [491, 379] on button "Continue" at bounding box center [544, 368] width 251 height 29
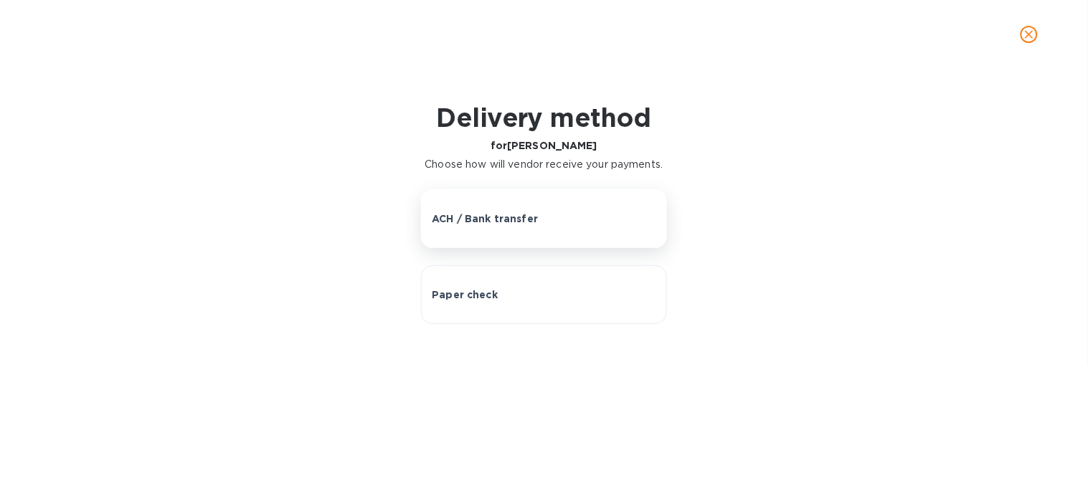
click at [504, 223] on p "ACH / Bank transfer" at bounding box center [485, 219] width 106 height 14
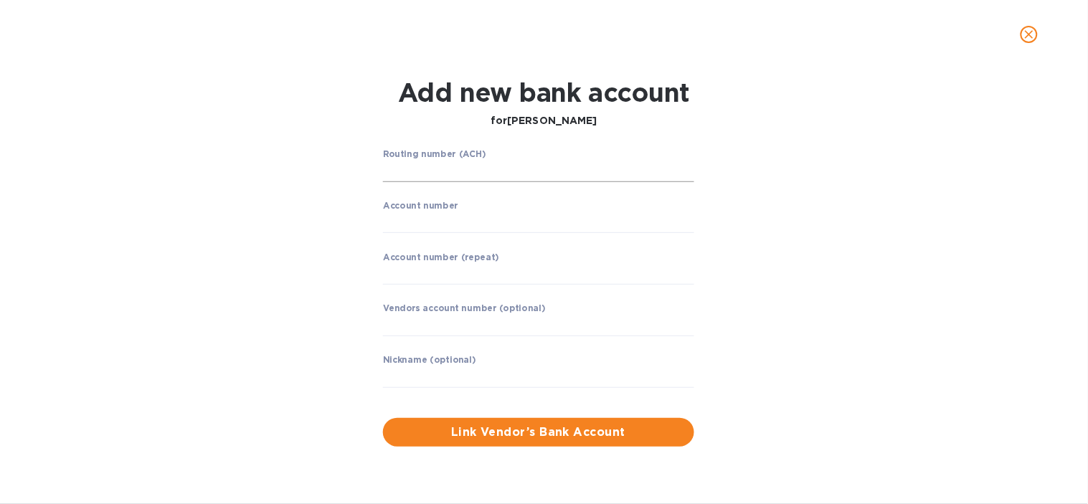
click at [474, 166] on input "string" at bounding box center [538, 172] width 311 height 22
paste input "266086554"
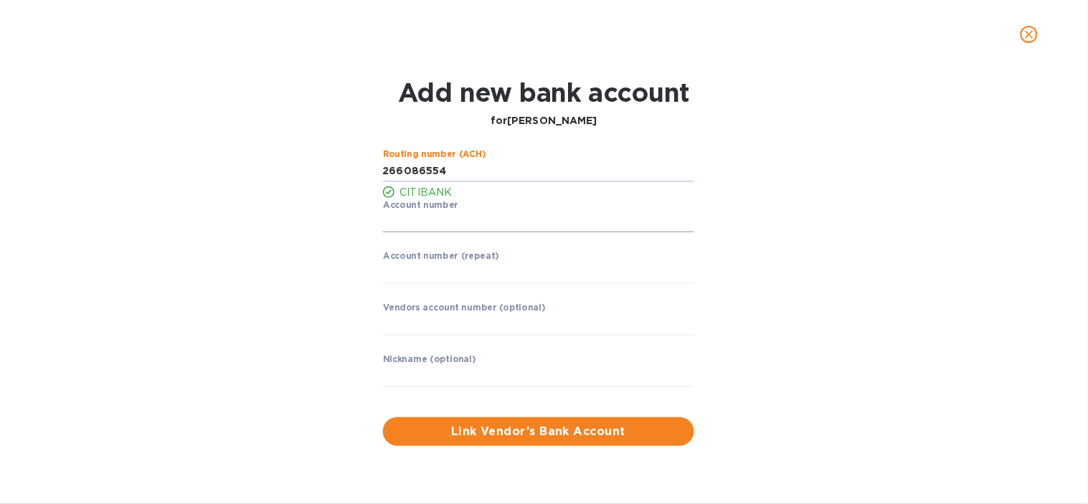
type input "266086554"
drag, startPoint x: 410, startPoint y: 227, endPoint x: 45, endPoint y: 367, distance: 391.2
click at [410, 227] on input "string" at bounding box center [538, 223] width 311 height 22
click at [472, 235] on p "​" at bounding box center [538, 243] width 311 height 16
click at [442, 228] on input "string" at bounding box center [538, 223] width 311 height 22
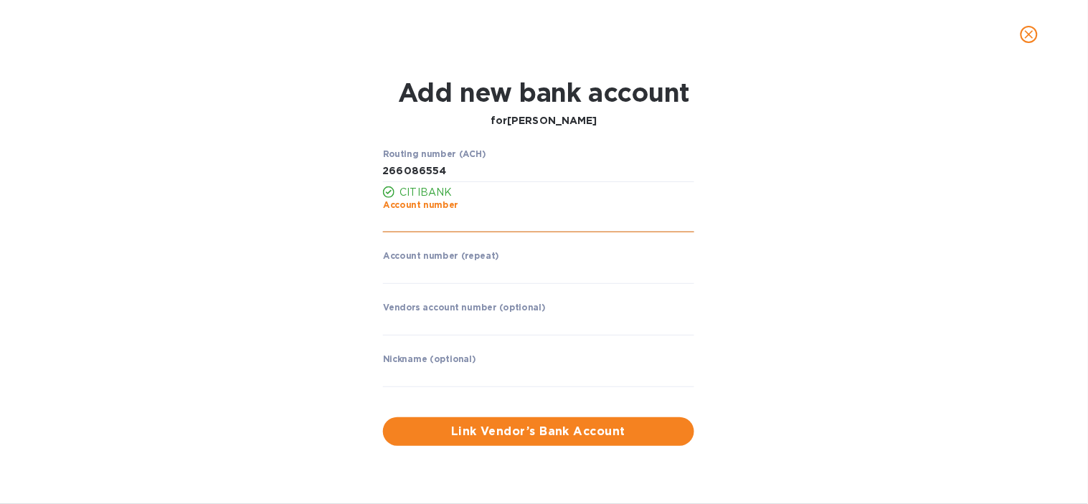
paste input "33071049309"
type input "33071049309"
click at [435, 283] on input "string" at bounding box center [538, 274] width 311 height 22
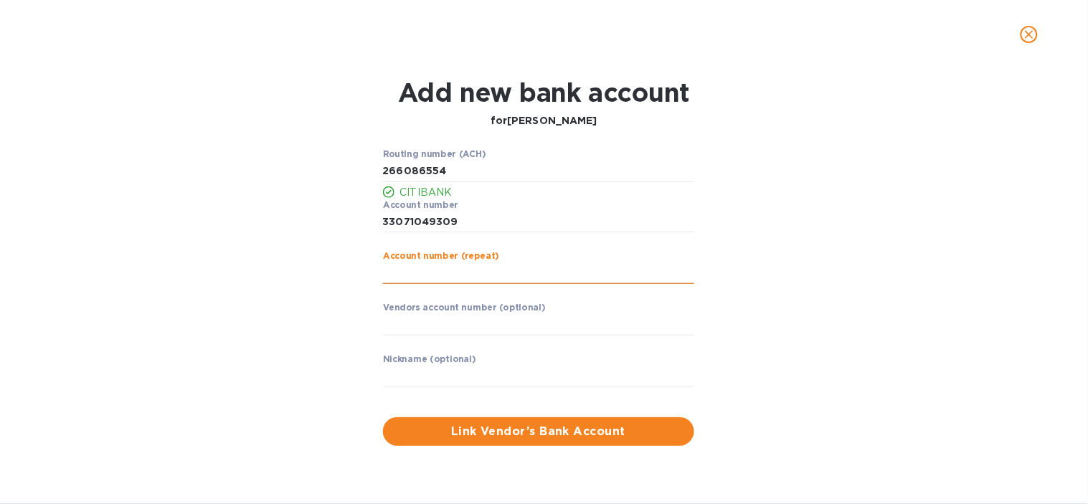
paste input "33071049309"
type input "33071049309"
drag, startPoint x: 335, startPoint y: 318, endPoint x: 356, endPoint y: 318, distance: 21.5
click at [334, 318] on div "Routing number (ACH) CITIBANK Account number ​ Account number (repeat) ​ Vendor…" at bounding box center [544, 298] width 701 height 314
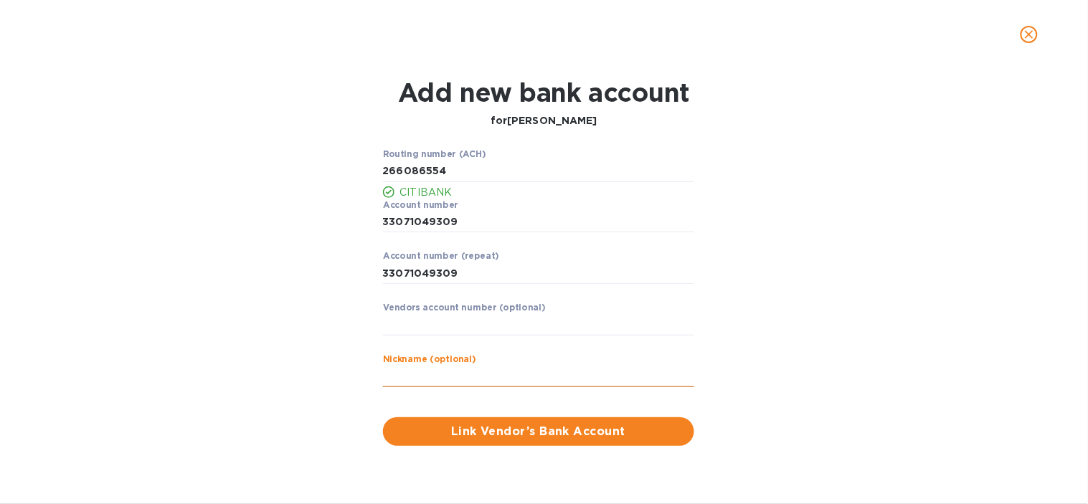
click at [421, 377] on input "text" at bounding box center [538, 377] width 311 height 22
type input "Andrea Salazar"
click at [469, 433] on span "Link Vendor’s Bank Account" at bounding box center [539, 431] width 288 height 17
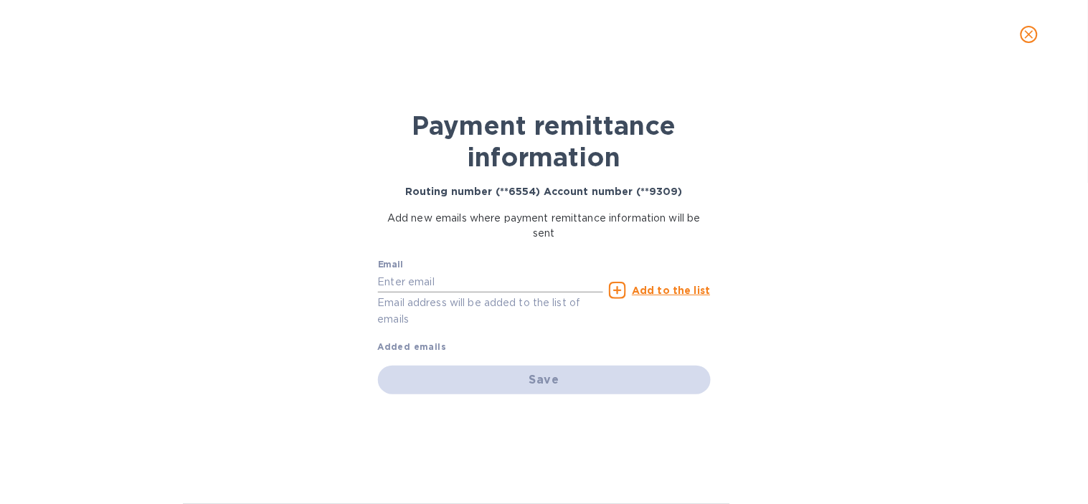
click at [486, 285] on input "text" at bounding box center [491, 282] width 226 height 22
type input "[EMAIL_ADDRESS][DOMAIN_NAME]"
click at [684, 287] on u "Add to the list" at bounding box center [671, 290] width 78 height 11
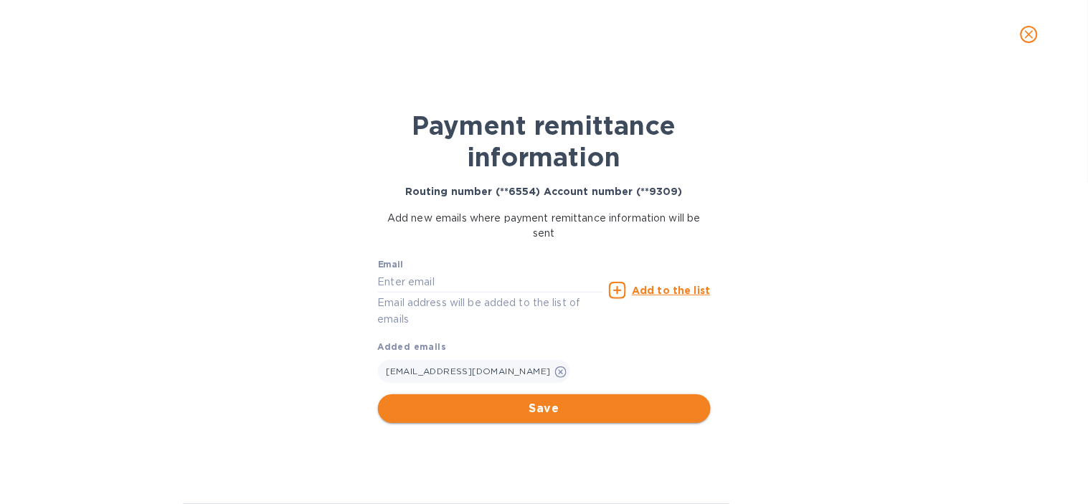
click at [493, 407] on span "Save" at bounding box center [544, 408] width 310 height 17
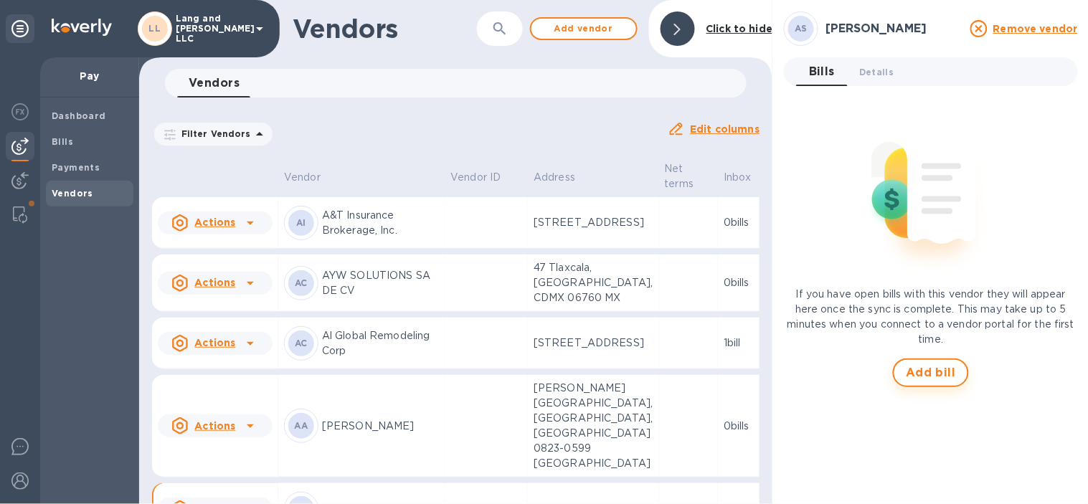
click at [935, 385] on button "Add bill" at bounding box center [931, 373] width 76 height 29
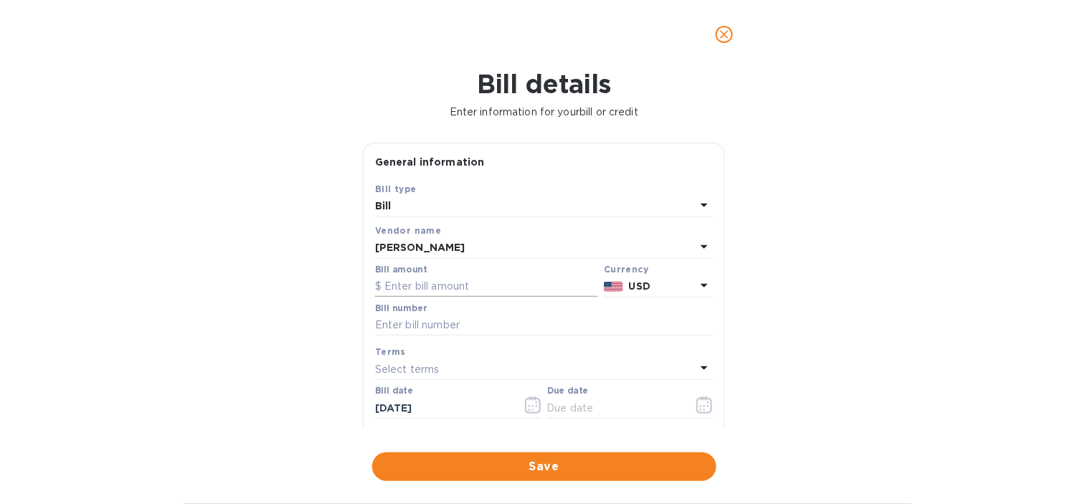
click at [412, 294] on input "text" at bounding box center [486, 287] width 223 height 22
type input "3,000"
drag, startPoint x: 230, startPoint y: 329, endPoint x: 414, endPoint y: 383, distance: 191.5
click at [233, 333] on div "Bill details Enter information for your bill or credit General information Save…" at bounding box center [544, 286] width 1088 height 435
click at [415, 316] on input "text" at bounding box center [544, 326] width 338 height 22
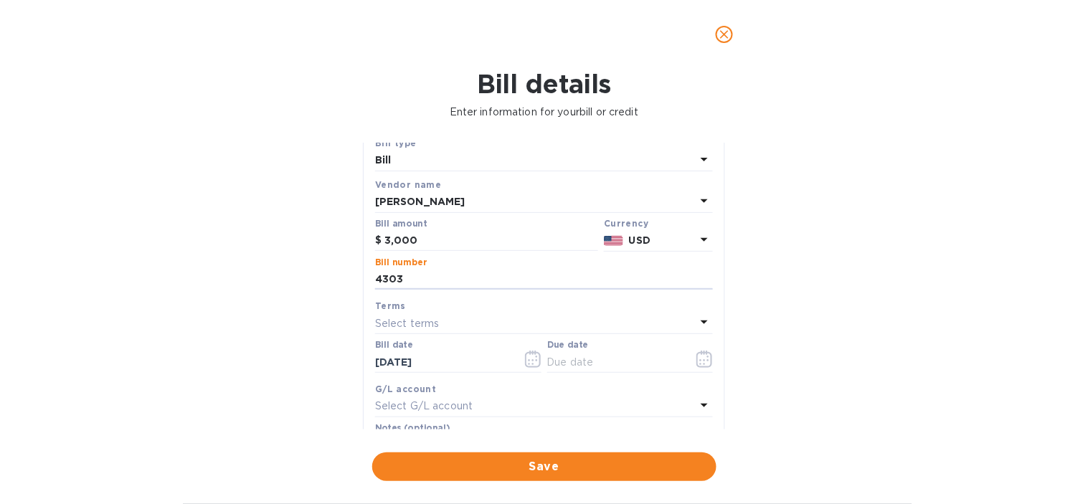
scroll to position [80, 0]
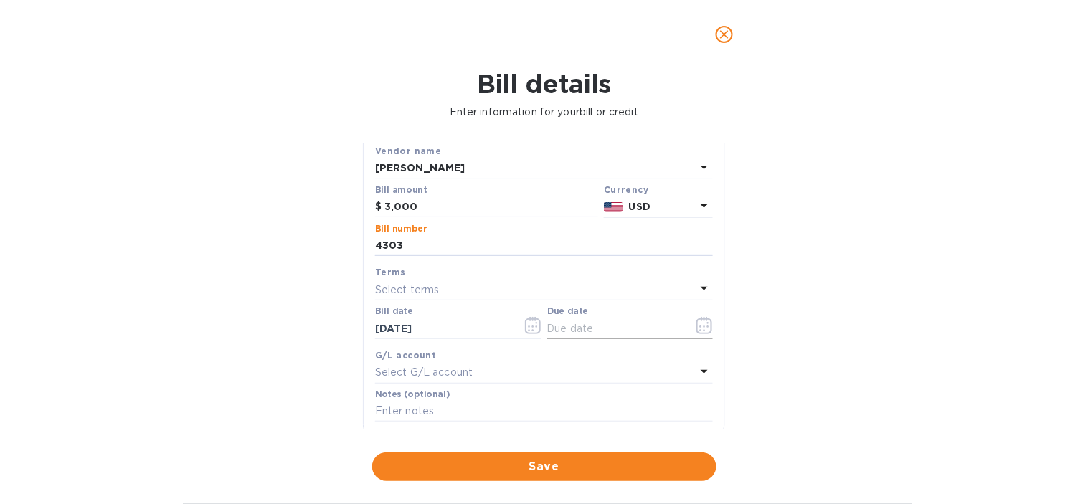
type input "4303"
click at [707, 324] on button "button" at bounding box center [705, 325] width 34 height 34
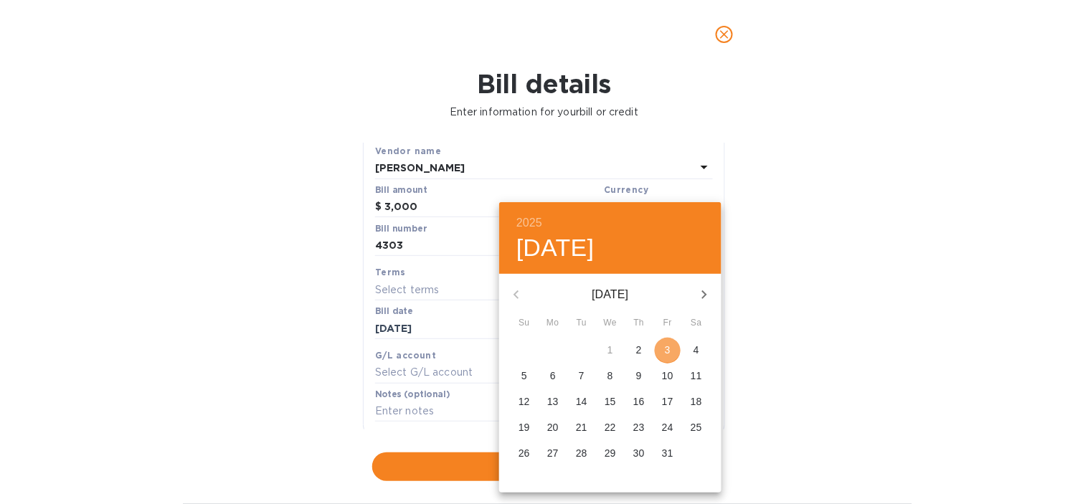
click at [667, 352] on p "3" at bounding box center [668, 350] width 6 height 14
type input "[DATE]"
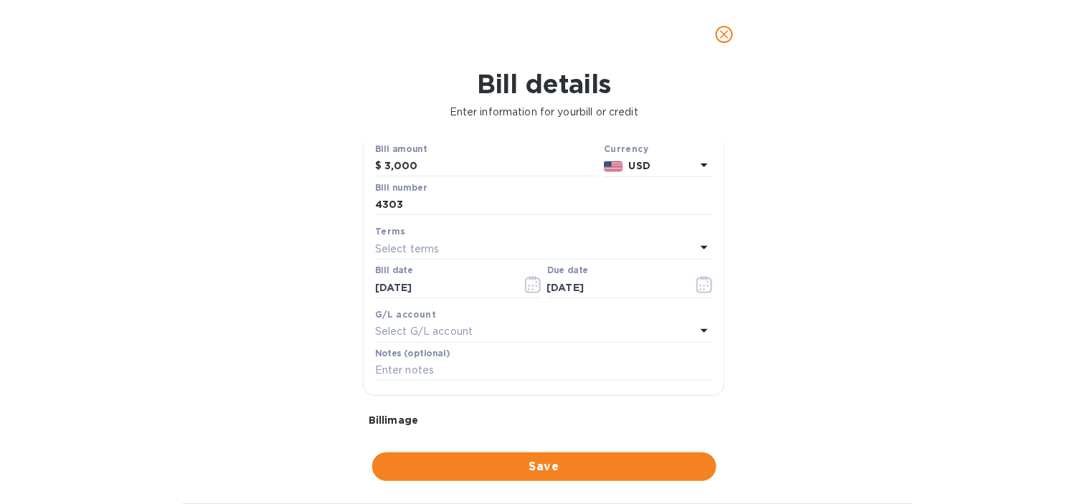
scroll to position [159, 0]
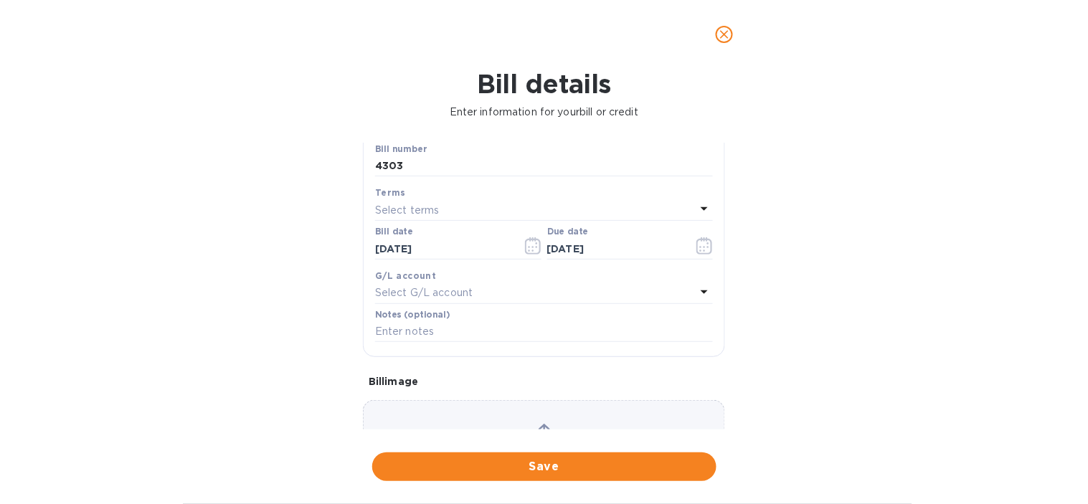
click at [488, 293] on div "Select G/L account" at bounding box center [535, 293] width 321 height 20
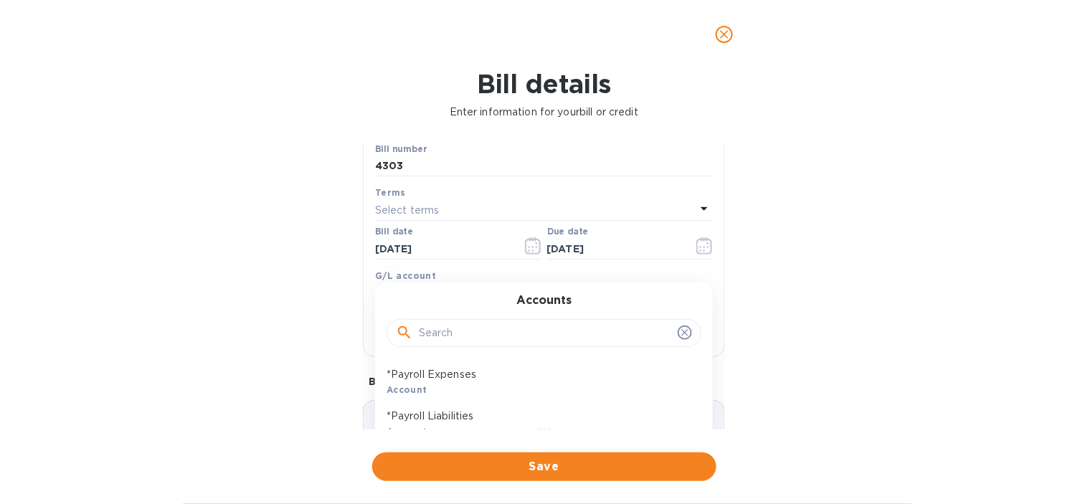
click at [471, 339] on input "text" at bounding box center [545, 334] width 253 height 22
type input "c"
type input "h"
click at [483, 323] on input "text" at bounding box center [545, 334] width 253 height 22
type input "outsi"
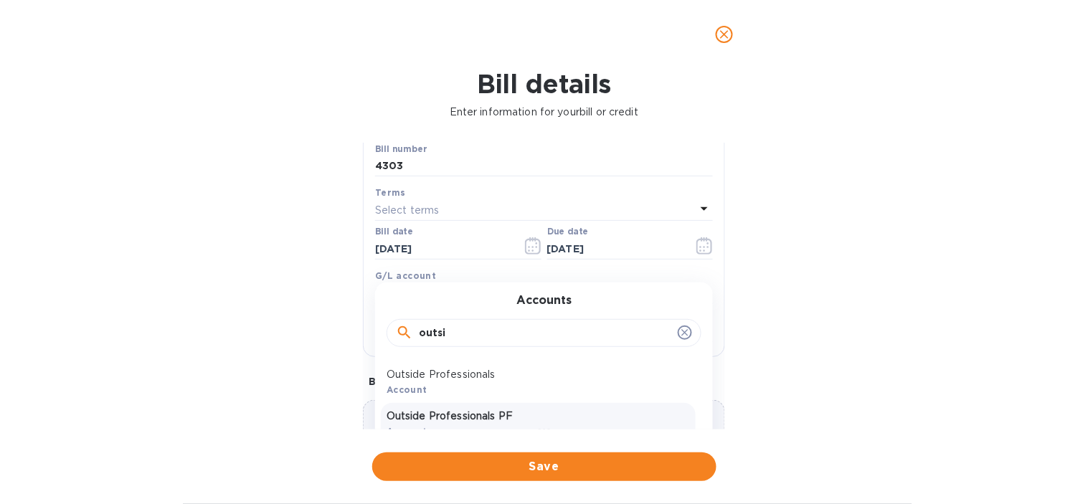
click at [488, 423] on p "Outside Professionals PF" at bounding box center [538, 416] width 303 height 15
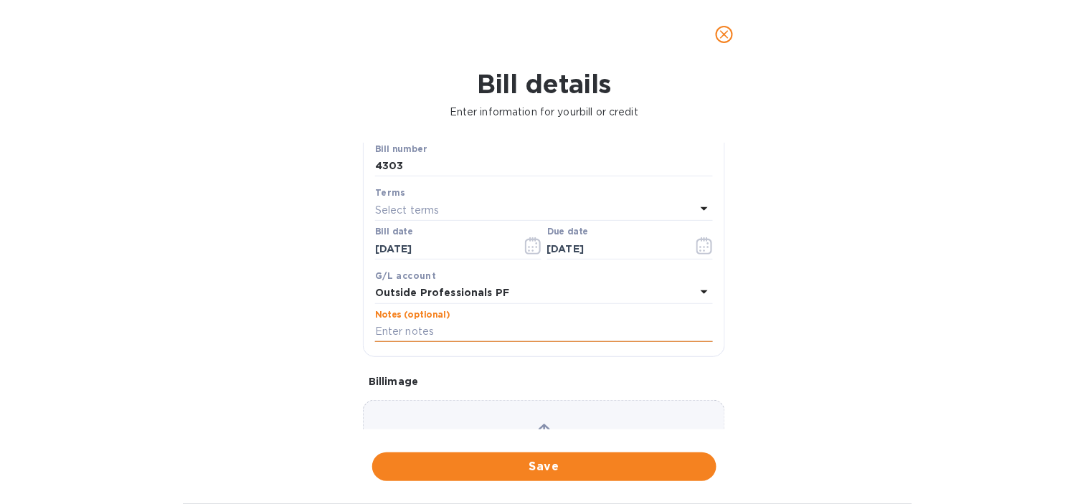
click at [441, 334] on input "text" at bounding box center [544, 332] width 338 height 22
click at [289, 310] on div "Bill details Enter information for your bill or credit General information Save…" at bounding box center [544, 286] width 1088 height 435
click at [431, 280] on b "G/L account" at bounding box center [405, 275] width 61 height 11
click at [429, 288] on b "Outside Professionals PF" at bounding box center [442, 292] width 134 height 11
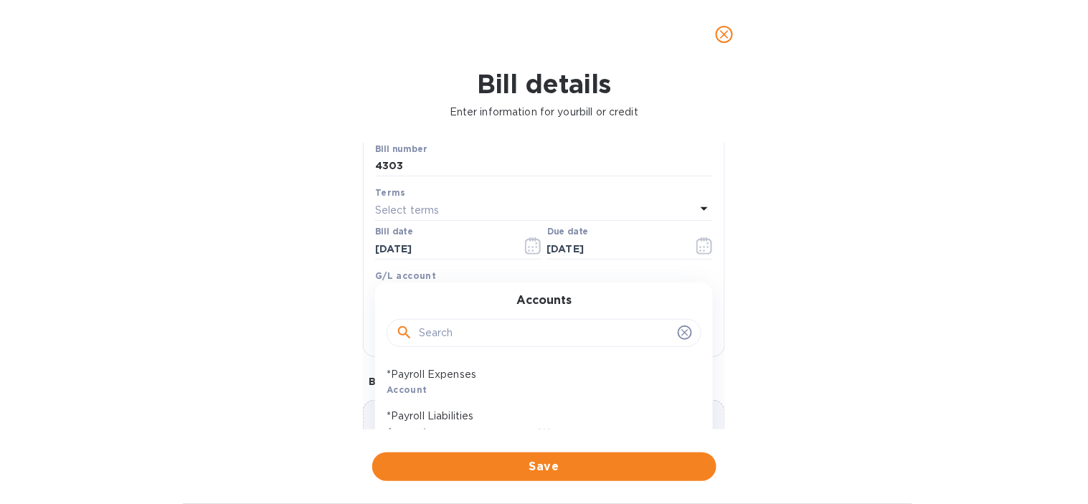
click at [449, 328] on input "text" at bounding box center [545, 334] width 253 height 22
type input "g"
type input "fabrica"
click at [469, 410] on div "Fabrication & Materials Account" at bounding box center [538, 424] width 315 height 42
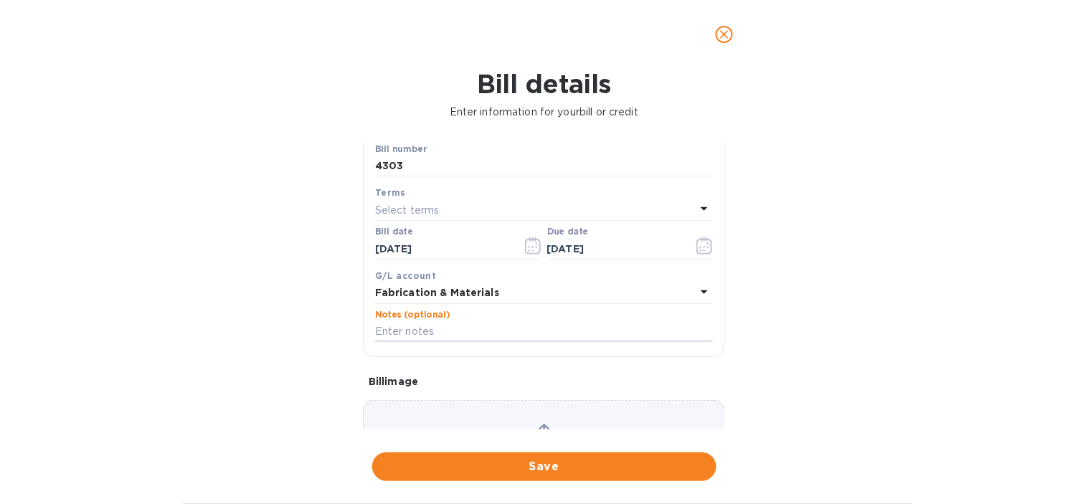
drag, startPoint x: 446, startPoint y: 336, endPoint x: 364, endPoint y: 331, distance: 81.9
click at [446, 336] on input "text" at bounding box center [544, 332] width 338 height 22
click at [472, 329] on input "text" at bounding box center [544, 332] width 338 height 22
paste input "4303_GVL MP | ANDREA SALAZAR | SERVICES"
type input "4303_GVL MP | ANDREA SALAZAR | SERVICES"
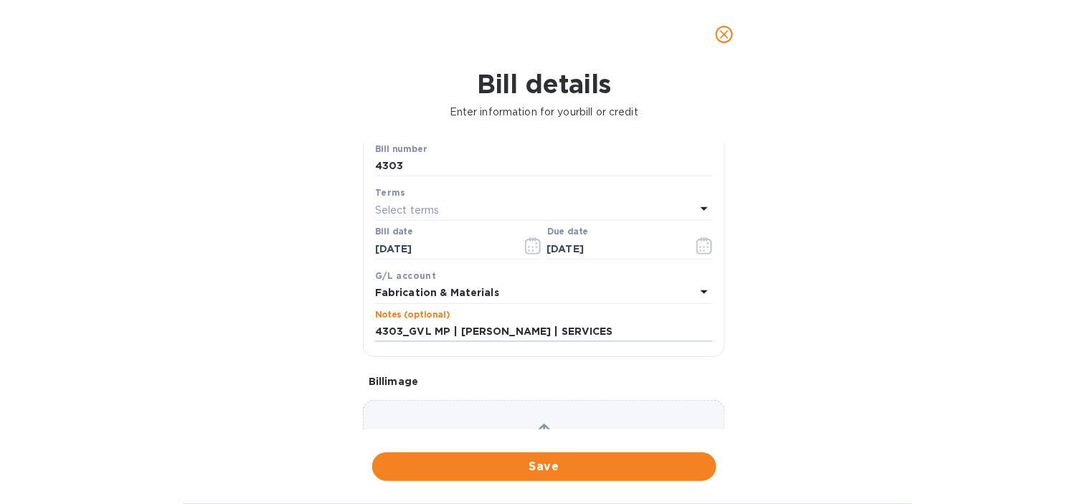
click at [248, 354] on div "Bill details Enter information for your bill or credit General information Save…" at bounding box center [544, 286] width 1088 height 435
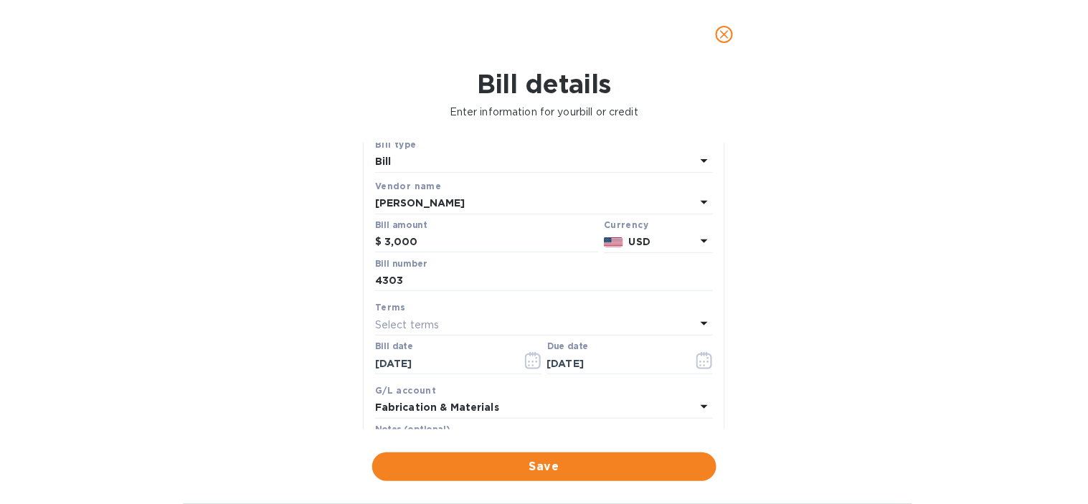
scroll to position [0, 0]
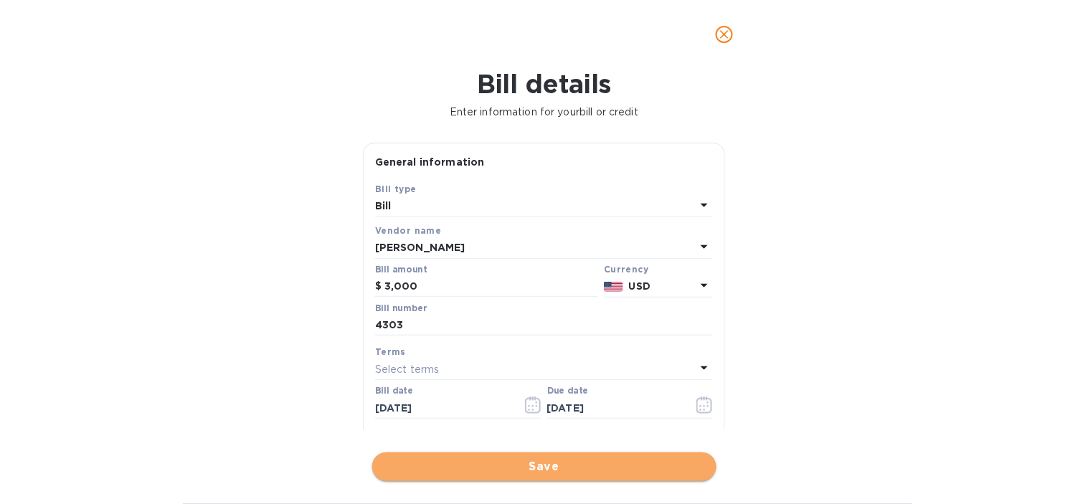
click at [516, 465] on span "Save" at bounding box center [544, 466] width 321 height 17
